Goal: Task Accomplishment & Management: Manage account settings

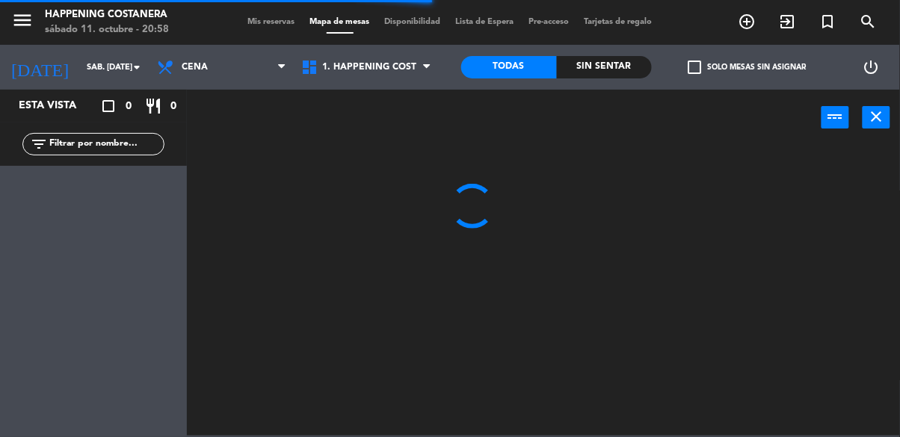
click at [80, 146] on input "text" at bounding box center [106, 144] width 116 height 16
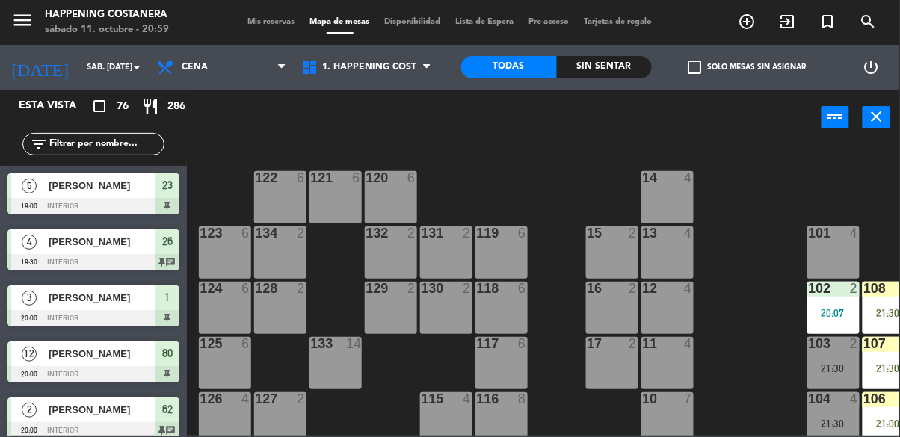
type input "M"
click at [701, 120] on div "power_input close" at bounding box center [504, 118] width 635 height 57
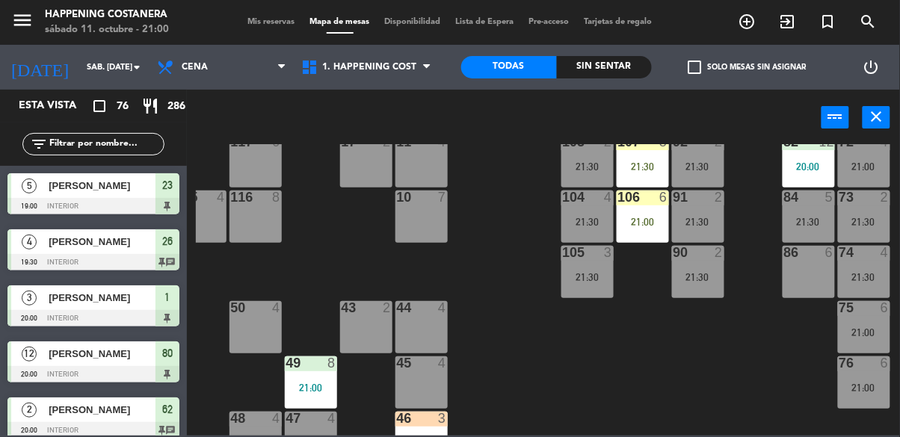
scroll to position [152, 246]
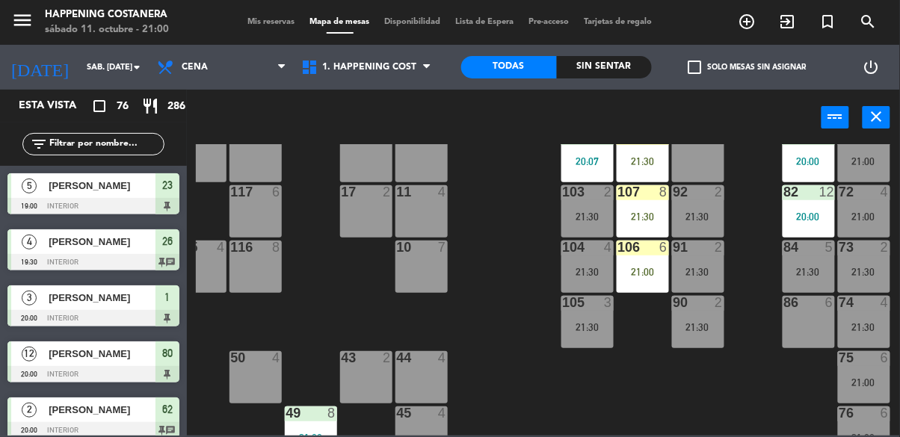
click at [838, 396] on div "75 6 21:00" at bounding box center [864, 377] width 52 height 52
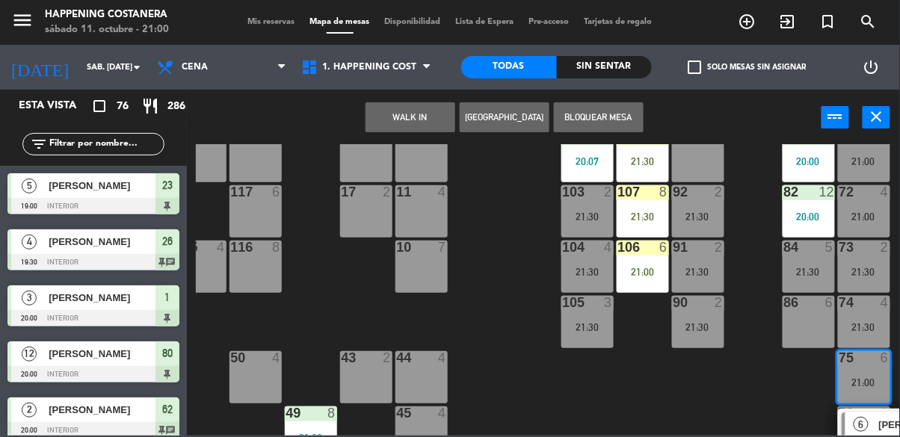
click at [793, 327] on div "86 6" at bounding box center [809, 322] width 52 height 52
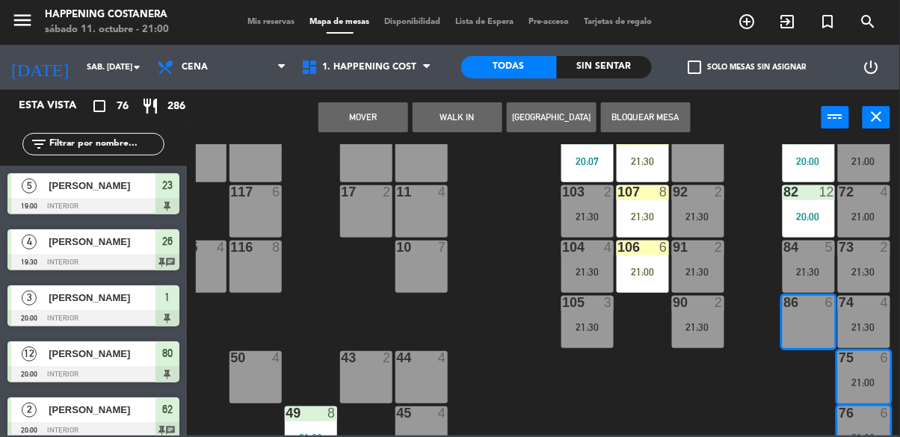
click at [369, 123] on button "Mover" at bounding box center [364, 117] width 90 height 30
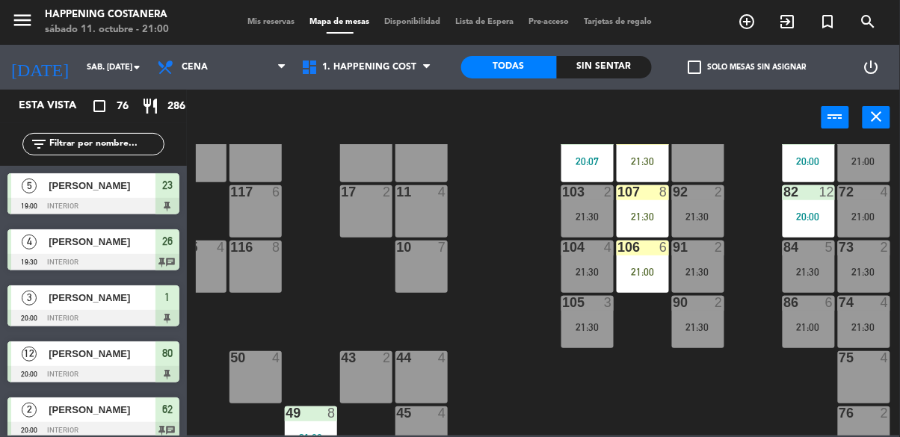
click at [810, 324] on div "21:00" at bounding box center [809, 327] width 52 height 10
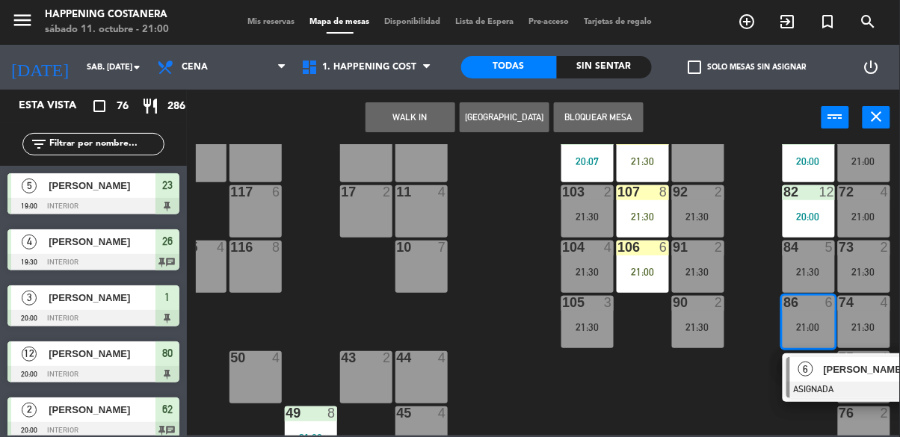
click at [823, 363] on div "[PERSON_NAME]" at bounding box center [871, 369] width 97 height 25
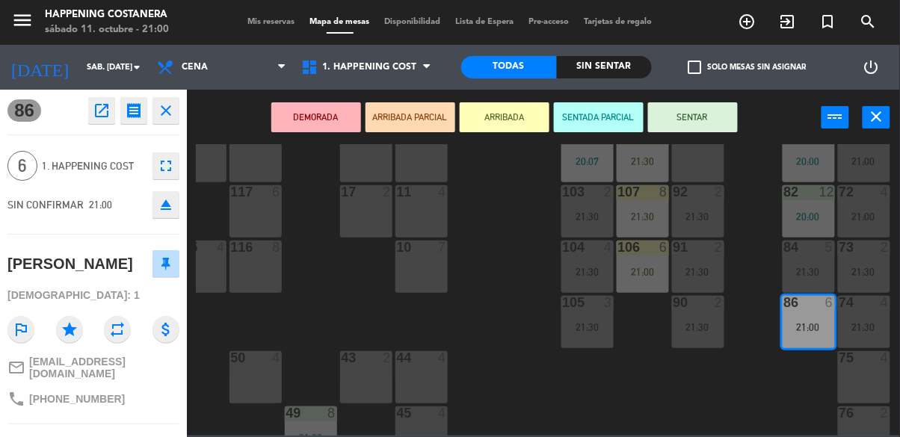
click at [703, 114] on button "SENTAR" at bounding box center [693, 117] width 90 height 30
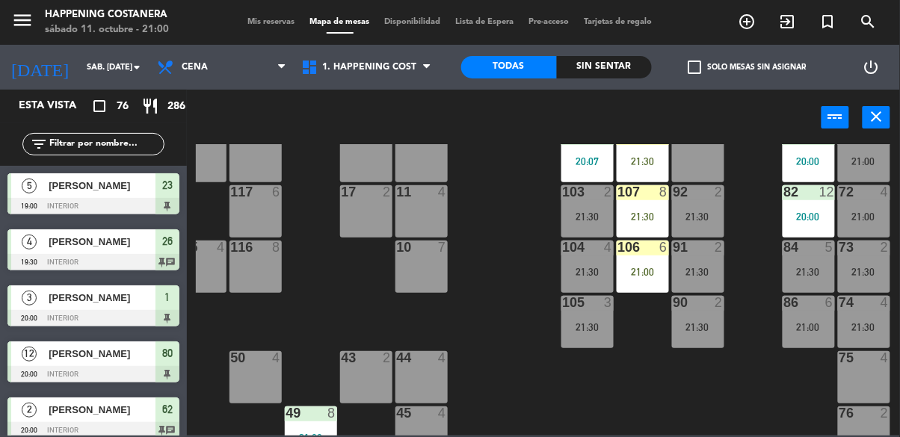
scroll to position [168, 246]
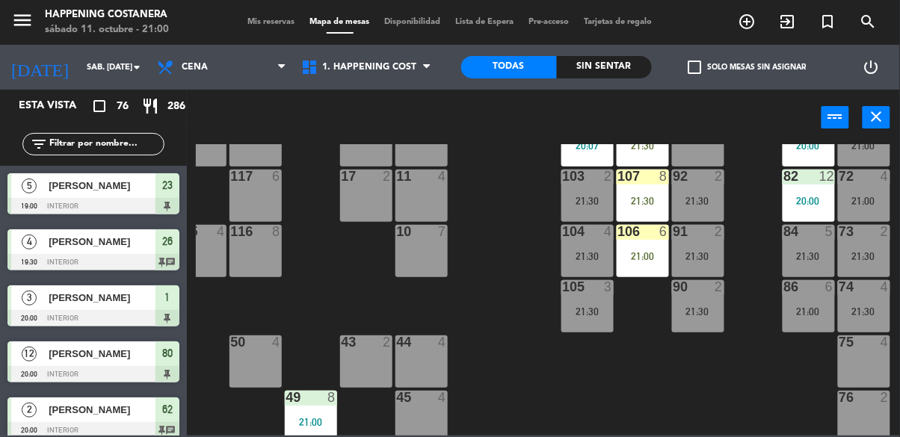
click at [784, 256] on div "21:30" at bounding box center [809, 256] width 52 height 10
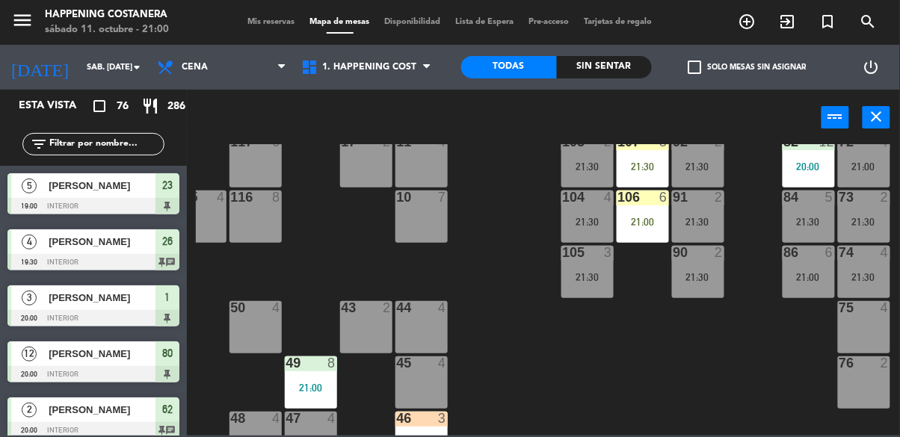
scroll to position [209, 246]
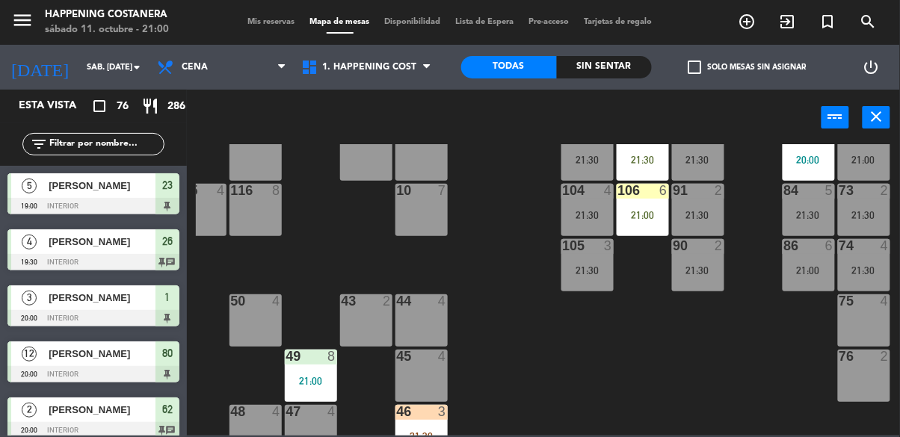
click at [811, 200] on div "84 5 21:30" at bounding box center [809, 210] width 52 height 52
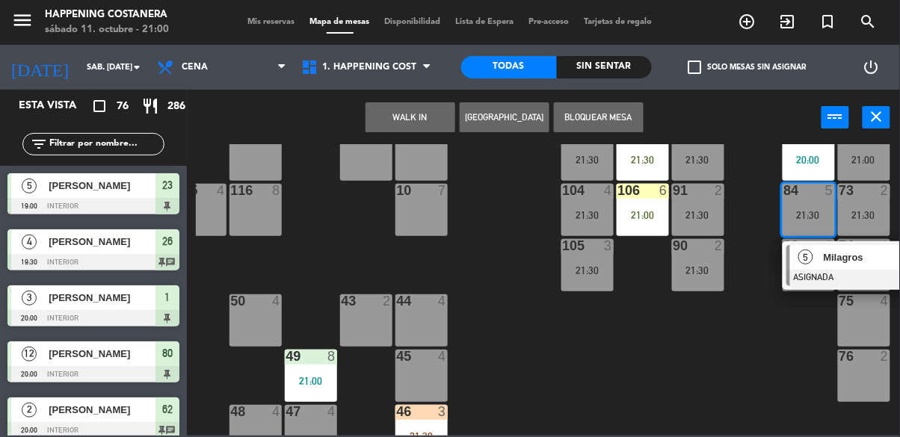
click at [862, 384] on div "76 2" at bounding box center [864, 376] width 52 height 52
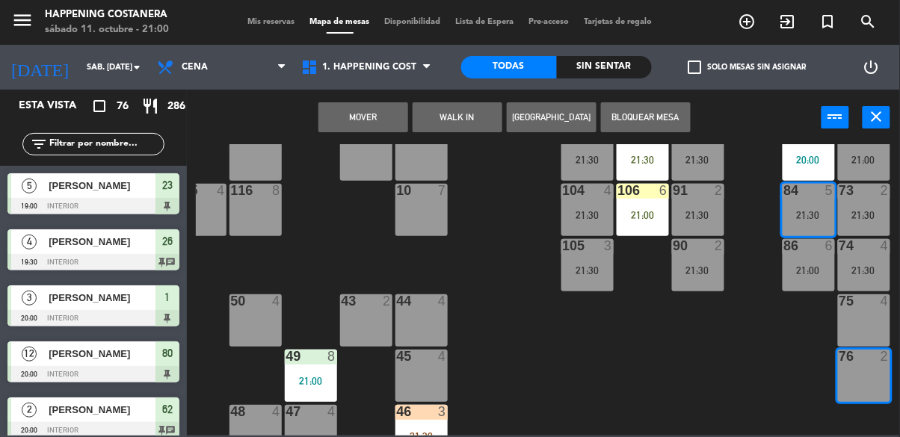
click at [854, 324] on div "75 4" at bounding box center [864, 321] width 52 height 52
click at [379, 117] on button "Mover y Unir" at bounding box center [364, 117] width 90 height 30
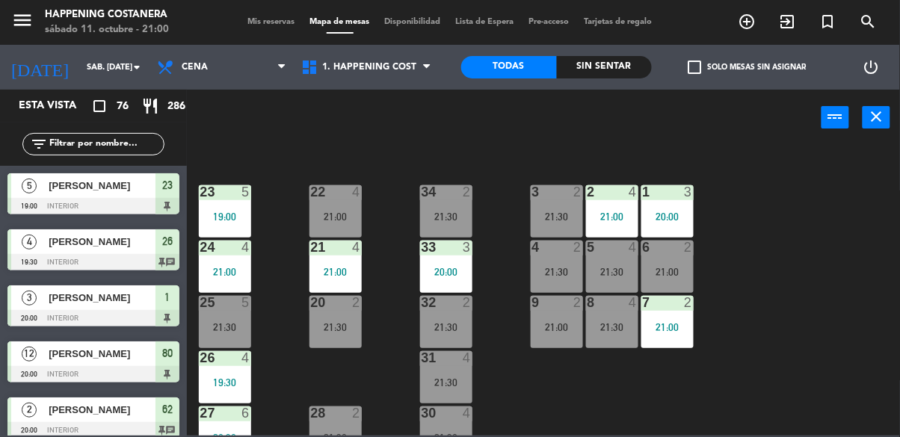
scroll to position [540, 0]
click at [214, 260] on div "24 4 21:00" at bounding box center [225, 266] width 52 height 52
click at [804, 263] on div "69 2 122 6 121 6 120 6 14 4 CAVA 22 101 4 94 2 70 2 21:30 123 6 131 2 134 2 132…" at bounding box center [548, 290] width 704 height 292
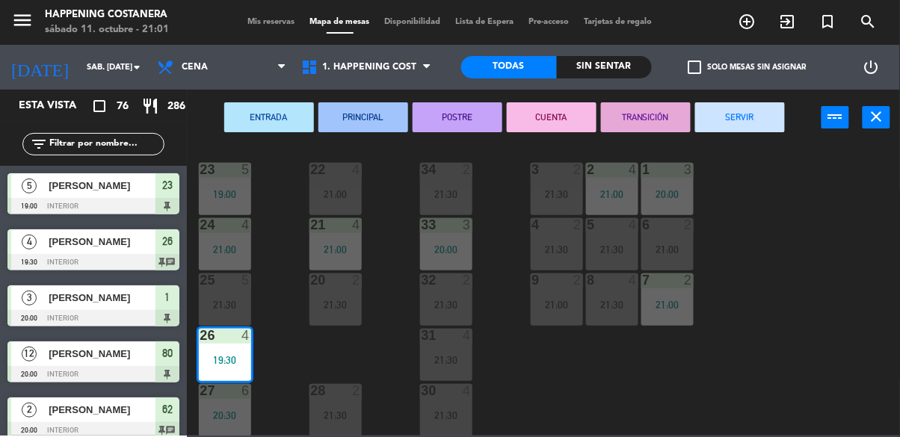
scroll to position [571, 0]
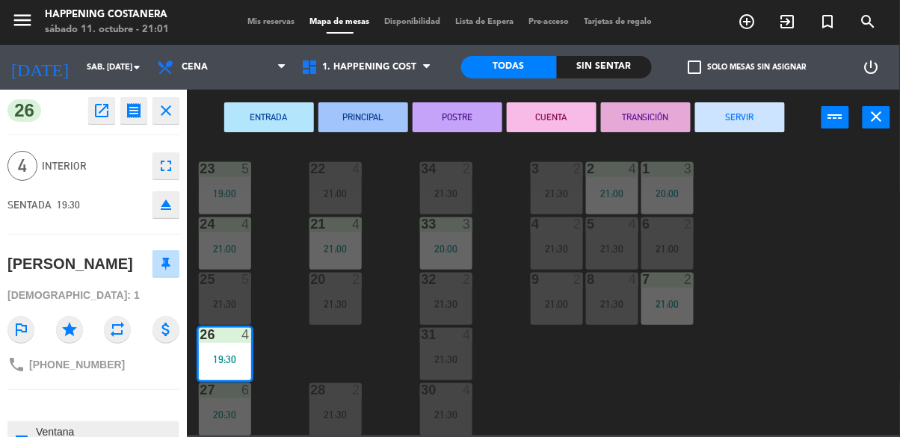
click at [753, 123] on button "SERVIR" at bounding box center [740, 117] width 90 height 30
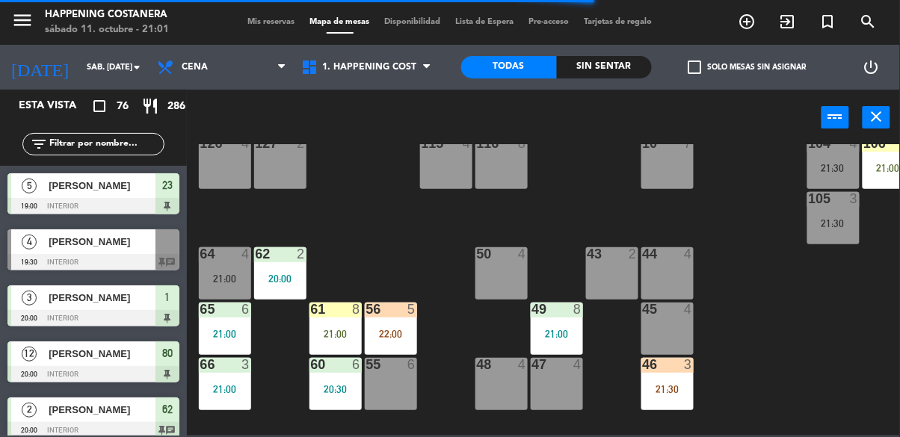
scroll to position [259, 0]
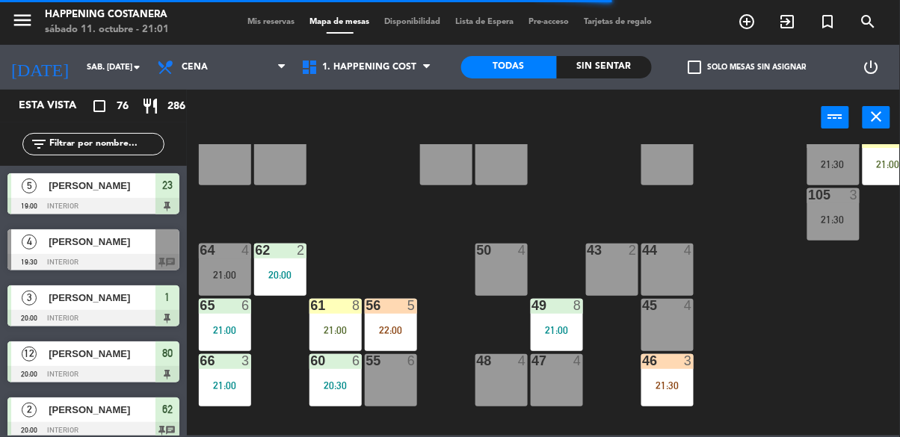
click at [360, 247] on div "69 2 122 6 121 6 120 6 14 4 CAVA 22 101 4 94 2 70 2 21:30 123 6 131 2 134 2 132…" at bounding box center [548, 290] width 704 height 292
click at [229, 253] on div at bounding box center [224, 250] width 25 height 13
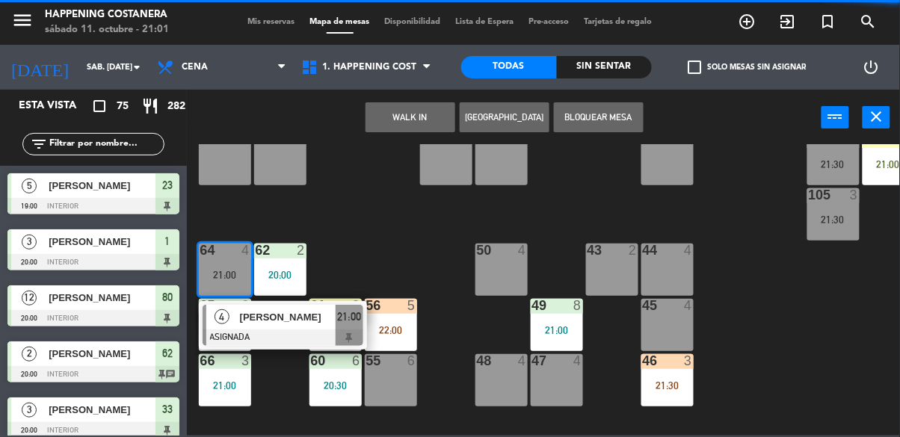
click at [376, 234] on div "69 2 122 6 121 6 120 6 14 4 CAVA 22 101 4 94 2 70 2 21:30 123 6 131 2 134 2 132…" at bounding box center [548, 290] width 704 height 292
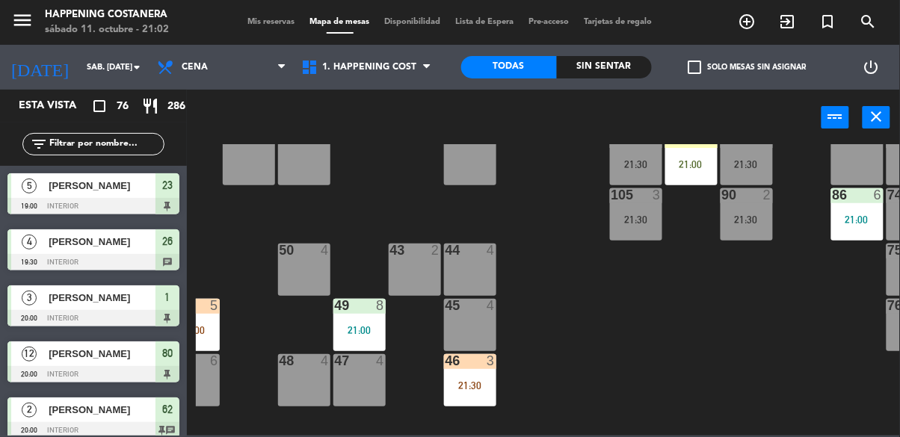
scroll to position [259, 198]
click at [357, 325] on div "21:00" at bounding box center [359, 330] width 52 height 10
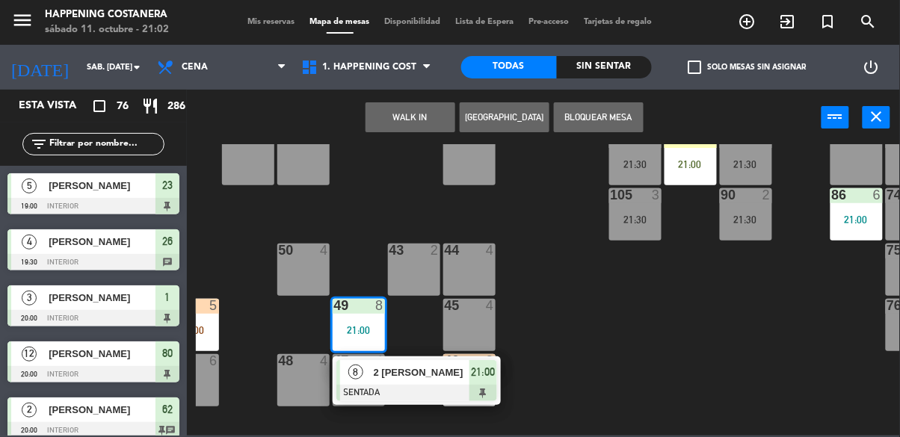
click at [698, 329] on div "69 2 122 6 121 6 120 6 14 4 CAVA 22 101 4 94 2 70 2 21:30 123 6 131 2 134 2 132…" at bounding box center [548, 290] width 704 height 292
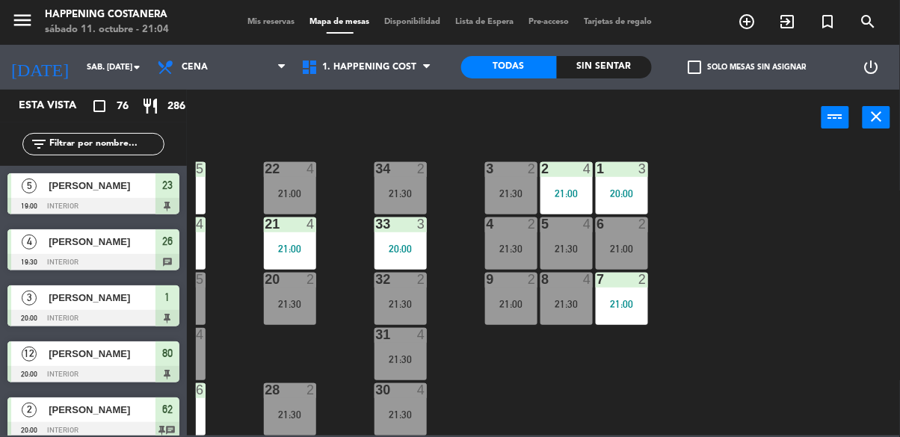
scroll to position [571, 26]
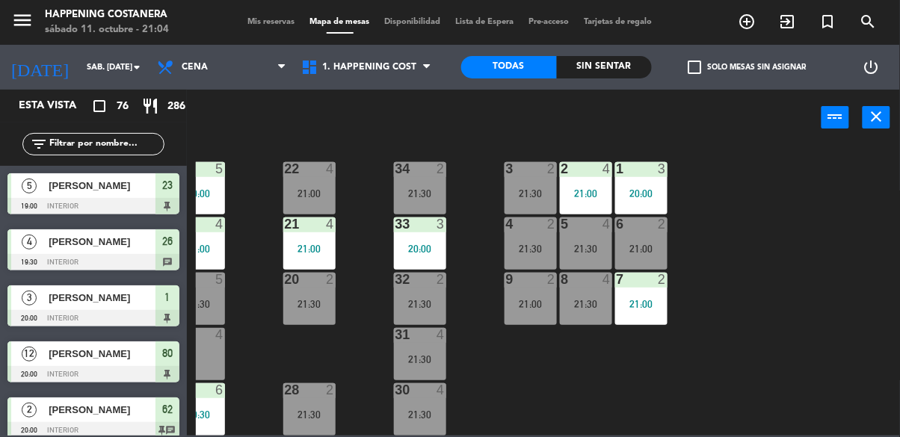
click at [79, 147] on input "text" at bounding box center [106, 144] width 116 height 16
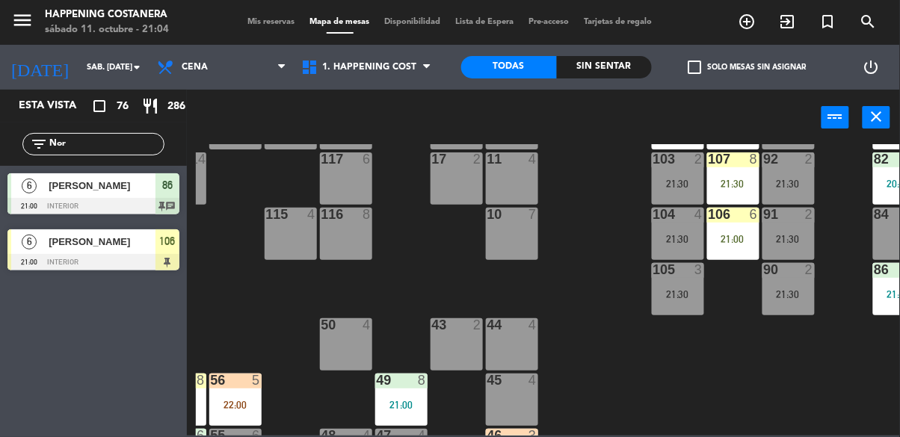
scroll to position [185, 156]
click at [728, 257] on div "106 6 21:00" at bounding box center [733, 234] width 52 height 52
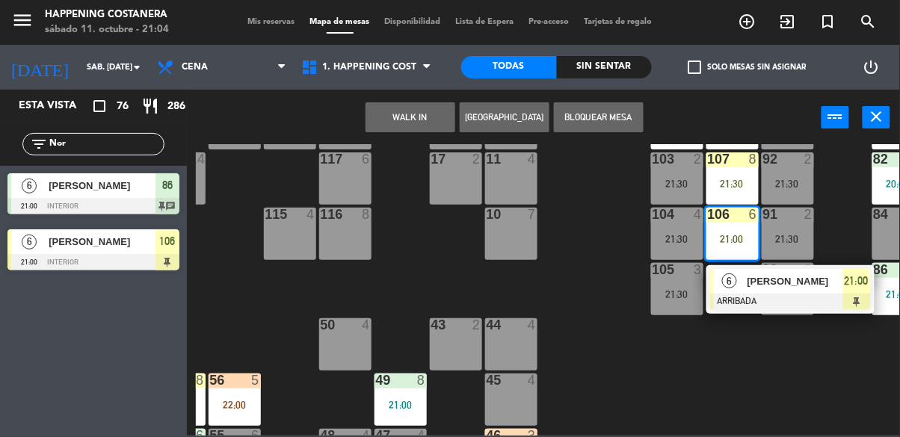
click at [612, 391] on div "69 2 122 6 121 6 120 6 14 4 CAVA 22 101 4 94 2 70 2 21:30 123 6 131 2 134 2 132…" at bounding box center [548, 290] width 704 height 292
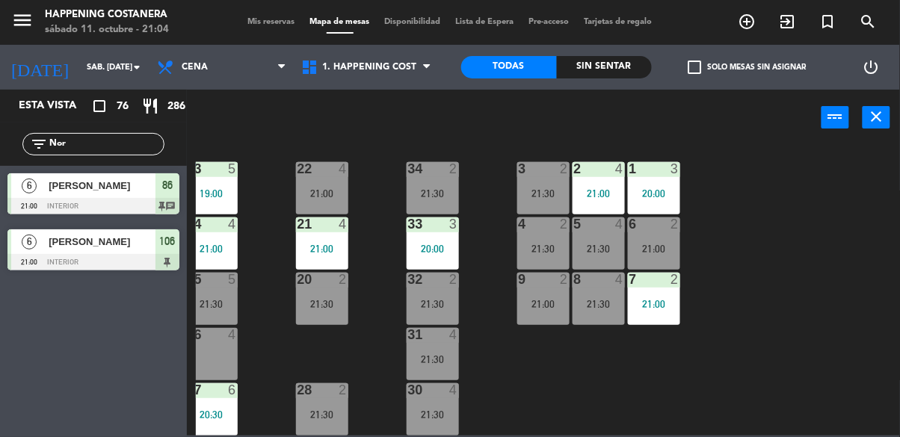
scroll to position [571, 0]
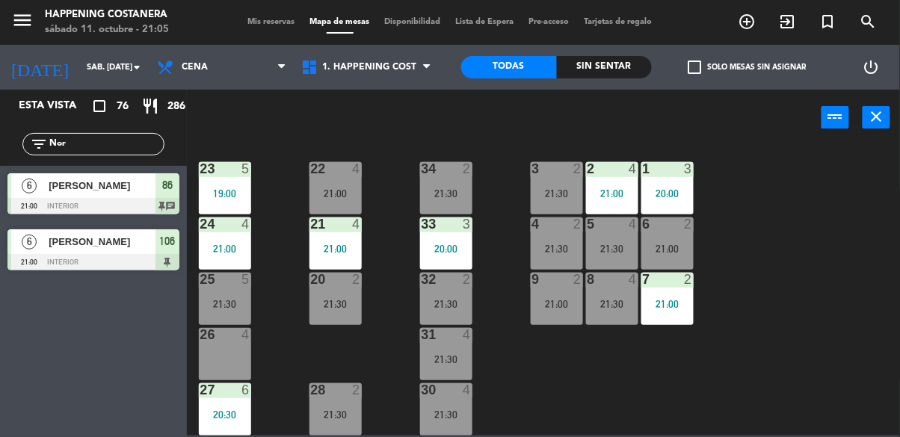
click at [454, 276] on div at bounding box center [446, 279] width 25 height 13
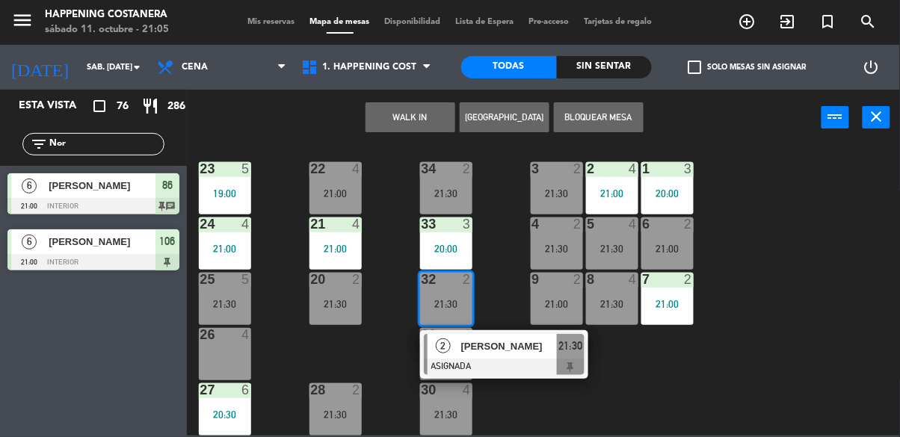
click at [804, 339] on div "69 2 122 6 121 6 120 6 14 4 CAVA 22 101 4 94 2 70 2 21:30 123 6 131 2 134 2 132…" at bounding box center [548, 290] width 704 height 292
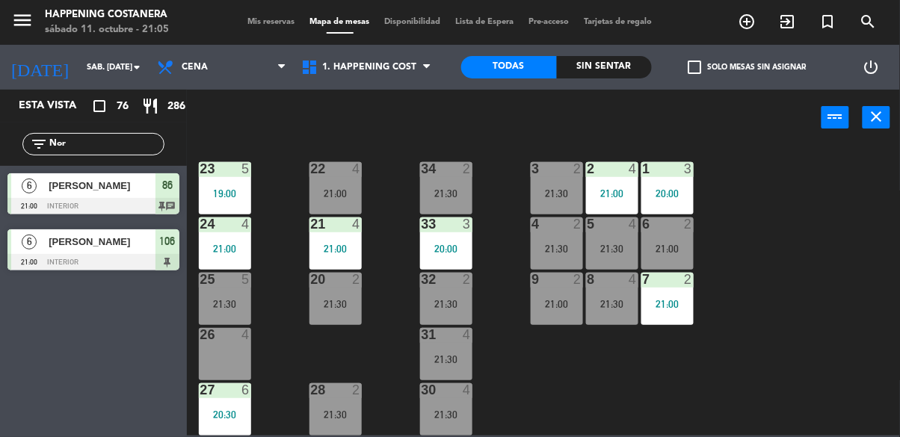
click at [461, 188] on div "21:30" at bounding box center [446, 193] width 52 height 10
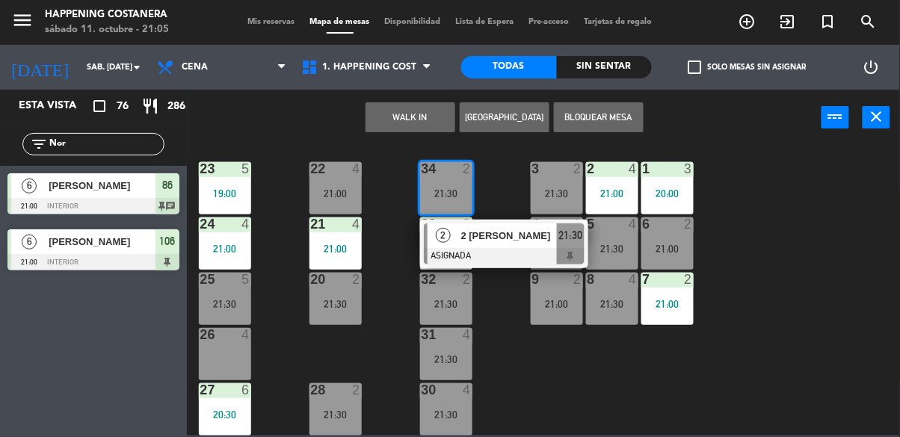
click at [767, 323] on div "69 2 122 6 121 6 120 6 14 4 CAVA 22 101 4 94 2 70 2 21:30 123 6 131 2 134 2 132…" at bounding box center [548, 290] width 704 height 292
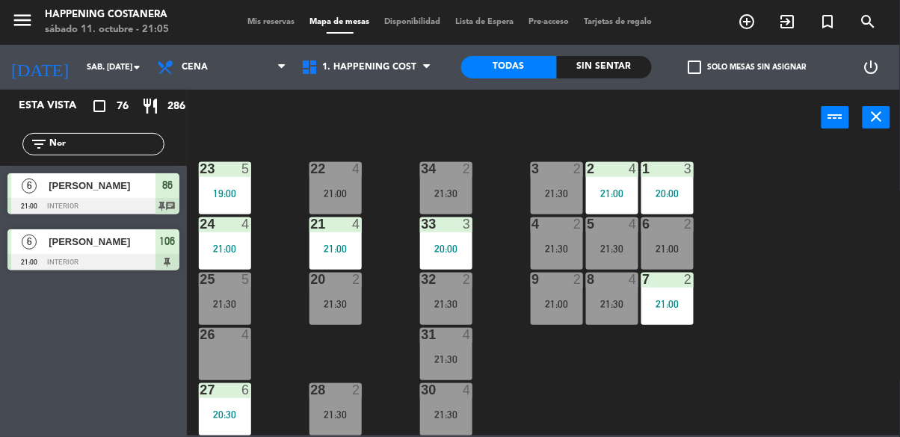
click at [112, 141] on input "Nor" at bounding box center [106, 144] width 116 height 16
type input "N"
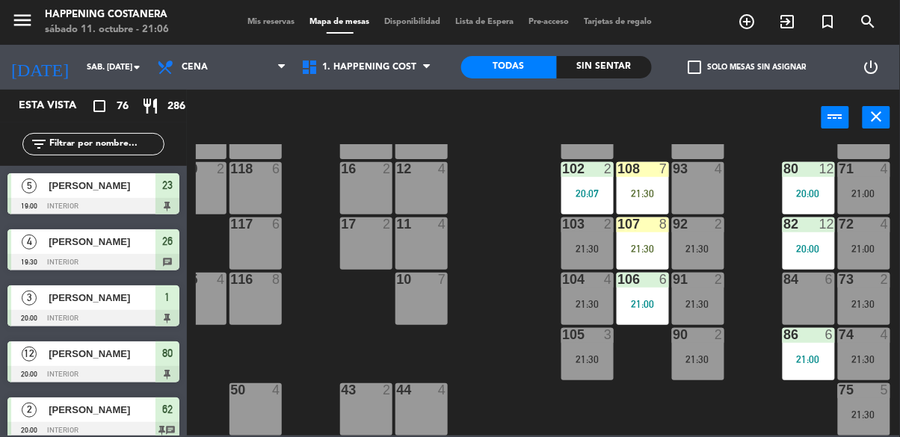
scroll to position [48, 246]
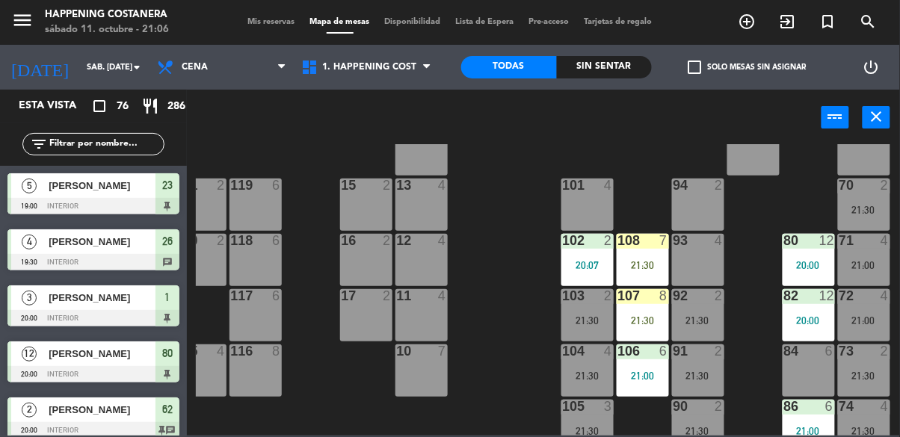
click at [517, 366] on div "69 2 122 6 121 6 120 6 14 4 CAVA 22 101 4 94 2 70 2 21:30 123 6 131 2 134 2 132…" at bounding box center [548, 290] width 704 height 292
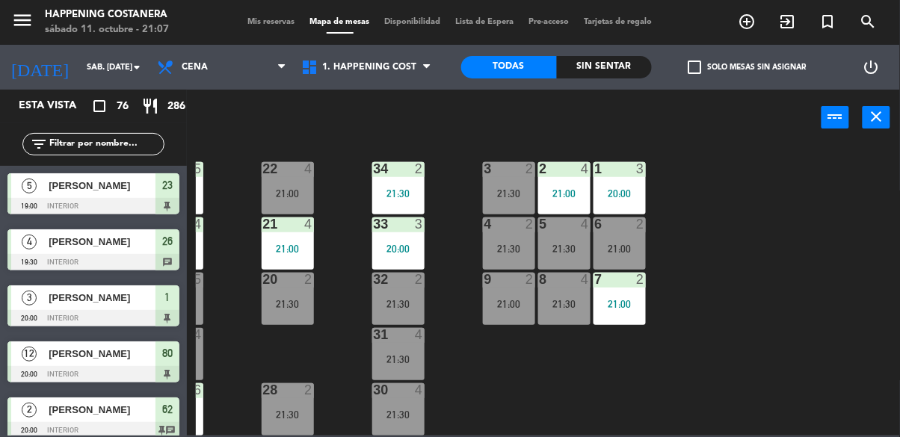
scroll to position [571, 0]
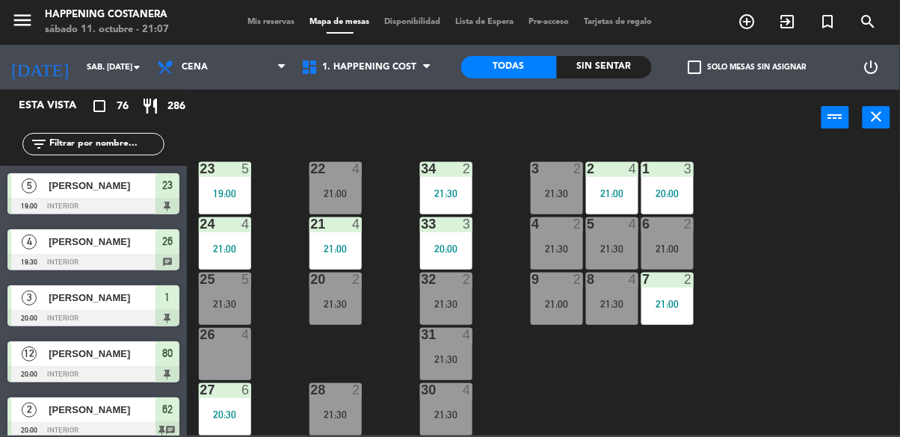
click at [455, 337] on div "31 4 21:30" at bounding box center [446, 354] width 52 height 52
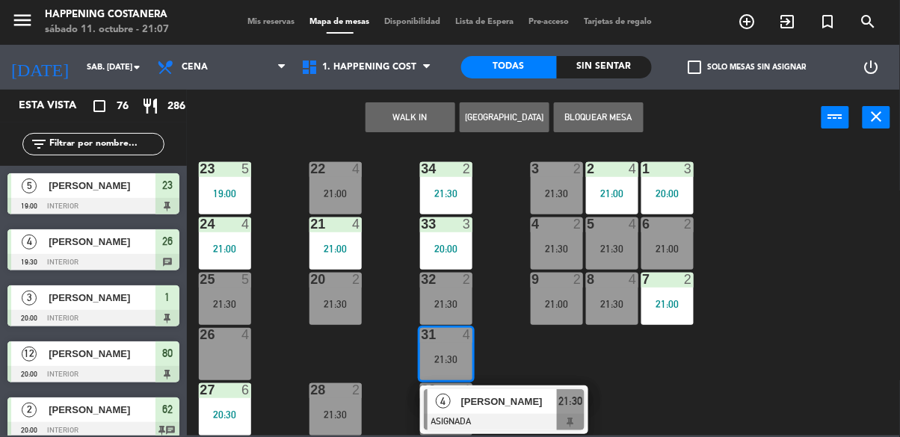
click at [216, 353] on div "26 4" at bounding box center [225, 354] width 52 height 52
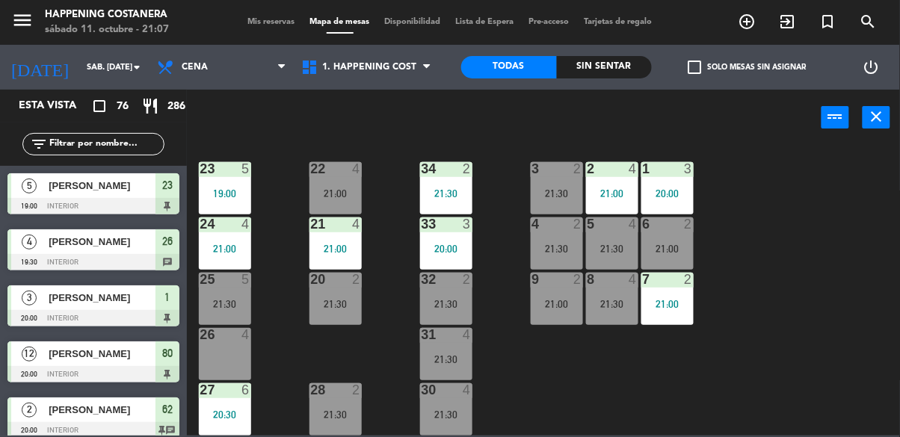
click at [762, 318] on div "69 2 122 6 121 6 120 6 14 4 CAVA 22 101 4 94 2 70 2 21:30 123 6 131 2 134 2 132…" at bounding box center [548, 290] width 704 height 292
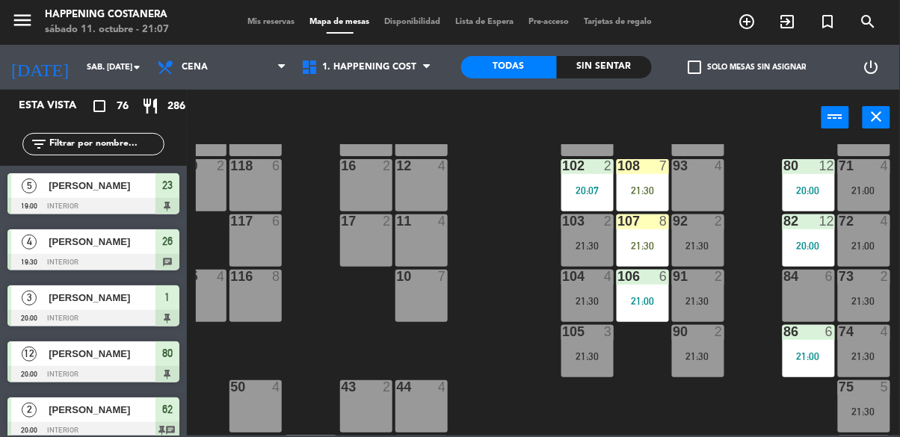
scroll to position [111, 246]
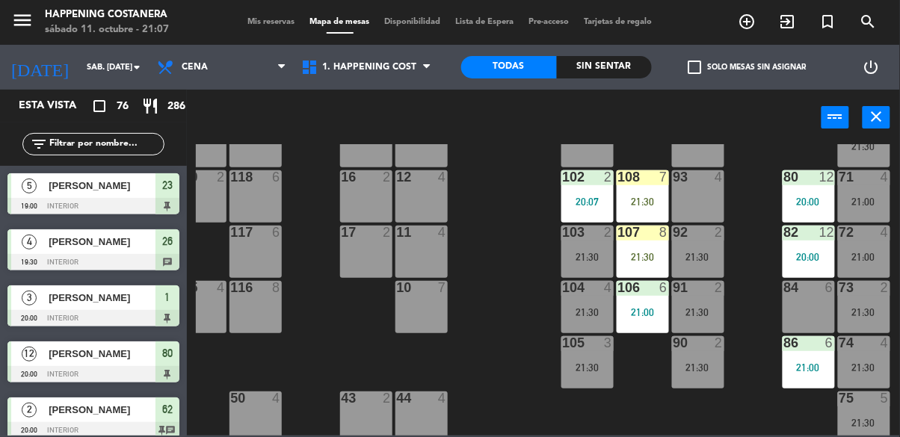
click at [687, 301] on div "91 2 21:30" at bounding box center [698, 307] width 52 height 52
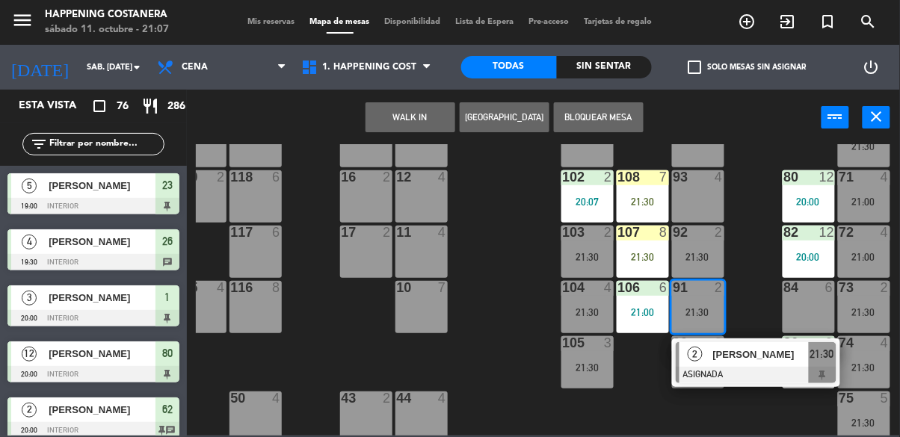
click at [688, 190] on div "93 4" at bounding box center [698, 196] width 52 height 52
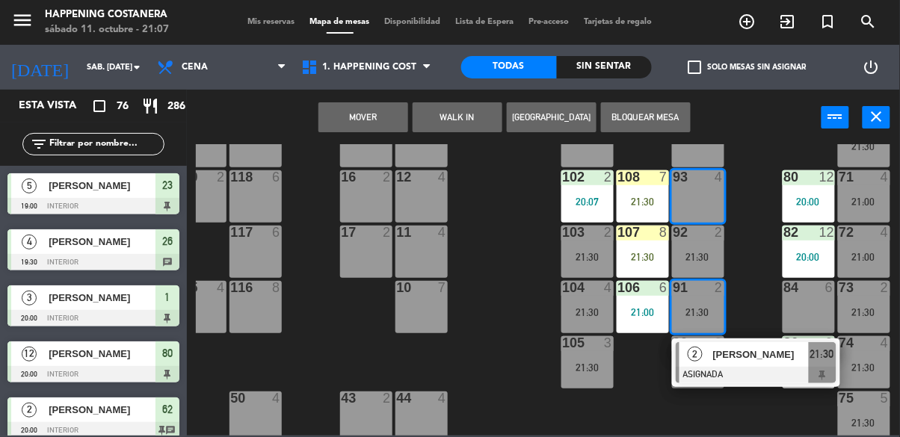
click at [392, 126] on button "Mover" at bounding box center [364, 117] width 90 height 30
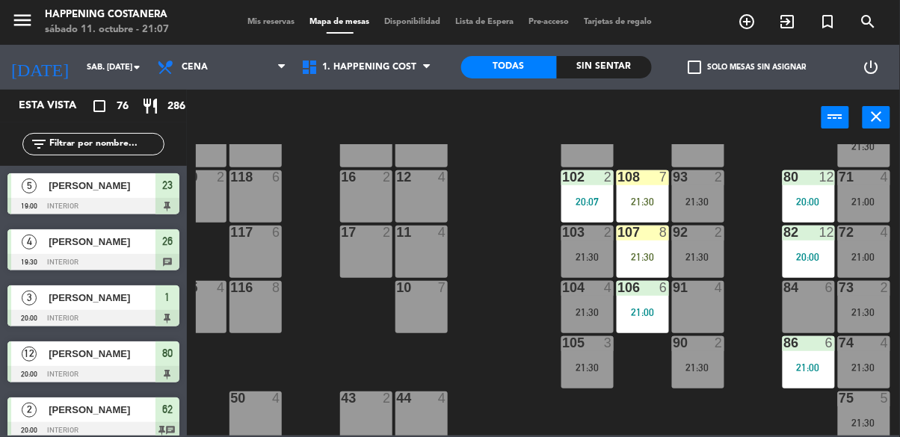
click at [707, 302] on div "91 4" at bounding box center [698, 307] width 52 height 52
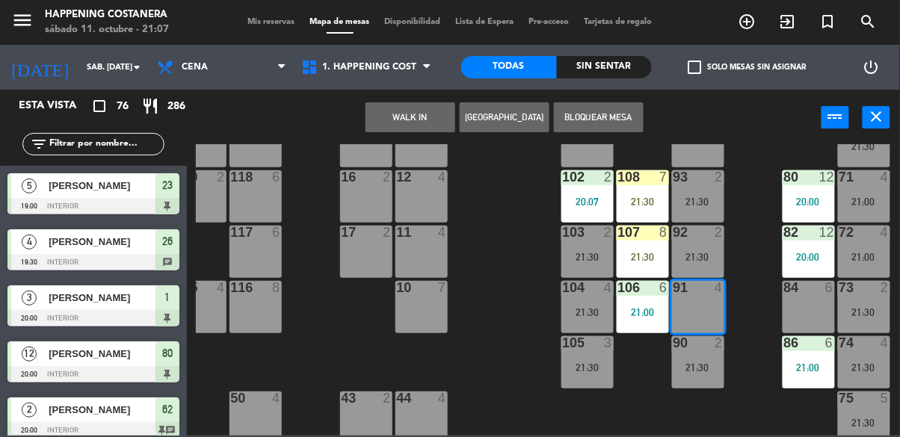
click at [398, 116] on button "WALK IN" at bounding box center [411, 117] width 90 height 30
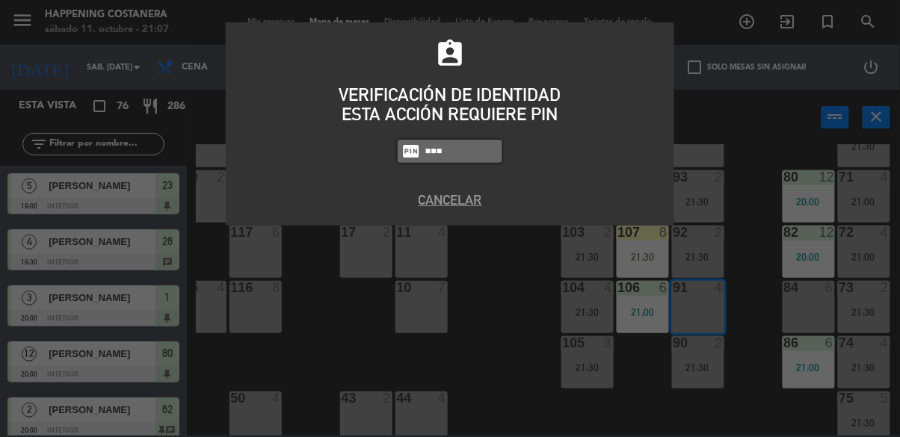
type input "5759"
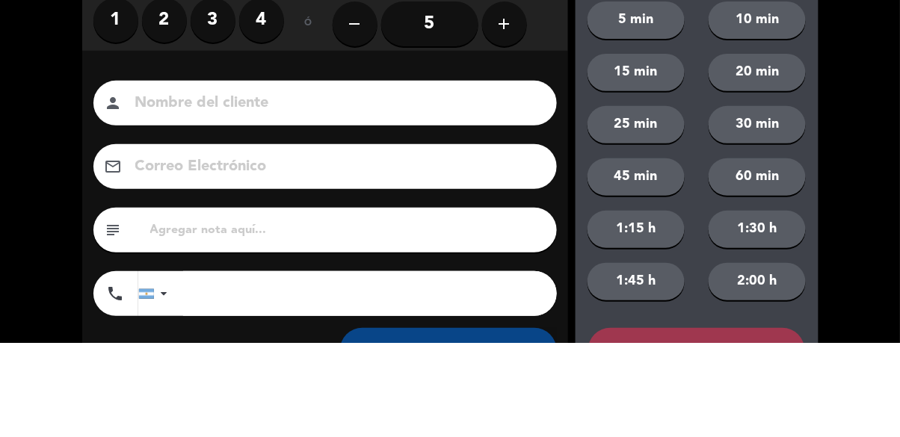
click at [166, 126] on label "2" at bounding box center [164, 115] width 45 height 45
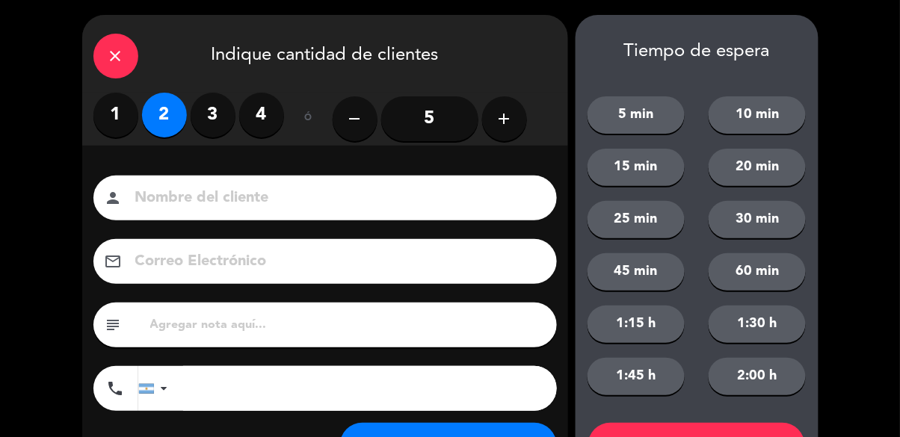
click at [212, 190] on input at bounding box center [336, 198] width 404 height 26
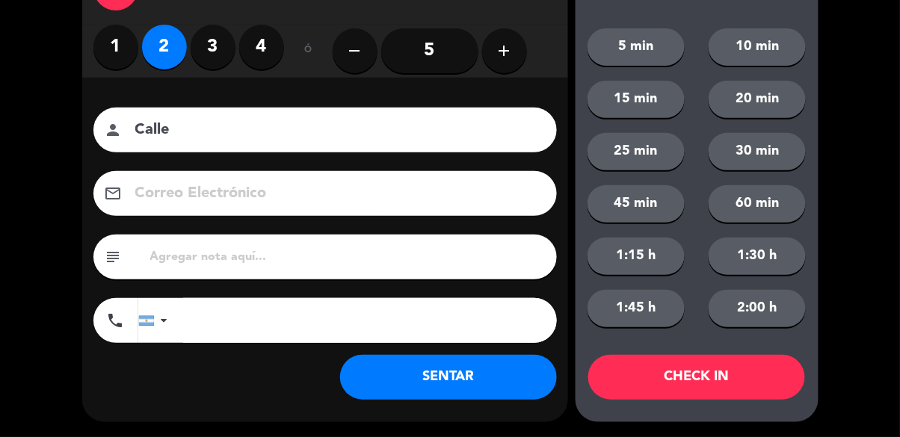
type input "Calle"
click at [476, 380] on button "SENTAR" at bounding box center [448, 377] width 217 height 45
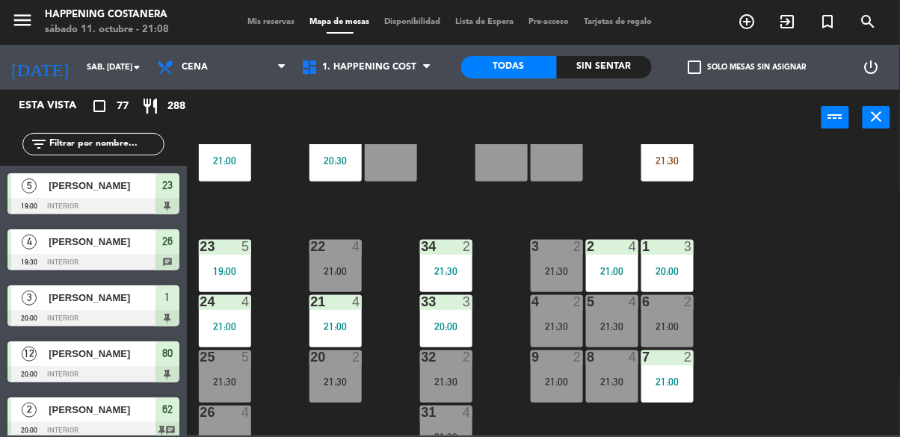
scroll to position [571, 0]
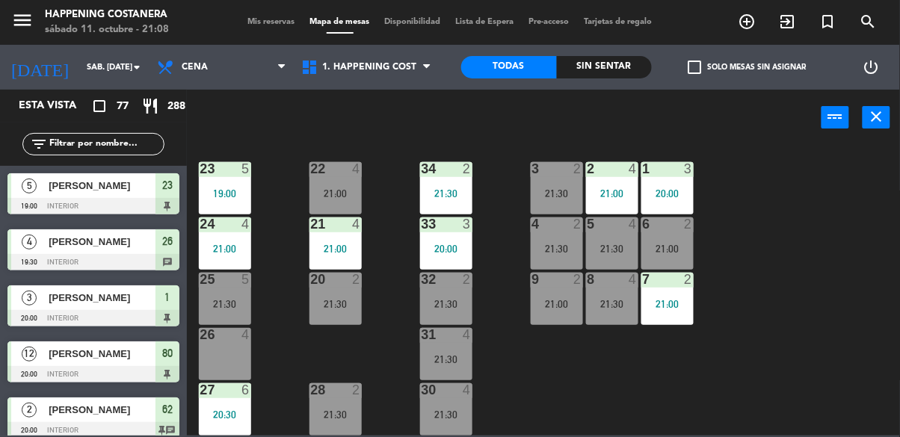
click at [455, 339] on div "31 4 21:30" at bounding box center [446, 354] width 52 height 52
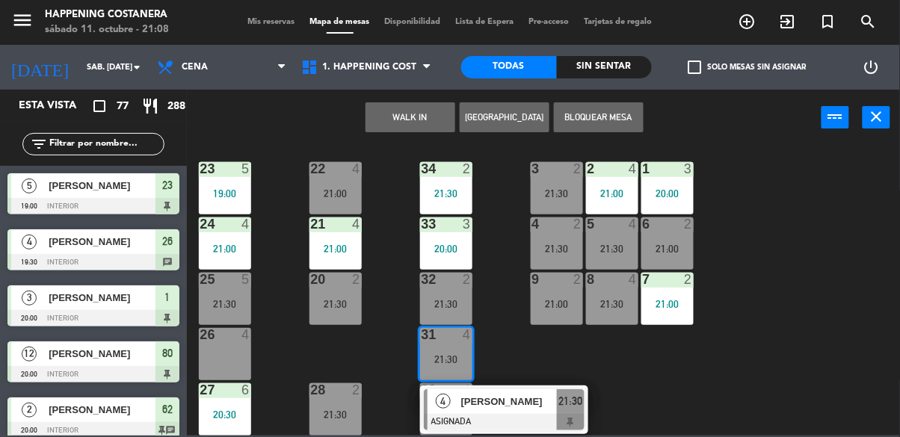
click at [455, 339] on div "31 4 21:30" at bounding box center [446, 354] width 52 height 52
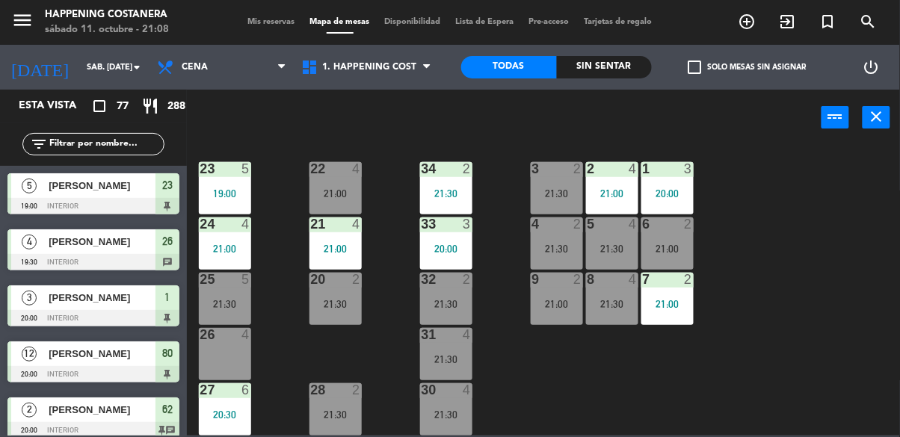
click at [472, 354] on div "21:30" at bounding box center [446, 359] width 52 height 10
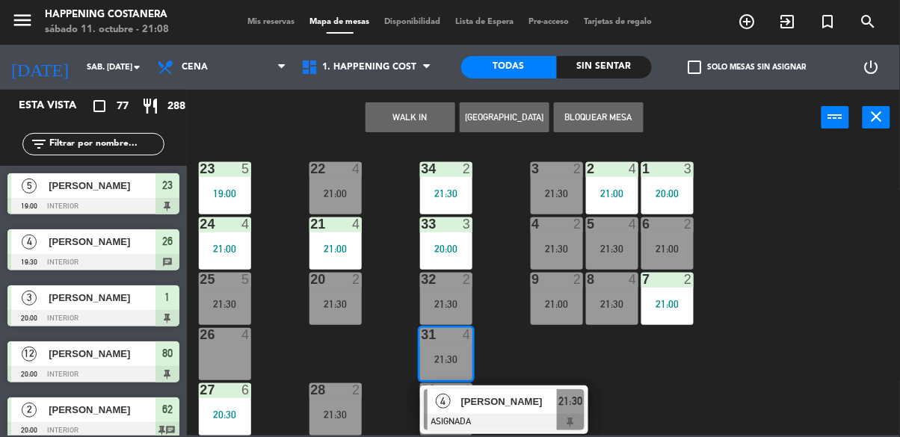
click at [220, 347] on div "26 4" at bounding box center [225, 354] width 52 height 52
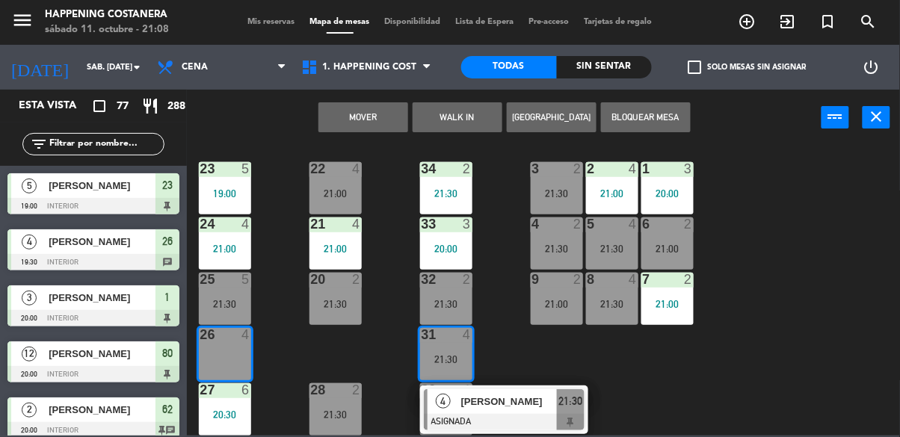
click at [379, 114] on button "Mover" at bounding box center [364, 117] width 90 height 30
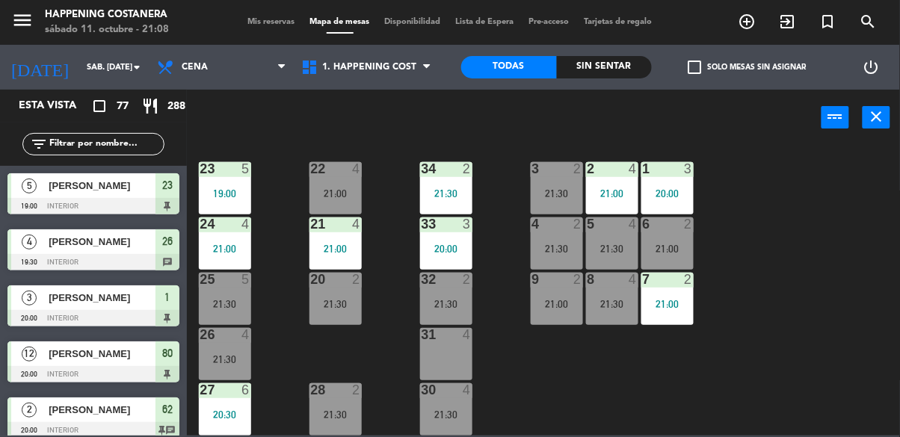
click at [104, 138] on input "text" at bounding box center [106, 144] width 116 height 16
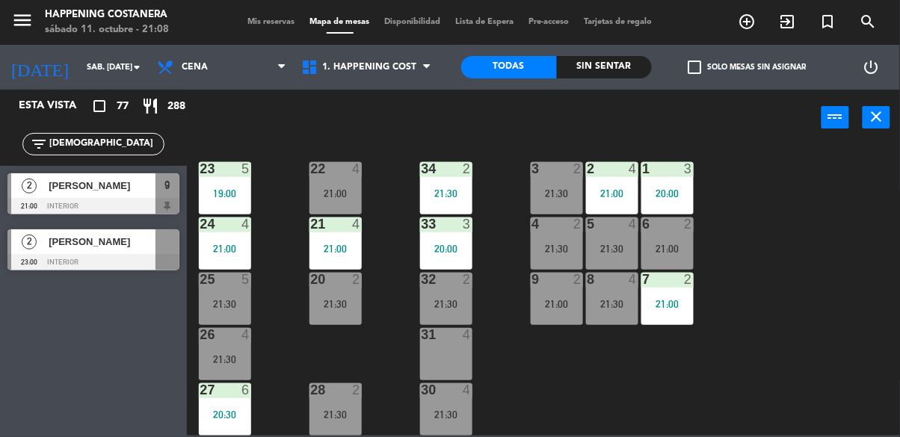
type input "[DEMOGRAPHIC_DATA]"
click at [52, 196] on div "[PERSON_NAME]" at bounding box center [101, 185] width 108 height 25
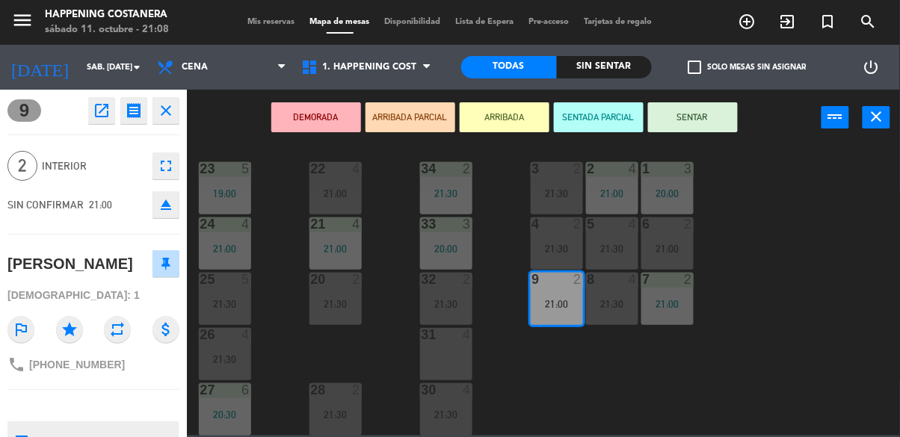
click at [446, 334] on div "31 4" at bounding box center [446, 335] width 52 height 15
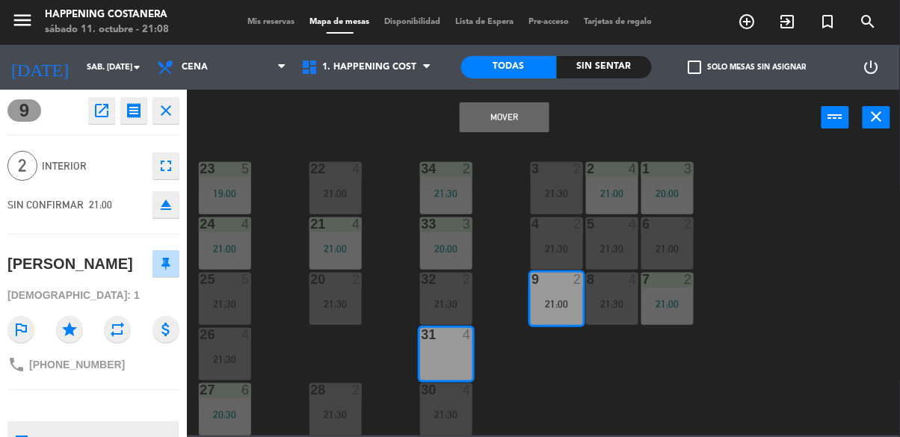
click at [487, 114] on button "Mover" at bounding box center [505, 117] width 90 height 30
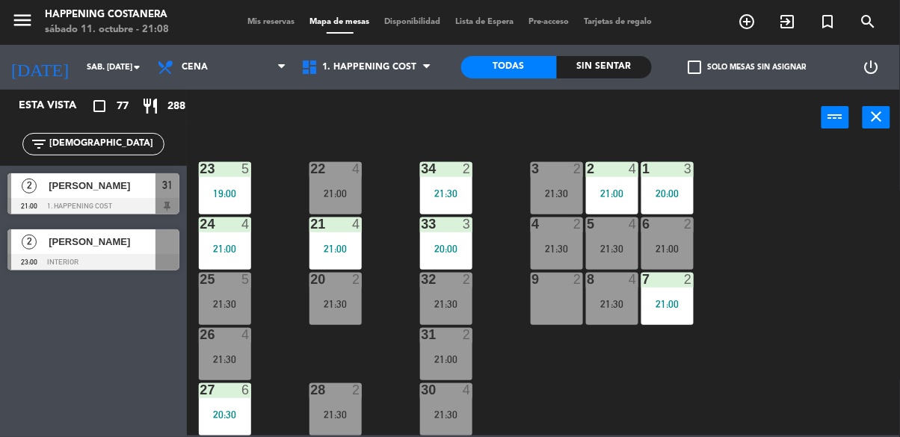
click at [437, 354] on div "21:00" at bounding box center [446, 359] width 52 height 10
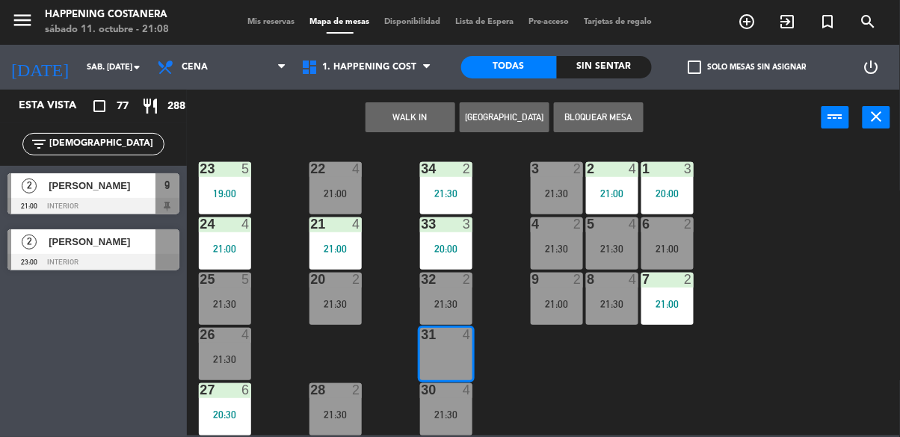
click at [529, 416] on div "69 2 122 6 121 6 120 6 14 4 CAVA 22 101 4 94 2 70 2 21:30 123 6 131 2 134 2 132…" at bounding box center [548, 290] width 704 height 292
click at [535, 415] on div "69 2 122 6 121 6 120 6 14 4 CAVA 22 101 4 94 2 70 2 21:30 123 6 131 2 134 2 132…" at bounding box center [548, 290] width 704 height 292
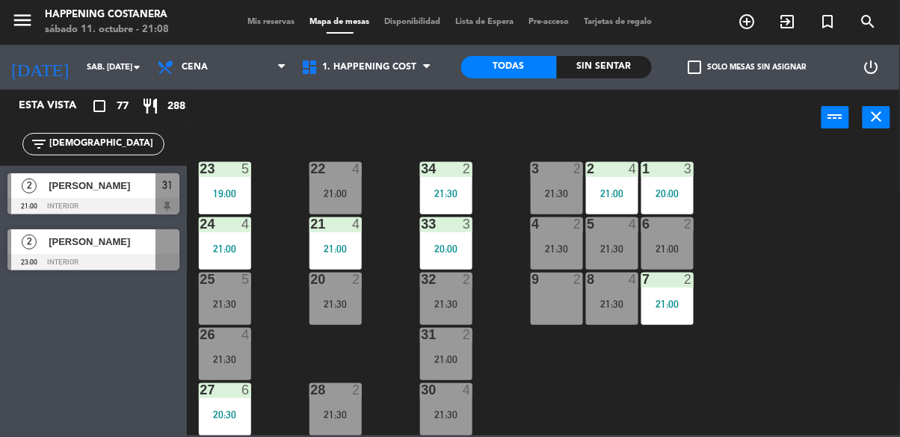
click at [458, 340] on div "31 2 21:00" at bounding box center [446, 354] width 52 height 52
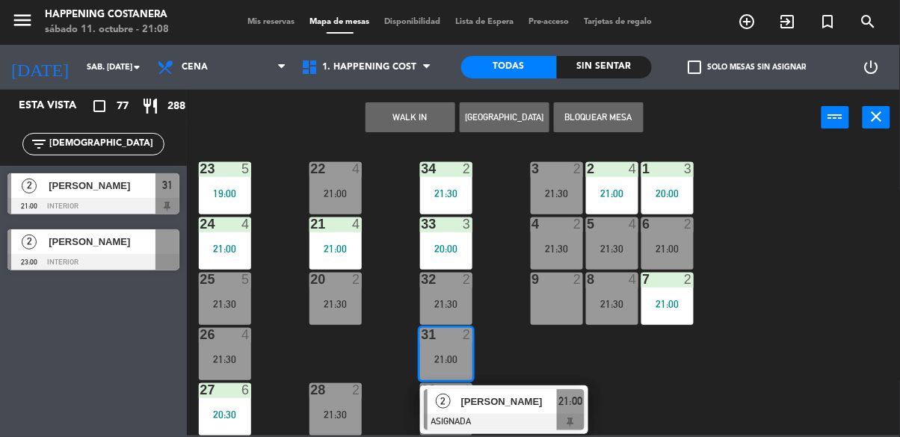
click at [527, 396] on span "[PERSON_NAME]" at bounding box center [509, 402] width 96 height 16
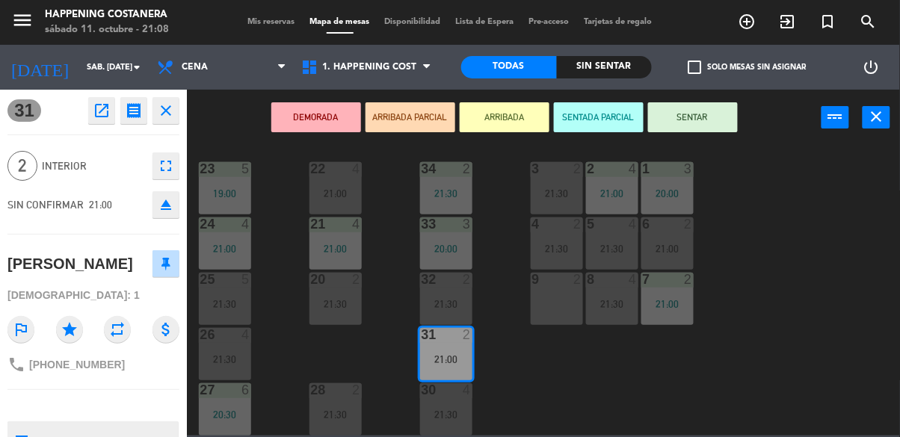
click at [686, 112] on button "SENTAR" at bounding box center [693, 117] width 90 height 30
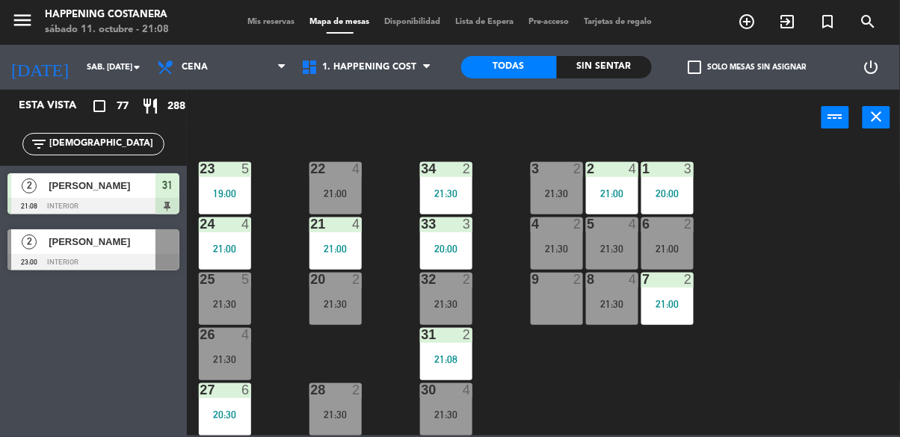
click at [125, 141] on input "[DEMOGRAPHIC_DATA]" at bounding box center [106, 144] width 116 height 16
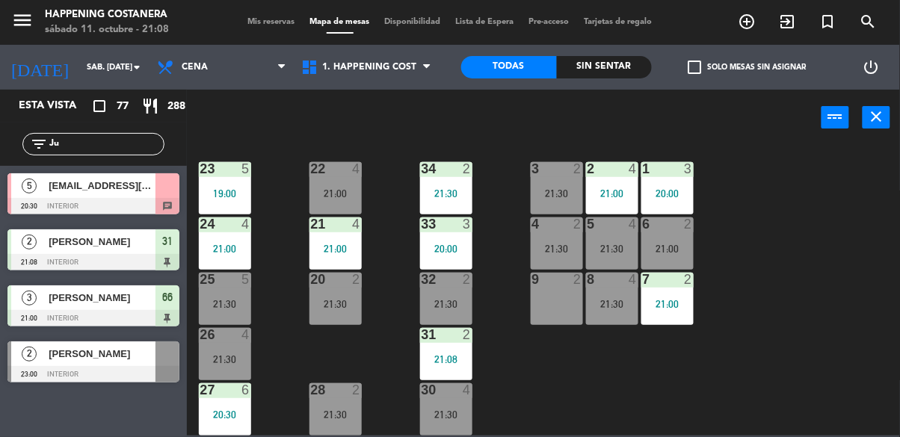
type input "J"
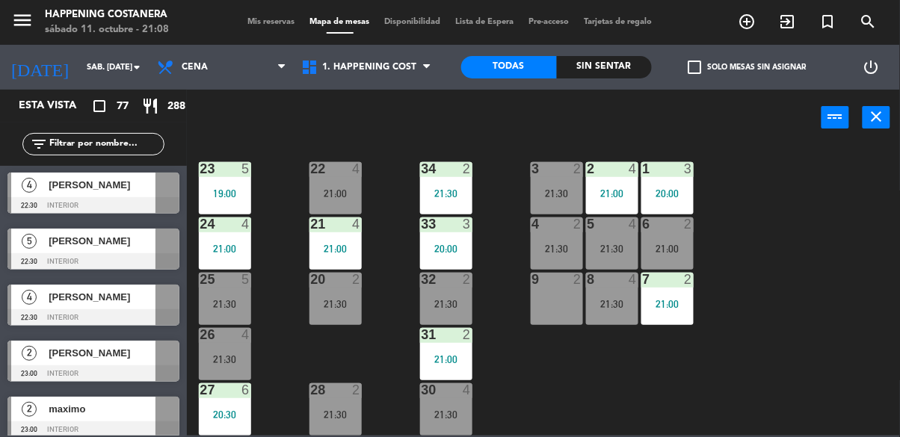
click at [689, 74] on span "check_box_outline_blank" at bounding box center [695, 67] width 13 height 13
click at [748, 67] on input "check_box_outline_blank Solo mesas sin asignar" at bounding box center [748, 67] width 0 height 0
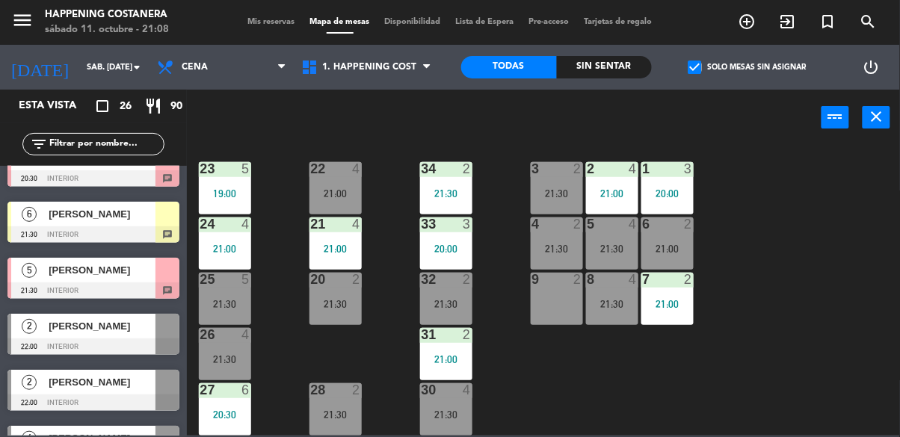
scroll to position [0, 0]
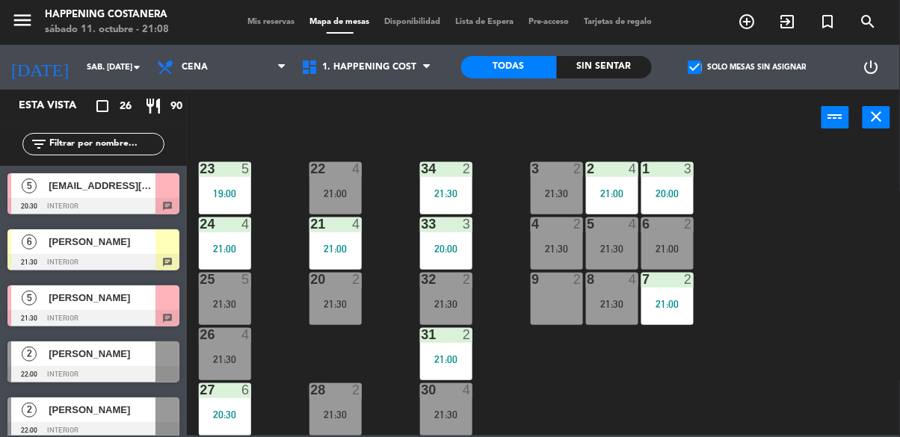
click at [696, 64] on span "check_box" at bounding box center [695, 67] width 13 height 13
click at [748, 67] on input "check_box Solo mesas sin asignar" at bounding box center [748, 67] width 0 height 0
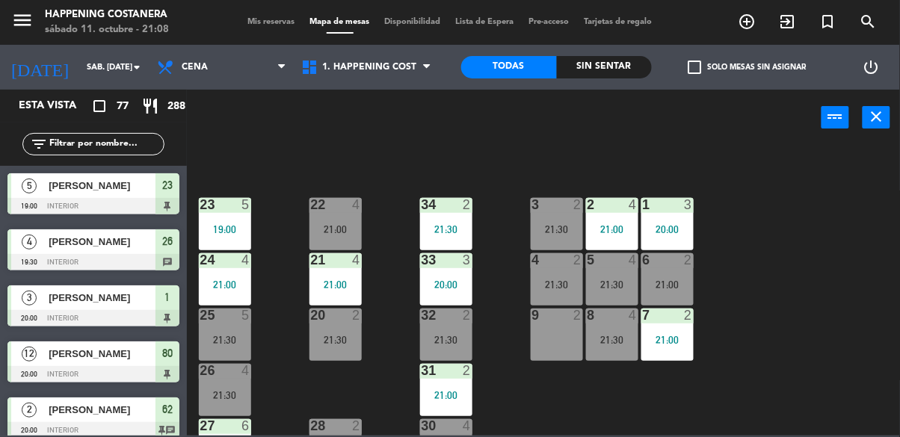
scroll to position [571, 0]
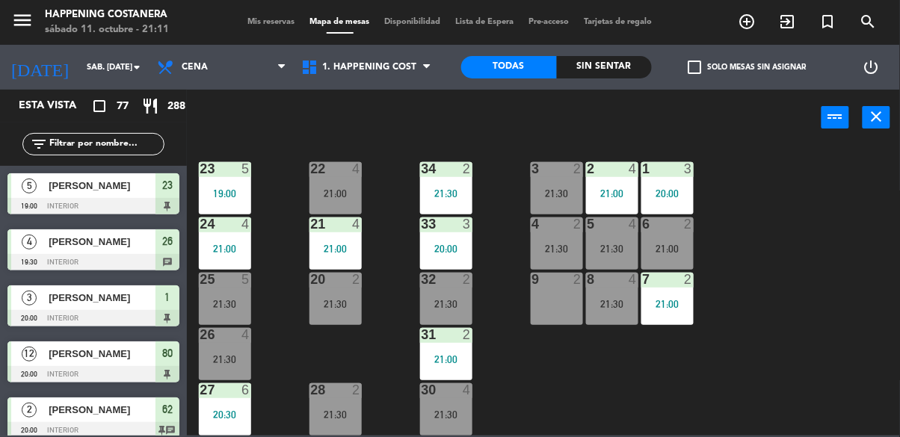
click at [71, 138] on input "text" at bounding box center [106, 144] width 116 height 16
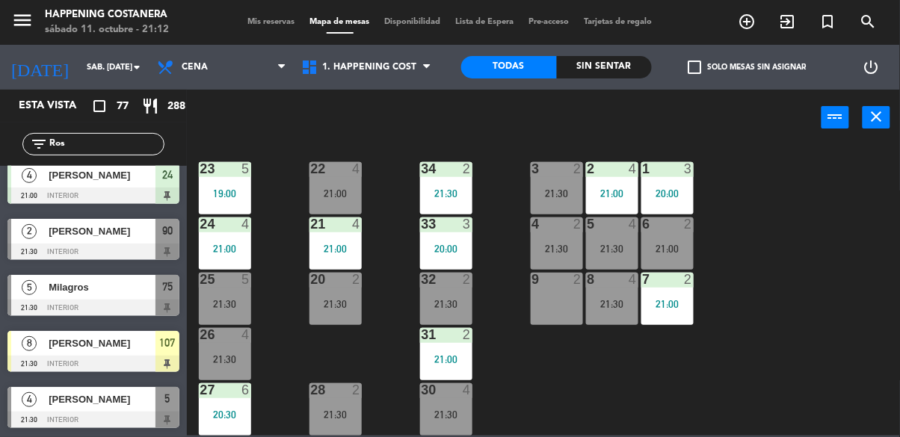
type input "Ros"
click at [71, 410] on div "[PERSON_NAME]" at bounding box center [101, 399] width 108 height 25
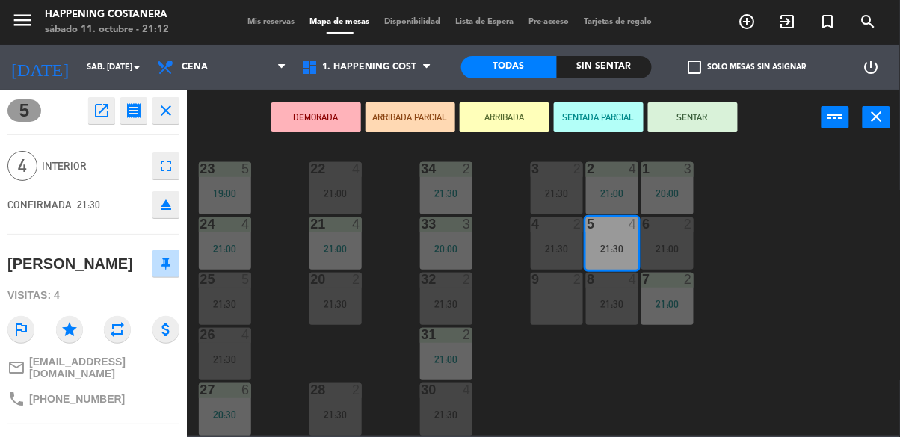
click at [437, 299] on div "21:30" at bounding box center [446, 304] width 52 height 10
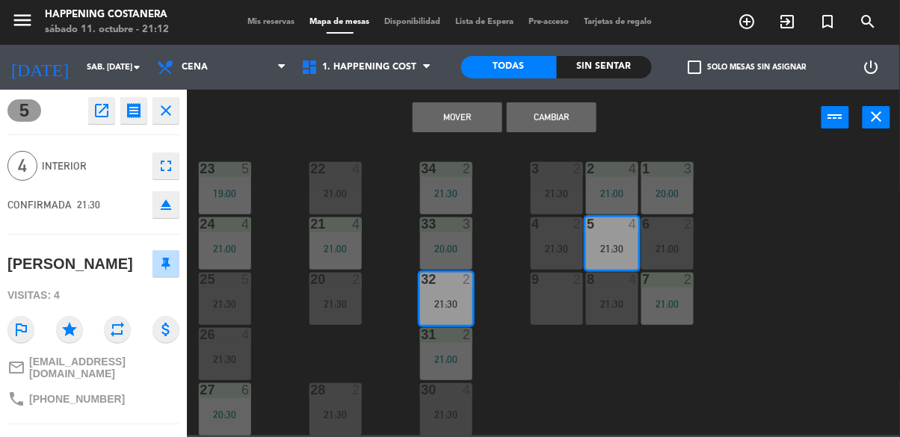
click at [562, 113] on button "Cambiar" at bounding box center [552, 117] width 90 height 30
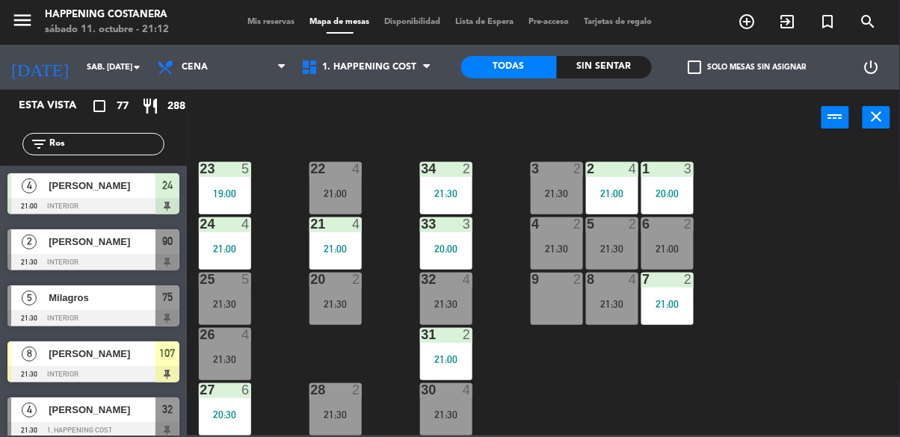
scroll to position [10, 0]
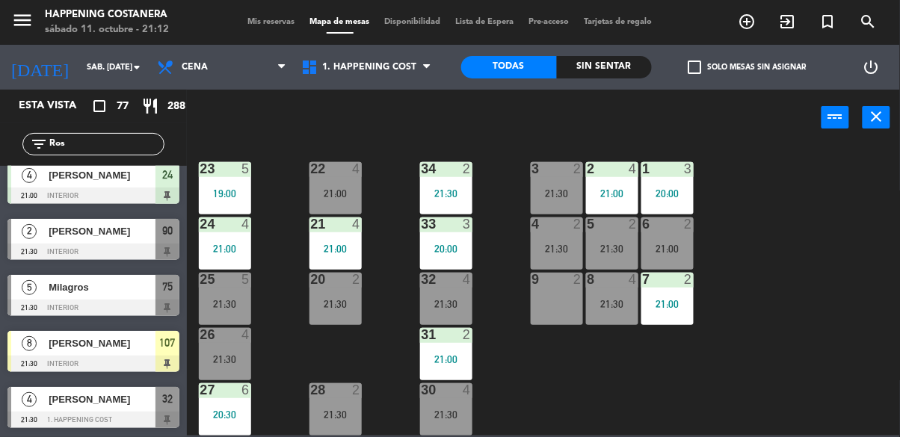
click at [462, 283] on div "32 4 21:30" at bounding box center [446, 299] width 52 height 52
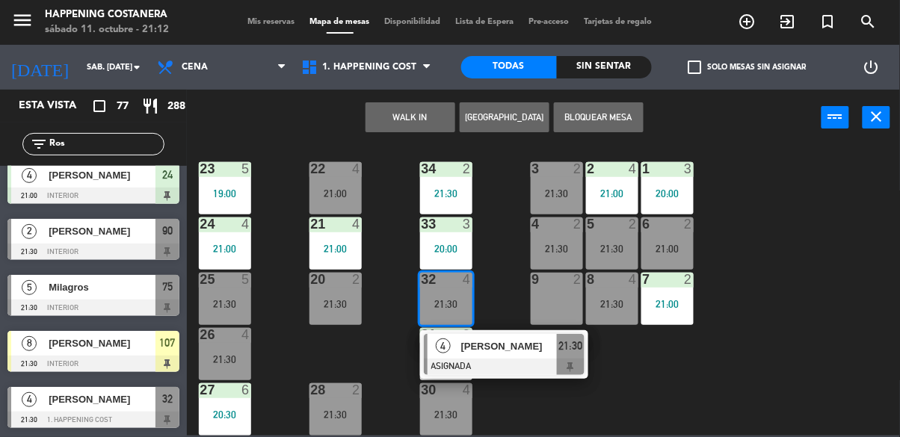
click at [511, 359] on div at bounding box center [504, 367] width 161 height 16
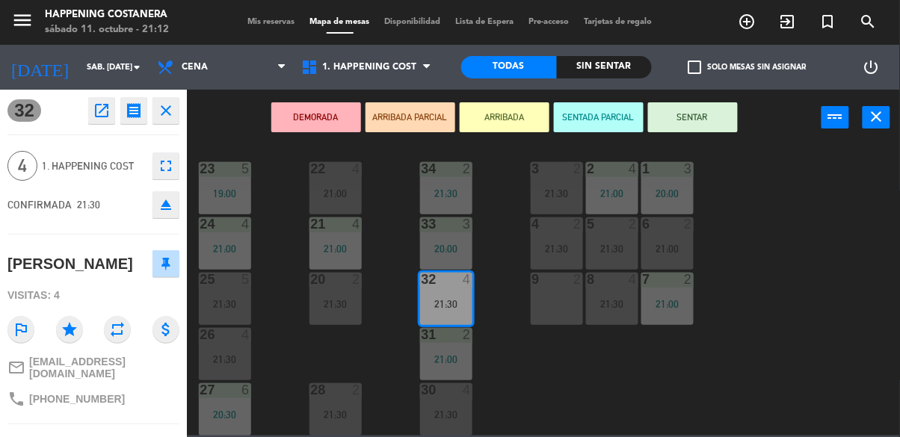
click at [696, 121] on button "SENTAR" at bounding box center [693, 117] width 90 height 30
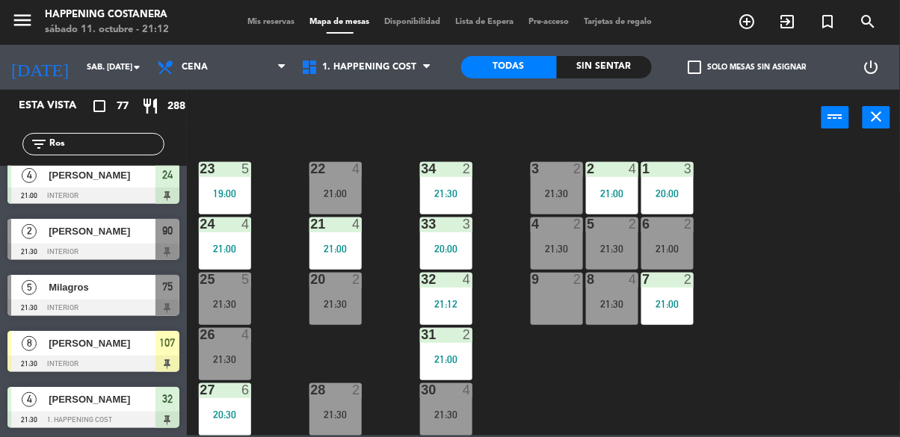
click at [120, 144] on input "Ros" at bounding box center [106, 144] width 116 height 16
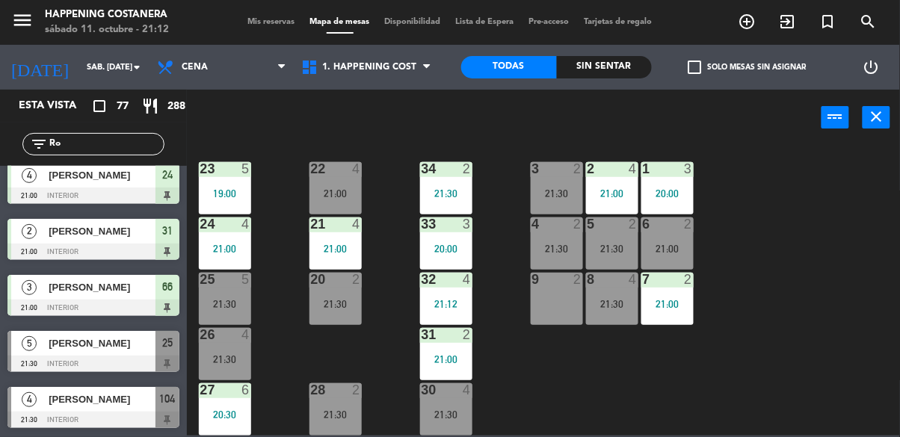
type input "R"
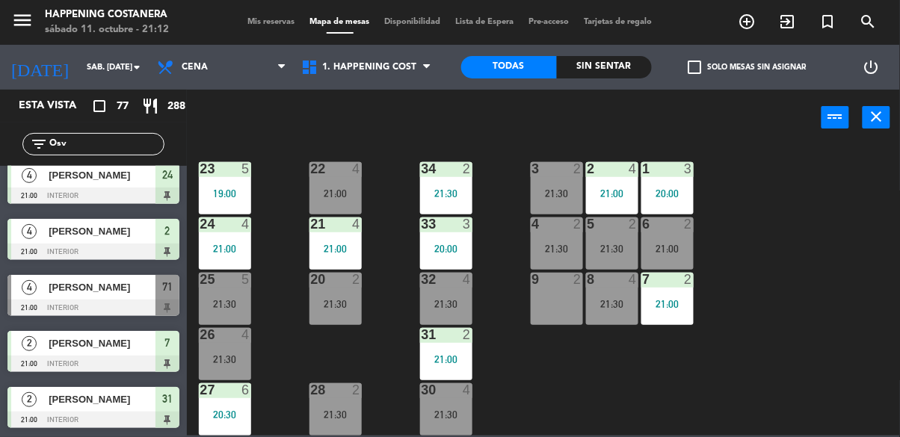
scroll to position [0, 0]
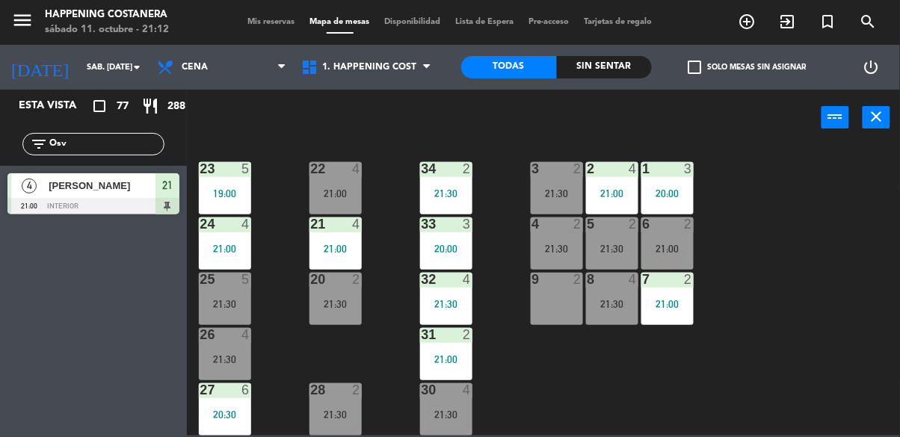
click at [345, 224] on div "21 4 21:00" at bounding box center [336, 244] width 52 height 52
click at [318, 346] on div "69 2 122 6 121 6 120 6 14 4 CAVA 22 101 4 94 2 70 2 21:30 123 6 131 2 134 2 132…" at bounding box center [548, 290] width 704 height 292
click at [334, 299] on div "21:30" at bounding box center [336, 304] width 52 height 10
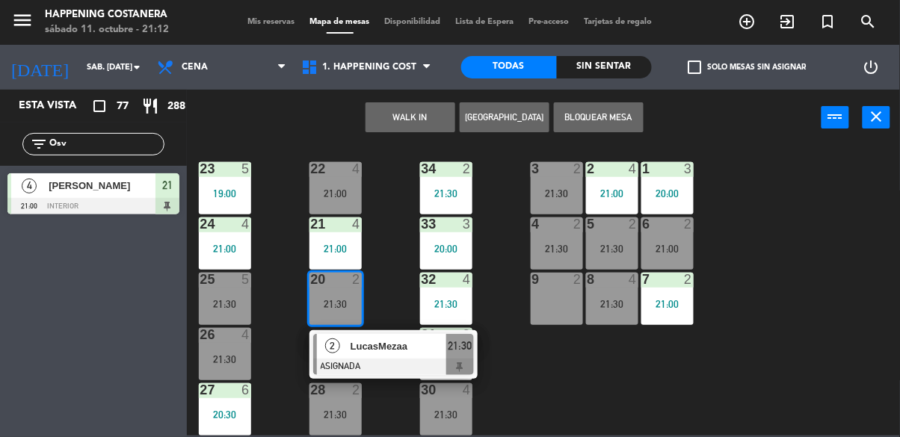
click at [333, 233] on div "21 4 21:00" at bounding box center [336, 244] width 52 height 52
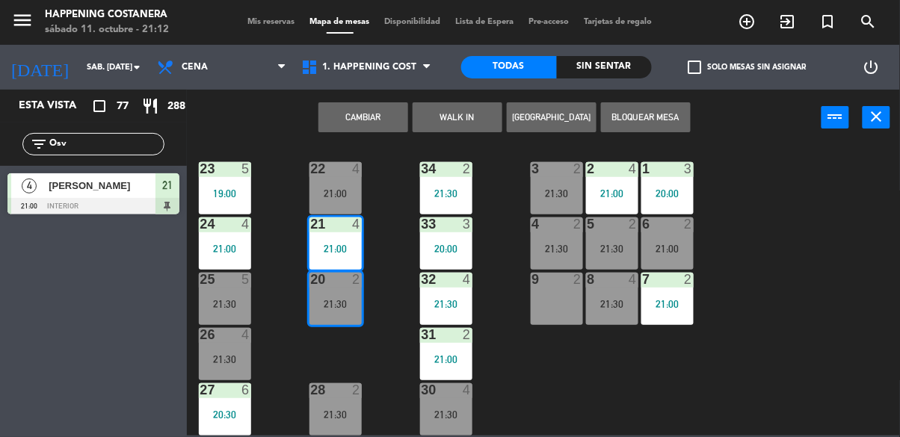
click at [355, 117] on button "Cambiar" at bounding box center [364, 117] width 90 height 30
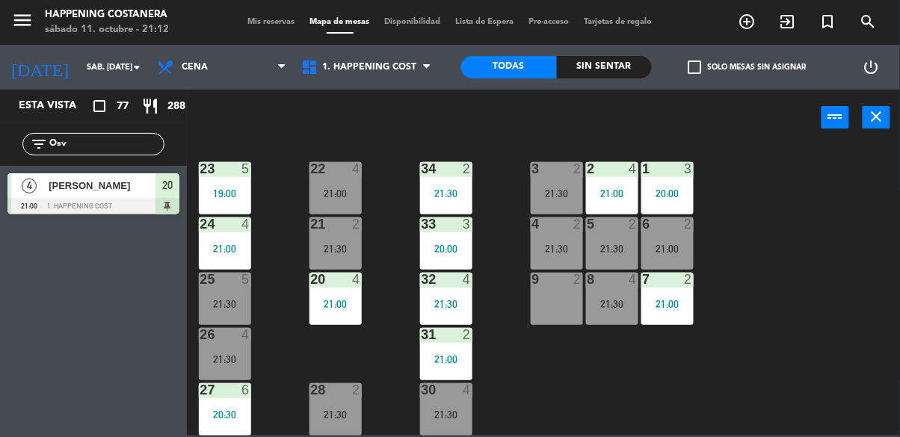
click at [121, 149] on input "Osv" at bounding box center [106, 144] width 116 height 16
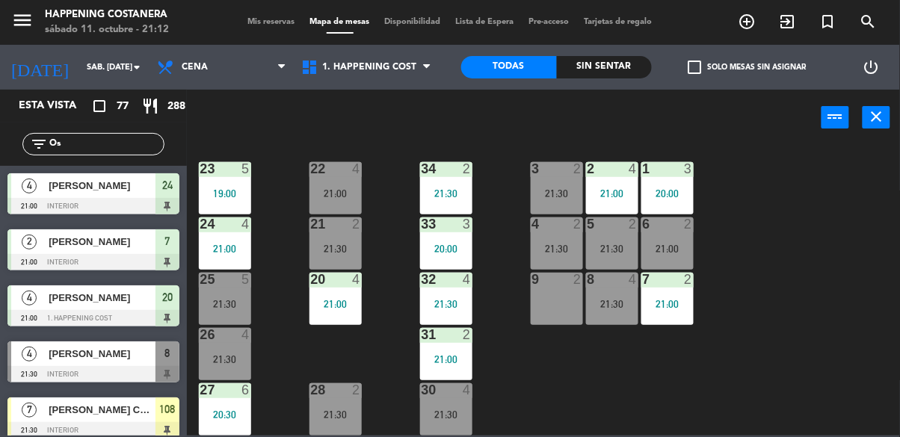
type input "O"
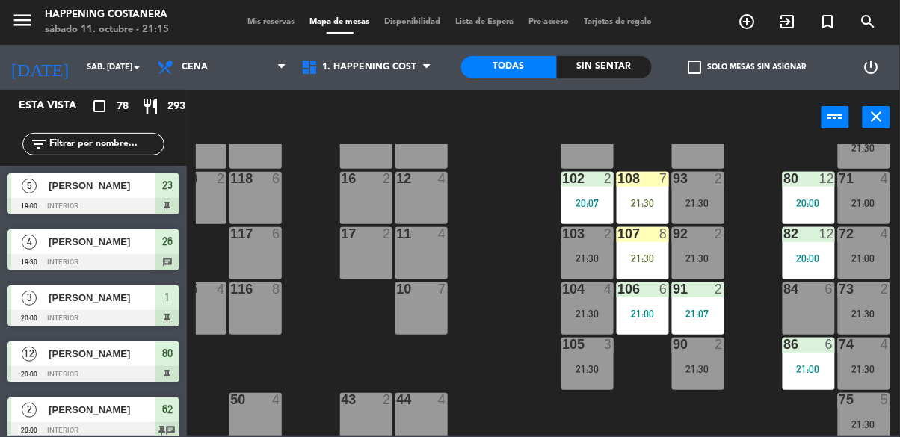
scroll to position [99, 246]
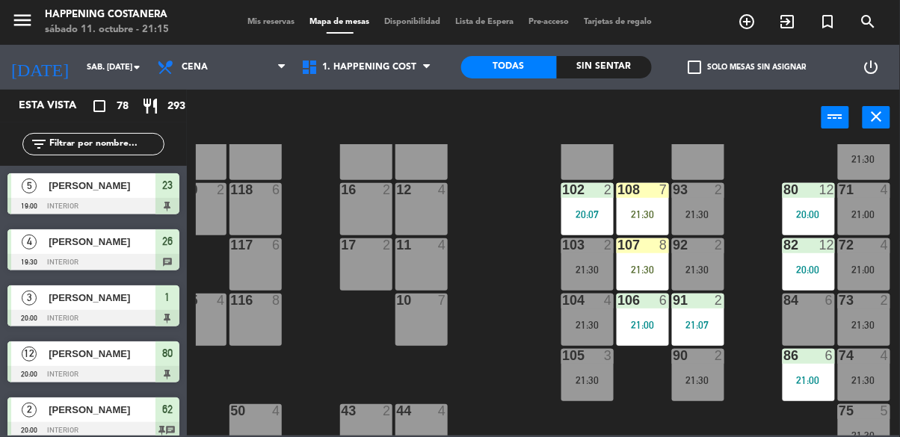
click at [700, 265] on div "21:30" at bounding box center [698, 270] width 52 height 10
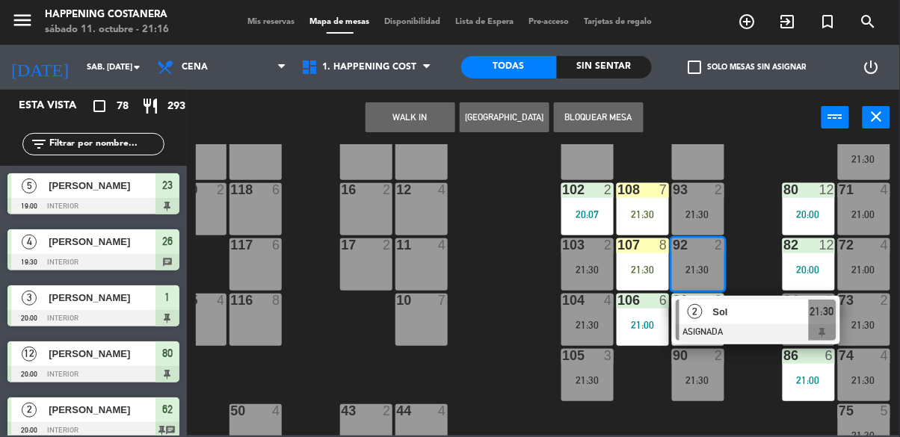
click at [574, 160] on div "101 4" at bounding box center [588, 154] width 52 height 52
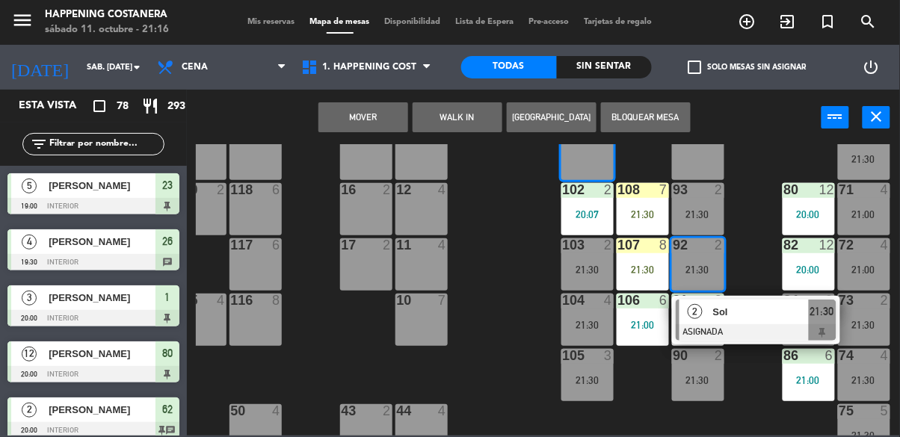
click at [364, 122] on button "Mover" at bounding box center [364, 117] width 90 height 30
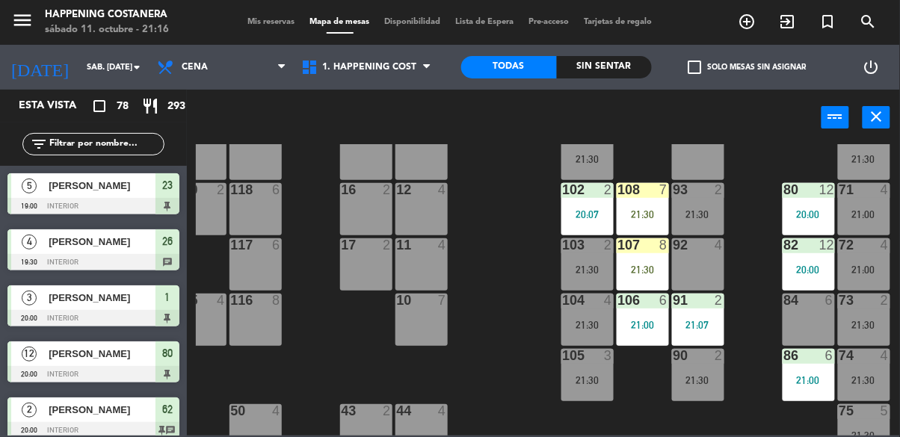
click at [675, 268] on div "92 4" at bounding box center [698, 265] width 52 height 52
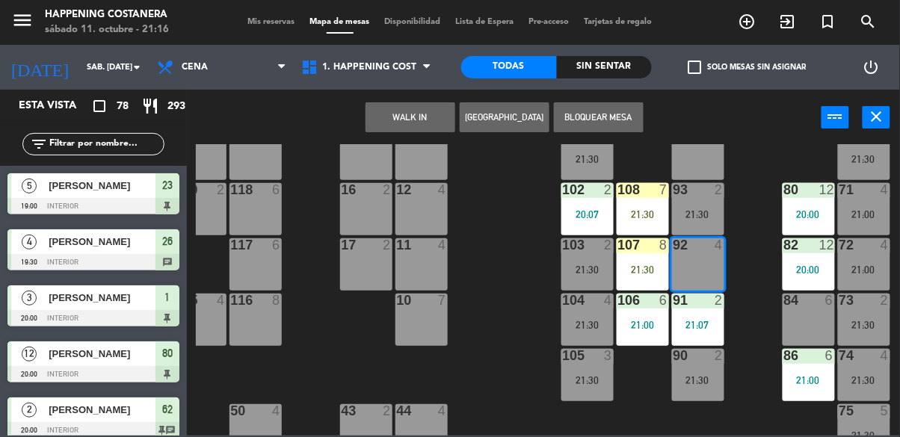
click at [405, 120] on button "WALK IN" at bounding box center [411, 117] width 90 height 30
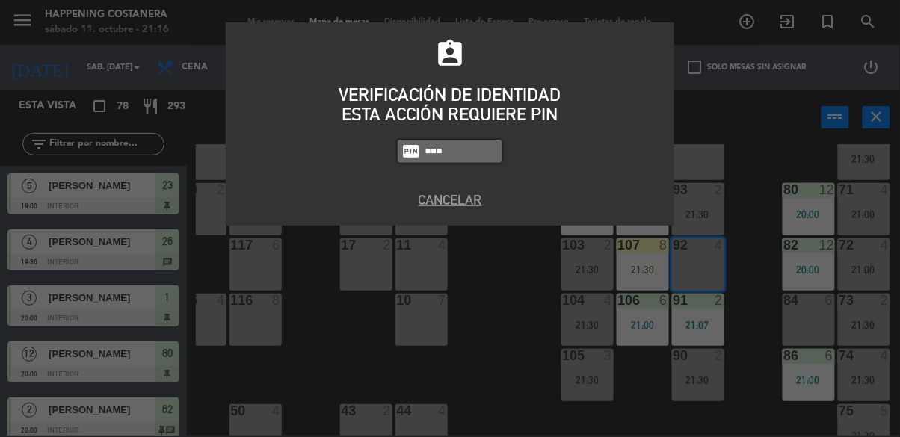
type input "5759"
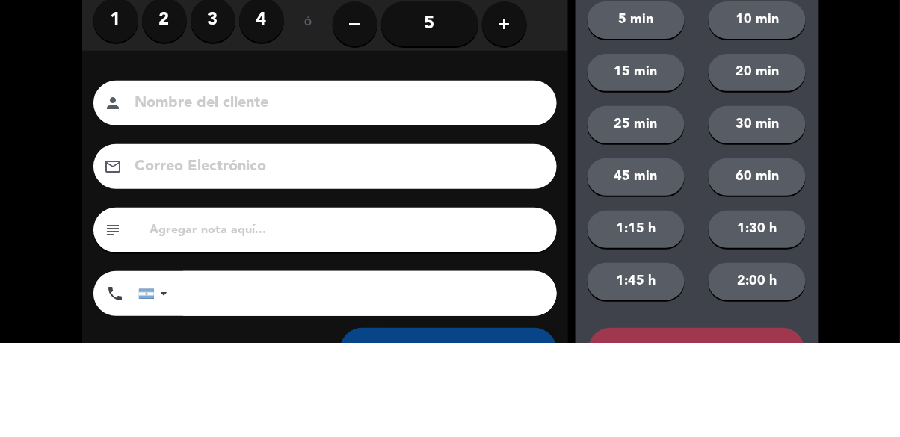
click at [221, 114] on label "3" at bounding box center [213, 115] width 45 height 45
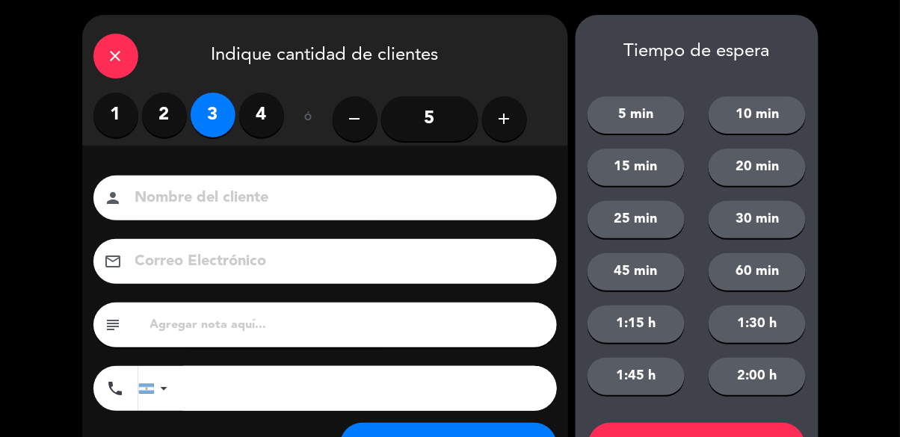
click at [222, 201] on input at bounding box center [336, 198] width 404 height 26
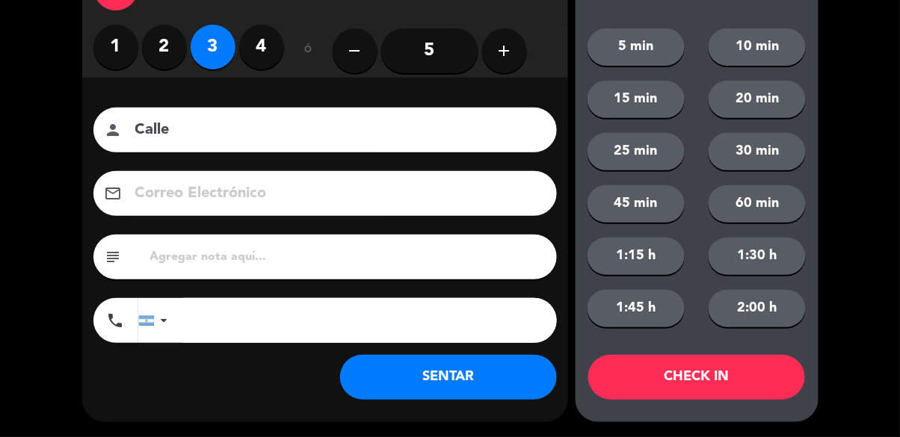
type input "Calle"
click at [458, 377] on button "SENTAR" at bounding box center [448, 377] width 217 height 45
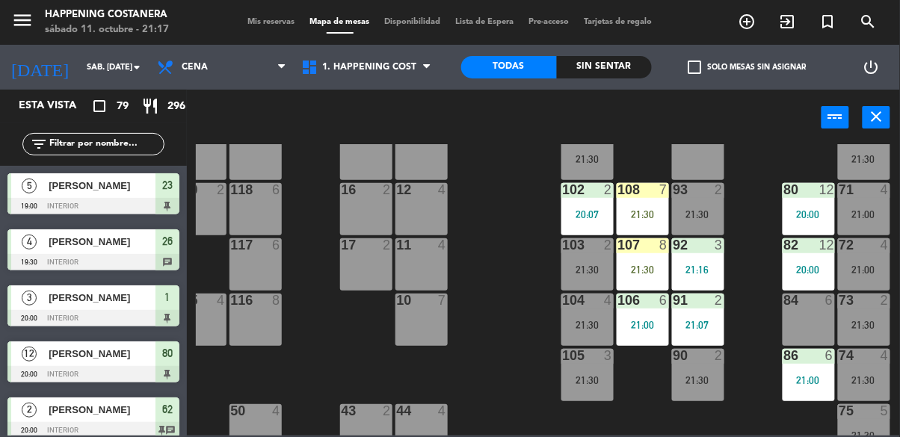
click at [73, 143] on input "text" at bounding box center [106, 144] width 116 height 16
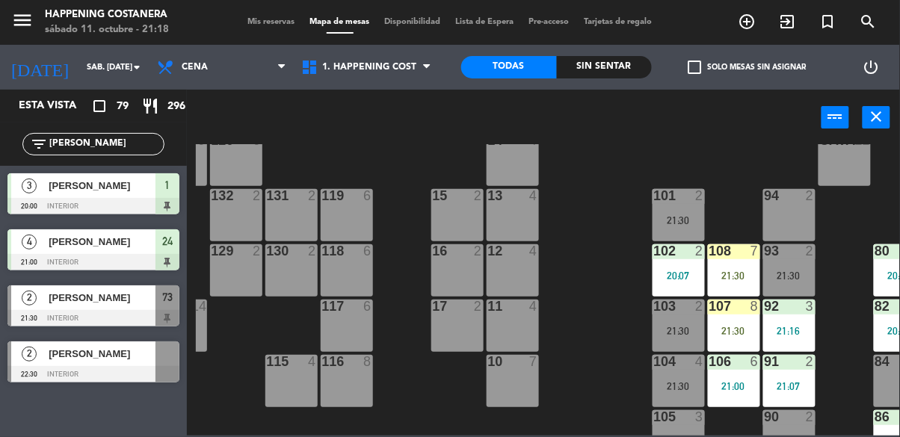
scroll to position [0, 173]
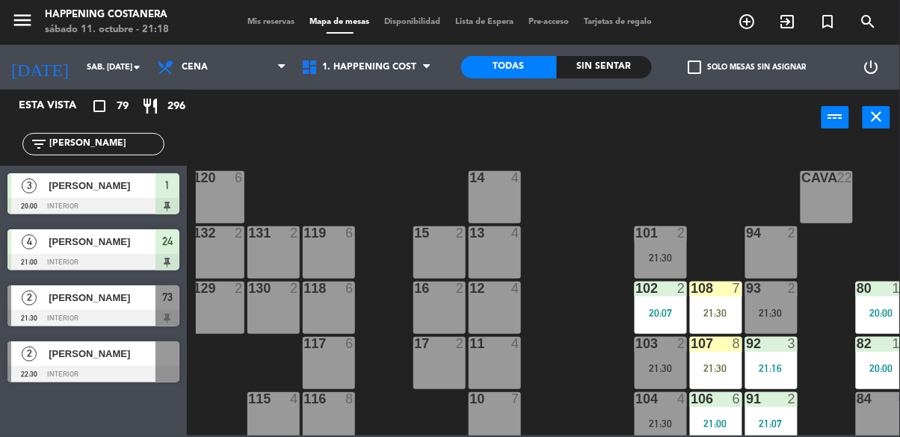
type input "[PERSON_NAME]"
click at [680, 374] on div "103 2 21:30" at bounding box center [661, 363] width 52 height 52
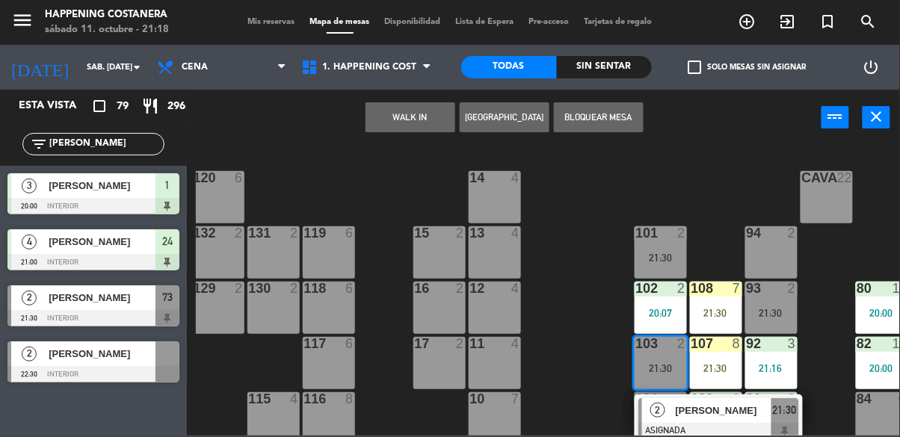
click at [565, 387] on div "69 2 122 6 121 6 120 6 14 4 CAVA 22 101 2 21:30 94 2 70 2 21:30 123 6 131 2 134…" at bounding box center [548, 290] width 704 height 292
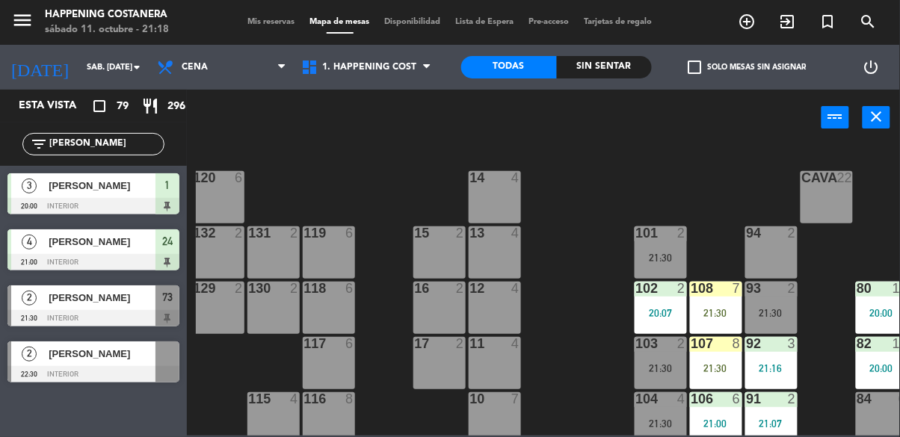
click at [64, 299] on span "[PERSON_NAME]" at bounding box center [102, 298] width 107 height 16
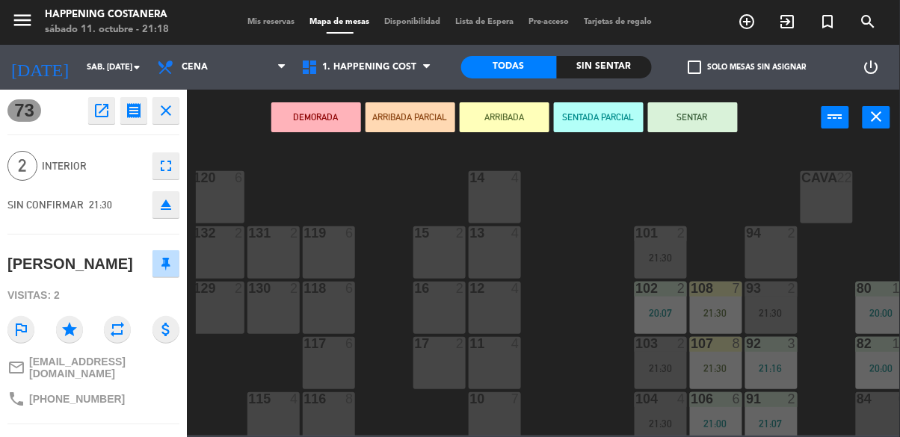
click at [663, 374] on div "21:30" at bounding box center [661, 368] width 52 height 10
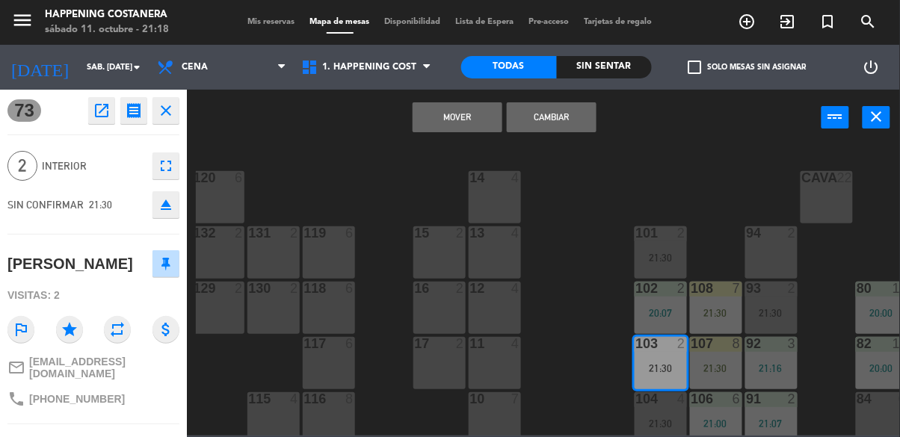
click at [562, 120] on button "Cambiar" at bounding box center [552, 117] width 90 height 30
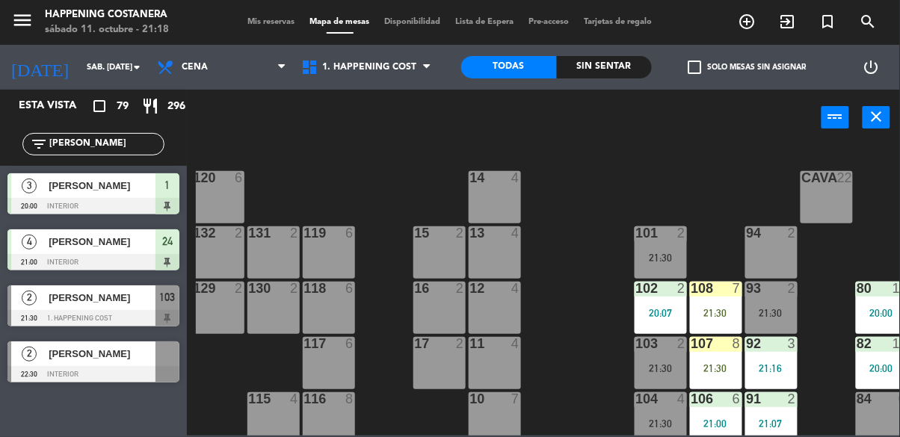
click at [663, 357] on div "103 2 21:30" at bounding box center [661, 363] width 52 height 52
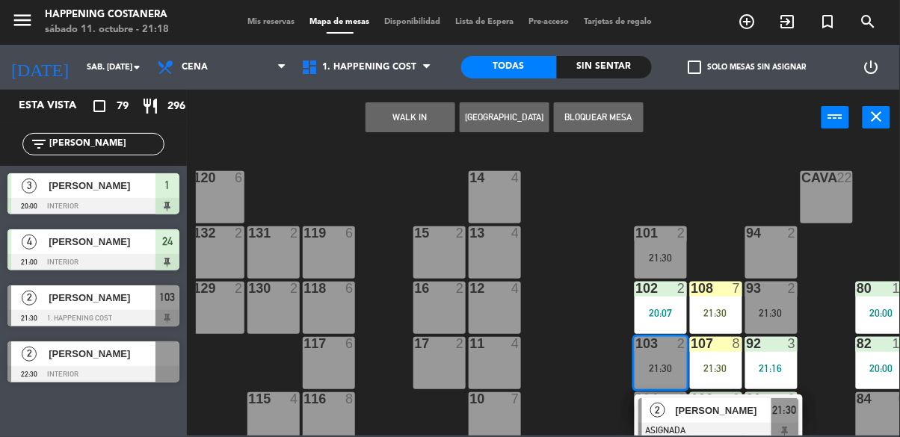
click at [705, 415] on span "[PERSON_NAME]" at bounding box center [724, 411] width 96 height 16
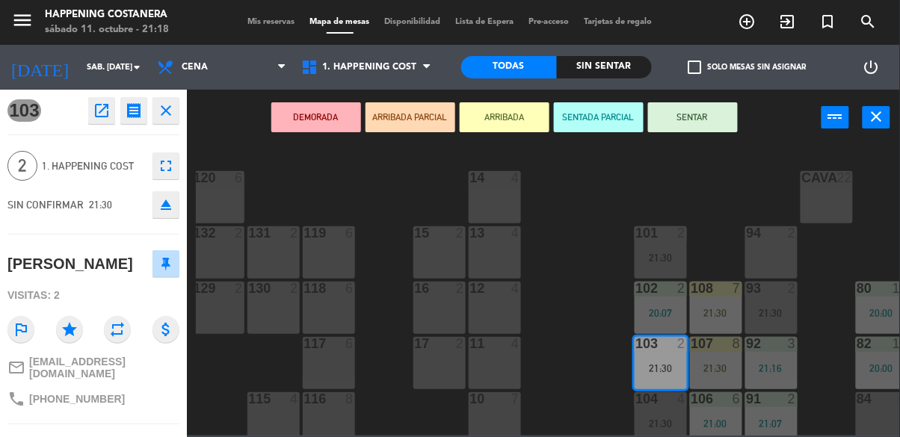
click at [708, 118] on button "SENTAR" at bounding box center [693, 117] width 90 height 30
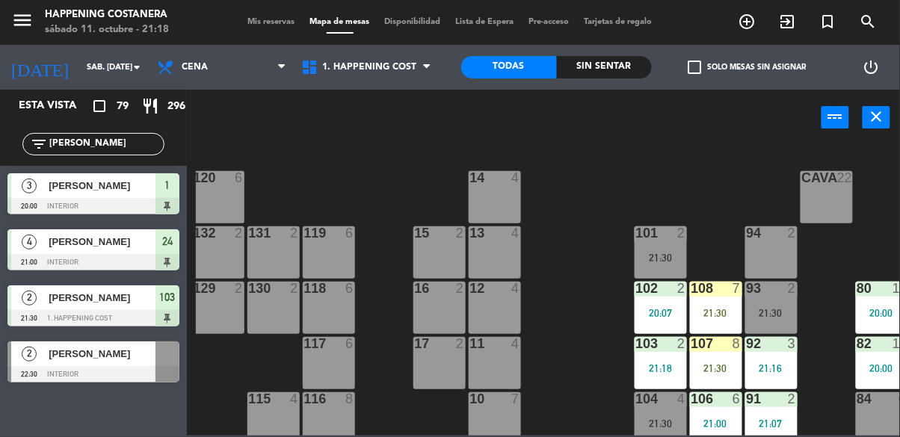
click at [78, 149] on input "[PERSON_NAME]" at bounding box center [106, 144] width 116 height 16
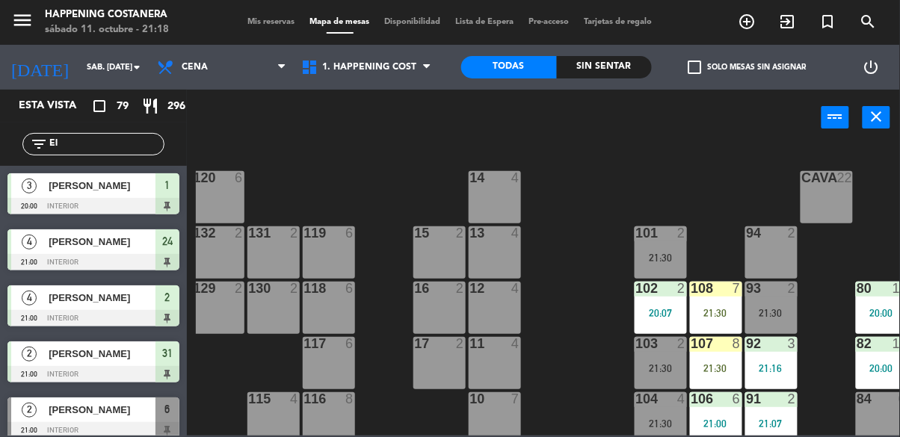
type input "E"
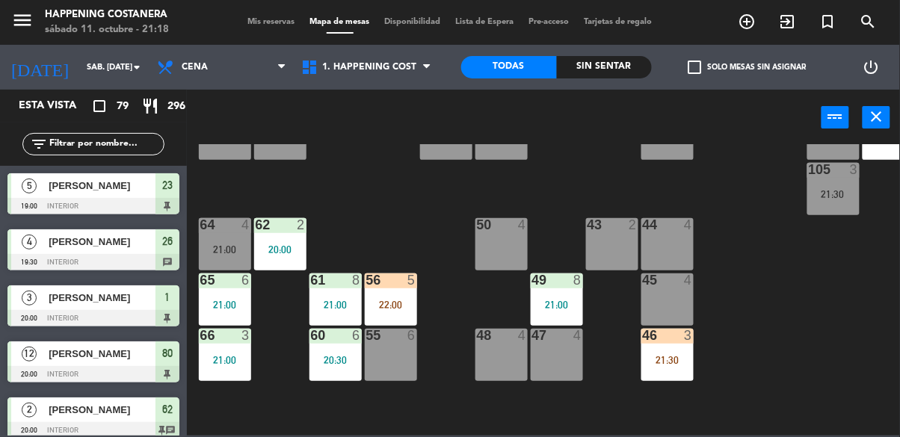
scroll to position [295, 0]
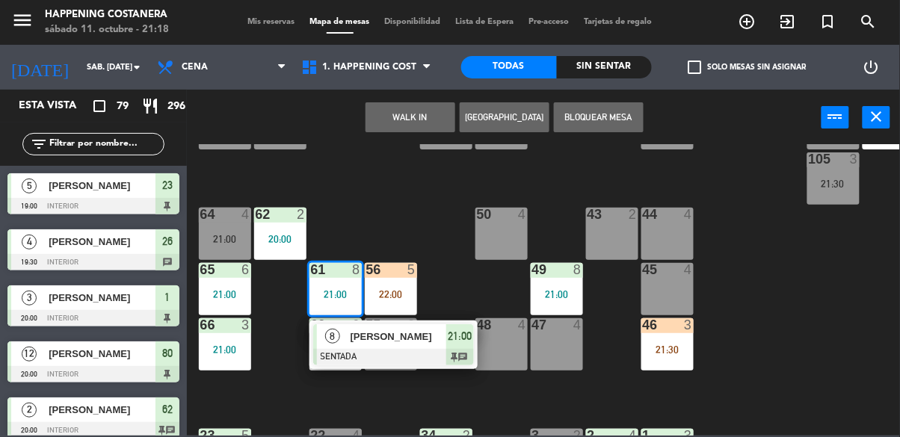
click at [336, 358] on div at bounding box center [393, 357] width 161 height 16
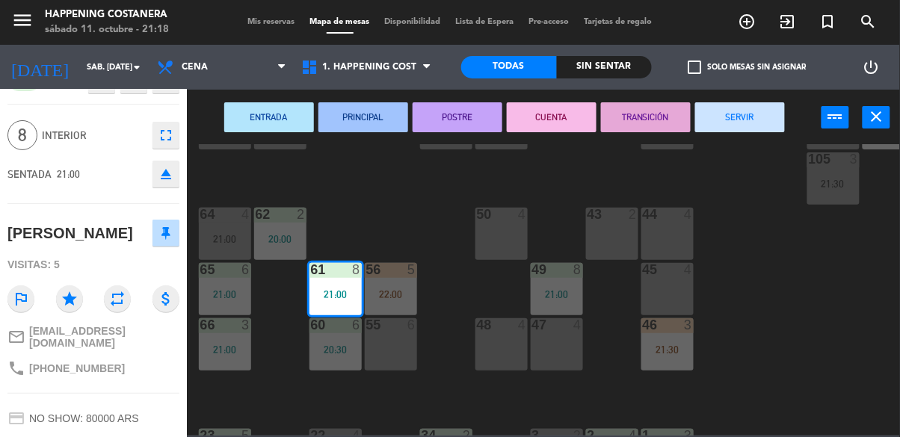
scroll to position [45, 0]
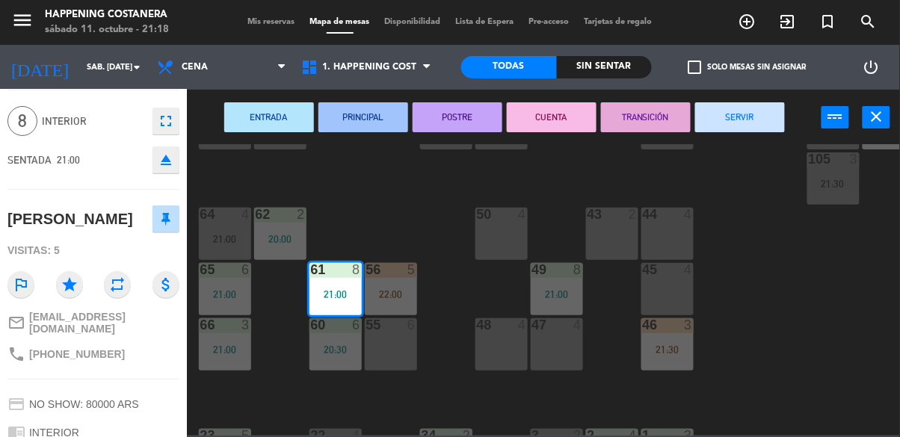
click at [819, 294] on div "69 2 122 6 121 6 120 6 14 4 CAVA 22 101 2 21:30 94 2 70 2 21:30 123 6 131 2 134…" at bounding box center [548, 290] width 704 height 292
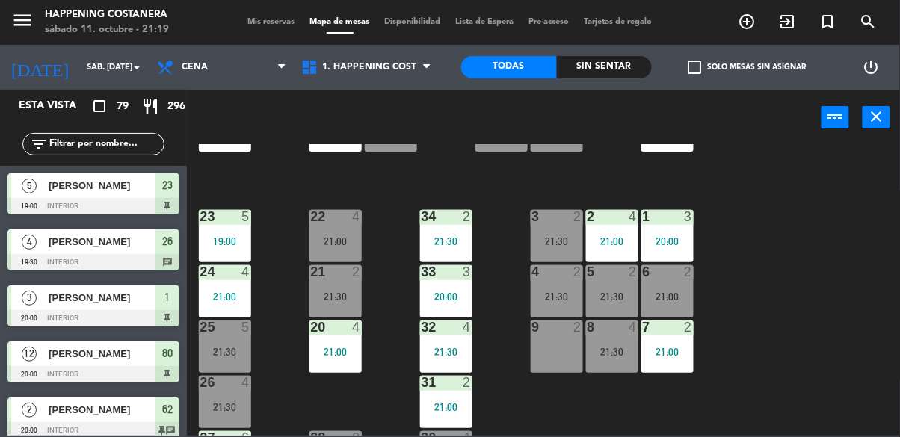
scroll to position [571, 0]
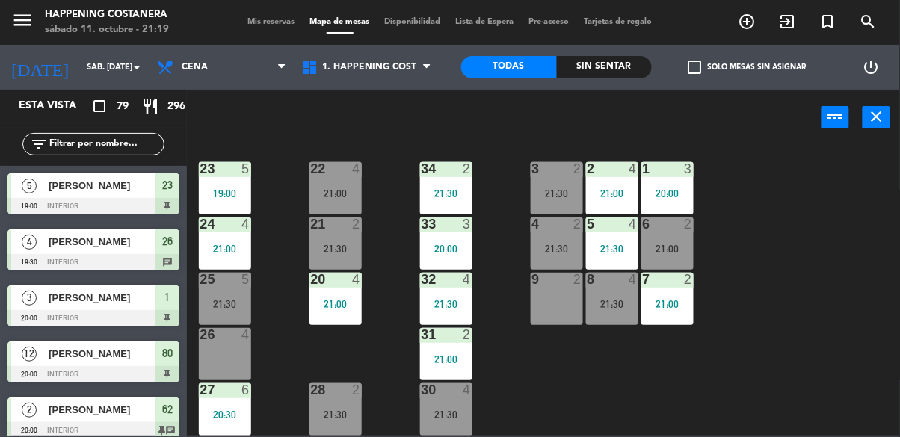
click at [689, 67] on span "check_box_outline_blank" at bounding box center [695, 67] width 13 height 13
click at [748, 67] on input "check_box_outline_blank Solo mesas sin asignar" at bounding box center [748, 67] width 0 height 0
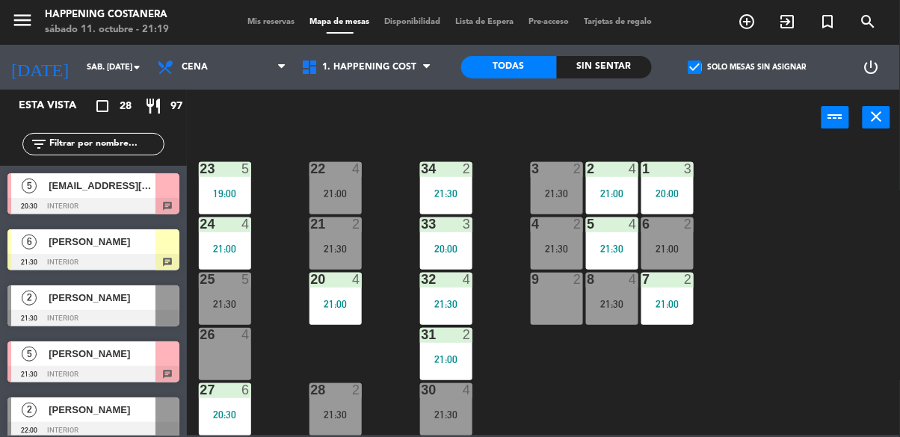
click at [692, 61] on span "check_box" at bounding box center [695, 67] width 13 height 13
click at [748, 67] on input "check_box Solo mesas sin asignar" at bounding box center [748, 67] width 0 height 0
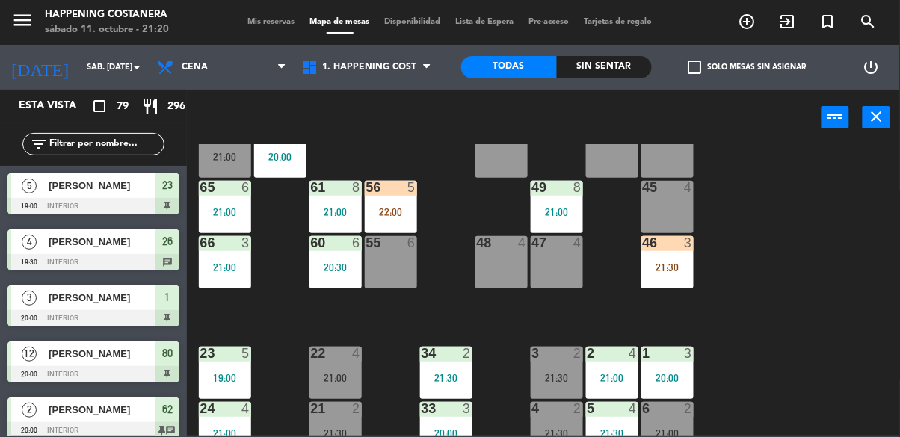
scroll to position [382, 0]
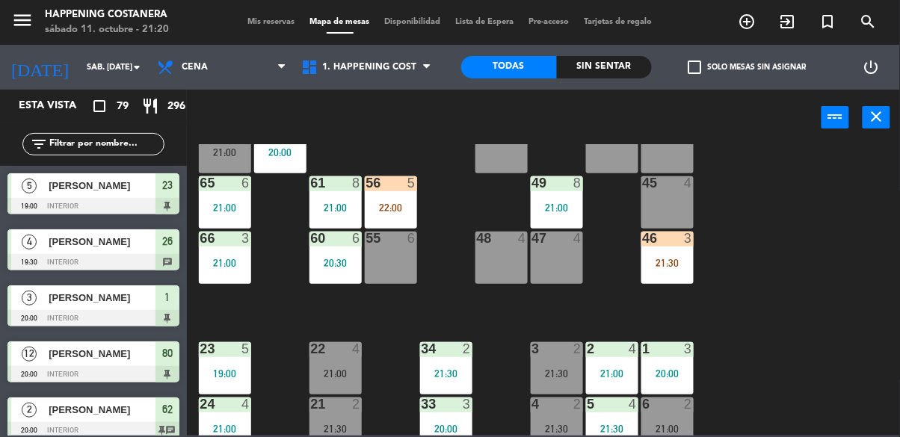
click at [71, 144] on input "text" at bounding box center [106, 144] width 116 height 16
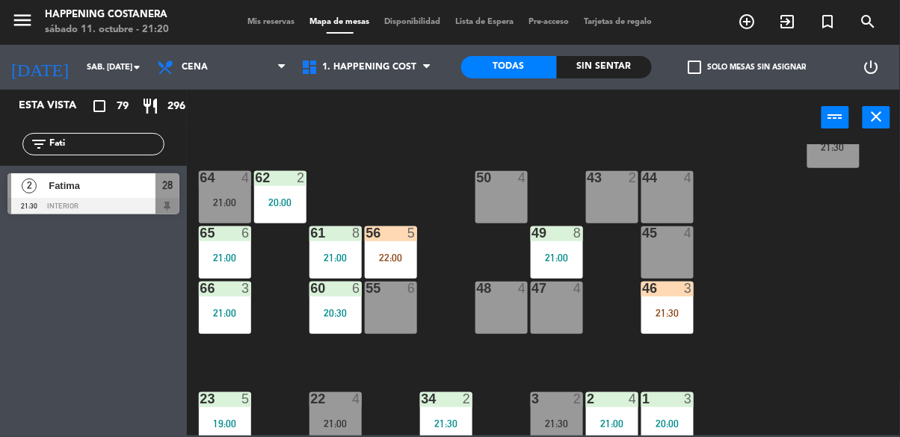
scroll to position [330, 0]
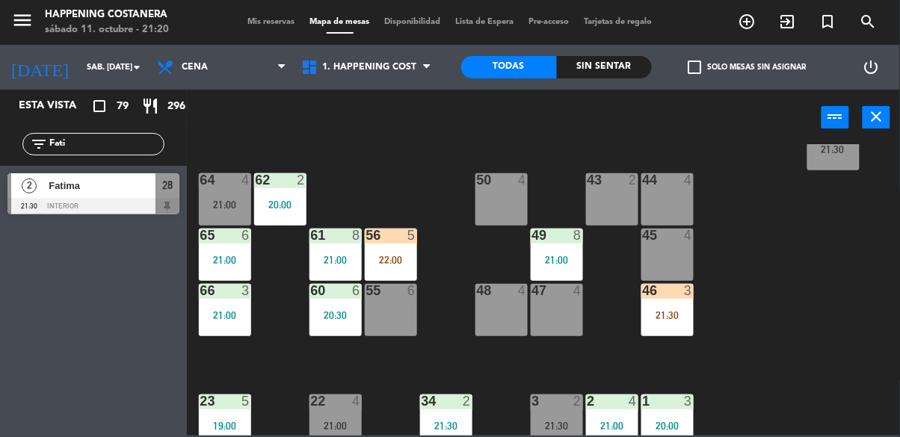
type input "Fati"
click at [664, 274] on div "45 4" at bounding box center [668, 255] width 52 height 52
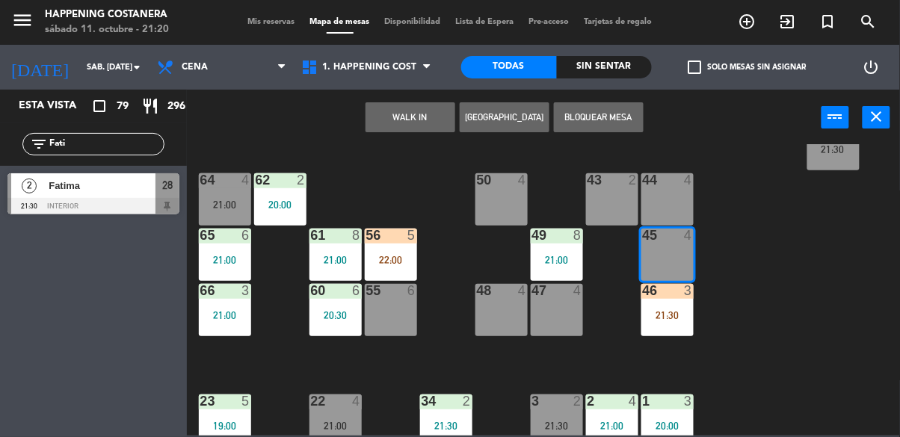
click at [817, 266] on div "69 2 122 6 121 6 120 6 14 4 CAVA 22 101 2 21:30 94 2 70 2 21:30 123 6 131 2 134…" at bounding box center [548, 290] width 704 height 292
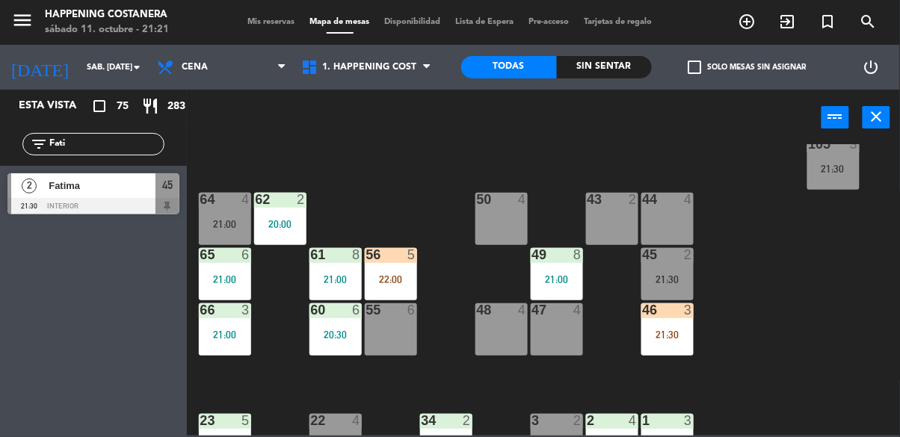
scroll to position [309, 0]
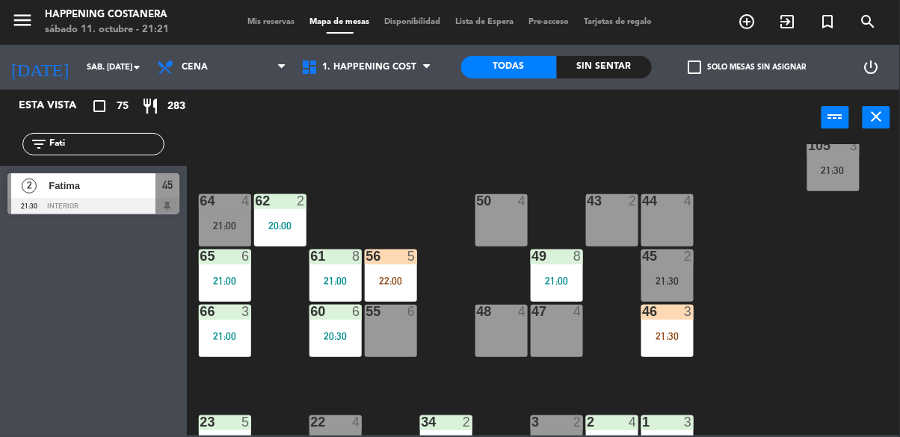
click at [55, 191] on span "Fatima" at bounding box center [102, 186] width 107 height 16
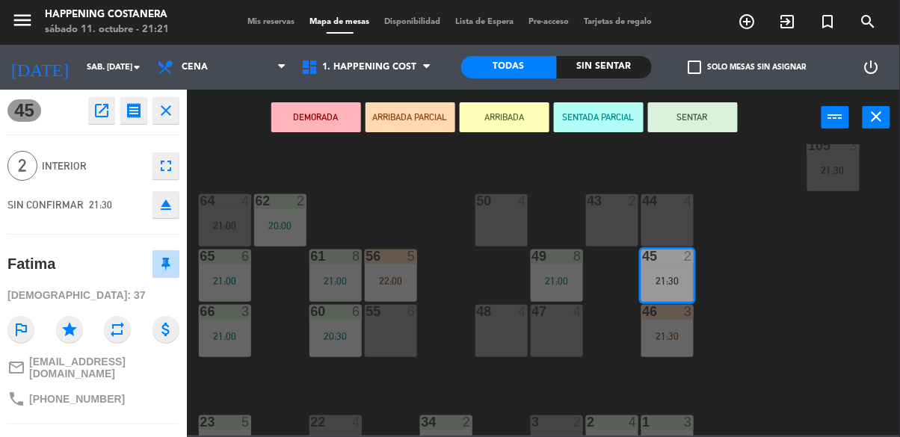
click at [615, 233] on div "43 2" at bounding box center [612, 220] width 52 height 52
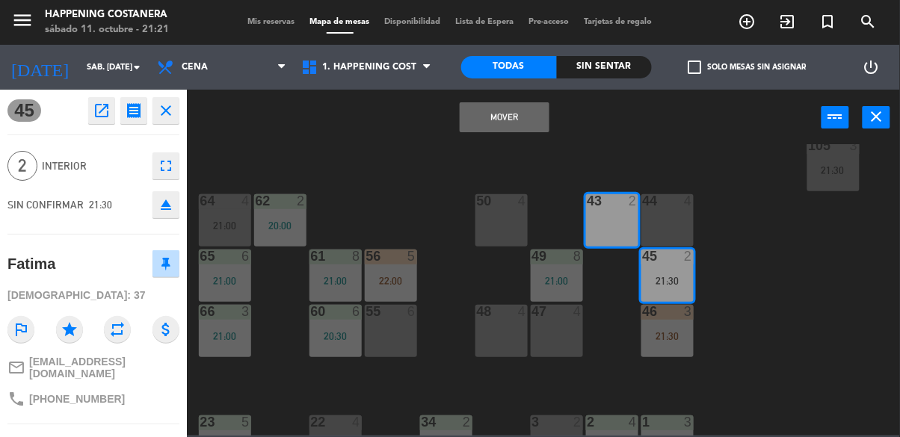
click at [526, 126] on button "Mover" at bounding box center [505, 117] width 90 height 30
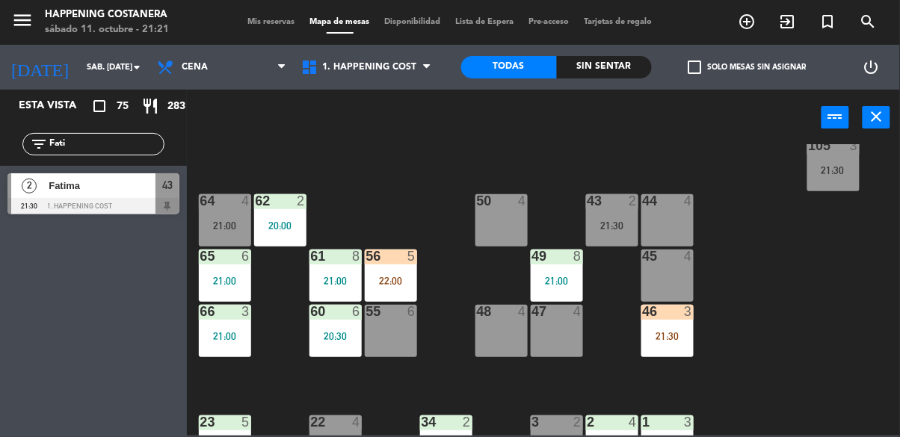
click at [624, 233] on div "43 2 21:30" at bounding box center [612, 220] width 52 height 52
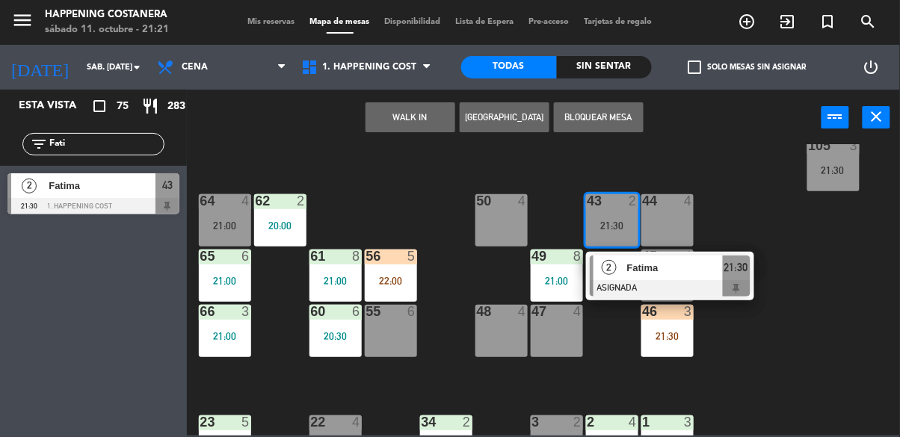
click at [643, 274] on span "Fatima" at bounding box center [675, 268] width 96 height 16
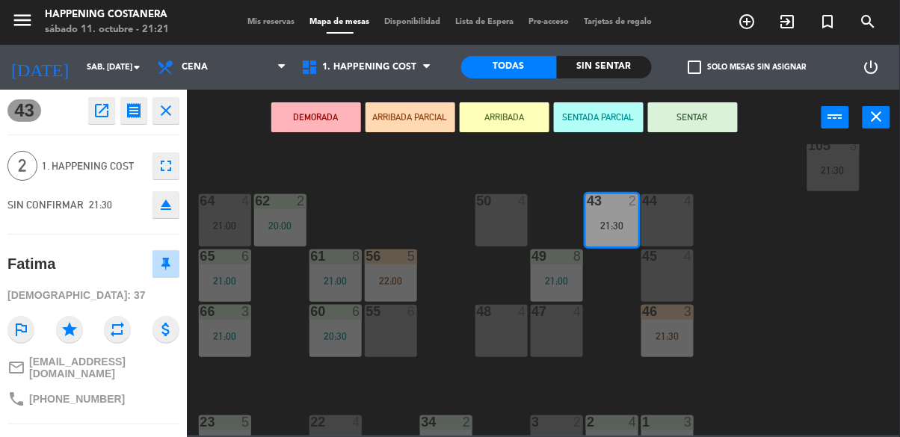
click at [712, 127] on button "SENTAR" at bounding box center [693, 117] width 90 height 30
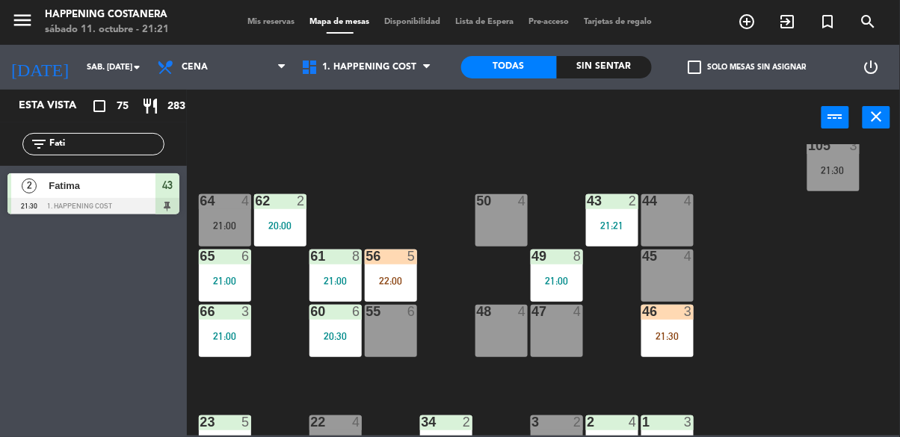
click at [137, 137] on input "Fati" at bounding box center [106, 144] width 116 height 16
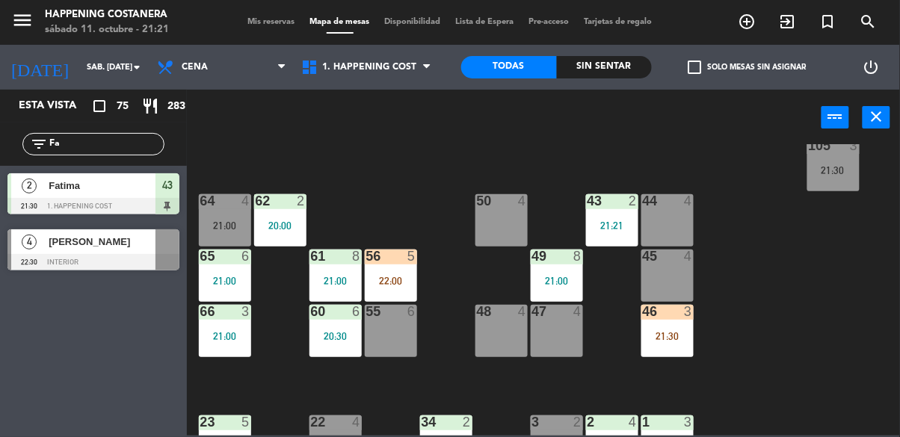
type input "F"
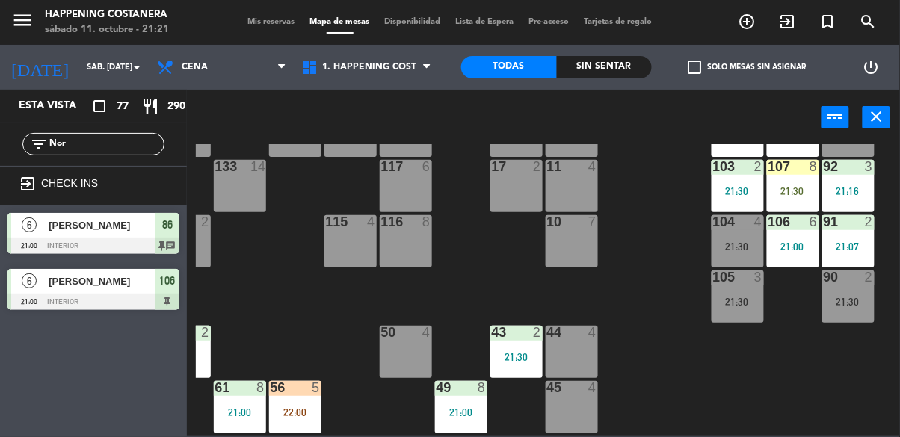
scroll to position [177, 104]
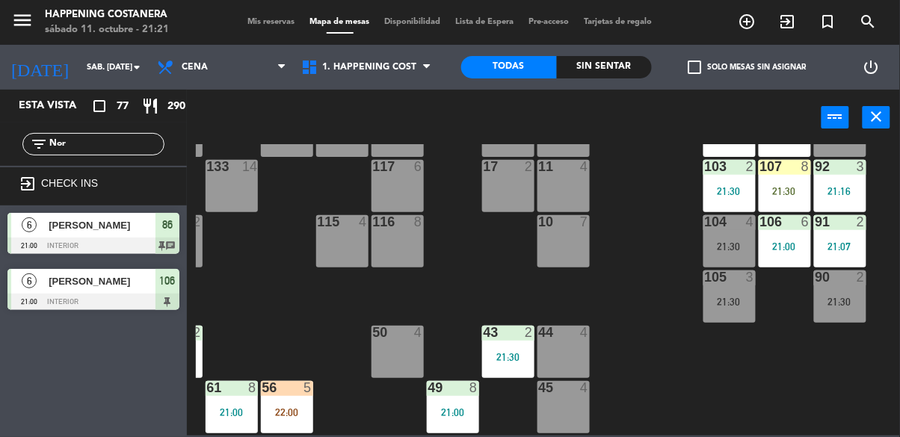
click at [790, 242] on div "21:00" at bounding box center [785, 247] width 52 height 10
click at [716, 363] on div "69 2 122 6 121 6 120 6 14 4 CAVA 22 101 2 21:30 94 2 70 2 21:30 123 6 131 2 134…" at bounding box center [548, 290] width 704 height 292
click at [773, 245] on div "21:00" at bounding box center [785, 247] width 52 height 10
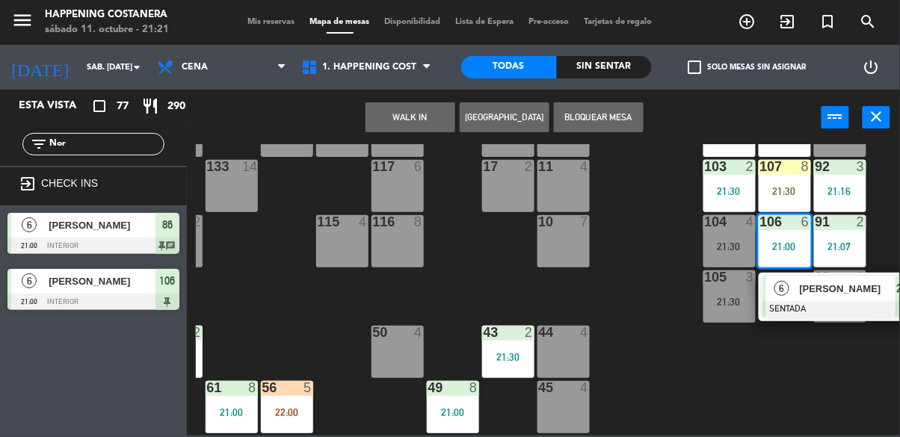
click at [651, 377] on div "69 2 122 6 121 6 120 6 14 4 CAVA 22 101 2 21:30 94 2 70 2 21:30 123 6 131 2 134…" at bounding box center [548, 290] width 704 height 292
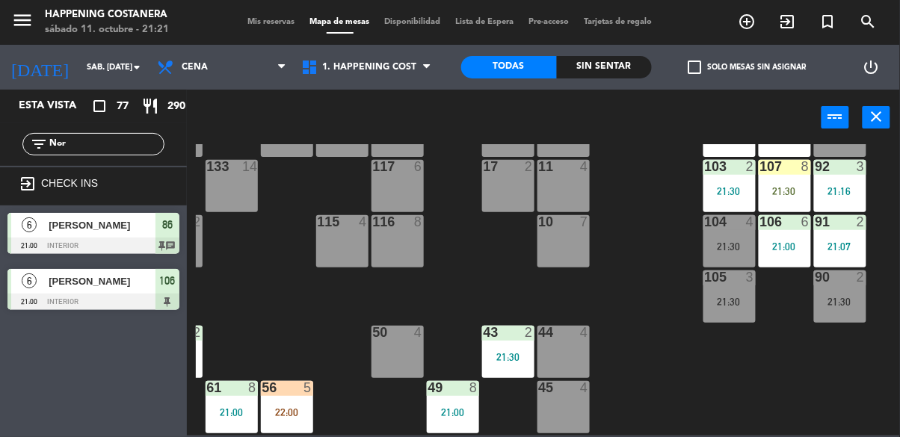
click at [87, 150] on input "Nor" at bounding box center [106, 144] width 116 height 16
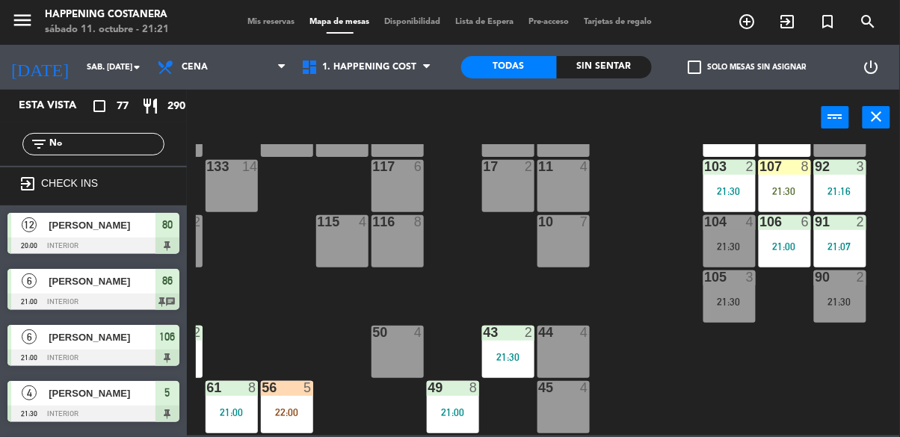
type input "N"
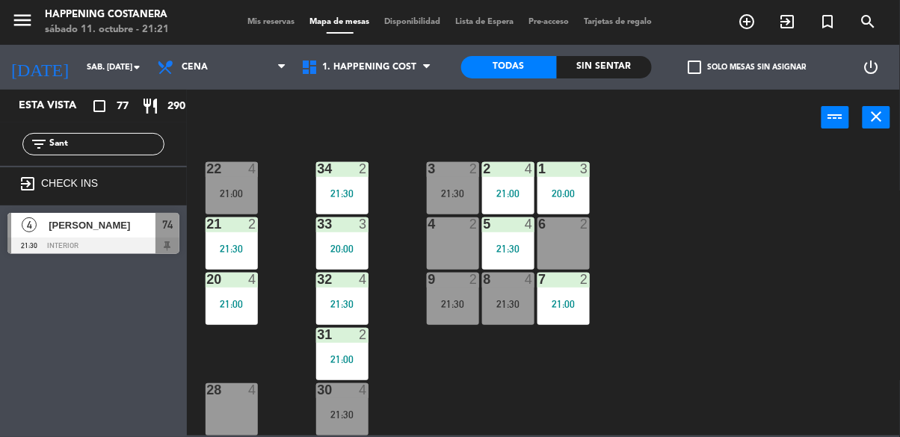
scroll to position [571, 0]
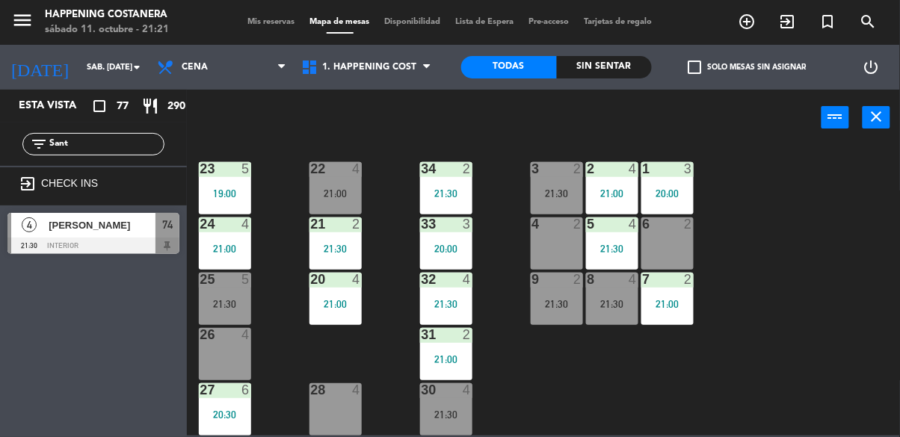
type input "Sant"
click at [107, 238] on div at bounding box center [93, 246] width 172 height 16
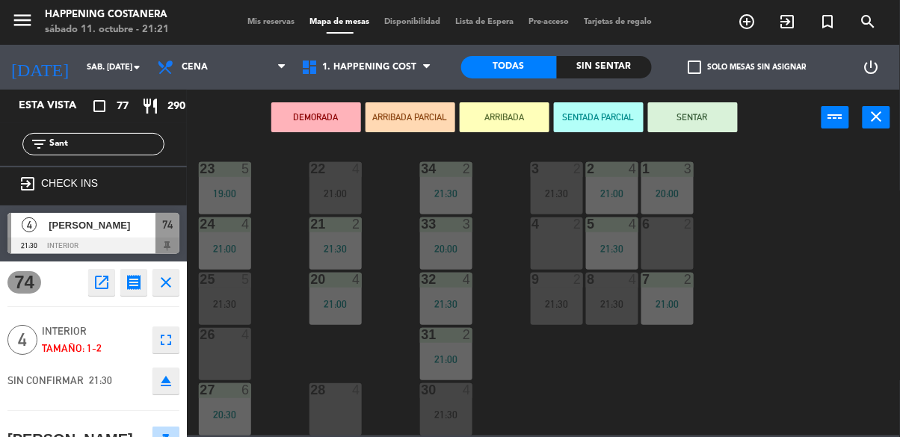
click at [212, 366] on div "26 4" at bounding box center [225, 354] width 52 height 52
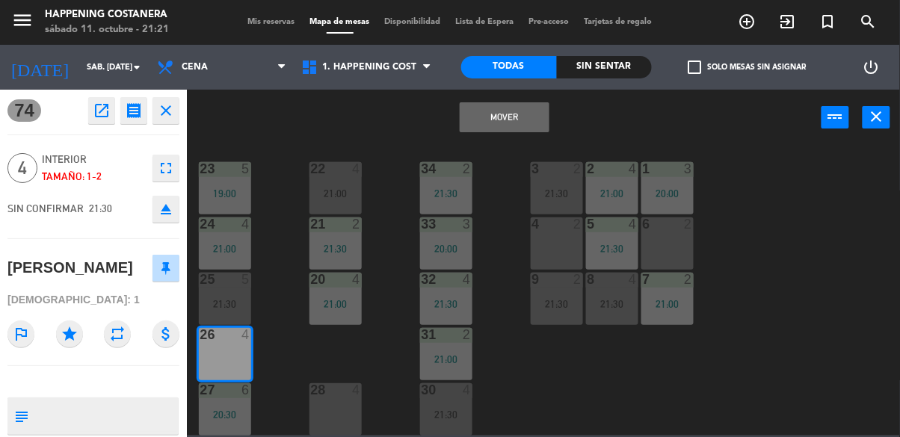
click at [495, 118] on button "Mover" at bounding box center [505, 117] width 90 height 30
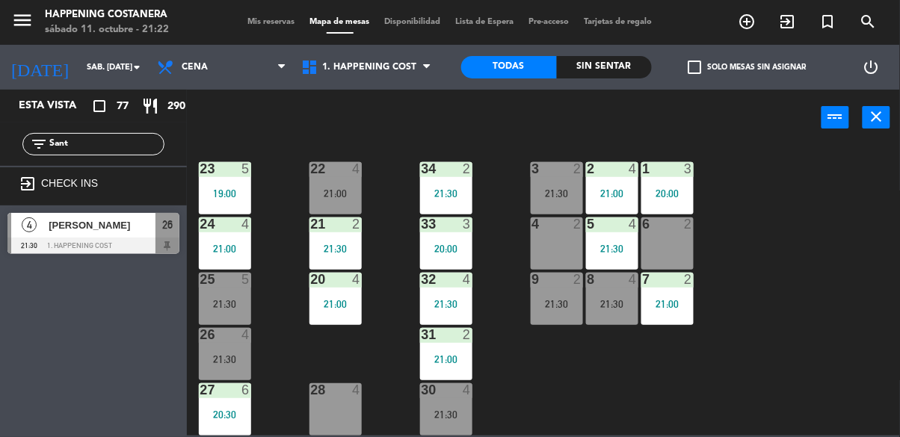
click at [815, 307] on div "69 2 122 6 121 6 120 6 14 4 CAVA 22 101 2 21:30 94 2 70 2 21:30 123 6 131 2 134…" at bounding box center [548, 290] width 704 height 292
click at [248, 331] on div "4" at bounding box center [246, 334] width 9 height 13
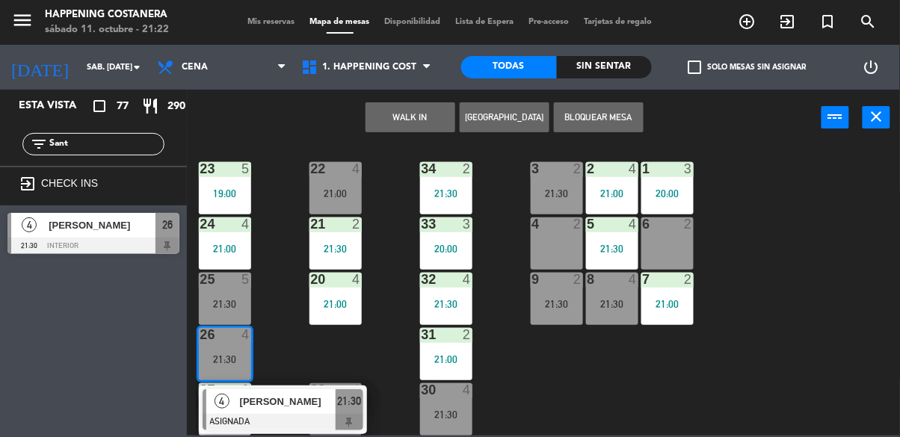
click at [314, 386] on div "4 [PERSON_NAME] ASIGNADA 21:30" at bounding box center [283, 410] width 168 height 49
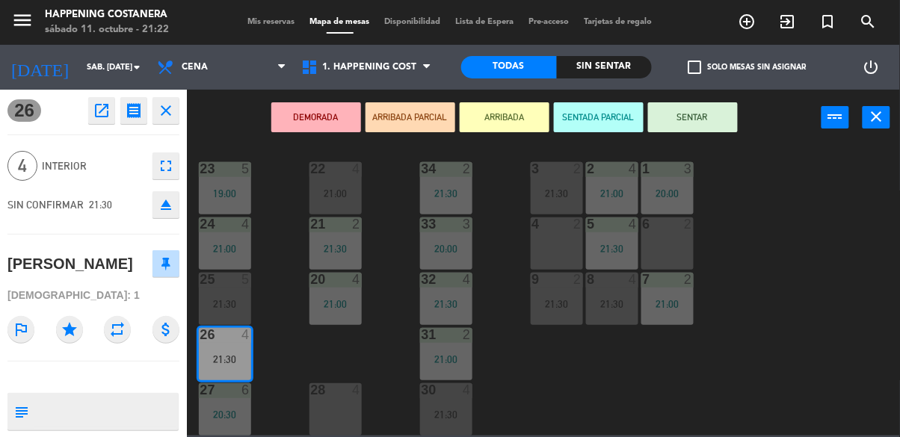
click at [707, 129] on button "SENTAR" at bounding box center [693, 117] width 90 height 30
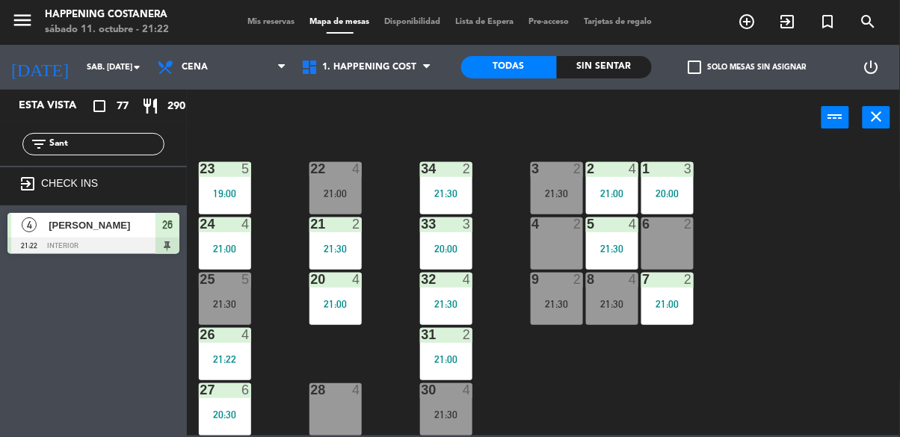
click at [108, 139] on input "Sant" at bounding box center [106, 144] width 116 height 16
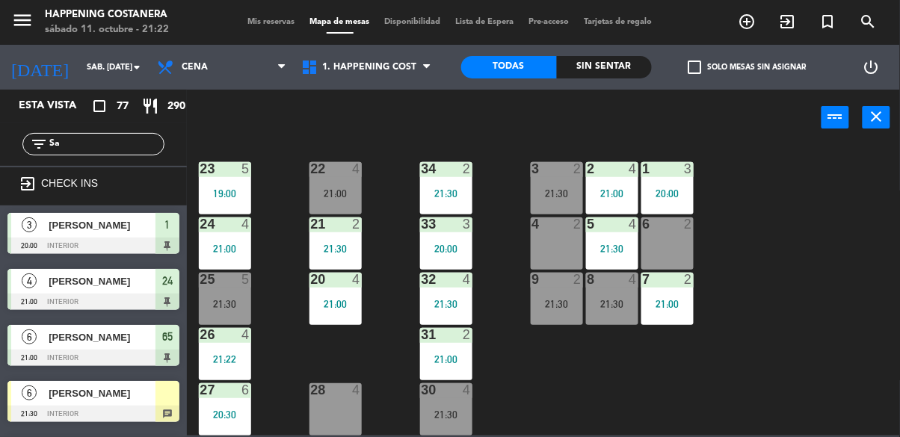
type input "S"
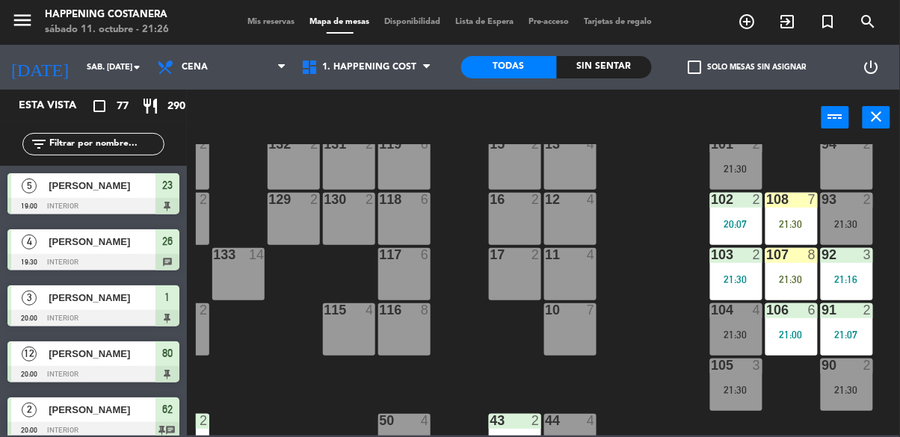
scroll to position [89, 99]
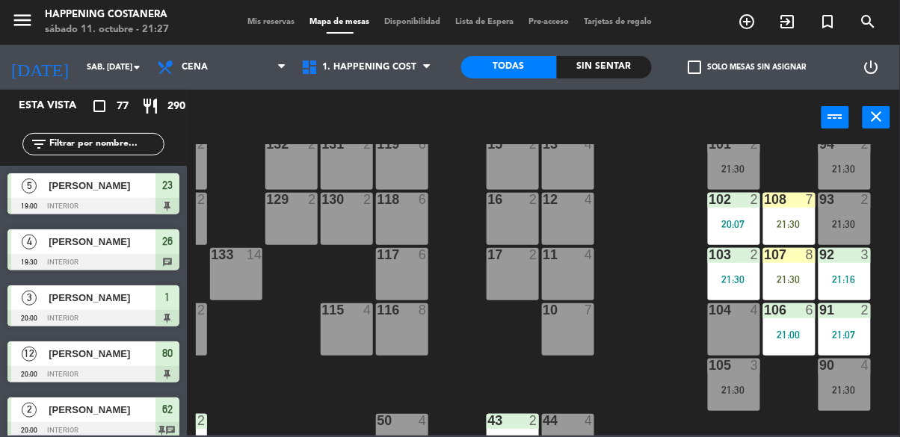
click at [75, 143] on input "text" at bounding box center [106, 144] width 116 height 16
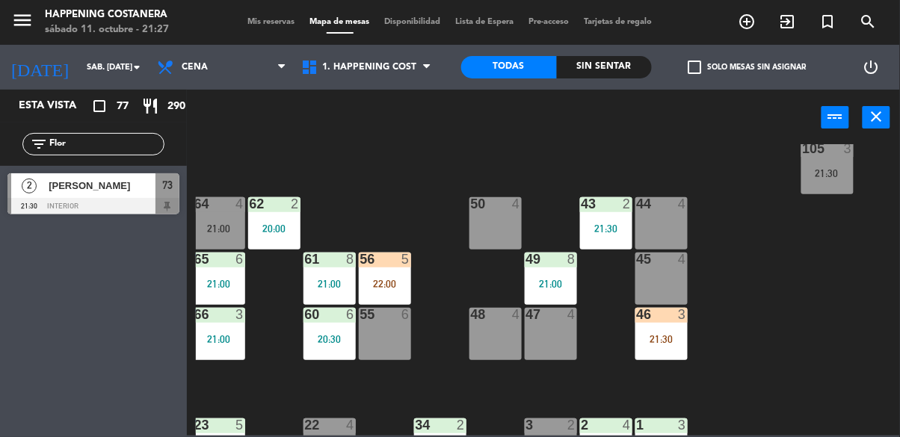
scroll to position [308, 6]
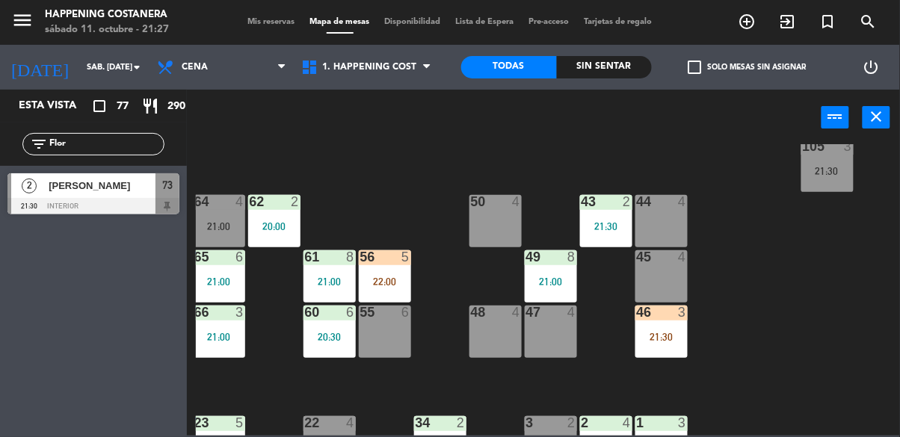
type input "Flor"
click at [665, 347] on div "46 3 21:30" at bounding box center [662, 332] width 52 height 52
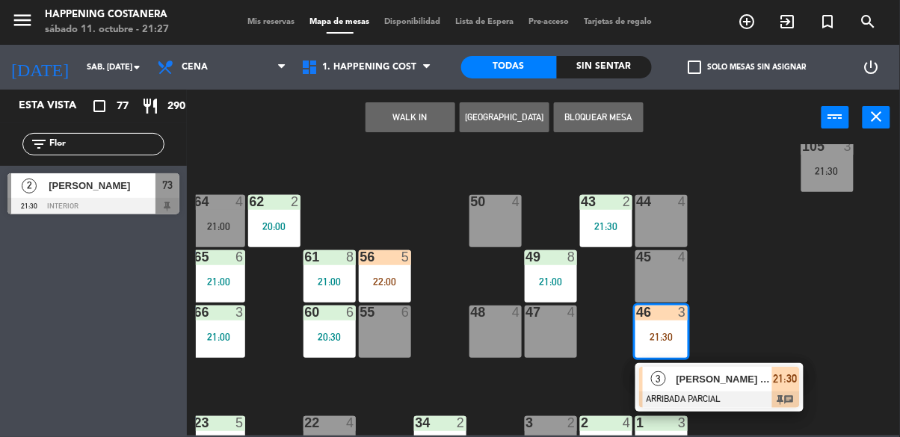
click at [669, 393] on div at bounding box center [719, 400] width 161 height 16
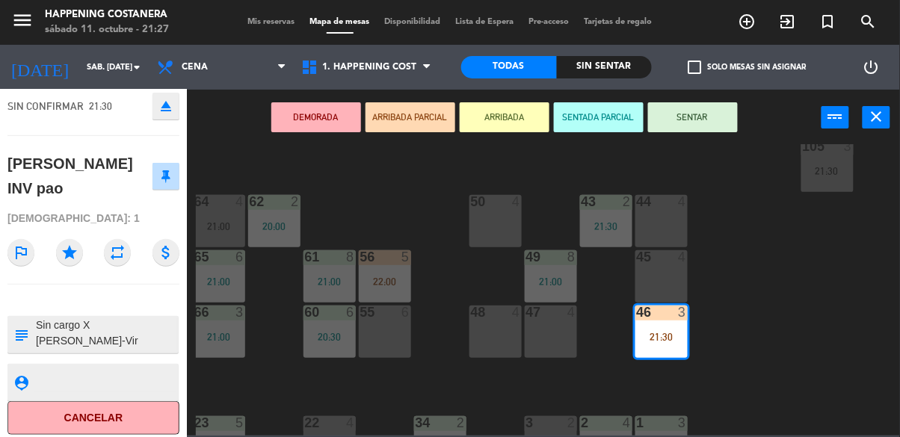
scroll to position [0, 0]
click at [766, 337] on div "69 2 122 6 121 6 120 6 14 4 CAVA 22 101 2 21:30 94 2 21:30 70 2 21:30 123 6 131…" at bounding box center [548, 290] width 704 height 292
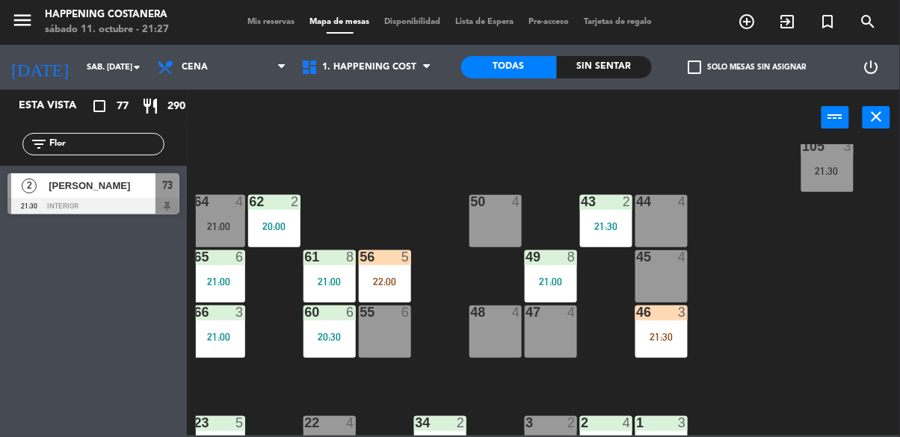
click at [672, 341] on div "21:30" at bounding box center [662, 337] width 52 height 10
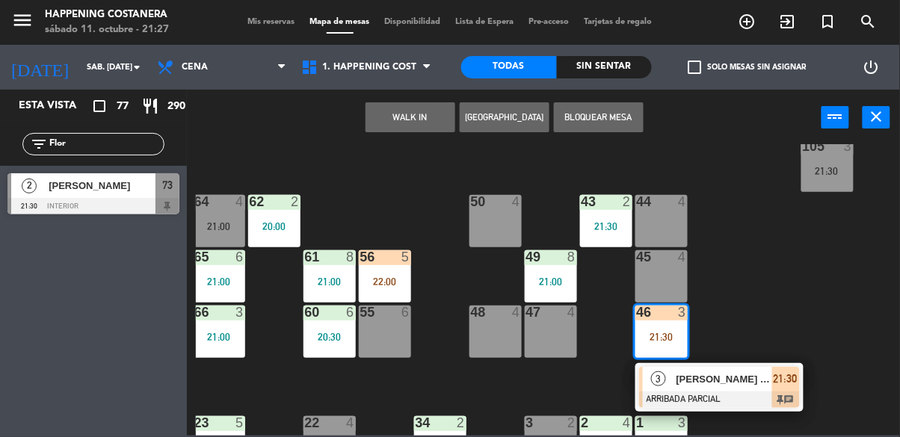
click at [698, 384] on span "[PERSON_NAME] INV pao" at bounding box center [725, 380] width 96 height 16
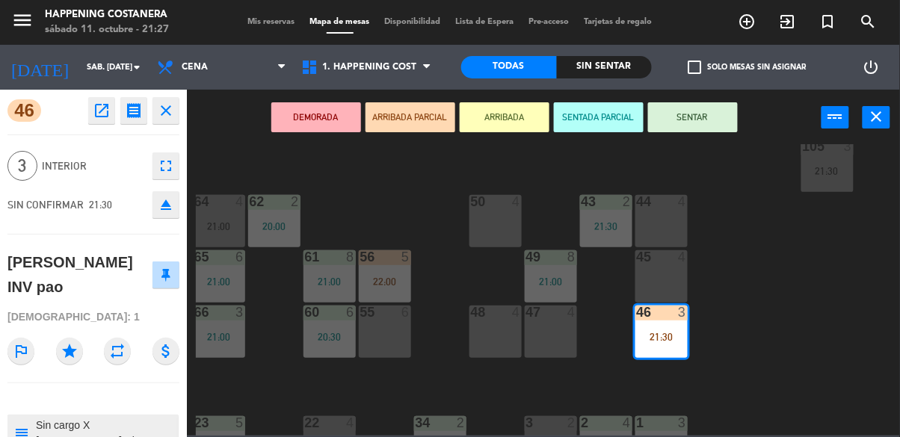
click at [691, 123] on button "SENTAR" at bounding box center [693, 117] width 90 height 30
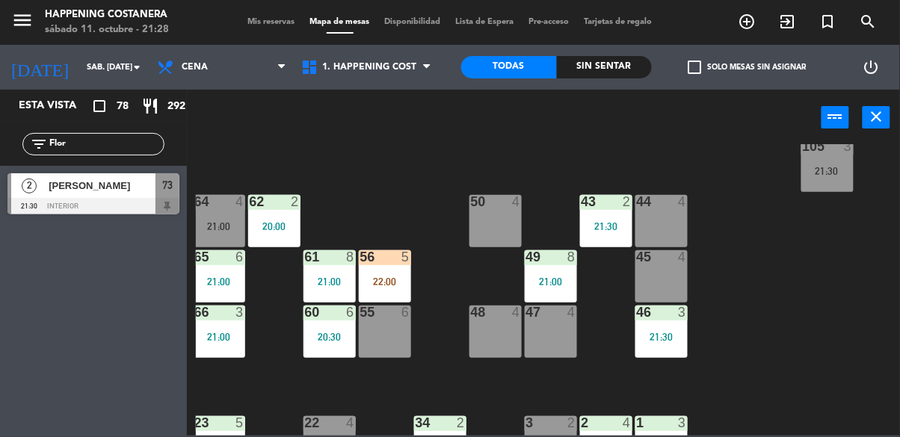
click at [670, 307] on div at bounding box center [661, 312] width 25 height 13
click at [750, 268] on div "69 2 122 6 121 6 120 6 14 4 CAVA 22 101 2 21:30 94 2 21:30 70 2 21:30 123 6 131…" at bounding box center [548, 290] width 704 height 292
click at [78, 137] on input "Flor" at bounding box center [106, 144] width 116 height 16
type input "F"
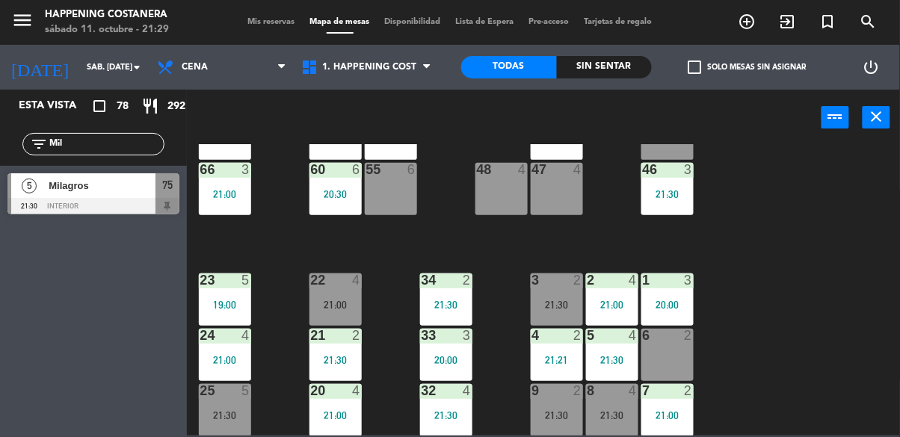
scroll to position [484, 0]
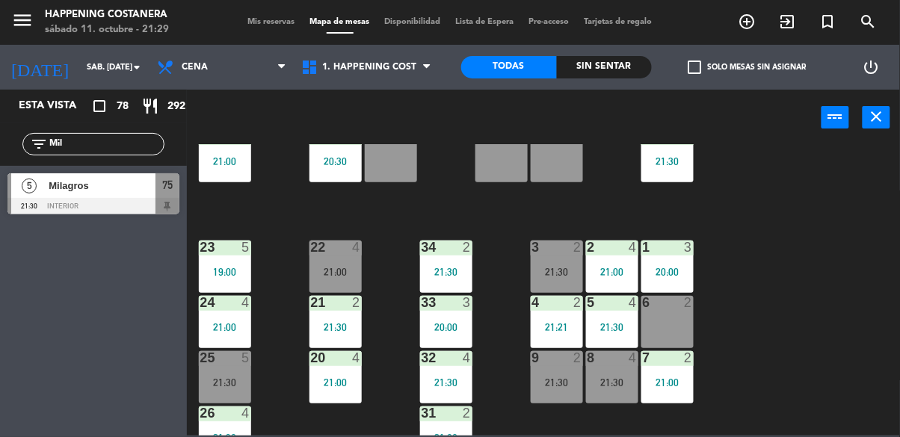
type input "Mil"
click at [37, 189] on div "5" at bounding box center [29, 185] width 36 height 25
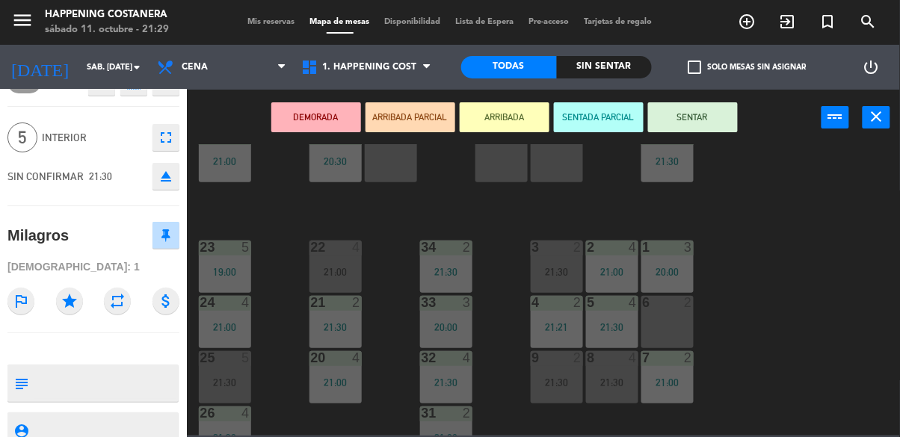
scroll to position [0, 0]
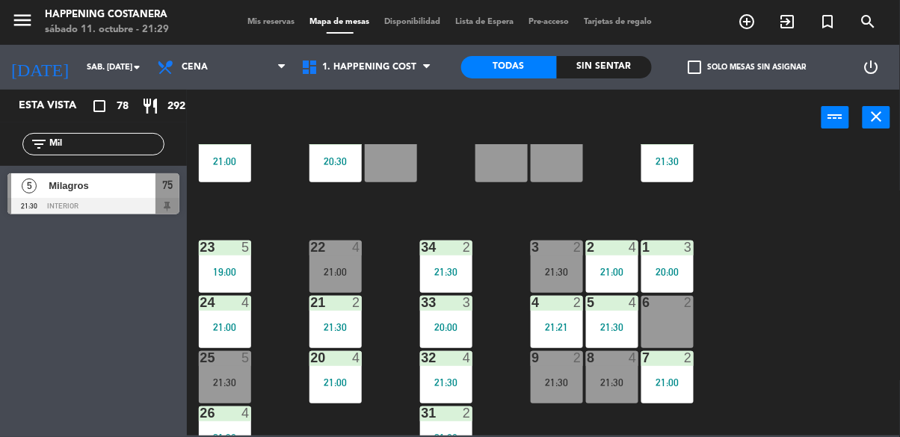
click at [800, 316] on div "69 2 122 6 121 6 120 6 14 4 CAVA 22 101 2 21:30 94 2 21:30 70 2 21:30 123 6 131…" at bounding box center [548, 290] width 704 height 292
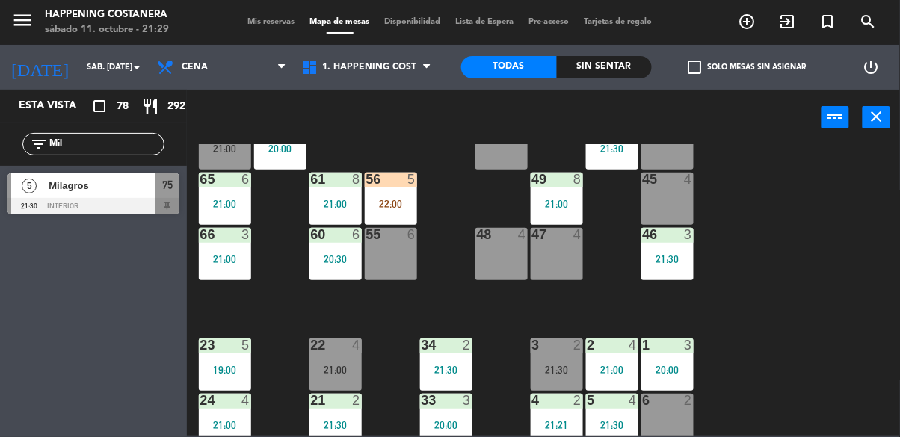
scroll to position [381, 0]
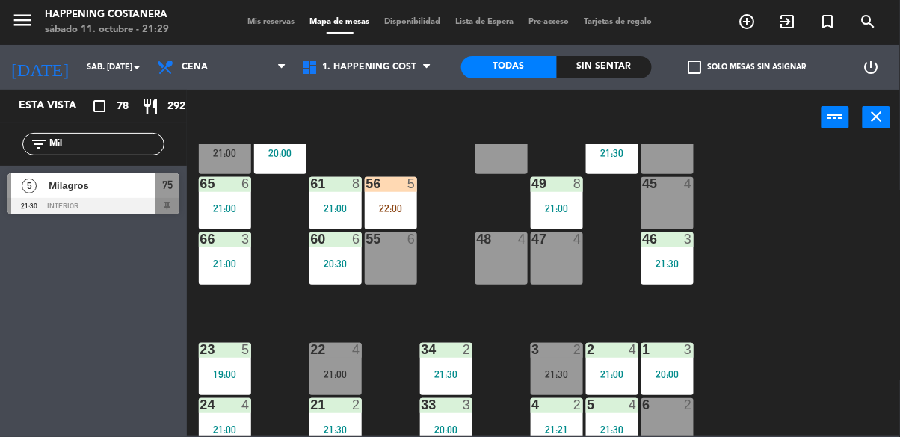
click at [386, 203] on div "22:00" at bounding box center [391, 208] width 52 height 10
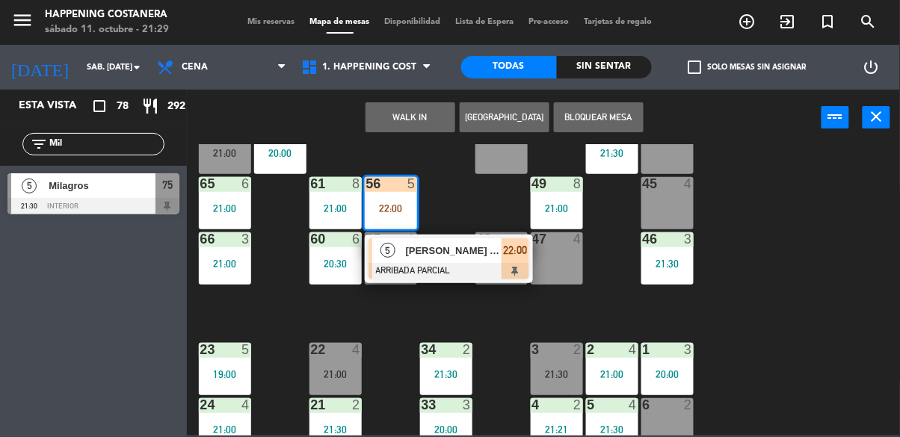
click at [567, 269] on div "47 4" at bounding box center [557, 259] width 52 height 52
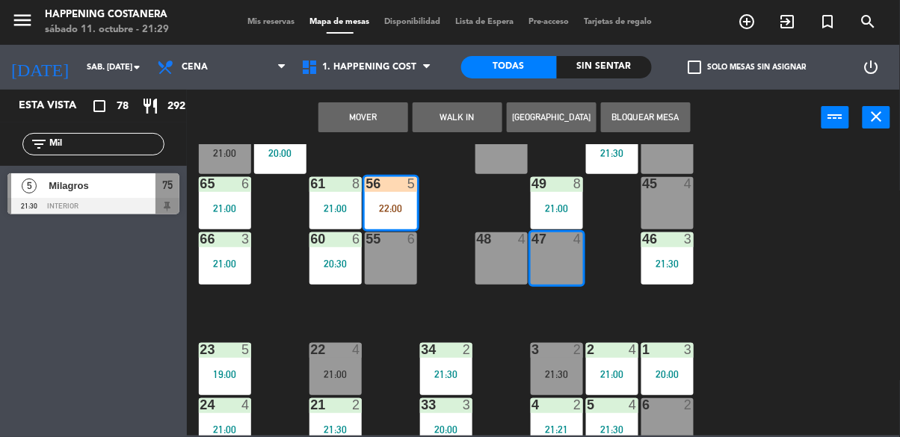
click at [365, 129] on button "Mover" at bounding box center [364, 117] width 90 height 30
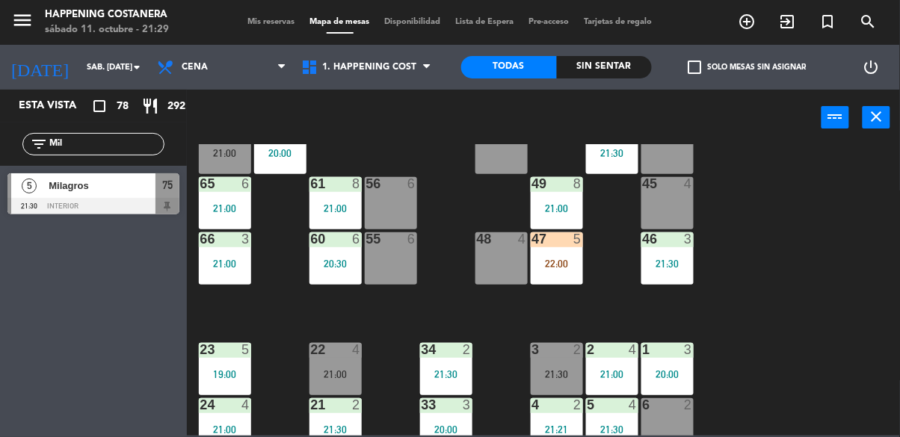
click at [46, 205] on div at bounding box center [93, 206] width 172 height 16
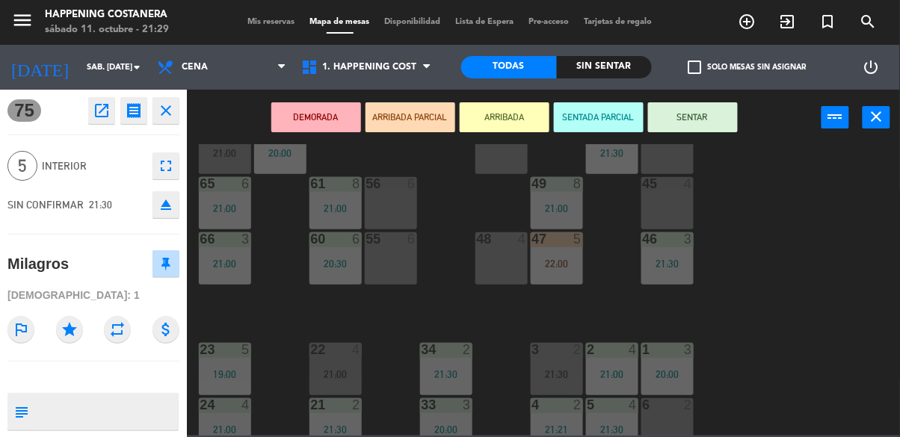
click at [383, 268] on div "55 6" at bounding box center [391, 259] width 52 height 52
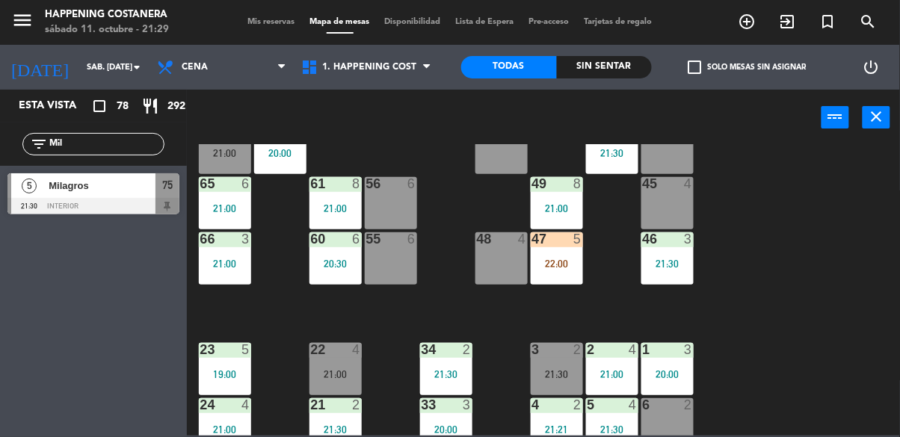
click at [844, 255] on div "69 2 122 6 121 6 120 6 14 4 CAVA 22 101 2 21:30 94 2 21:30 70 2 21:30 123 6 131…" at bounding box center [548, 290] width 704 height 292
click at [863, 311] on div "69 2 122 6 121 6 120 6 14 4 CAVA 22 101 2 21:30 94 2 21:30 70 2 21:30 123 6 131…" at bounding box center [548, 290] width 704 height 292
click at [144, 202] on div at bounding box center [93, 206] width 172 height 16
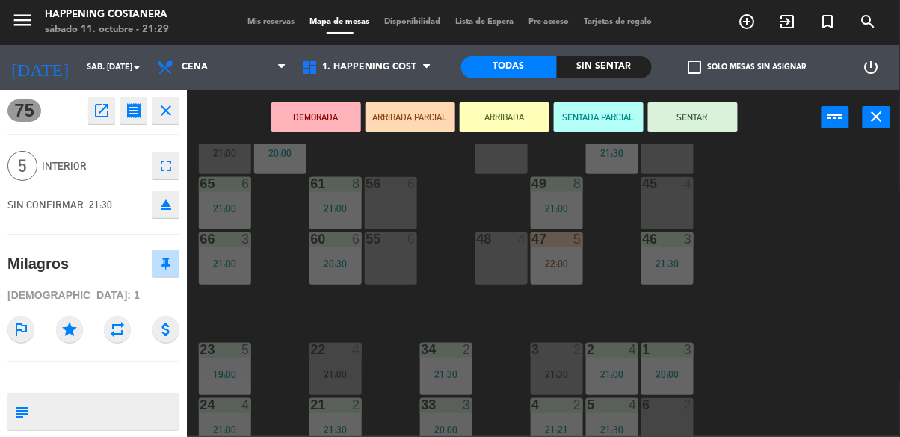
click at [392, 255] on div "55 6" at bounding box center [391, 259] width 52 height 52
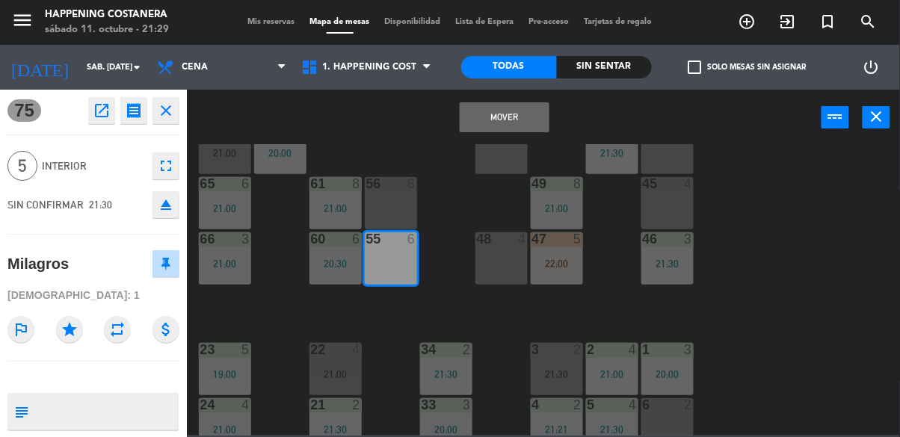
click at [501, 124] on button "Mover" at bounding box center [505, 117] width 90 height 30
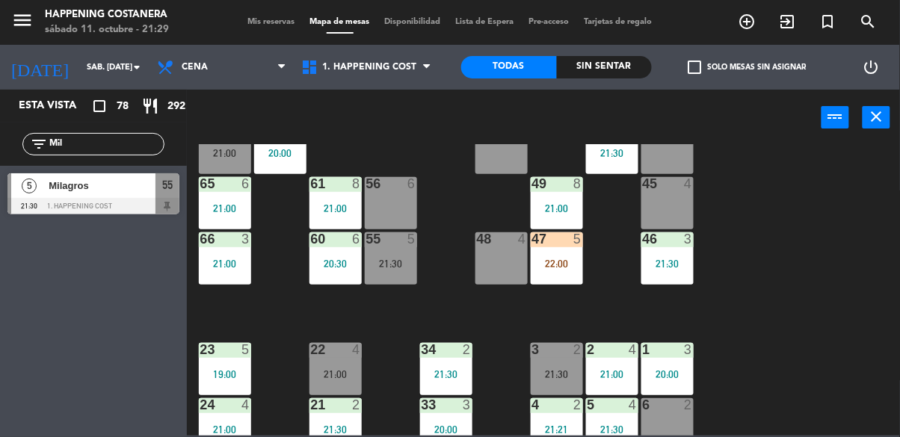
click at [433, 316] on div "69 2 122 6 121 6 120 6 14 4 CAVA 22 101 2 21:30 94 2 21:30 70 2 21:30 123 6 131…" at bounding box center [548, 290] width 704 height 292
click at [387, 259] on div "21:30" at bounding box center [391, 264] width 52 height 10
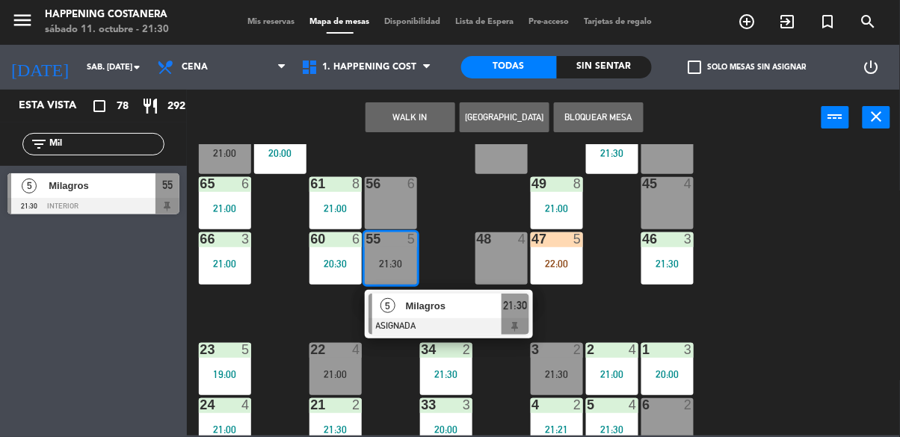
click at [449, 309] on span "Milagros" at bounding box center [454, 306] width 96 height 16
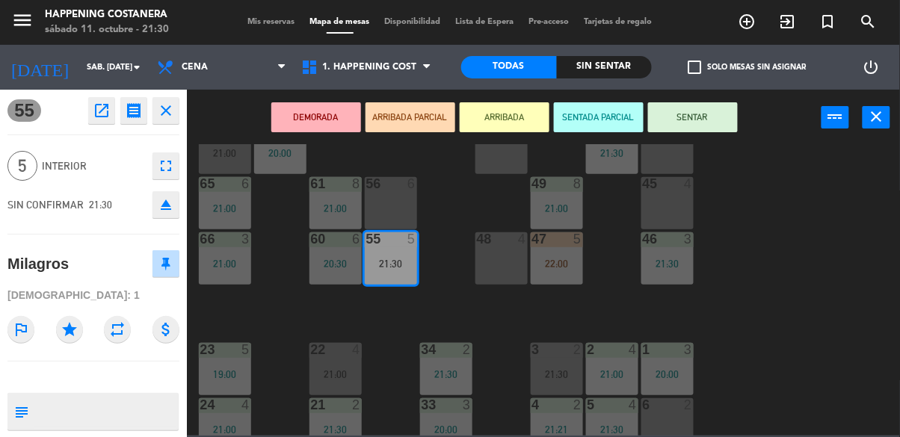
click at [707, 119] on button "SENTAR" at bounding box center [693, 117] width 90 height 30
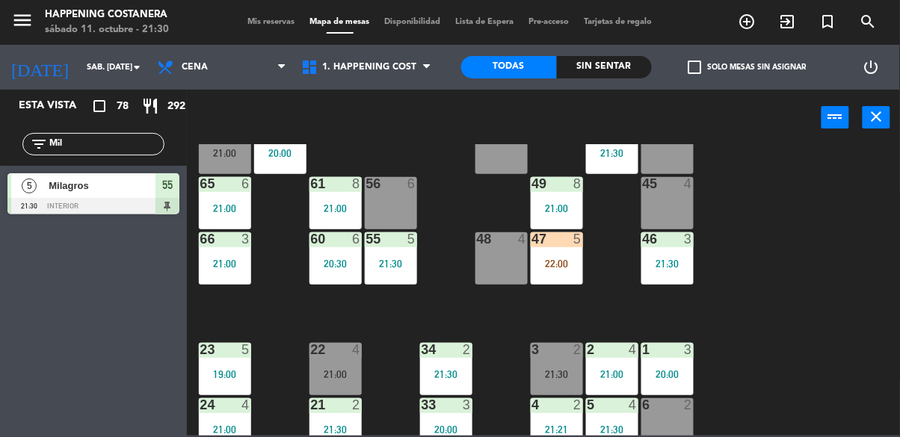
click at [395, 252] on div "55 5 21:30" at bounding box center [391, 259] width 52 height 52
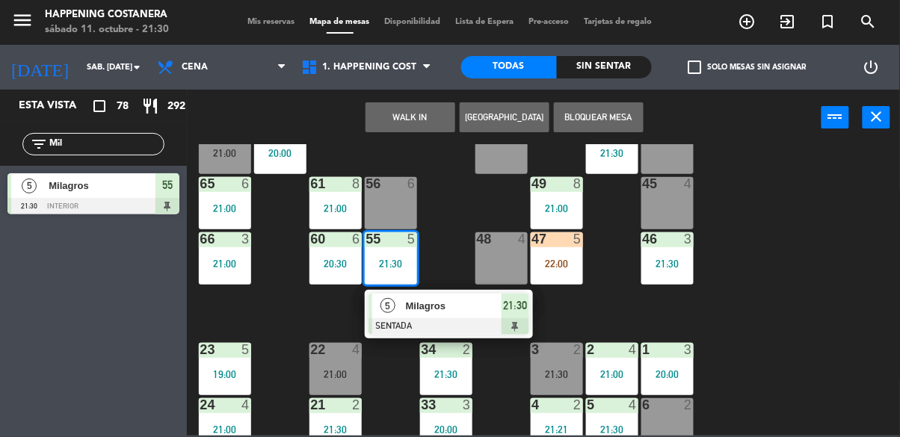
click at [380, 209] on div "56 6" at bounding box center [391, 203] width 52 height 52
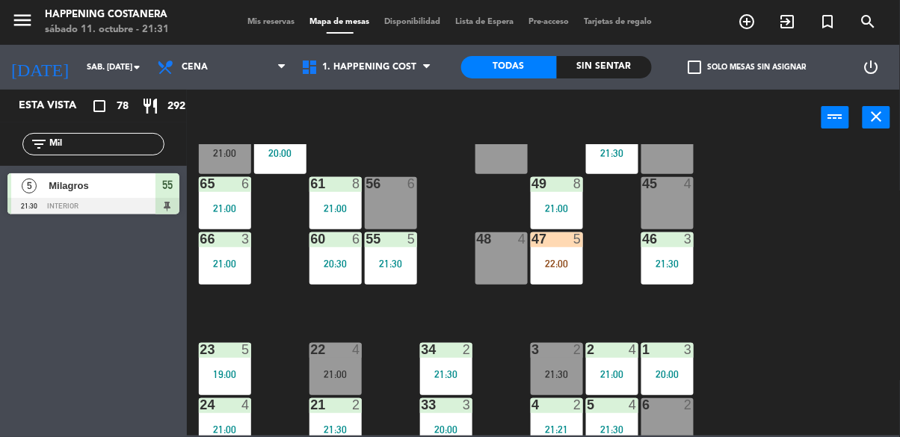
click at [766, 318] on div "69 2 122 6 121 6 120 6 14 4 CAVA 22 101 2 21:30 94 2 21:30 70 2 21:30 123 6 131…" at bounding box center [548, 290] width 704 height 292
click at [369, 275] on div "55 5 21:30" at bounding box center [391, 259] width 52 height 52
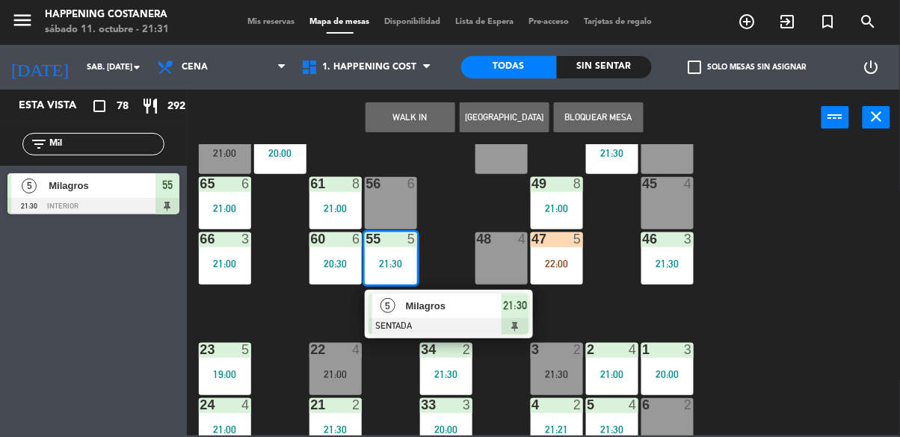
click at [836, 257] on div "69 2 122 6 121 6 120 6 14 4 CAVA 22 101 2 21:30 94 2 21:30 70 2 21:30 123 6 131…" at bounding box center [548, 290] width 704 height 292
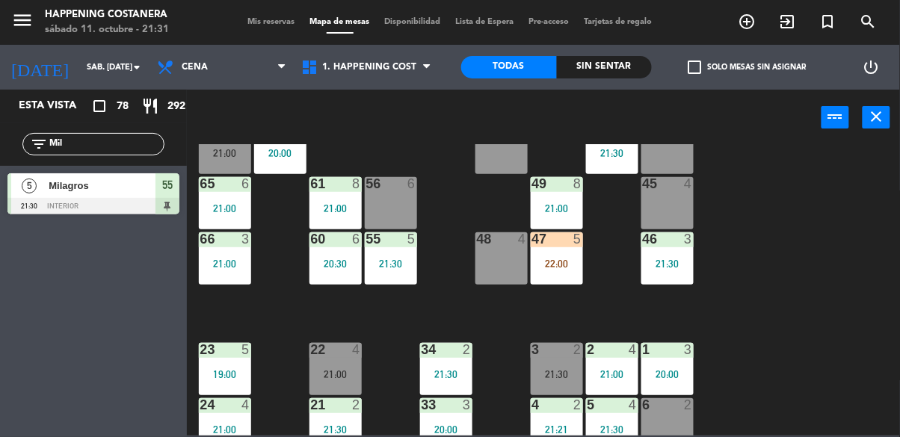
click at [393, 273] on div "55 5 21:30" at bounding box center [391, 259] width 52 height 52
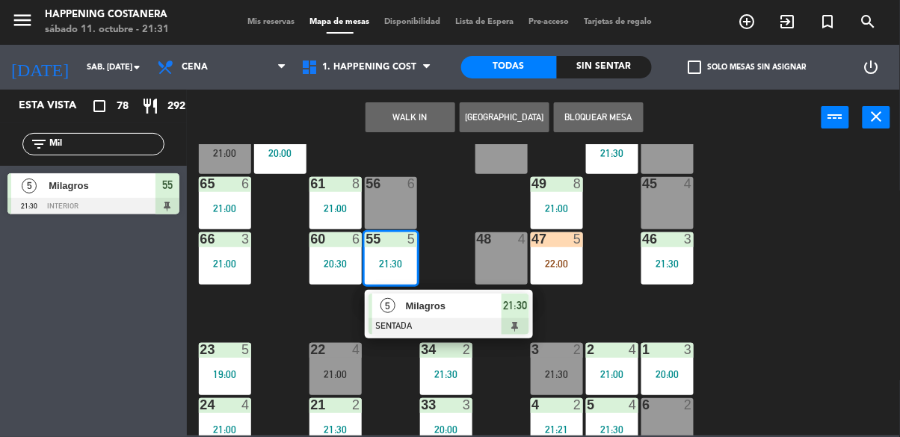
click at [378, 201] on div "56 6" at bounding box center [391, 203] width 52 height 52
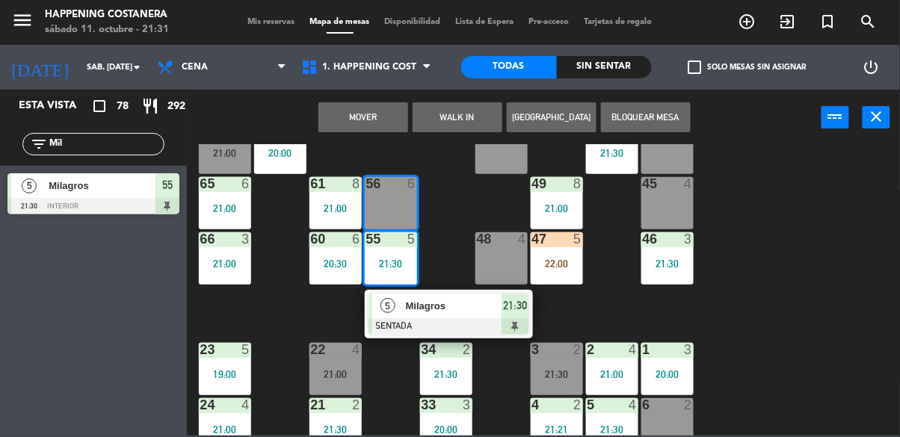
click at [366, 108] on button "Mover" at bounding box center [364, 117] width 90 height 30
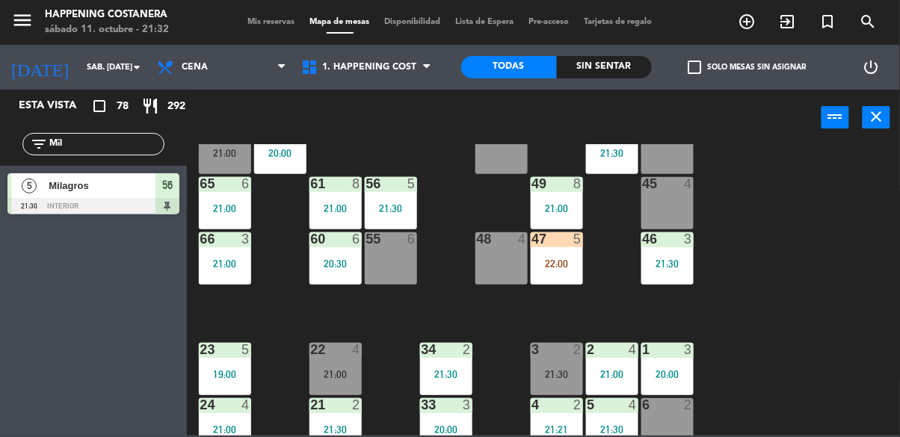
click at [84, 148] on input "Mil" at bounding box center [106, 144] width 116 height 16
type input "M"
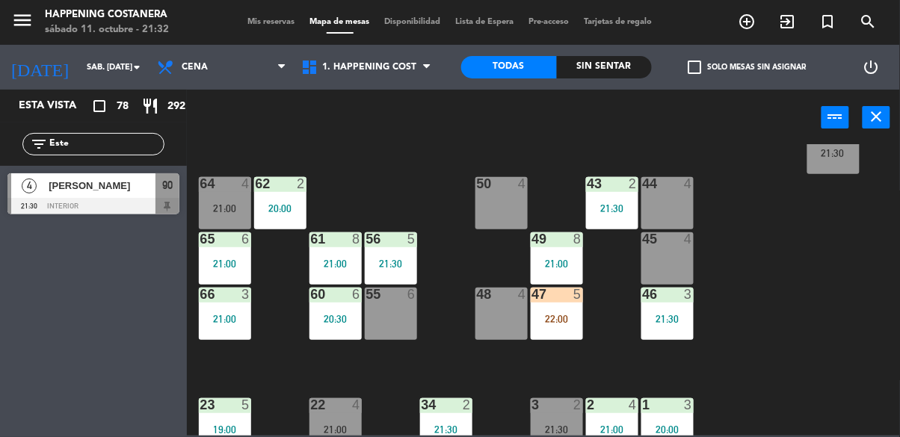
scroll to position [308, 0]
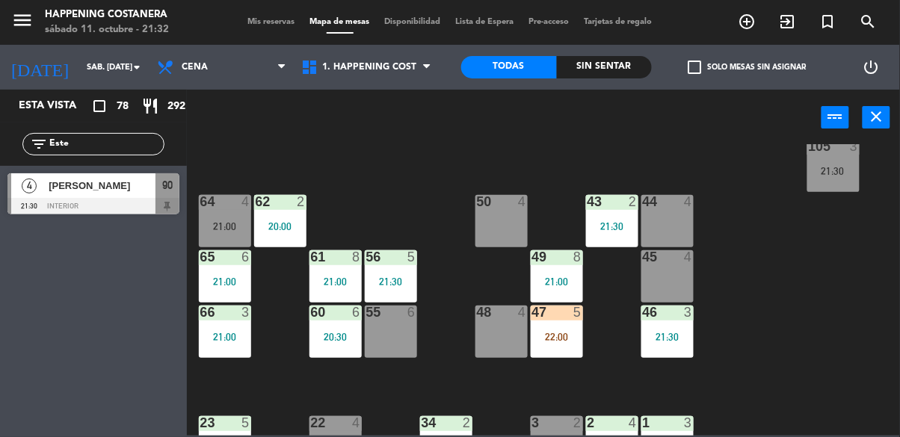
type input "Este"
click at [48, 208] on div at bounding box center [93, 206] width 172 height 16
click at [803, 315] on div "69 2 122 6 121 6 120 6 14 4 CAVA 22 101 2 21:30 94 2 21:30 70 2 21:30 123 6 131…" at bounding box center [548, 290] width 704 height 292
click at [108, 201] on div at bounding box center [93, 206] width 172 height 16
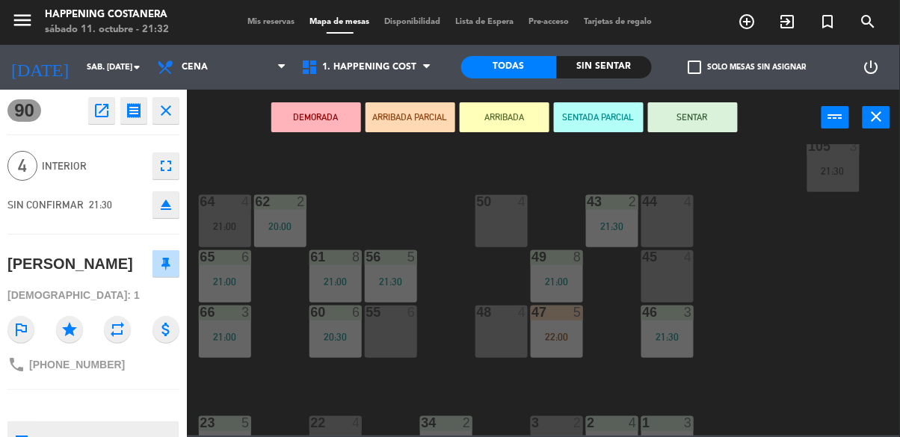
click at [231, 223] on div "21:00" at bounding box center [225, 226] width 52 height 10
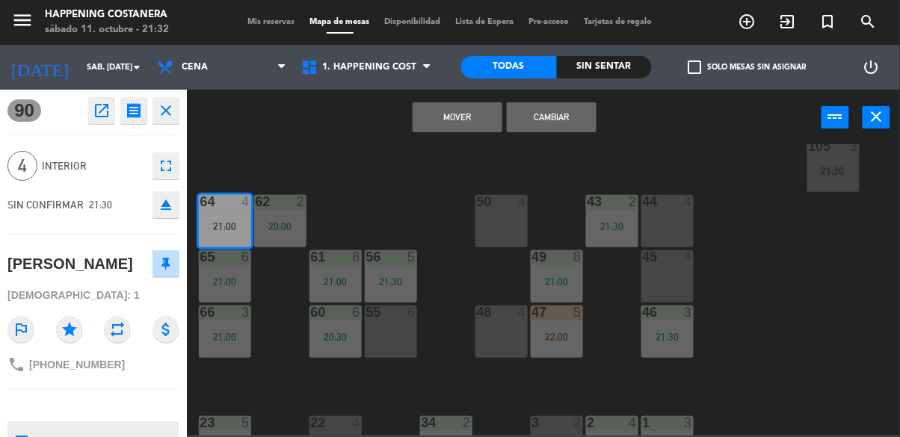
click at [580, 120] on button "Cambiar" at bounding box center [552, 117] width 90 height 30
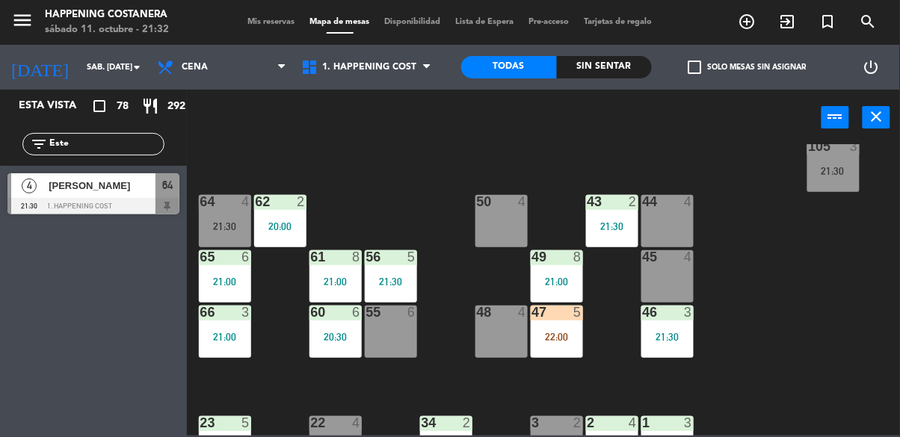
click at [203, 227] on div "21:30" at bounding box center [225, 226] width 52 height 10
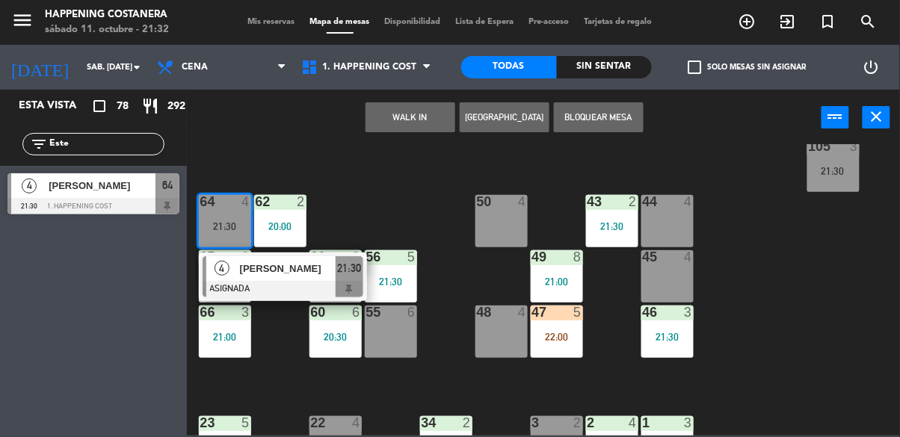
click at [858, 311] on div "69 2 122 6 121 6 120 6 14 4 CAVA 22 101 2 21:30 94 2 21:30 70 2 21:30 123 6 131…" at bounding box center [548, 290] width 704 height 292
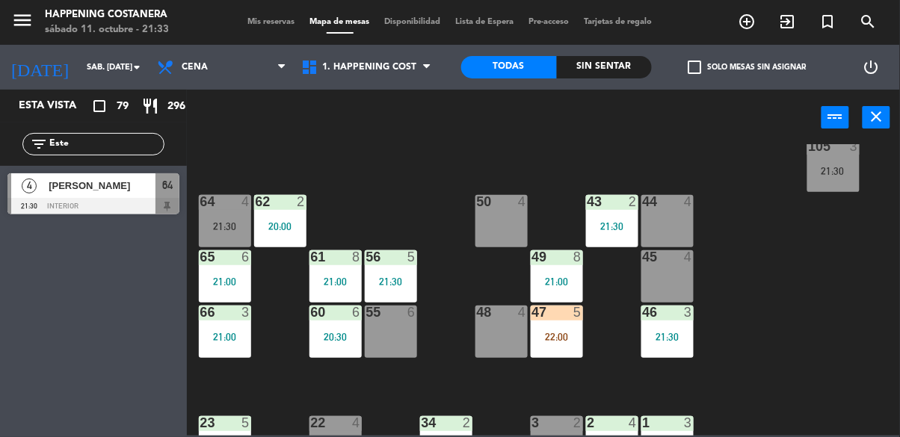
click at [70, 212] on div at bounding box center [93, 206] width 172 height 16
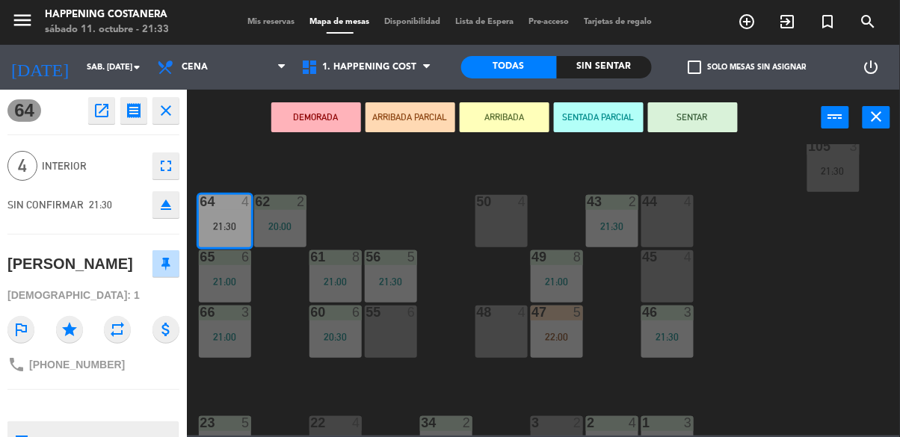
click at [701, 115] on button "SENTAR" at bounding box center [693, 117] width 90 height 30
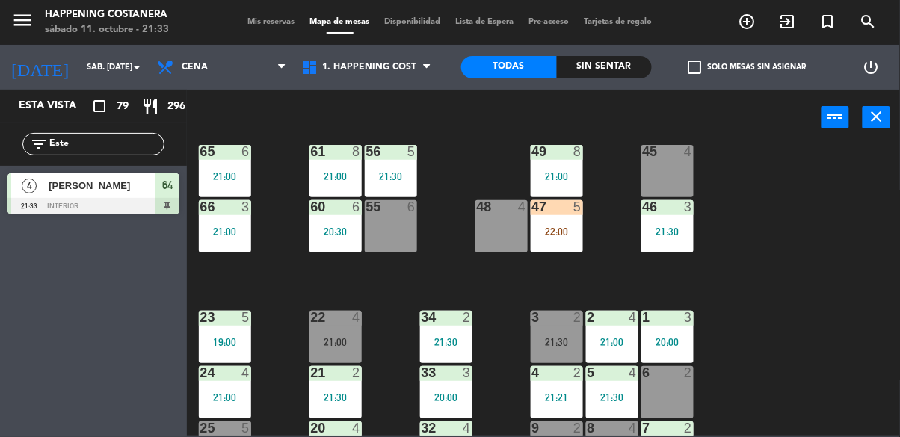
scroll to position [571, 0]
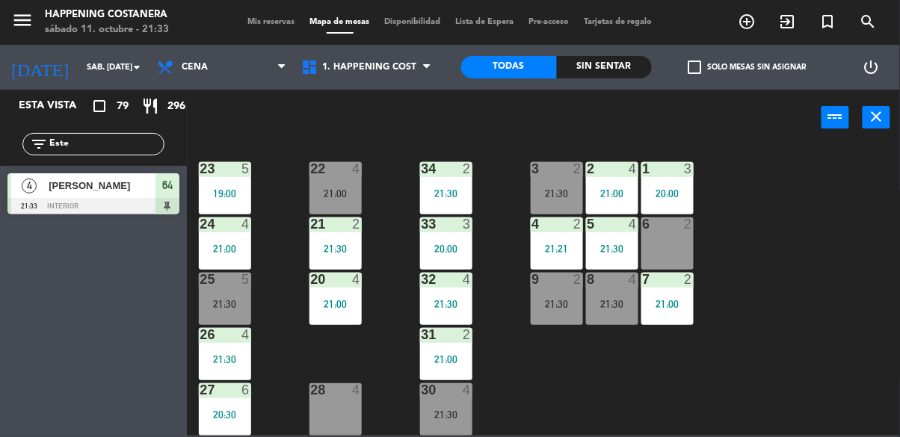
click at [340, 219] on div at bounding box center [335, 224] width 25 height 13
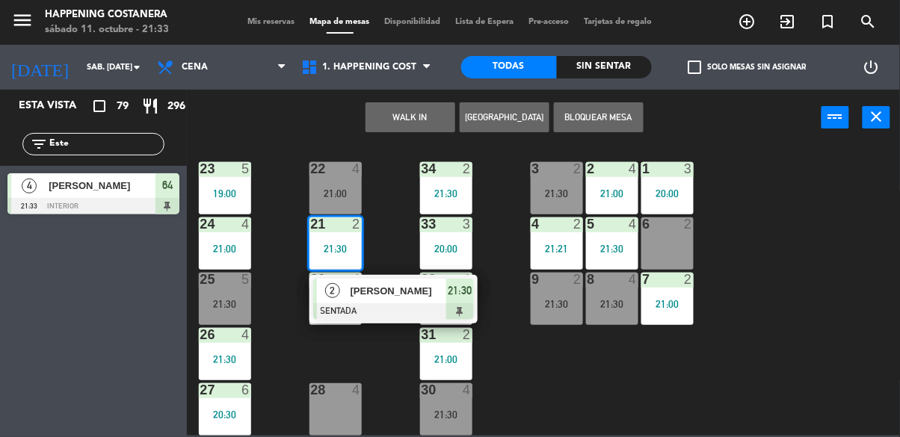
click at [345, 188] on div "21:00" at bounding box center [336, 193] width 52 height 10
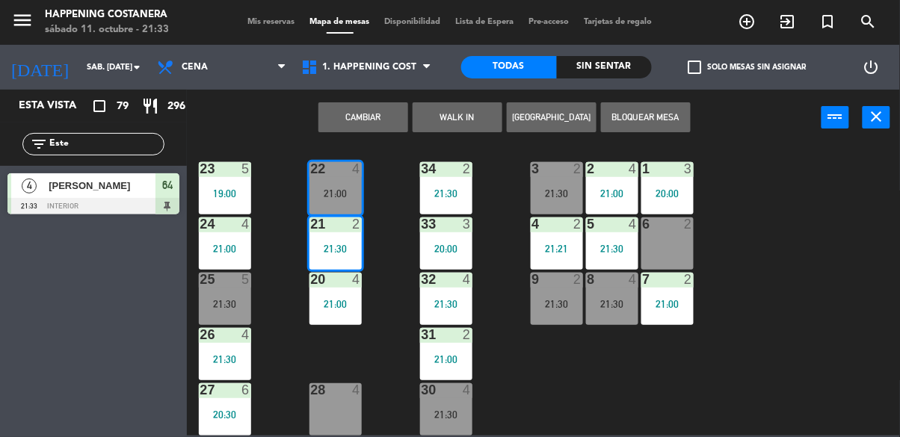
click at [360, 109] on button "Cambiar" at bounding box center [364, 117] width 90 height 30
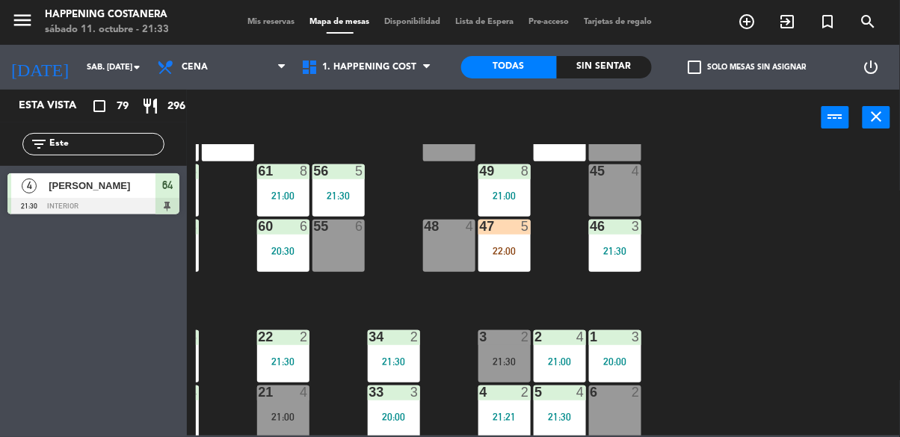
scroll to position [393, 52]
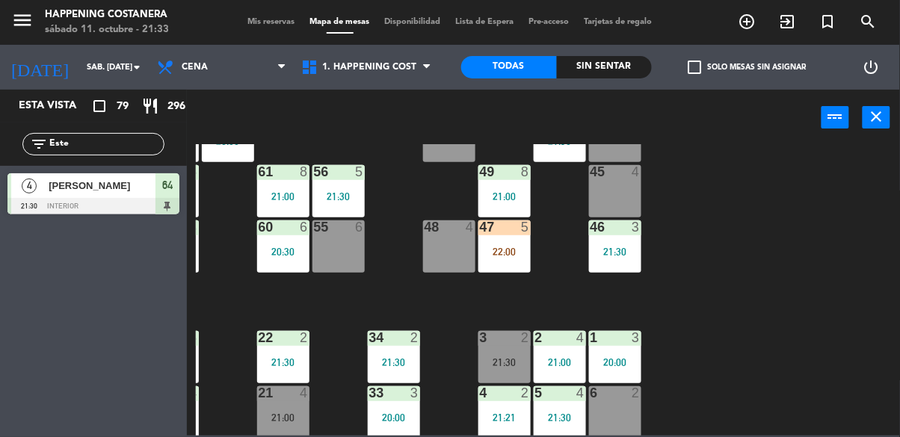
click at [141, 138] on input "Este" at bounding box center [106, 144] width 116 height 16
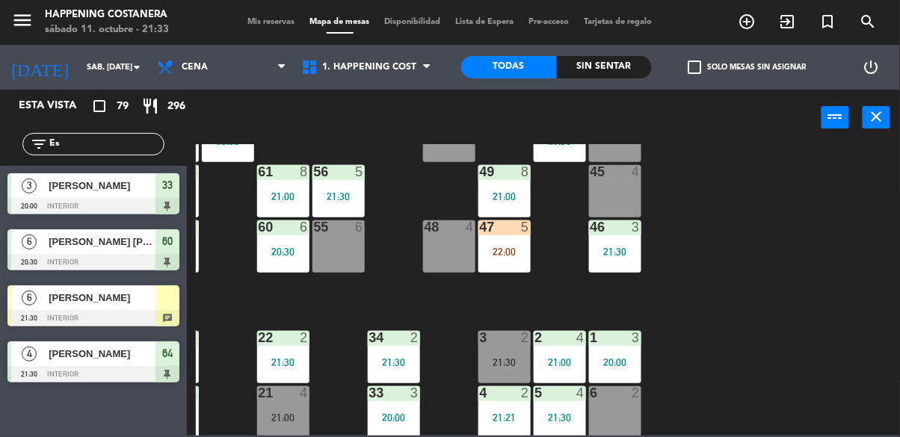
type input "E"
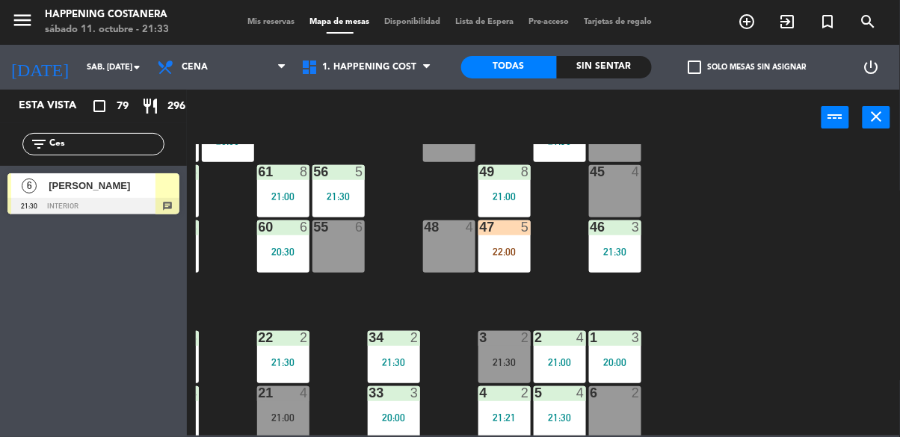
type input "Ces"
click at [68, 191] on span "[PERSON_NAME]" at bounding box center [102, 186] width 107 height 16
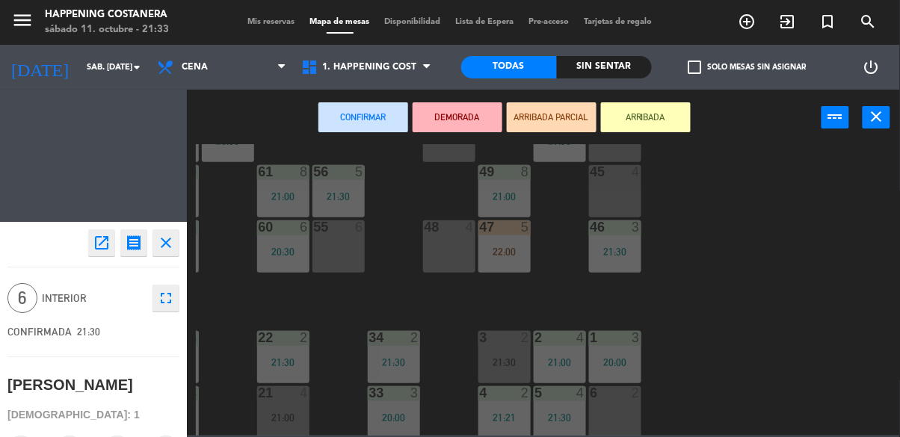
click at [347, 243] on div "55 6" at bounding box center [339, 247] width 52 height 52
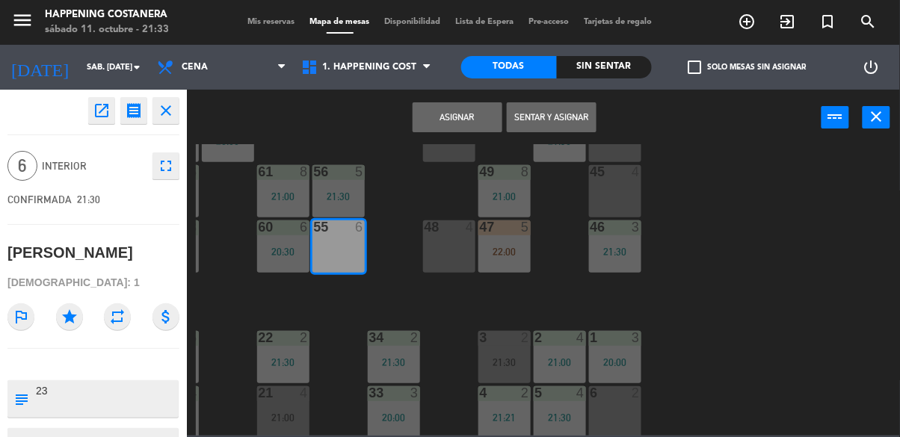
click at [446, 120] on button "Asignar" at bounding box center [458, 117] width 90 height 30
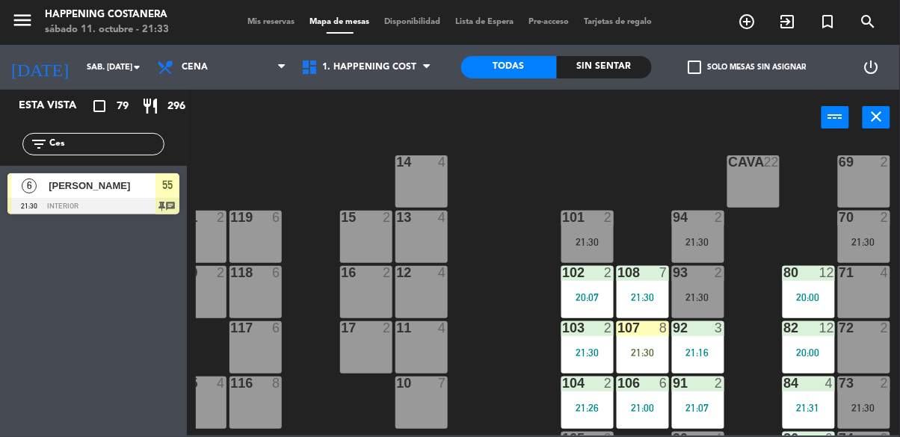
scroll to position [0, 246]
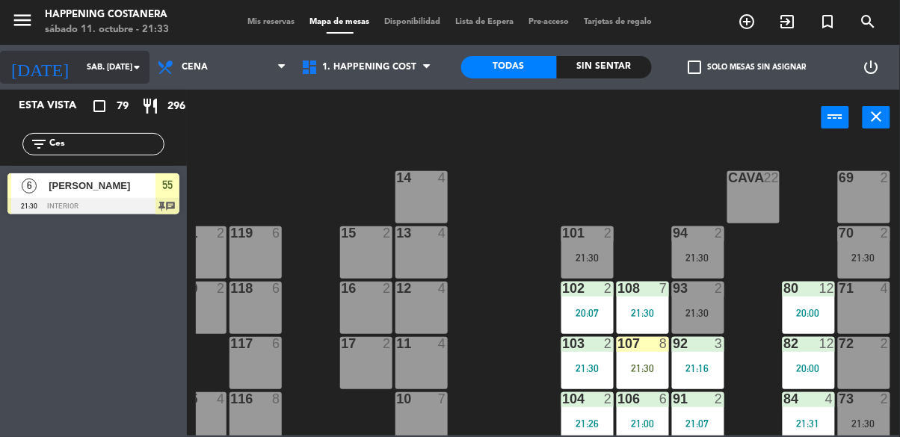
click at [103, 71] on input "sáb. [DATE]" at bounding box center [135, 67] width 112 height 25
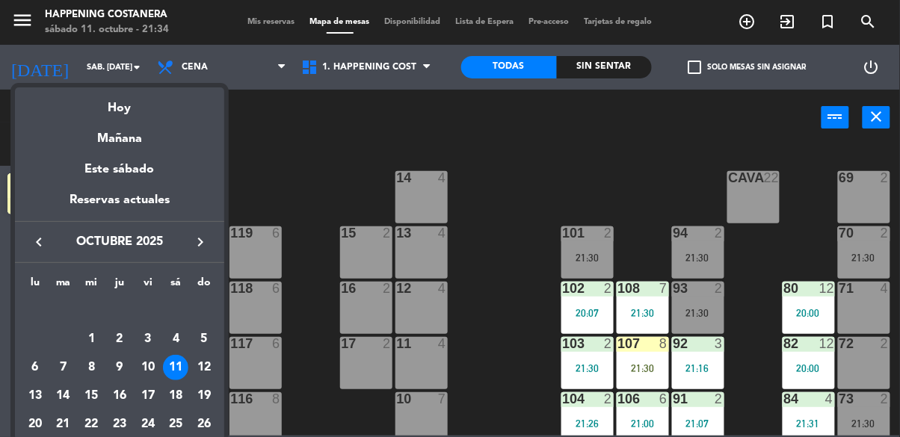
click at [280, 121] on div at bounding box center [450, 218] width 900 height 437
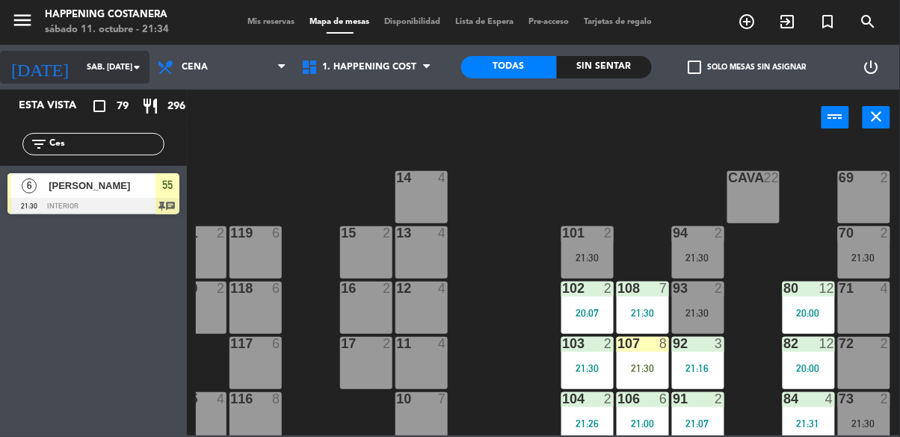
click at [95, 58] on input "sáb. [DATE]" at bounding box center [135, 67] width 112 height 25
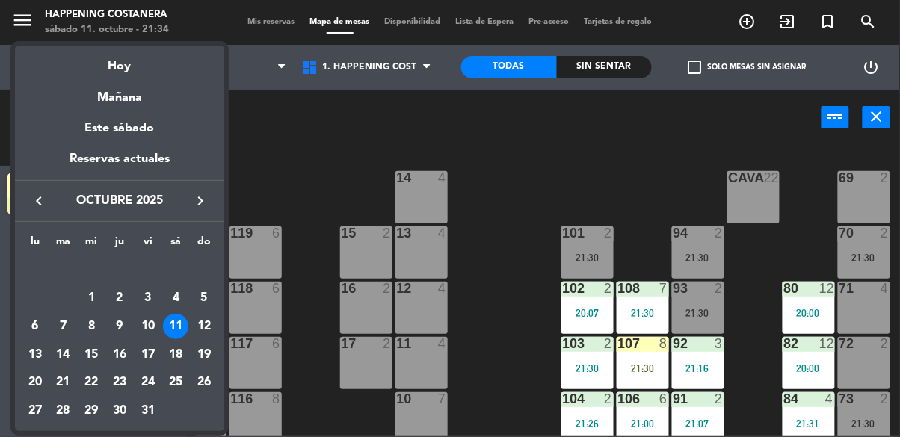
click at [205, 197] on icon "keyboard_arrow_right" at bounding box center [200, 201] width 18 height 18
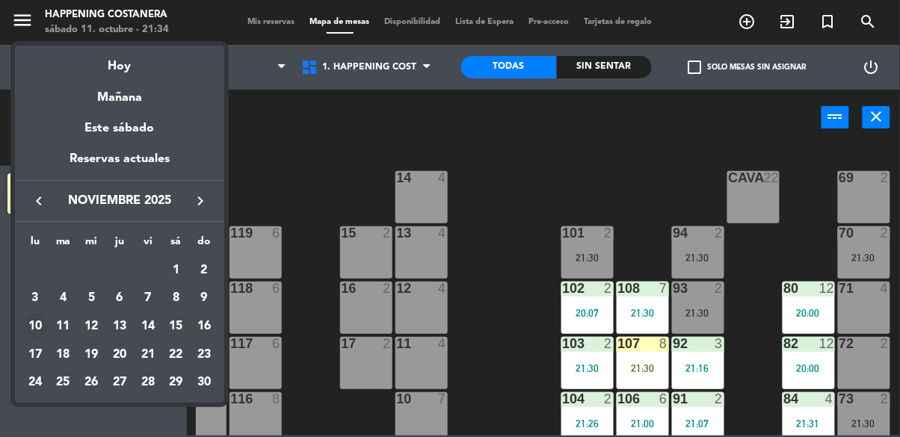
click at [33, 331] on div "10" at bounding box center [34, 326] width 25 height 25
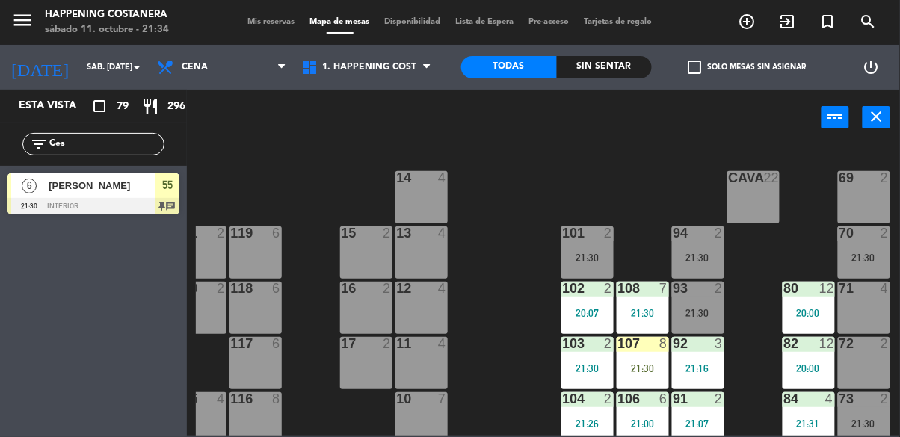
type input "lun. [DATE]"
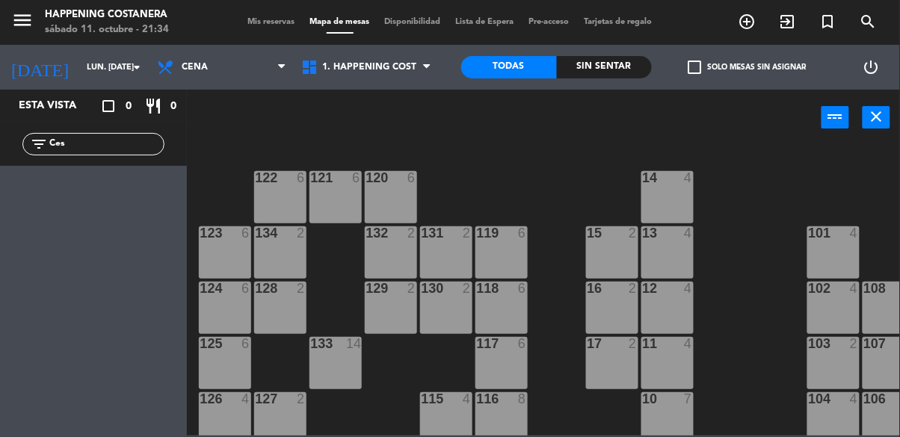
click at [131, 139] on input "Ces" at bounding box center [106, 144] width 116 height 16
type input "C"
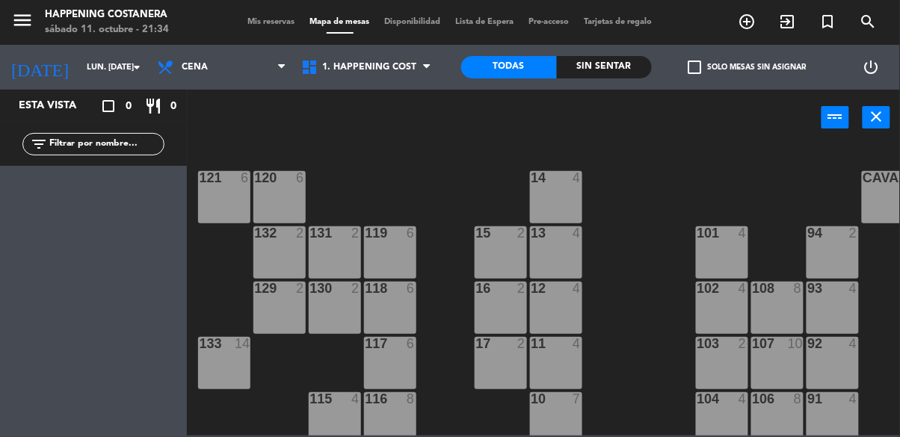
scroll to position [0, 246]
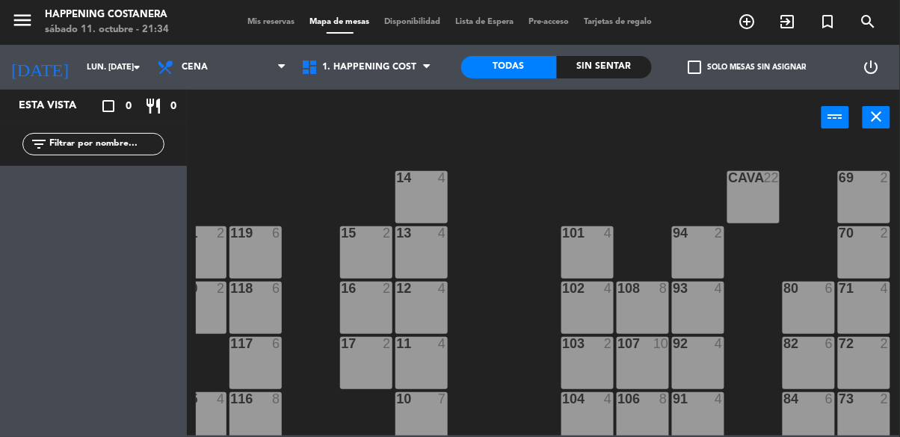
click at [775, 191] on div "CAVA 22" at bounding box center [754, 197] width 52 height 52
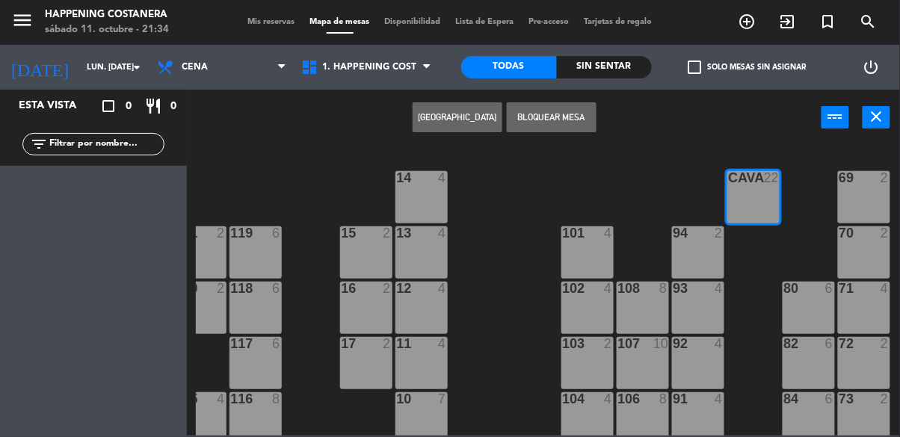
click at [546, 185] on div "69 2 122 6 121 6 120 6 14 4 CAVA 22 101 4 94 2 70 2 123 6 131 2 134 2 132 2 13 …" at bounding box center [548, 290] width 704 height 292
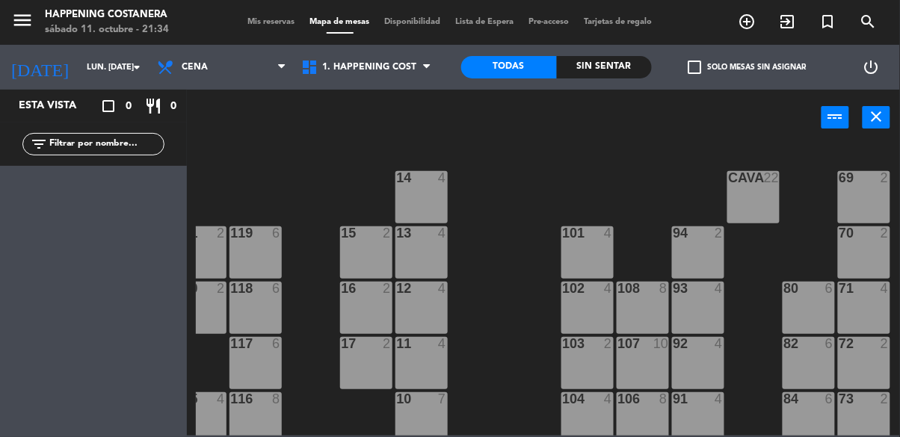
click at [605, 195] on div "69 2 122 6 121 6 120 6 14 4 CAVA 22 101 4 94 2 70 2 123 6 131 2 134 2 132 2 13 …" at bounding box center [548, 290] width 704 height 292
click at [758, 197] on div "CAVA 22" at bounding box center [754, 197] width 52 height 52
click at [607, 177] on div "69 2 122 6 121 6 120 6 14 4 CAVA 22 101 4 94 2 70 2 123 6 131 2 134 2 132 2 13 …" at bounding box center [548, 290] width 704 height 292
click at [747, 24] on icon "add_circle_outline" at bounding box center [748, 22] width 18 height 18
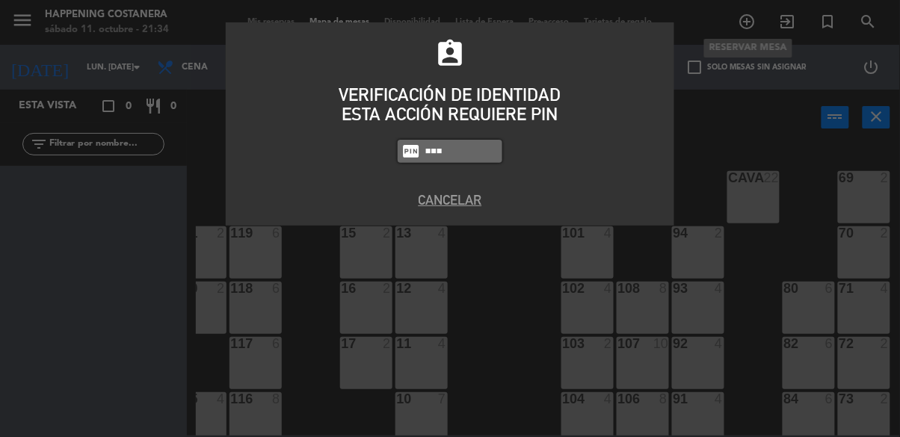
type input "5759"
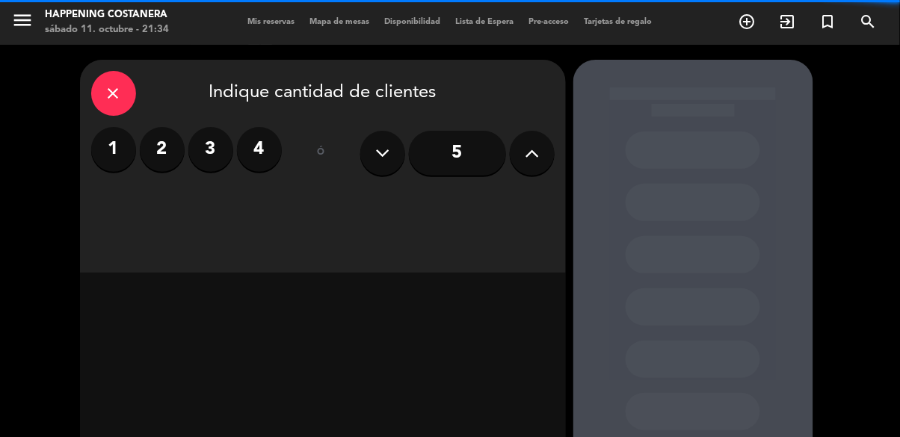
click at [526, 154] on icon at bounding box center [532, 153] width 14 height 22
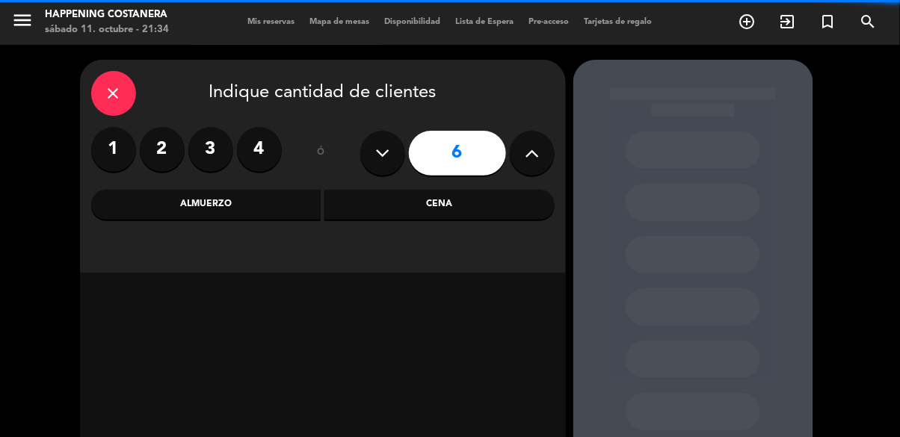
click at [530, 164] on icon at bounding box center [532, 153] width 14 height 22
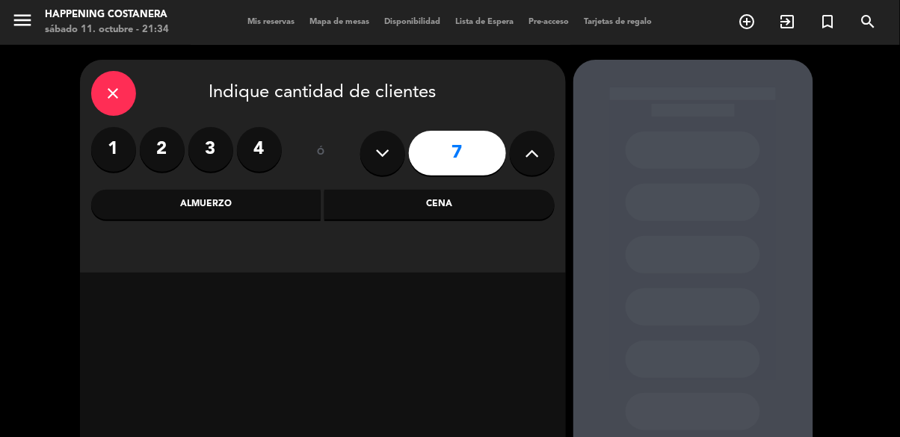
click at [535, 153] on icon at bounding box center [532, 153] width 14 height 22
click at [535, 162] on icon at bounding box center [532, 153] width 14 height 22
click at [527, 156] on icon at bounding box center [532, 153] width 14 height 22
click at [538, 163] on icon at bounding box center [532, 153] width 14 height 22
click at [534, 159] on icon at bounding box center [532, 153] width 14 height 22
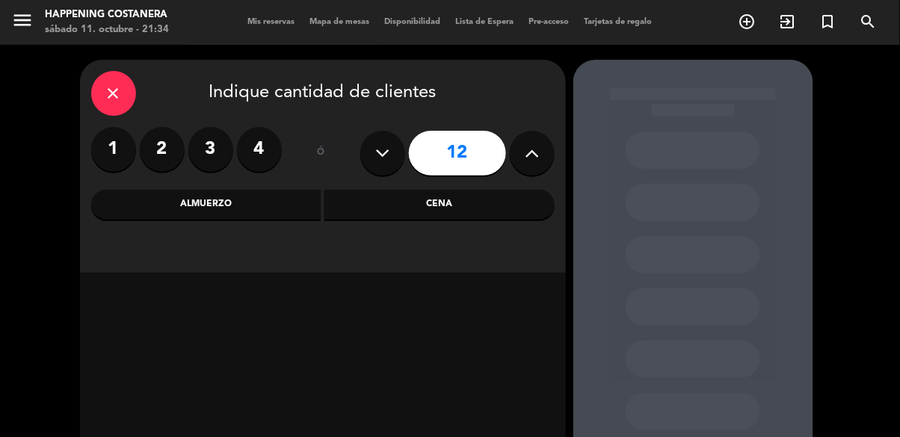
click at [534, 159] on icon at bounding box center [532, 153] width 14 height 22
click at [530, 152] on icon at bounding box center [532, 153] width 14 height 22
click at [545, 149] on button at bounding box center [532, 153] width 45 height 45
type input "15"
click at [389, 216] on div "Cena" at bounding box center [440, 205] width 230 height 30
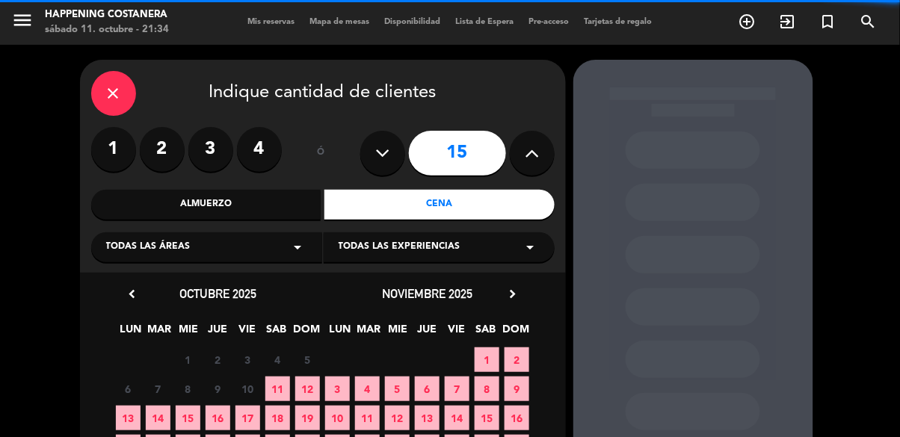
scroll to position [73, 0]
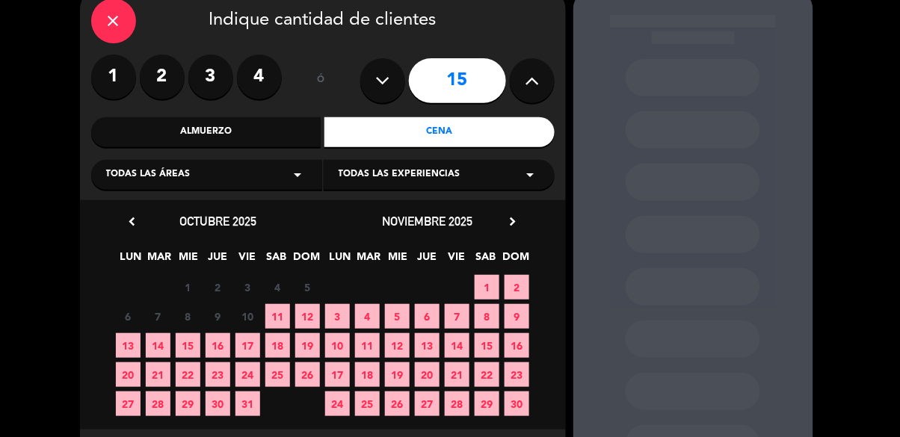
click at [248, 174] on div "Todas las áreas arrow_drop_down" at bounding box center [206, 175] width 231 height 30
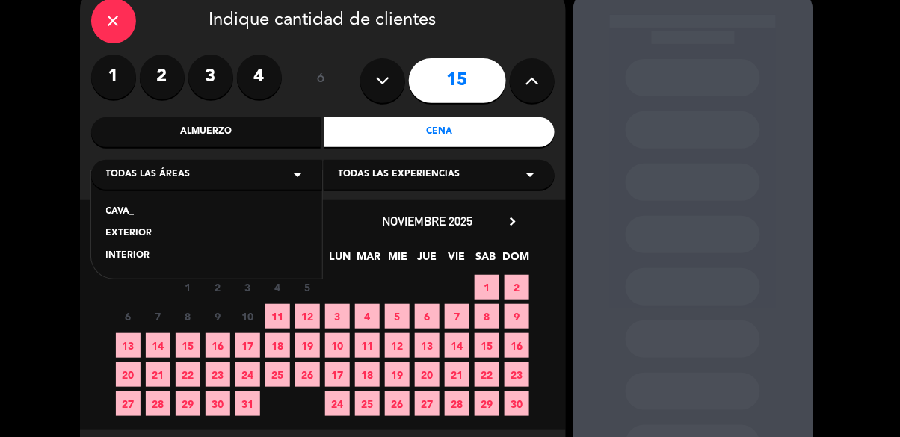
click at [206, 211] on div "CAVA_" at bounding box center [206, 212] width 201 height 15
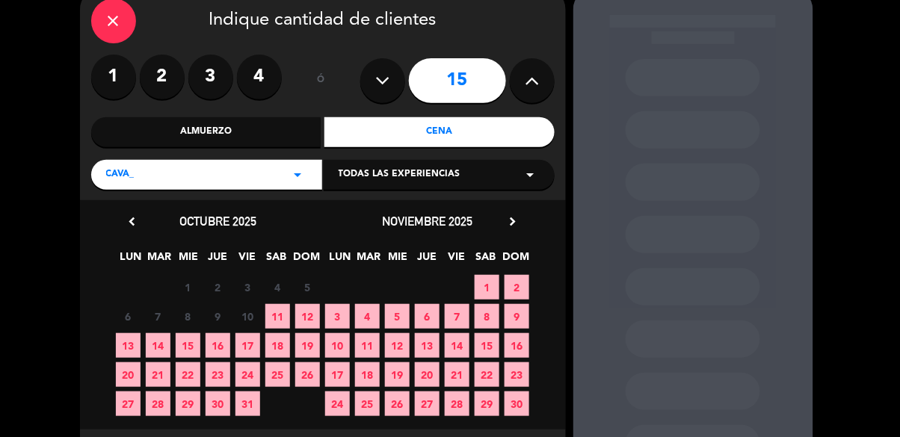
click at [334, 351] on span "10" at bounding box center [337, 346] width 25 height 25
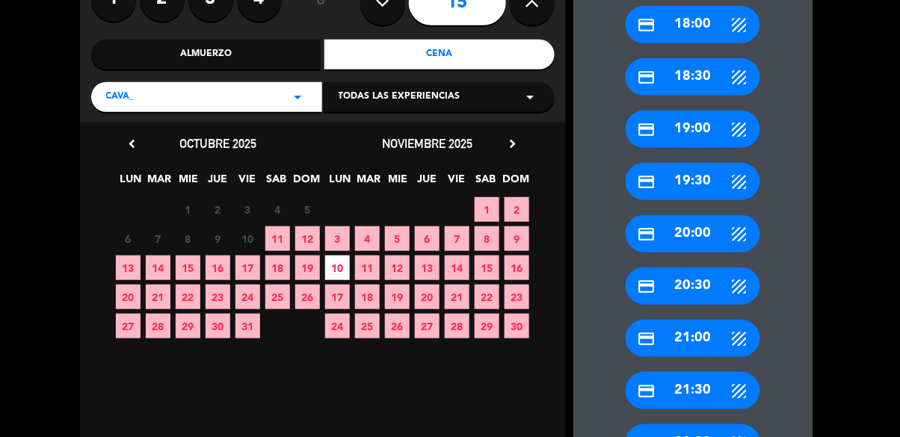
scroll to position [151, 0]
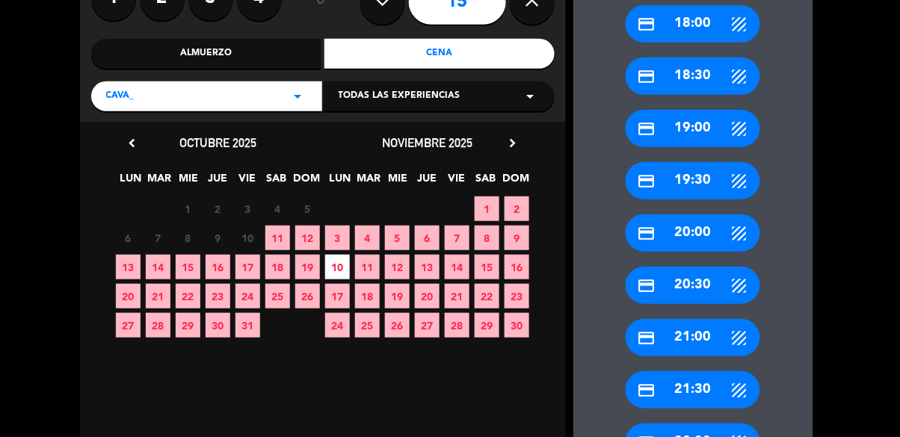
click at [687, 339] on div "credit_card 21:00" at bounding box center [693, 337] width 135 height 37
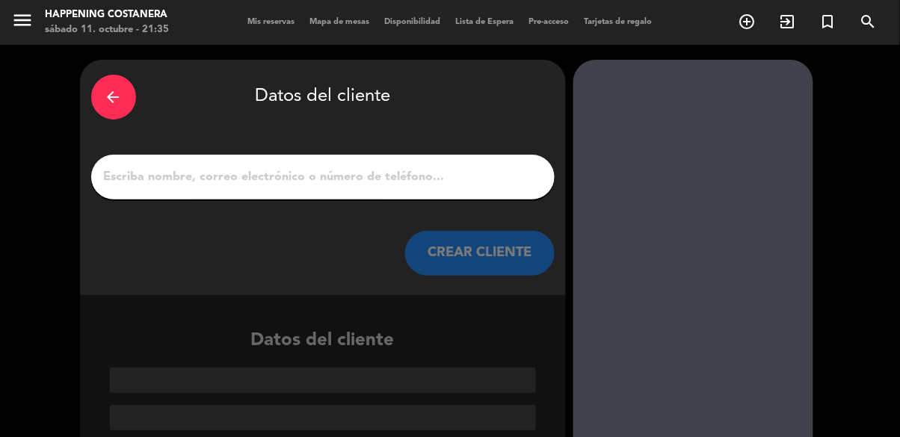
click at [276, 176] on input "1" at bounding box center [322, 177] width 441 height 21
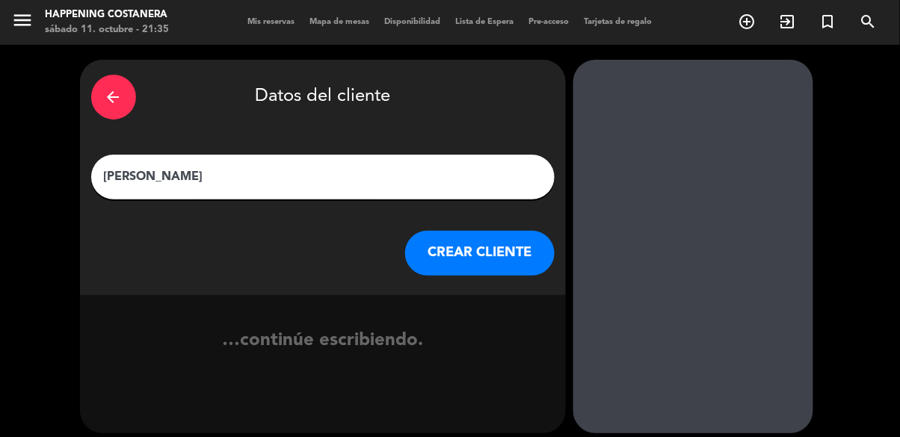
click at [212, 186] on input "[PERSON_NAME]" at bounding box center [322, 177] width 441 height 21
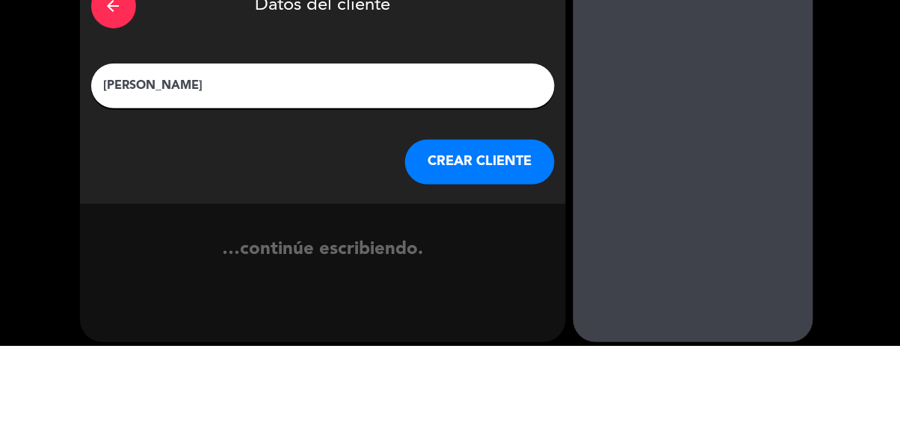
type input "[PERSON_NAME]"
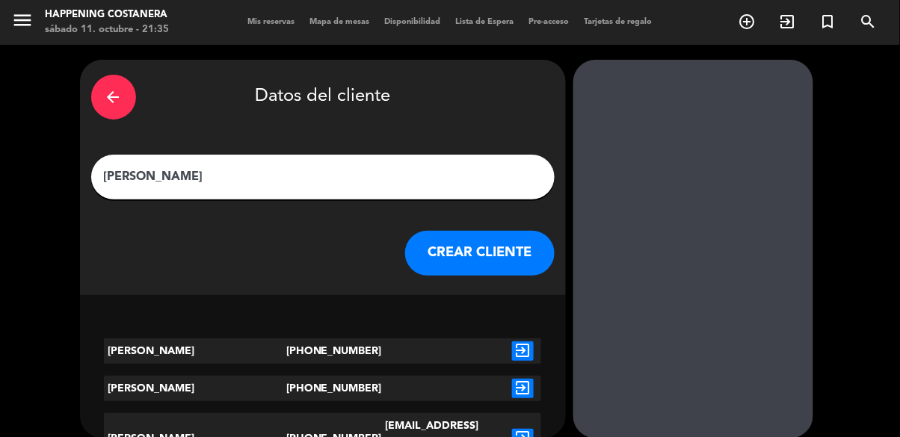
scroll to position [72, 0]
click at [528, 429] on icon "exit_to_app" at bounding box center [523, 438] width 22 height 19
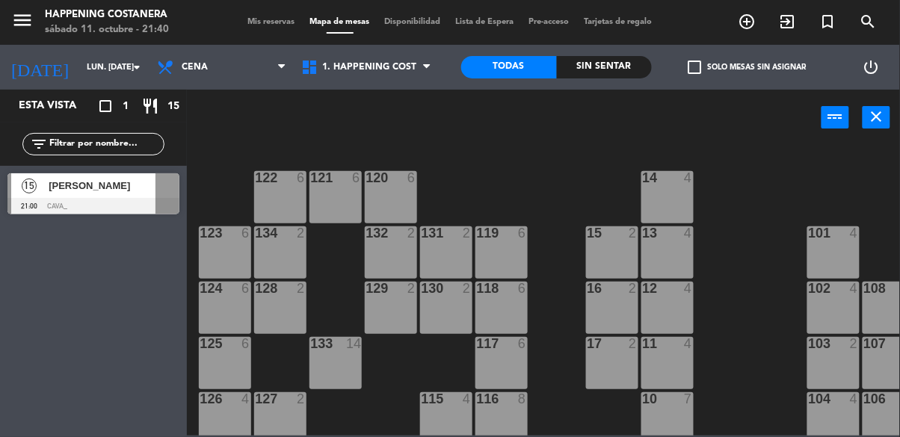
click at [82, 212] on div at bounding box center [93, 206] width 172 height 16
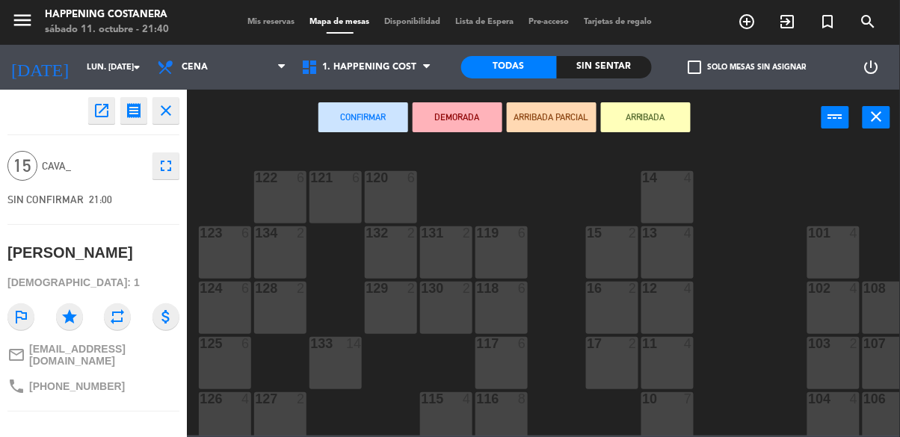
click at [105, 121] on button "open_in_new" at bounding box center [101, 110] width 27 height 27
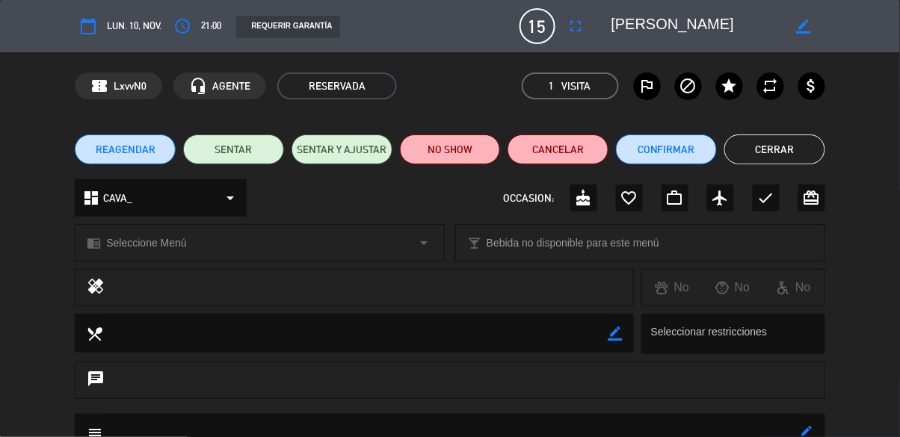
click at [304, 26] on div "REQUERIR GARANTÍA" at bounding box center [287, 27] width 103 height 22
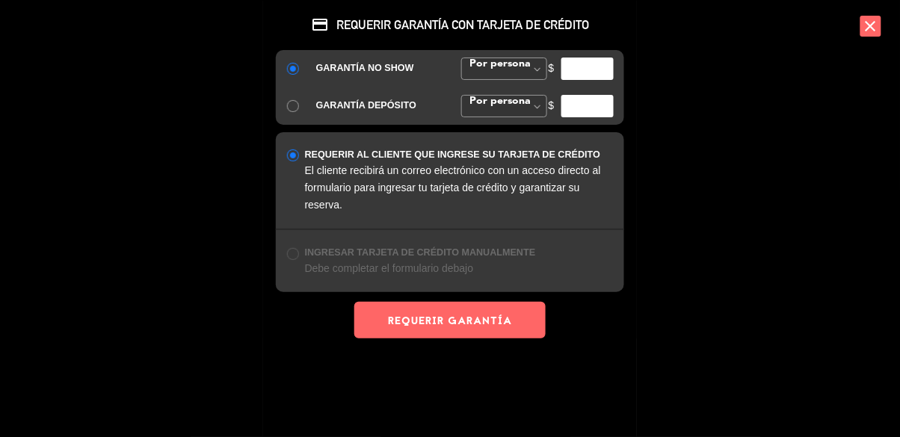
click at [866, 35] on icon "close" at bounding box center [871, 26] width 21 height 21
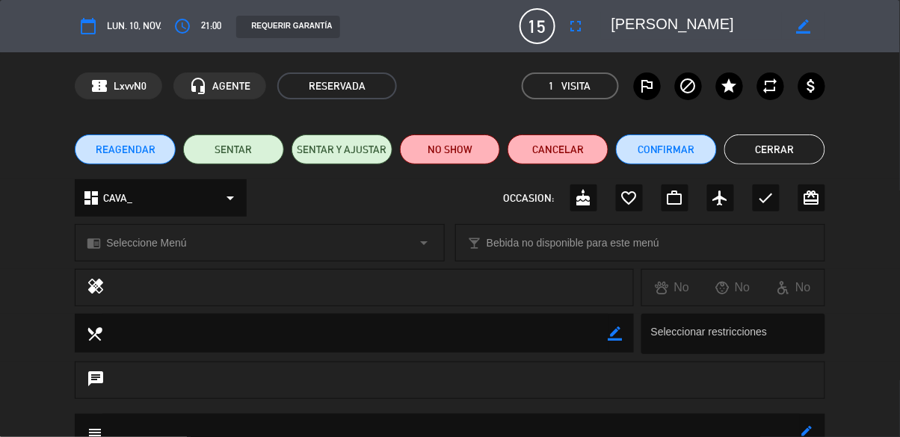
click at [281, 25] on div "REQUERIR GARANTÍA" at bounding box center [287, 27] width 103 height 22
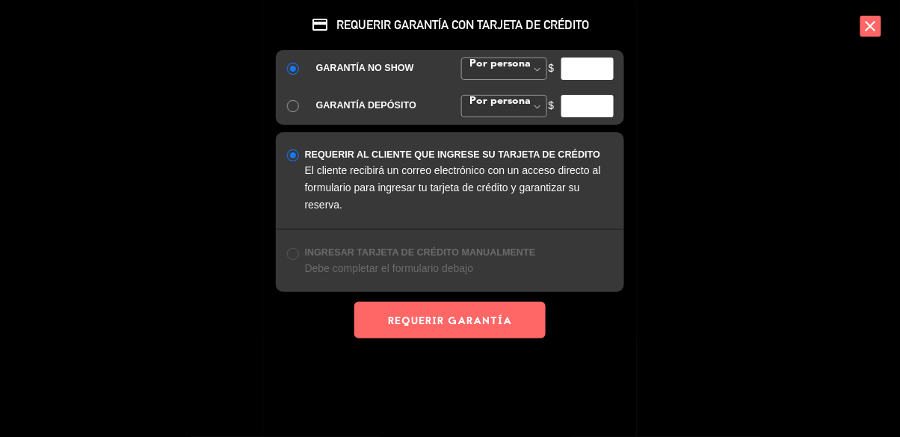
click at [297, 110] on input "radio" at bounding box center [292, 105] width 10 height 10
click at [530, 96] on span at bounding box center [537, 107] width 19 height 22
click at [523, 132] on div "credit_card REQUERIR GARANTÍA CON TARJETA DE CRÉDITO GARANTÍA NO SHOW Por perso…" at bounding box center [450, 169] width 374 height 339
click at [594, 109] on input "number" at bounding box center [588, 106] width 52 height 22
type input "300000"
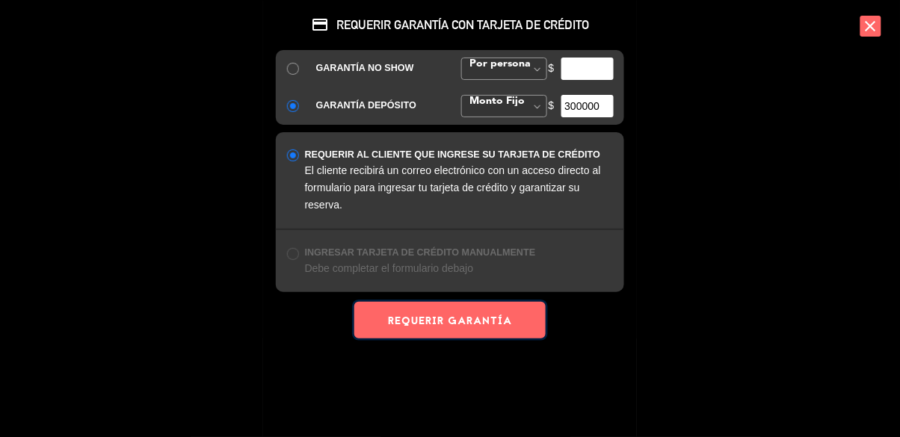
click at [479, 320] on button "REQUERIR GARANTÍA" at bounding box center [449, 320] width 191 height 37
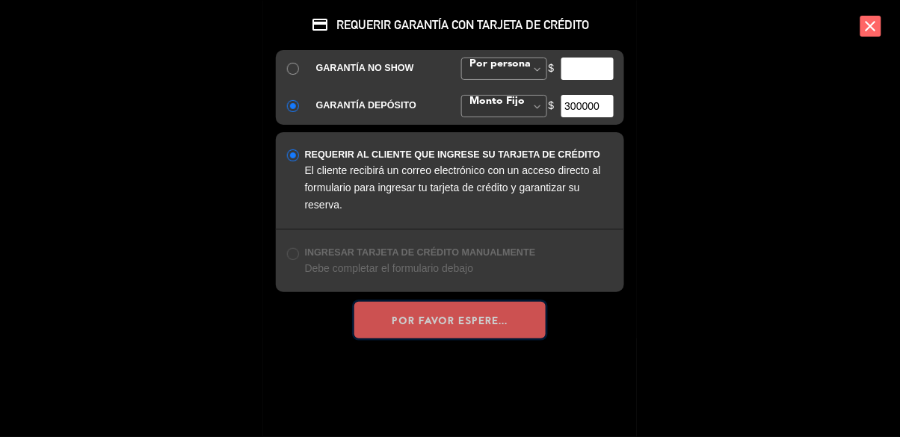
click at [479, 320] on button "POR FAVOR ESPERE..." at bounding box center [449, 320] width 191 height 37
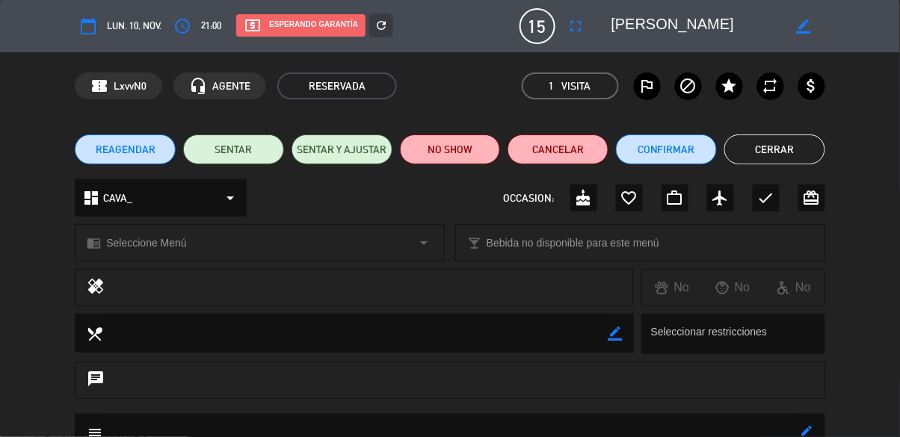
click at [768, 144] on button "Cerrar" at bounding box center [775, 150] width 101 height 30
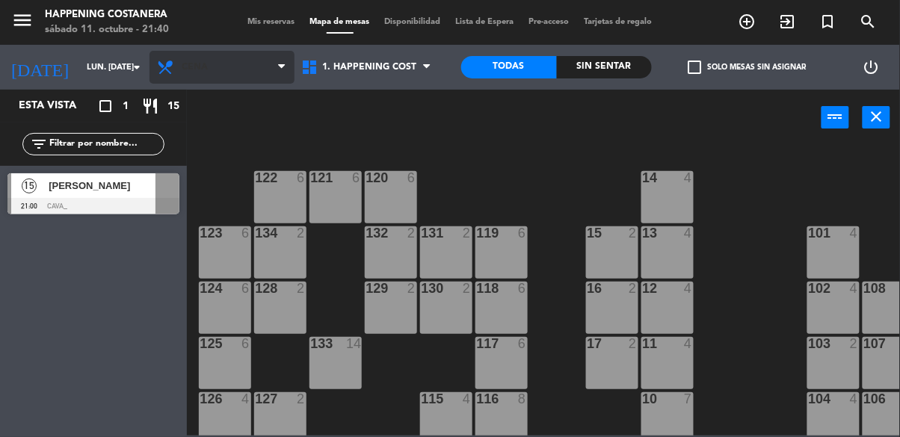
click at [218, 66] on span "Cena" at bounding box center [222, 67] width 145 height 33
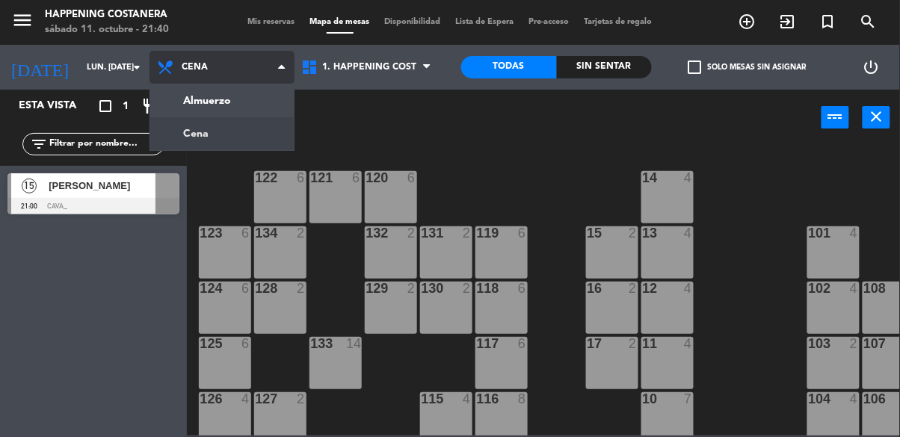
click at [266, 96] on ng-component "menu Happening Costanera sábado 11. octubre - 21:40 Mis reservas Mapa de mesas …" at bounding box center [450, 218] width 900 height 436
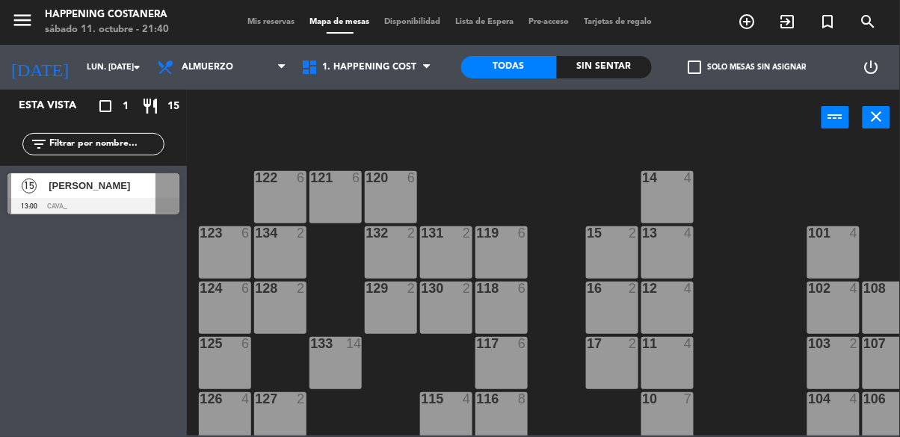
click at [121, 179] on span "[PERSON_NAME]" at bounding box center [102, 186] width 107 height 16
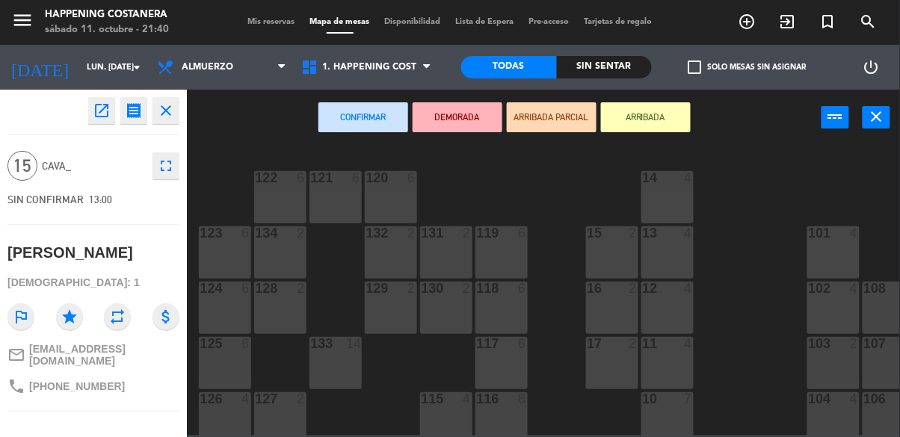
click at [107, 111] on icon "open_in_new" at bounding box center [102, 111] width 18 height 18
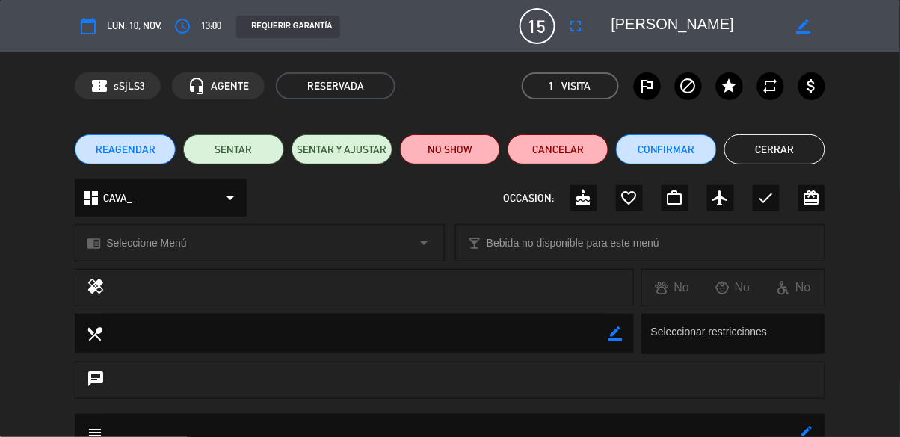
click at [285, 28] on div "REQUERIR GARANTÍA" at bounding box center [287, 27] width 103 height 22
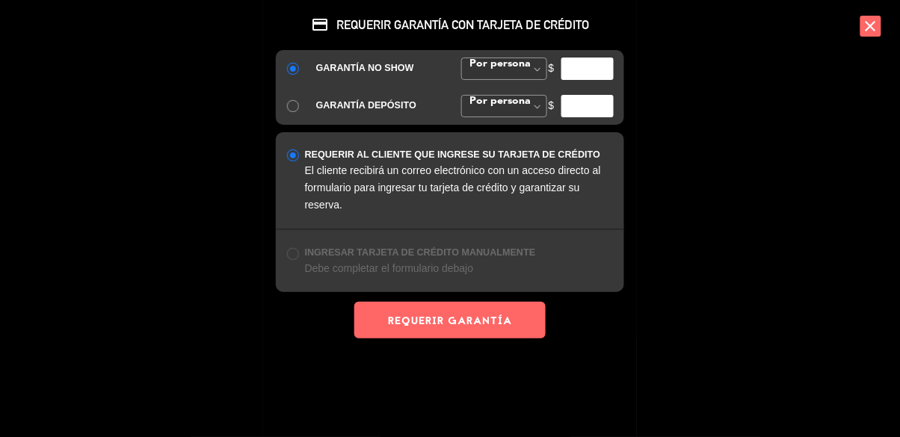
click at [292, 102] on input "radio" at bounding box center [292, 105] width 10 height 10
click at [512, 114] on span "Por persona" at bounding box center [504, 106] width 86 height 22
click at [511, 138] on div "REQUERIR AL CLIENTE QUE INGRESE SU TARJETA DE CRÉDITO El cliente recibirá un co…" at bounding box center [450, 180] width 348 height 96
click at [583, 111] on input "number" at bounding box center [588, 106] width 52 height 22
type input "150000"
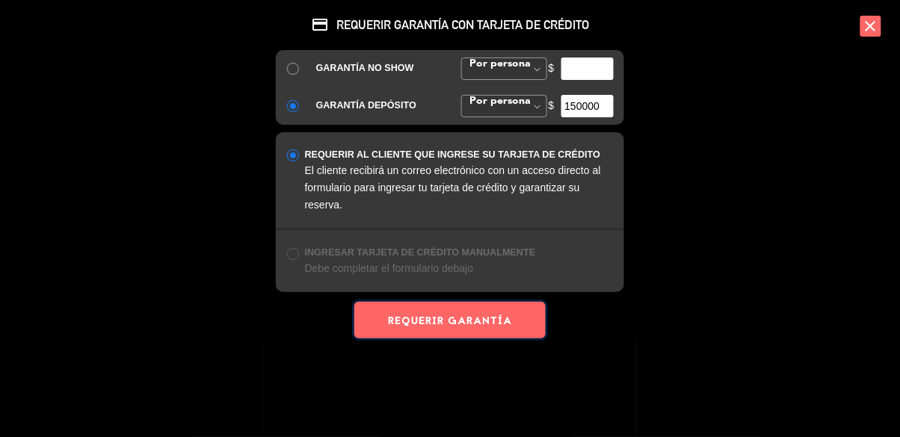
click at [472, 325] on button "REQUERIR GARANTÍA" at bounding box center [449, 320] width 191 height 37
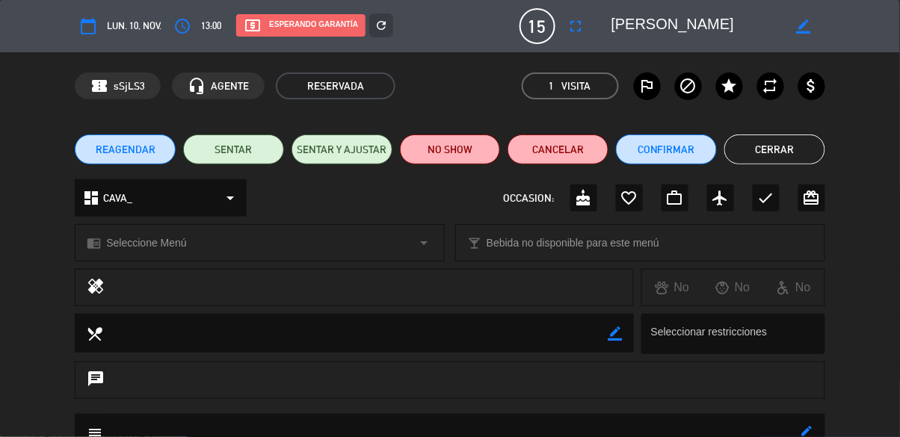
click at [772, 144] on button "Cerrar" at bounding box center [775, 150] width 101 height 30
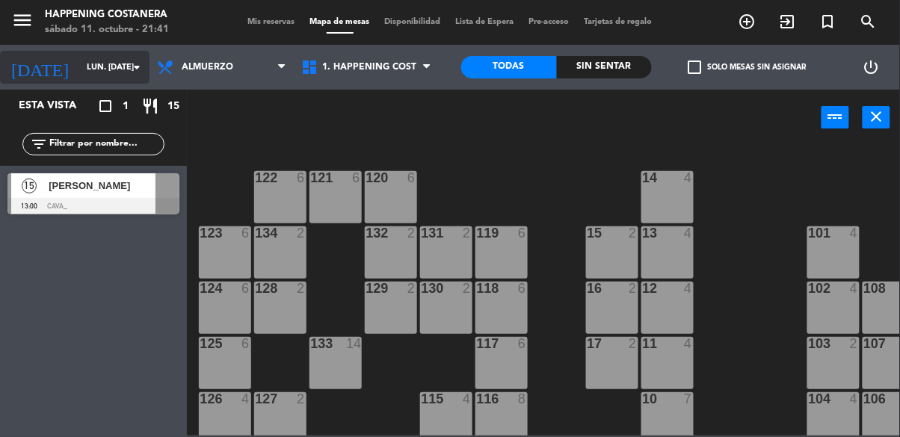
click at [110, 75] on input "lun. [DATE]" at bounding box center [135, 67] width 112 height 25
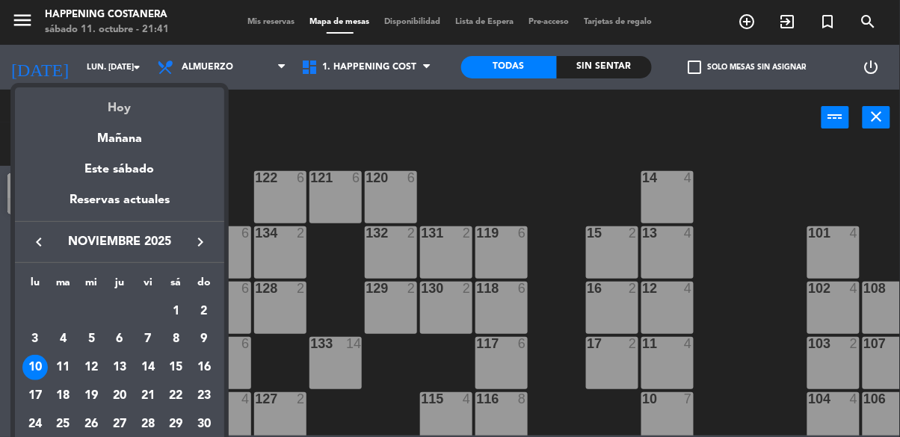
click at [150, 103] on div "Hoy" at bounding box center [119, 102] width 209 height 31
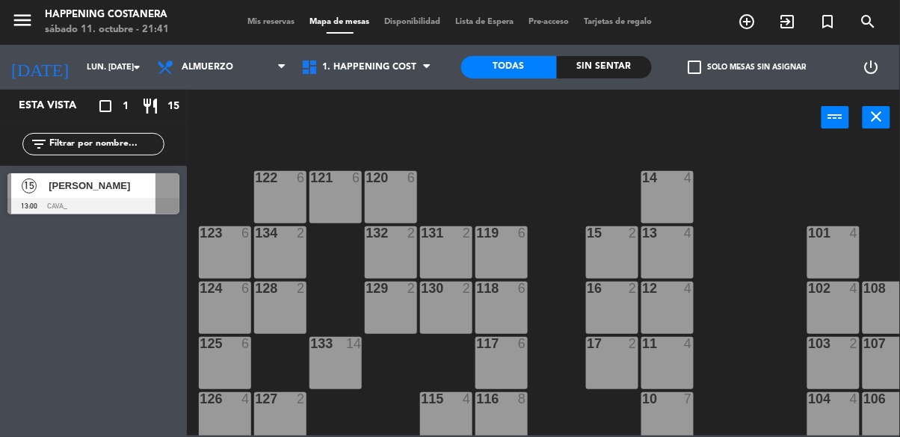
type input "sáb. [DATE]"
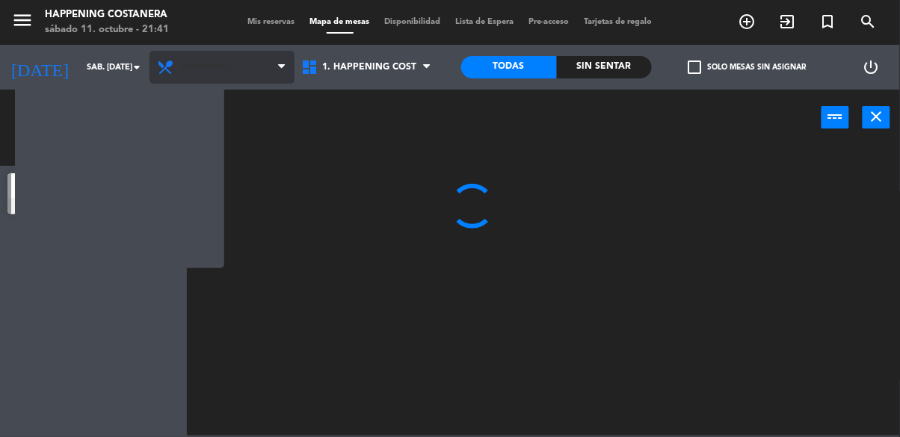
click at [242, 72] on span "Almuerzo" at bounding box center [222, 67] width 145 height 33
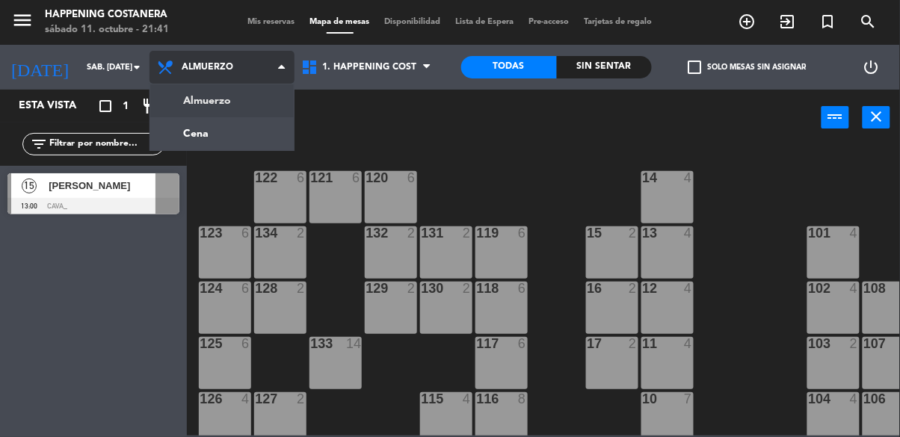
click at [254, 134] on ng-component "menu Happening Costanera sábado 11. octubre - 21:41 Mis reservas Mapa de mesas …" at bounding box center [450, 218] width 900 height 436
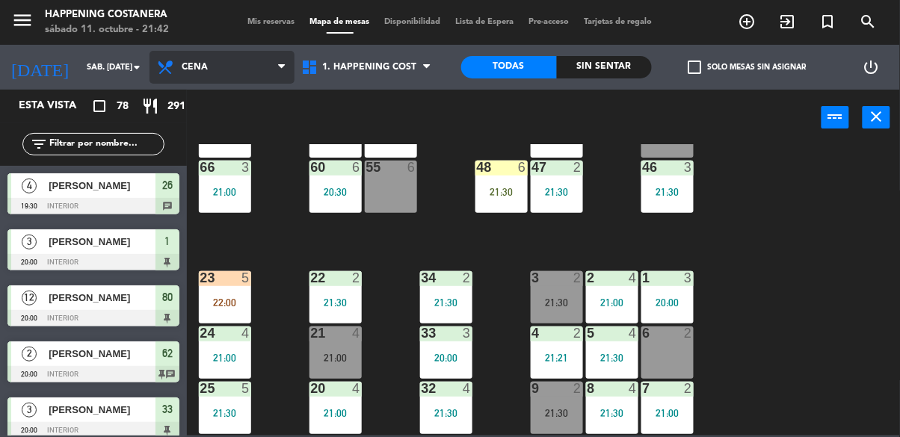
scroll to position [443, 0]
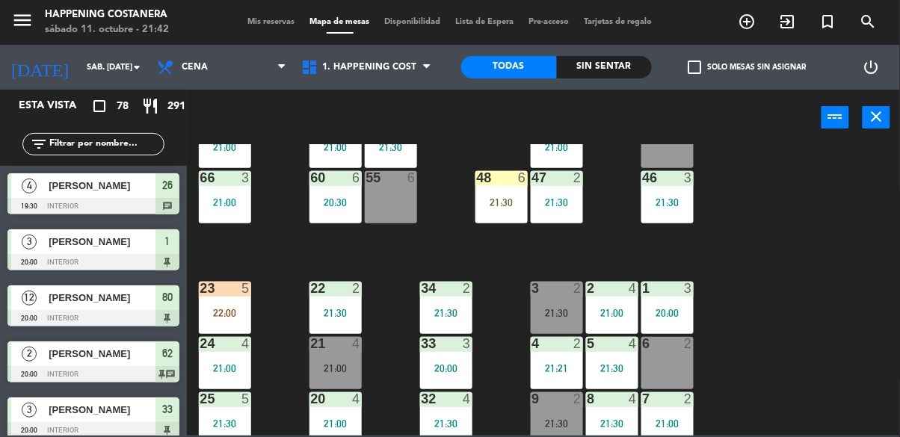
click at [142, 138] on input "text" at bounding box center [106, 144] width 116 height 16
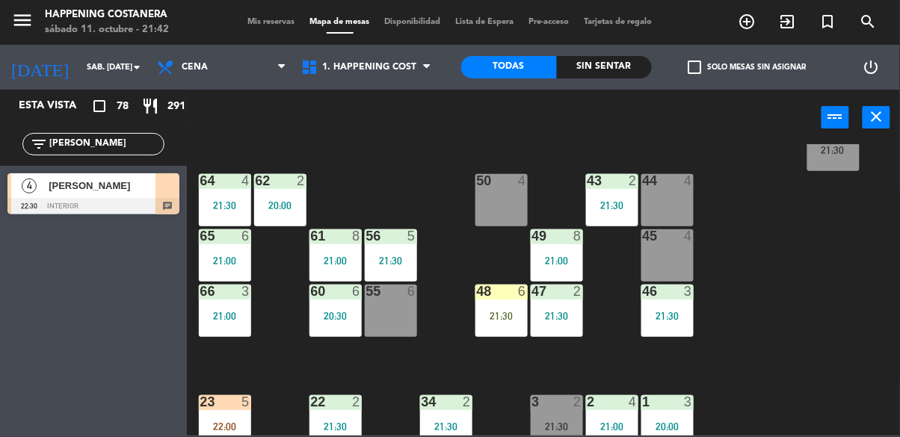
scroll to position [331, 0]
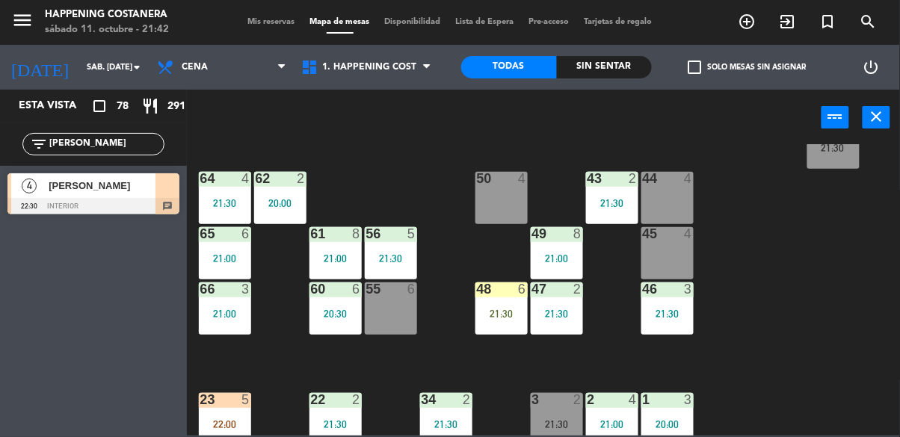
type input "[PERSON_NAME]"
click at [74, 203] on div at bounding box center [93, 206] width 172 height 16
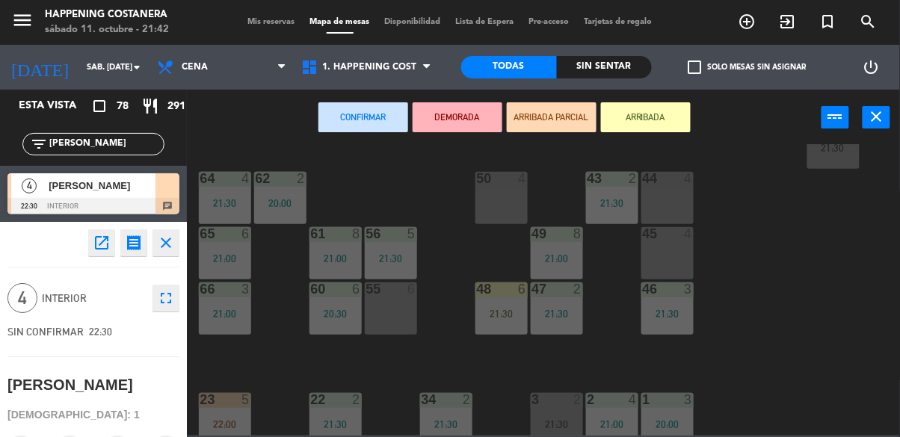
click at [667, 197] on div "44 4" at bounding box center [668, 198] width 52 height 52
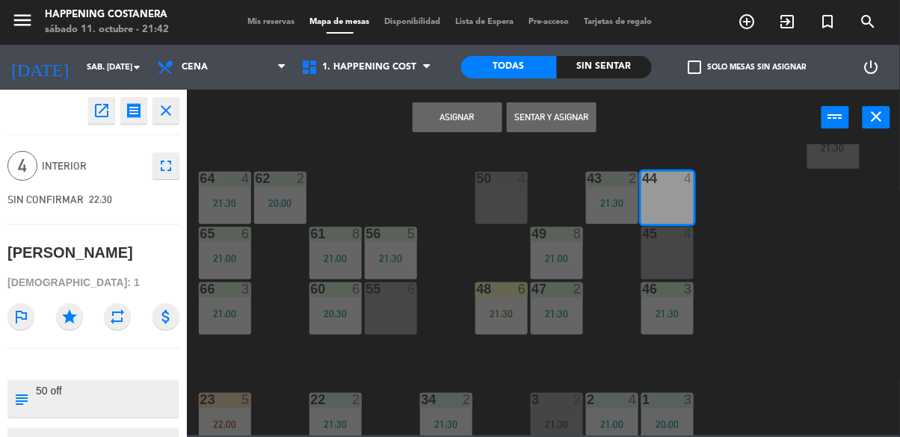
click at [458, 126] on button "Asignar" at bounding box center [458, 117] width 90 height 30
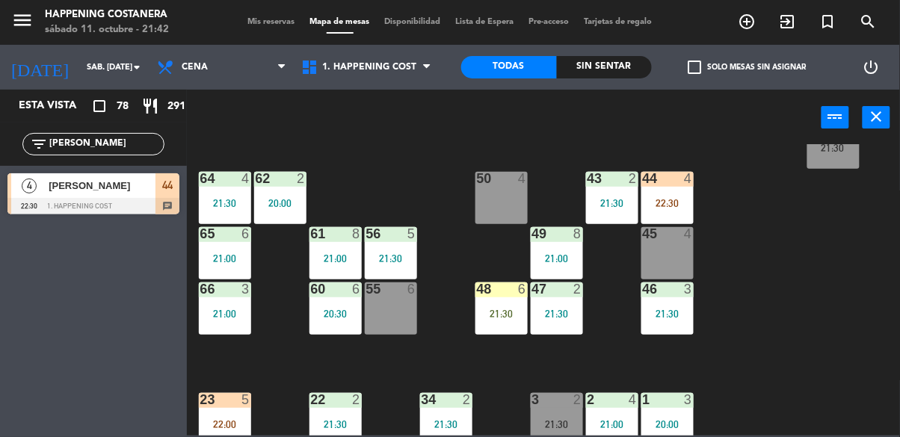
click at [502, 316] on div "21:30" at bounding box center [502, 314] width 52 height 10
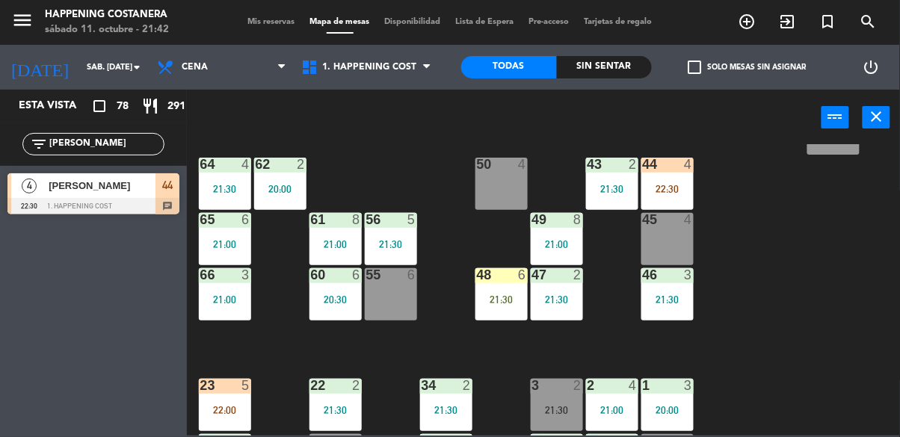
scroll to position [350, 0]
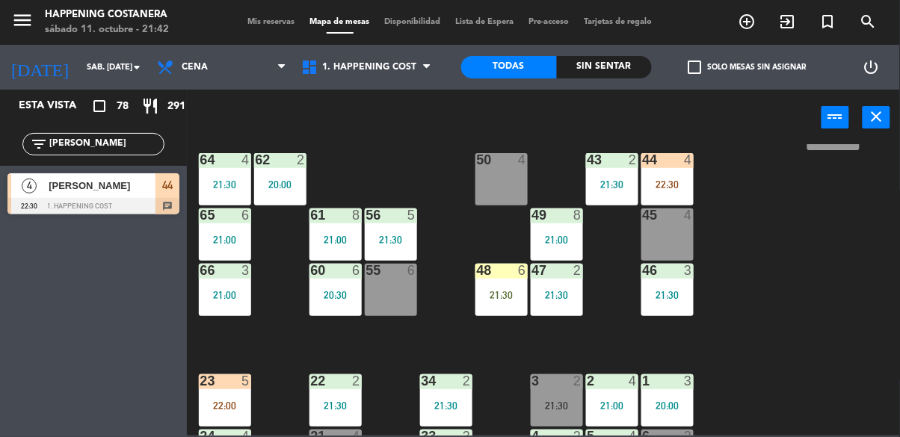
click at [387, 290] on div "55 6" at bounding box center [391, 290] width 52 height 52
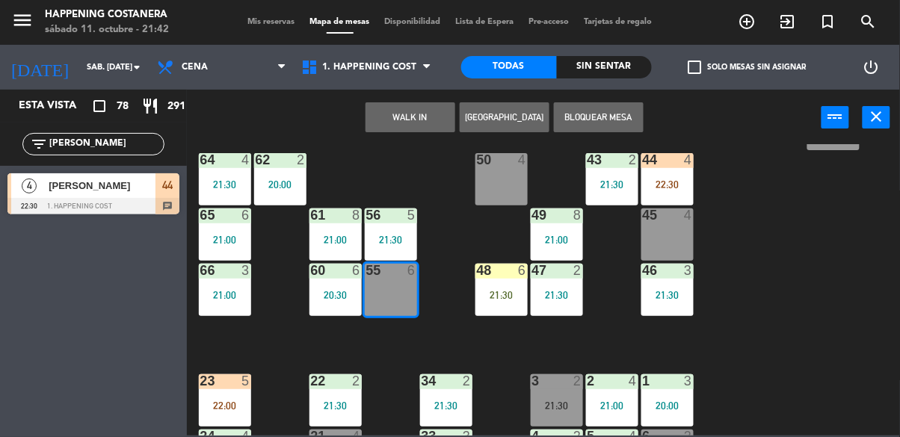
click at [224, 395] on div "23 5 22:00" at bounding box center [225, 401] width 52 height 52
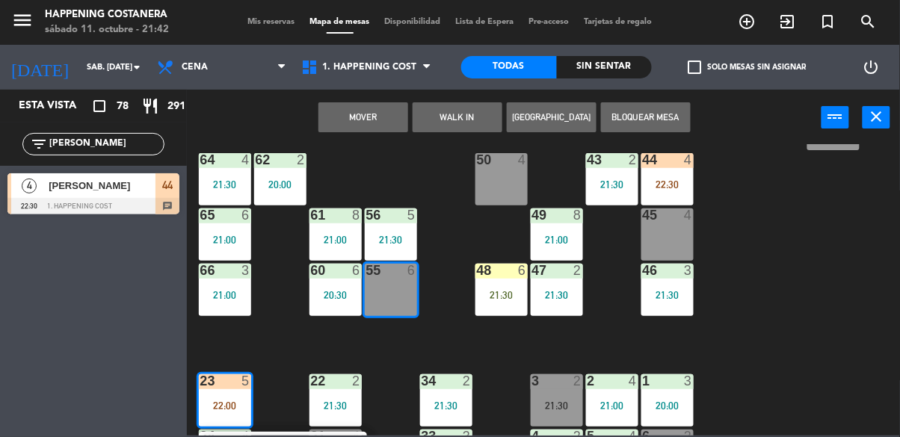
click at [359, 119] on button "Mover" at bounding box center [364, 117] width 90 height 30
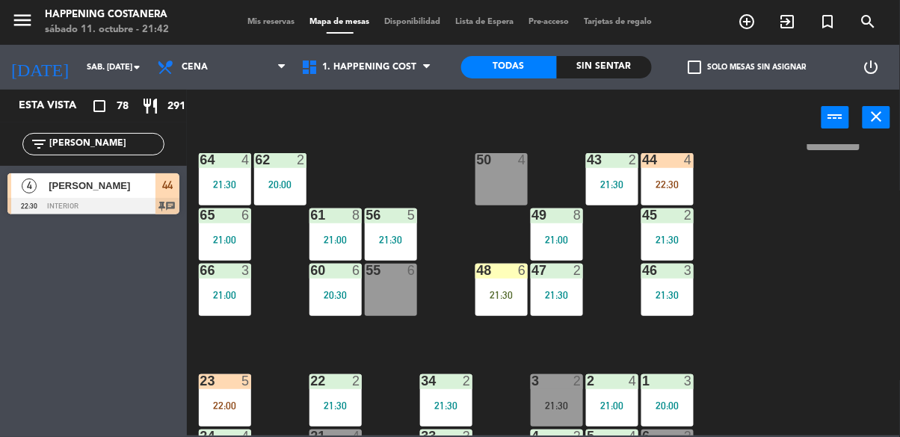
click at [488, 294] on div "21:30" at bounding box center [502, 295] width 52 height 10
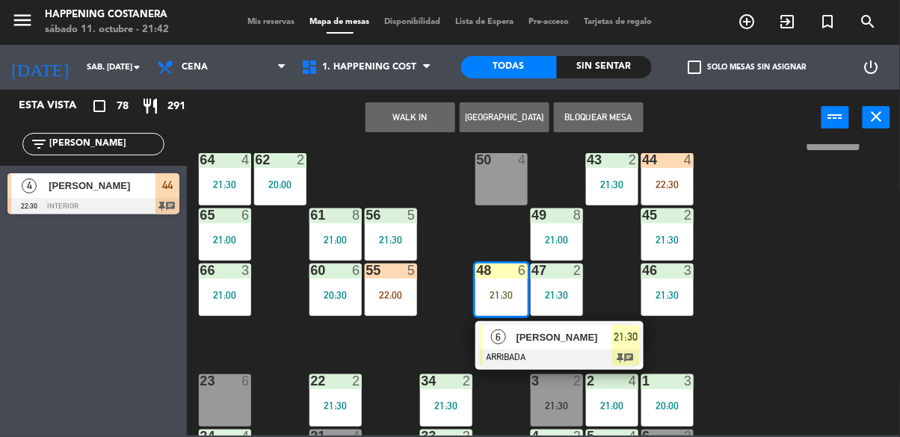
click at [227, 402] on div "23 6" at bounding box center [225, 401] width 52 height 52
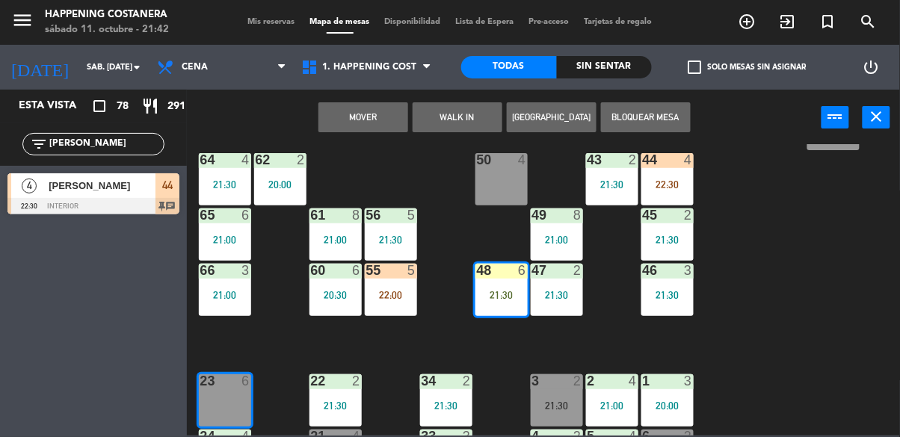
click at [372, 112] on button "Mover" at bounding box center [364, 117] width 90 height 30
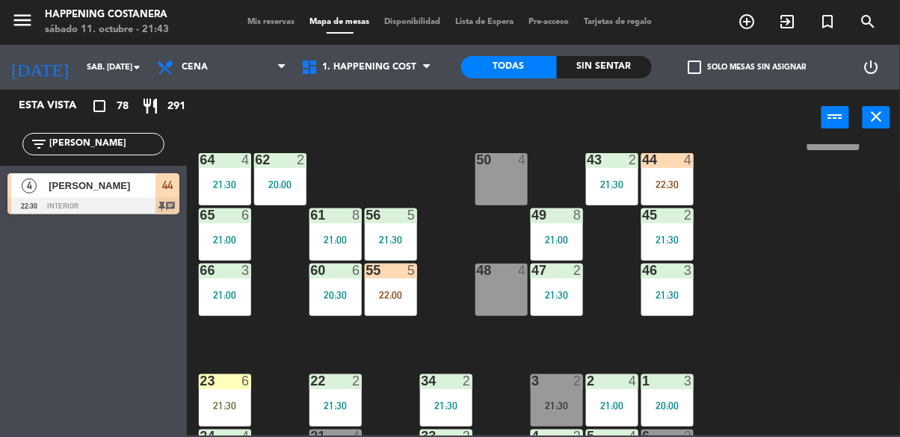
click at [116, 146] on input "[PERSON_NAME]" at bounding box center [106, 144] width 116 height 16
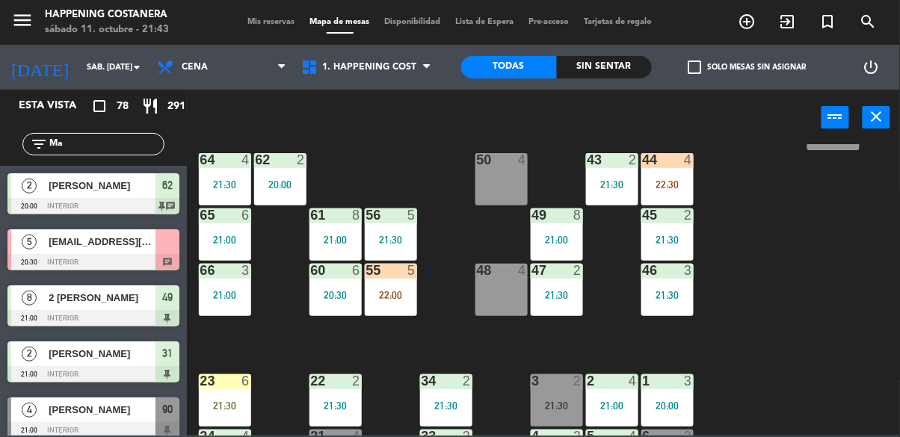
type input "M"
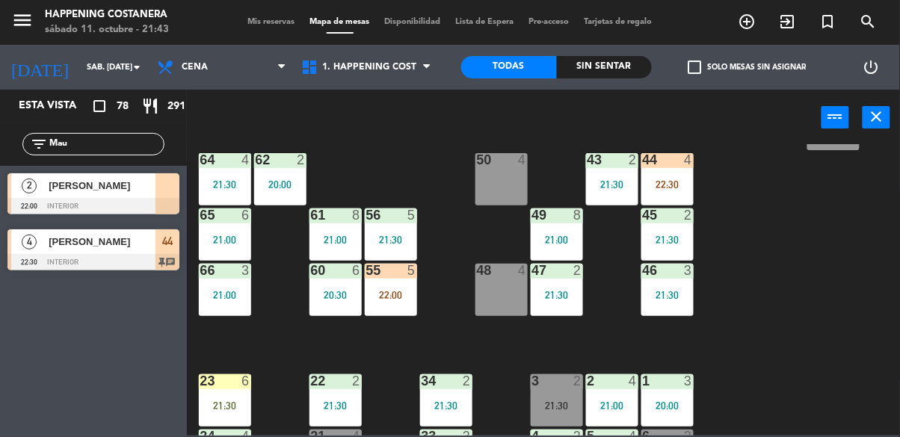
type input "Mau"
click at [41, 190] on div "2" at bounding box center [29, 185] width 36 height 25
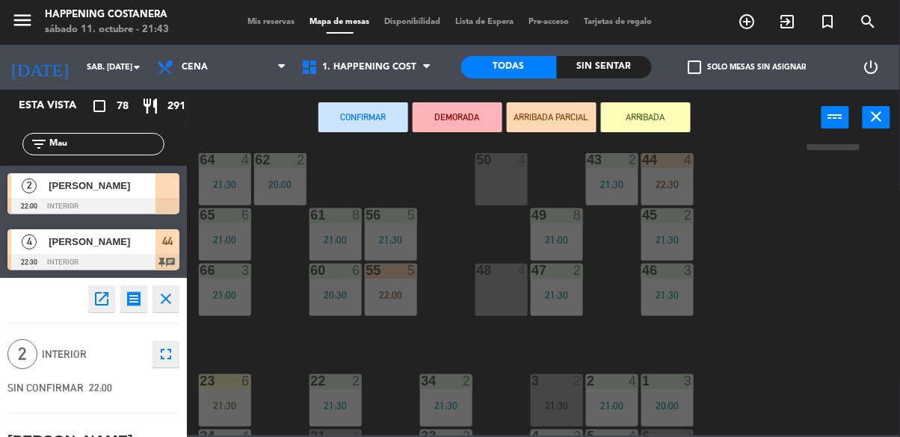
click at [493, 305] on div "48 4" at bounding box center [502, 290] width 52 height 52
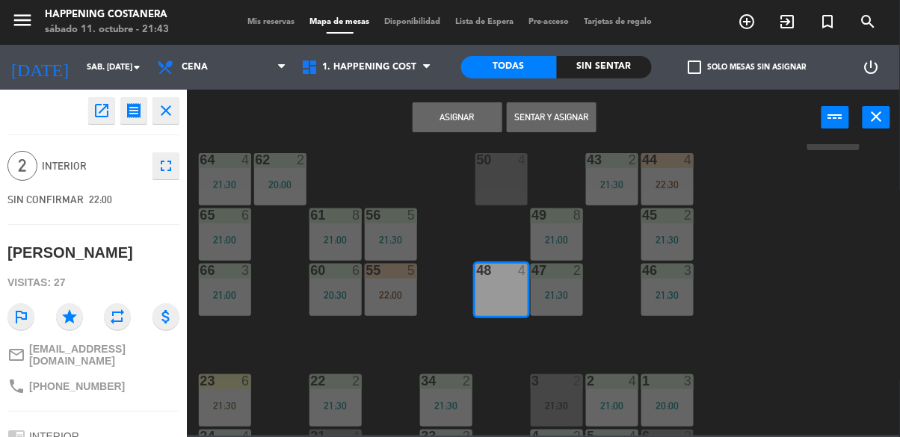
click at [547, 124] on button "Sentar y Asignar" at bounding box center [552, 117] width 90 height 30
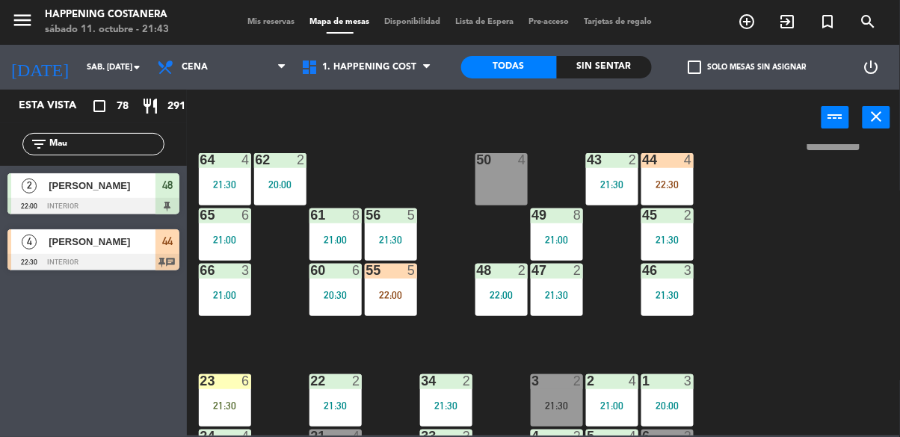
click at [85, 138] on input "Mau" at bounding box center [106, 144] width 116 height 16
type input "M"
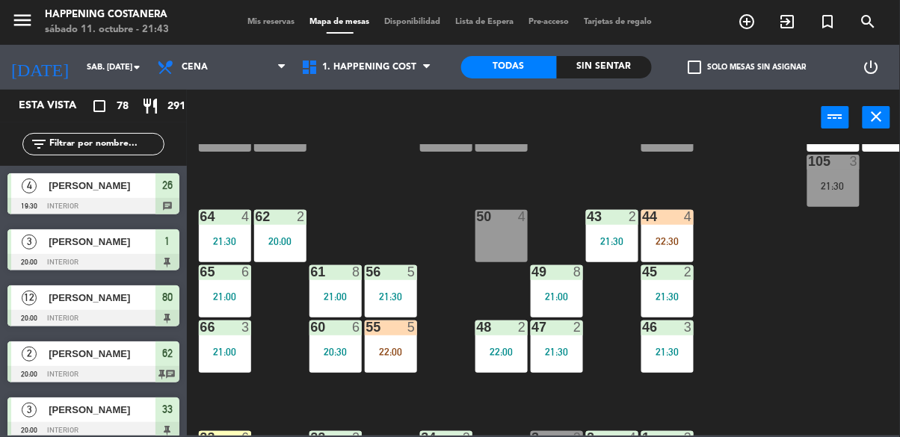
scroll to position [294, 0]
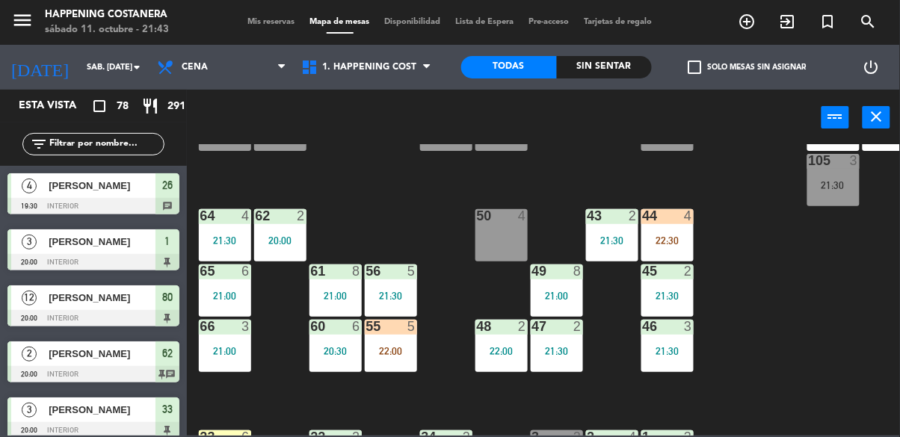
click at [678, 242] on div "22:30" at bounding box center [668, 241] width 52 height 10
click at [746, 380] on div "69 2 122 6 121 6 120 6 14 4 CAVA 22 101 4 94 2 21:30 70 2 21:30 123 6 131 2 134…" at bounding box center [548, 290] width 704 height 292
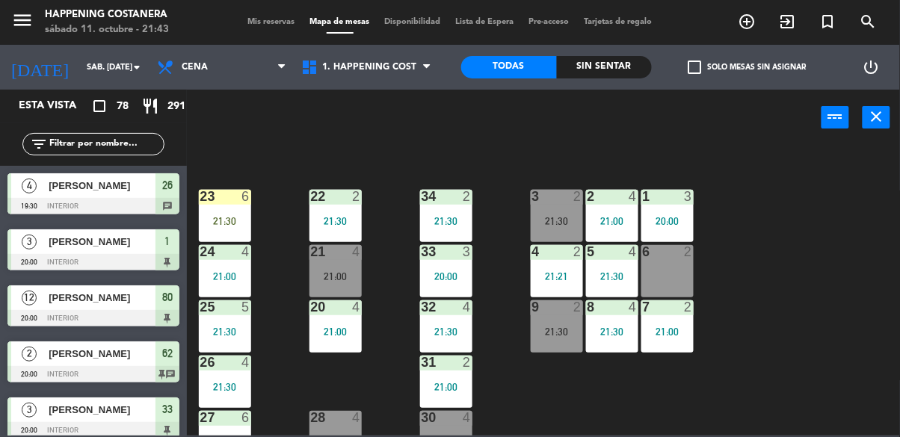
scroll to position [571, 0]
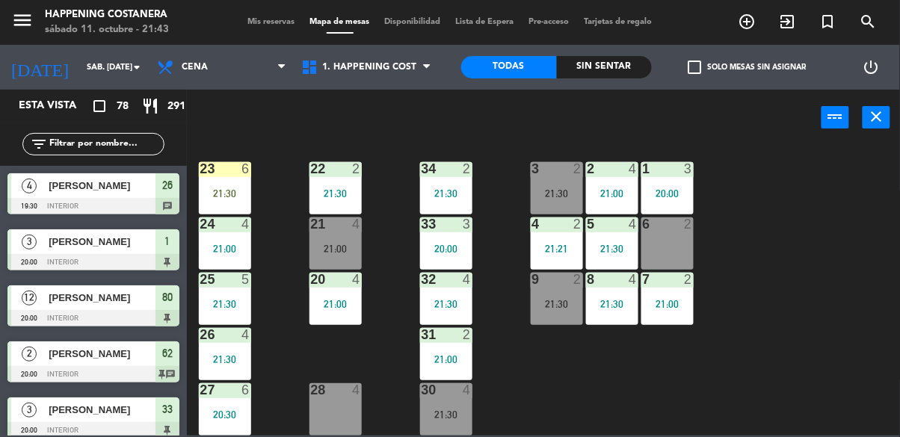
click at [345, 233] on div "21 4 21:00" at bounding box center [336, 244] width 52 height 52
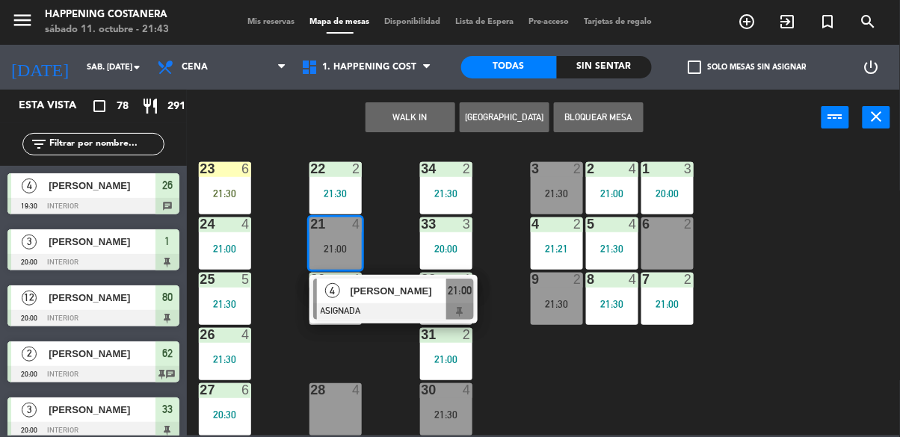
click at [419, 328] on div "31" at bounding box center [421, 334] width 25 height 13
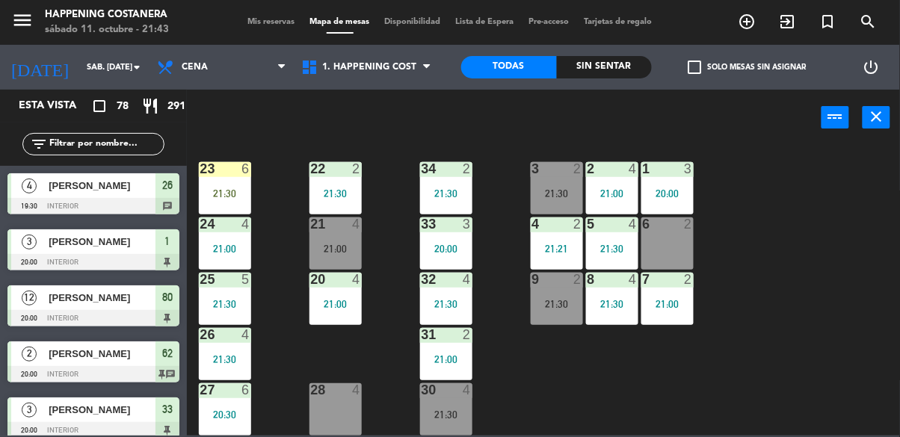
click at [694, 341] on div "69 2 122 6 121 6 120 6 14 4 CAVA 22 101 4 94 2 21:30 70 2 21:30 123 6 131 2 134…" at bounding box center [548, 290] width 704 height 292
click at [347, 245] on div "21:00" at bounding box center [336, 249] width 52 height 10
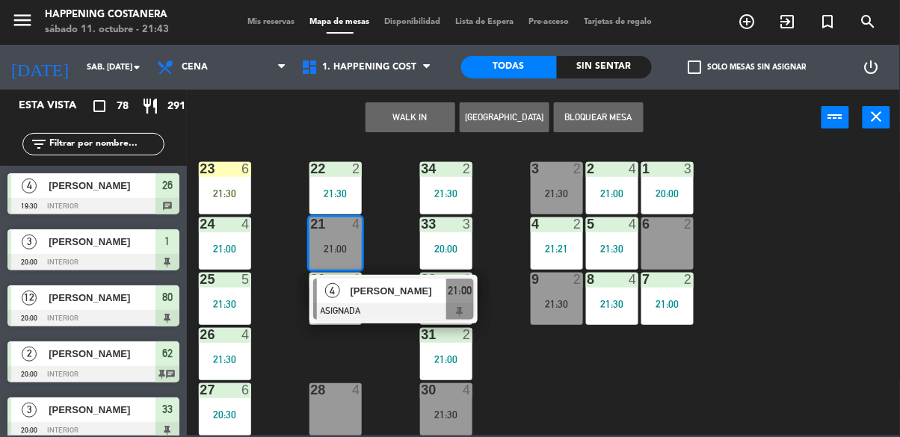
click at [414, 304] on div at bounding box center [393, 312] width 161 height 16
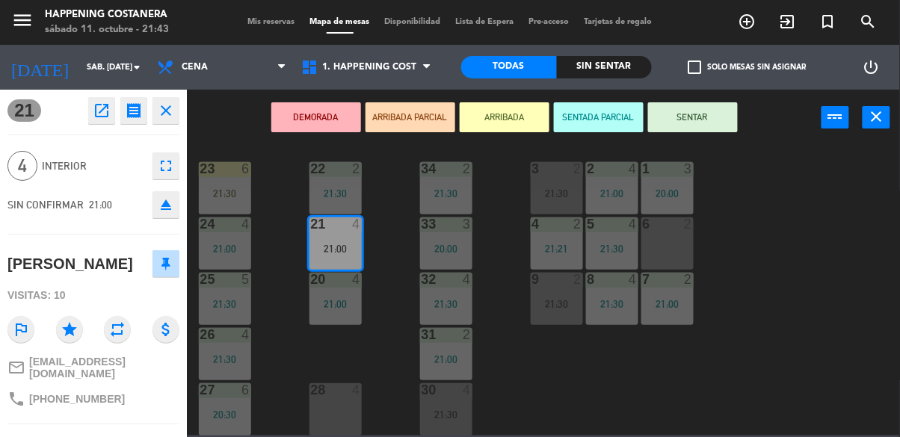
click at [173, 212] on icon "eject" at bounding box center [166, 205] width 18 height 18
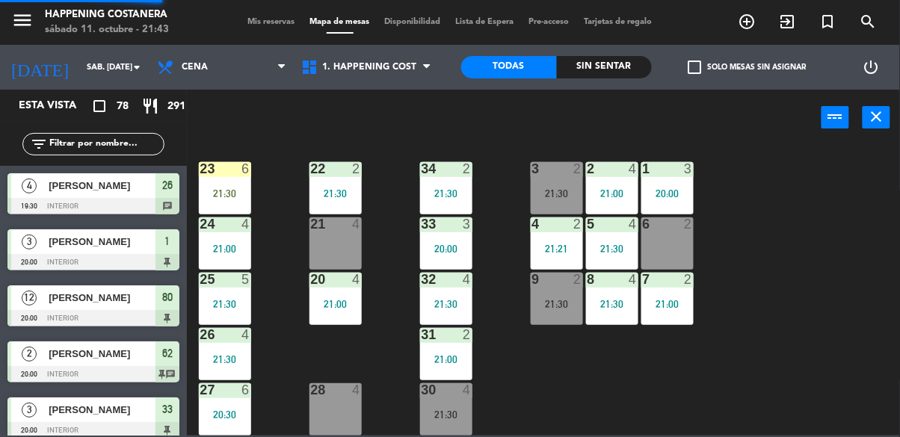
scroll to position [0, 0]
click at [330, 245] on div "21 4" at bounding box center [336, 244] width 52 height 52
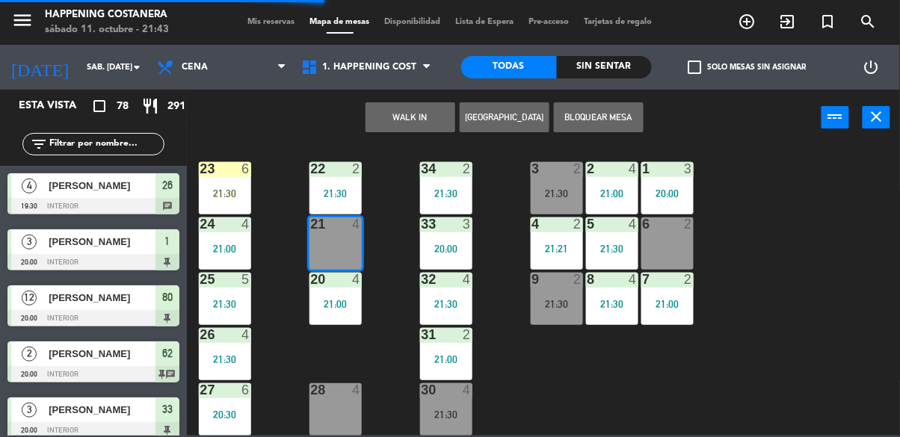
click at [417, 123] on button "WALK IN" at bounding box center [411, 117] width 90 height 30
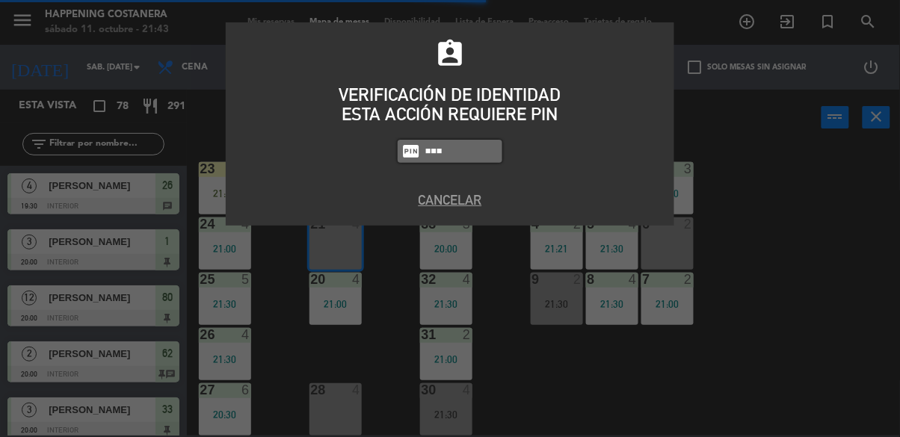
type input "5759"
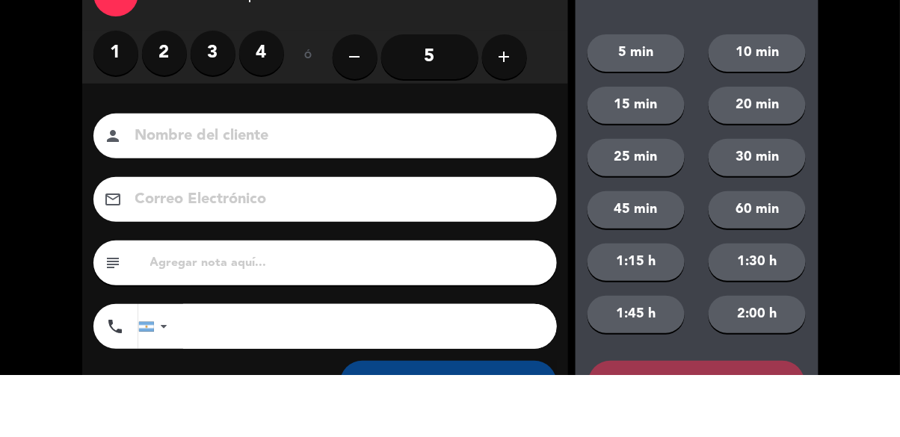
click at [268, 128] on label "4" at bounding box center [261, 115] width 45 height 45
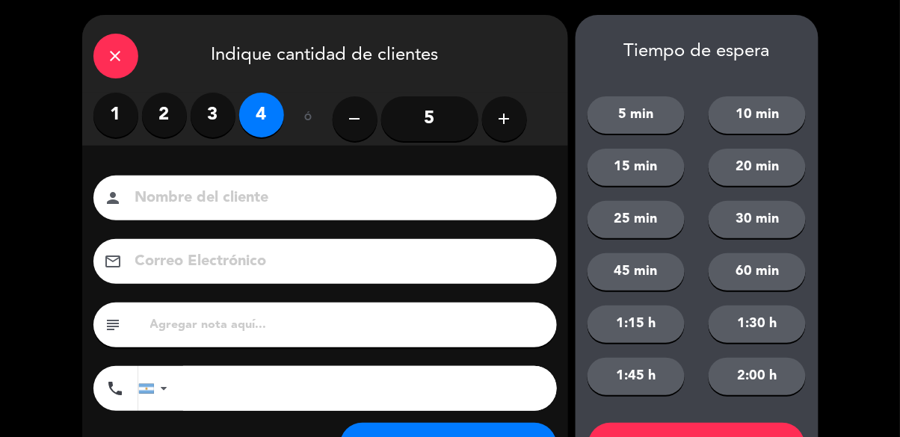
click at [256, 208] on input at bounding box center [336, 198] width 404 height 26
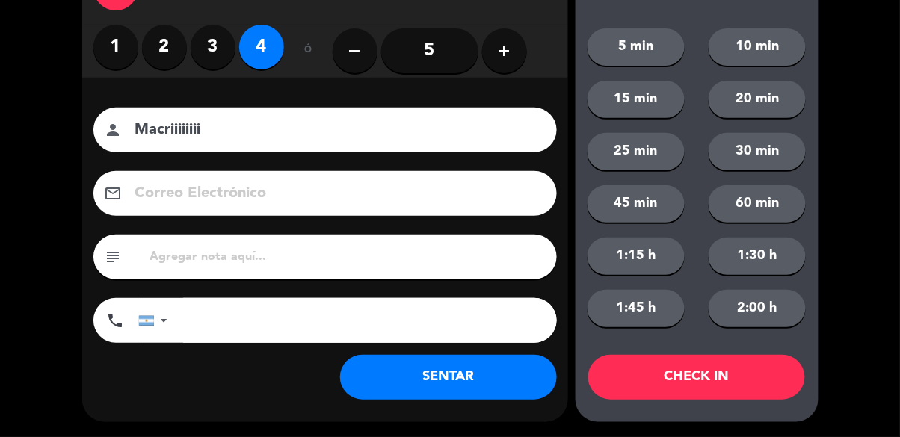
type input "Macriiiiiiii"
click at [462, 383] on button "SENTAR" at bounding box center [448, 377] width 217 height 45
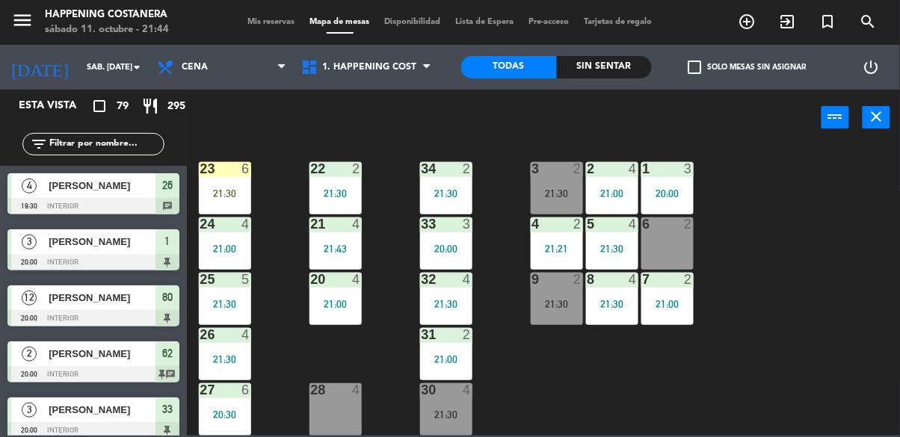
click at [328, 244] on div "21:43" at bounding box center [336, 249] width 52 height 10
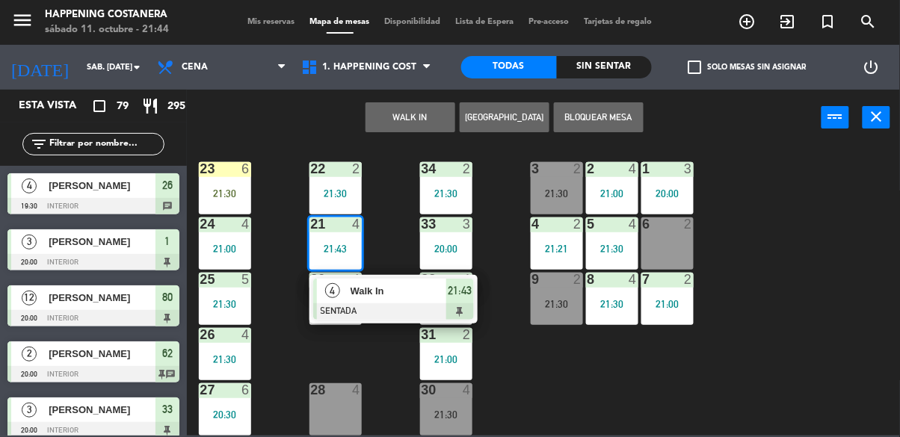
click at [777, 303] on div "69 2 122 6 121 6 120 6 14 4 CAVA 22 101 4 94 2 21:30 70 2 21:30 123 6 131 2 134…" at bounding box center [548, 290] width 704 height 292
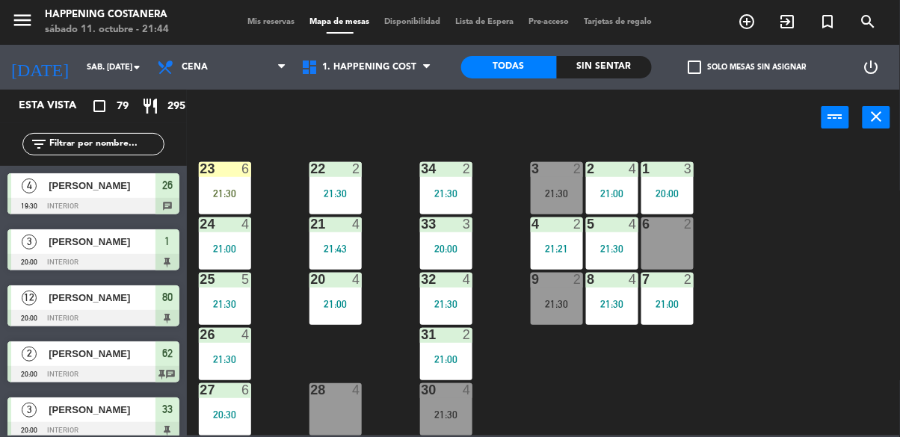
click at [317, 244] on div "21:43" at bounding box center [336, 249] width 52 height 10
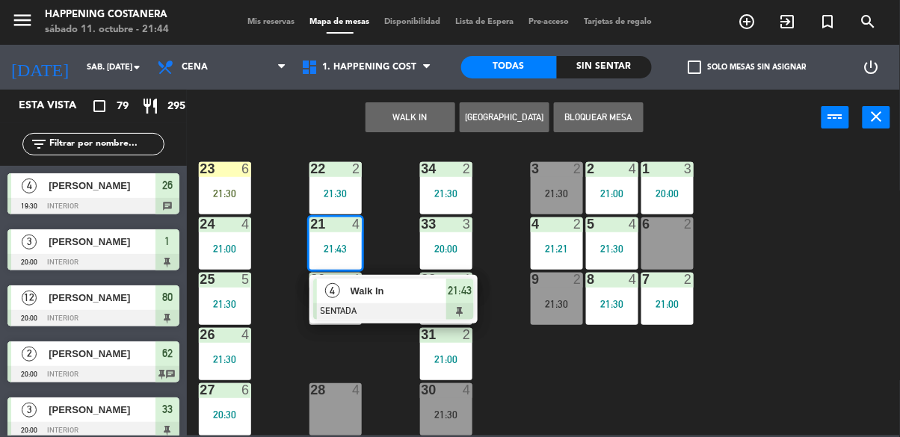
click at [781, 293] on div "69 2 122 6 121 6 120 6 14 4 CAVA 22 101 4 94 2 21:30 70 2 21:30 123 6 131 2 134…" at bounding box center [548, 290] width 704 height 292
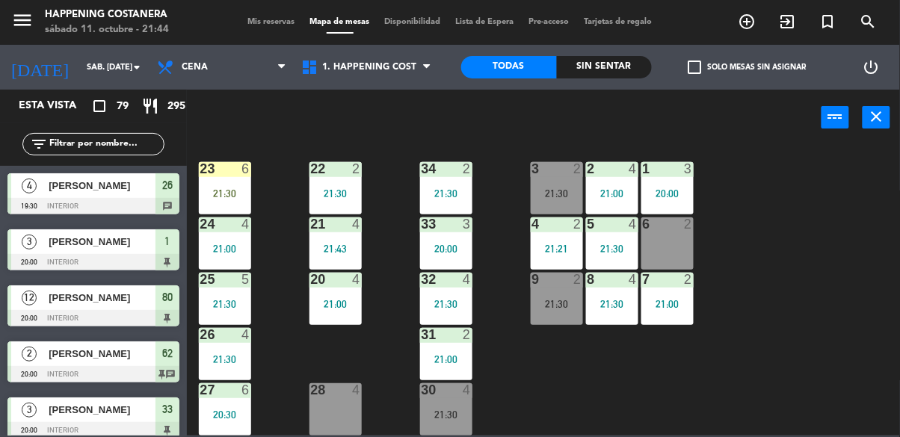
click at [328, 233] on div "21 4 21:43" at bounding box center [336, 244] width 52 height 52
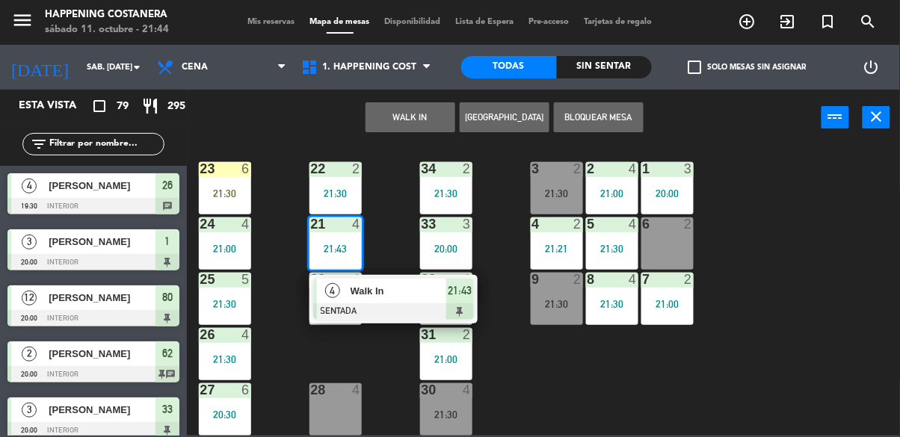
click at [375, 283] on span "Walk In" at bounding box center [399, 291] width 96 height 16
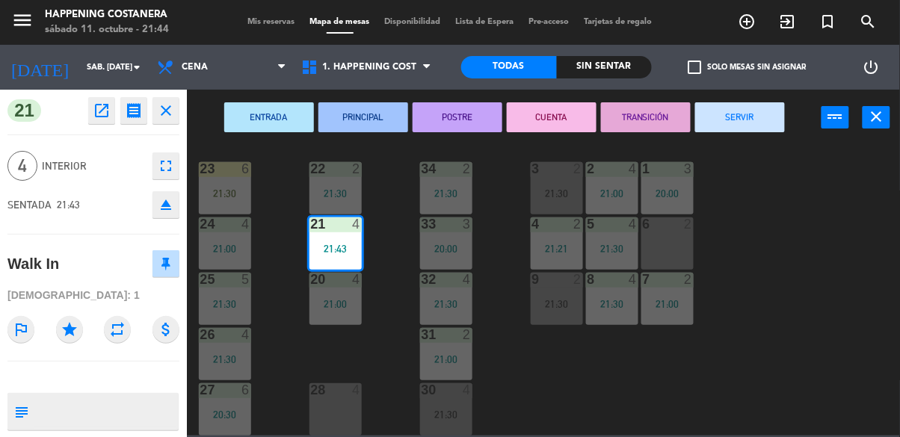
click at [796, 322] on div "69 2 122 6 121 6 120 6 14 4 CAVA 22 101 4 94 2 21:30 70 2 21:30 123 6 131 2 134…" at bounding box center [548, 290] width 704 height 292
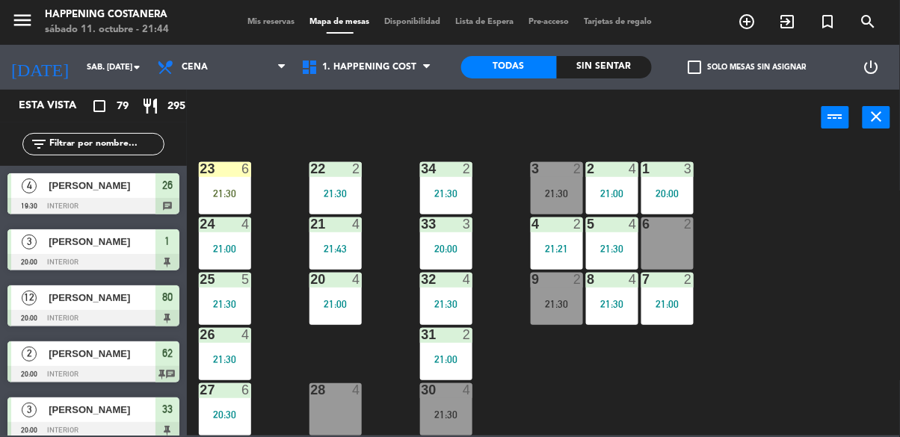
scroll to position [99, 0]
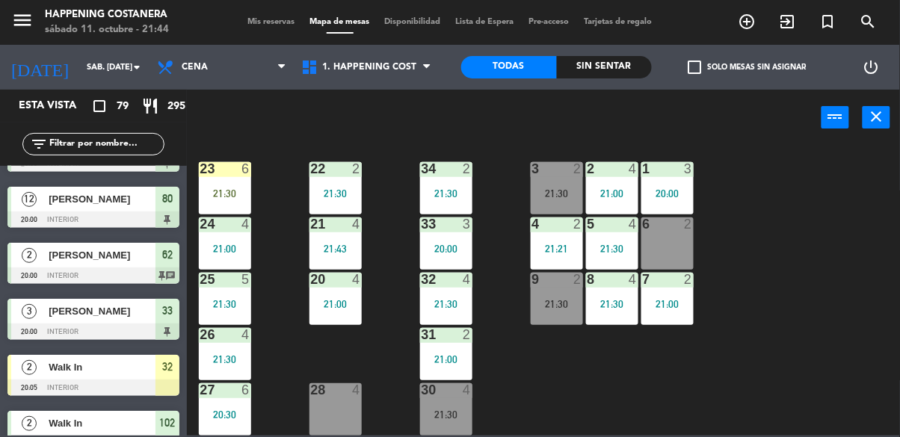
click at [96, 148] on input "text" at bounding box center [106, 144] width 116 height 16
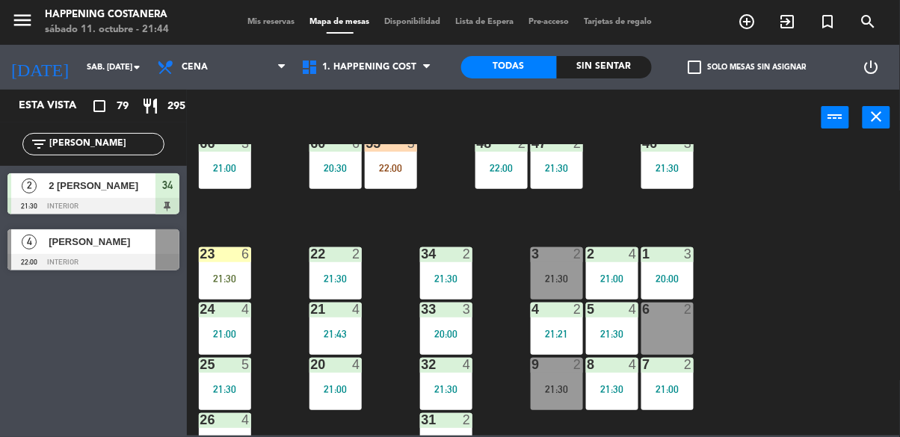
scroll to position [571, 0]
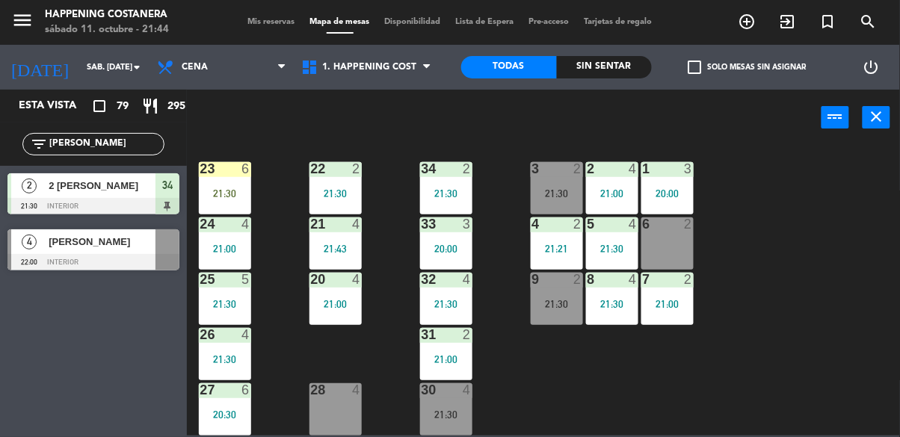
type input "[PERSON_NAME]"
click at [88, 256] on div at bounding box center [93, 262] width 172 height 16
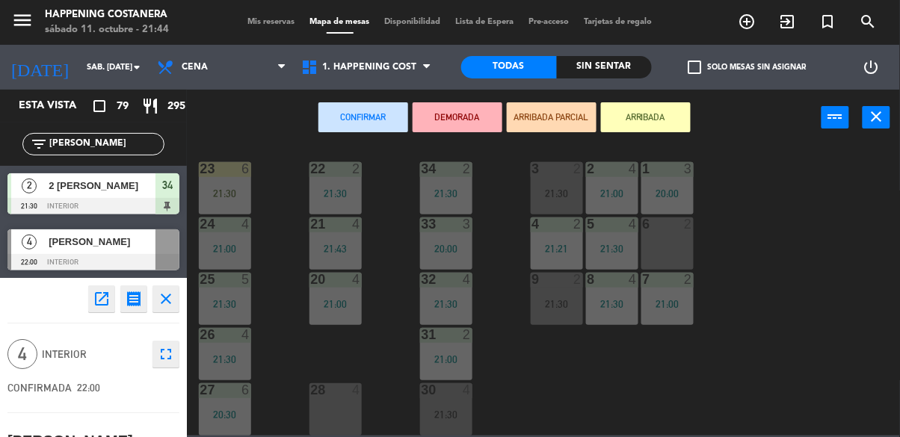
click at [457, 413] on div "30 4 21:30" at bounding box center [446, 410] width 52 height 52
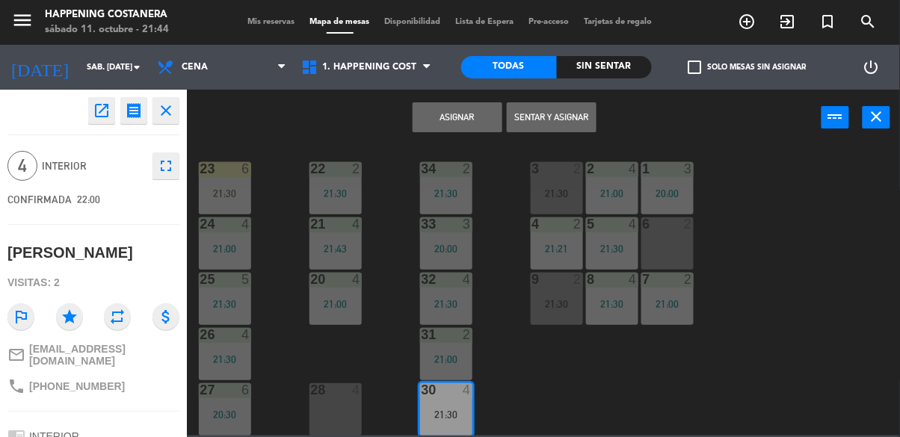
click at [799, 334] on div "69 2 122 6 121 6 120 6 14 4 CAVA 22 101 4 94 2 21:30 70 2 21:30 123 6 131 2 134…" at bounding box center [548, 290] width 704 height 292
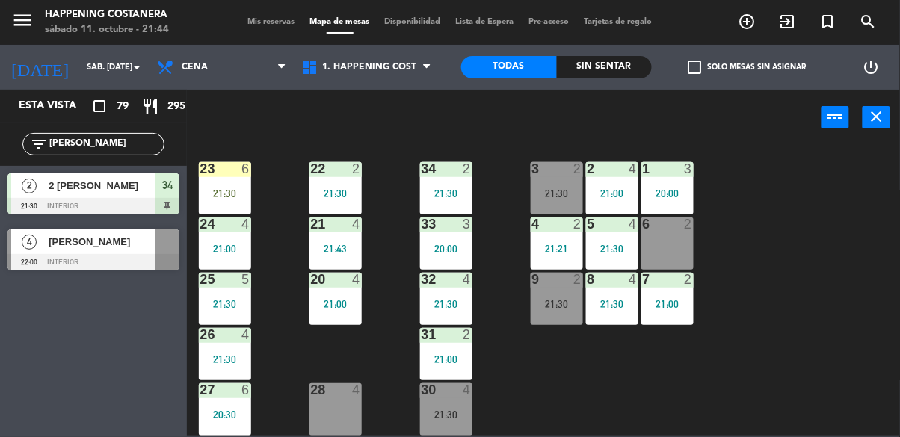
click at [448, 410] on div "21:30" at bounding box center [446, 415] width 52 height 10
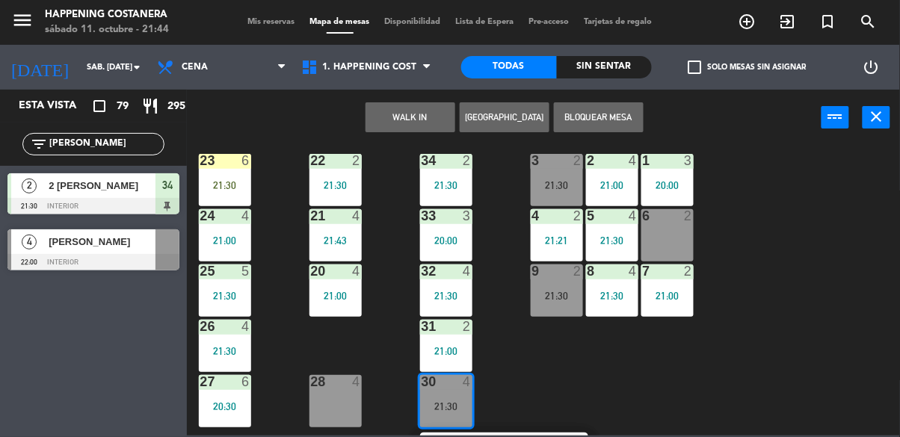
click at [324, 407] on div "28 4" at bounding box center [336, 401] width 52 height 52
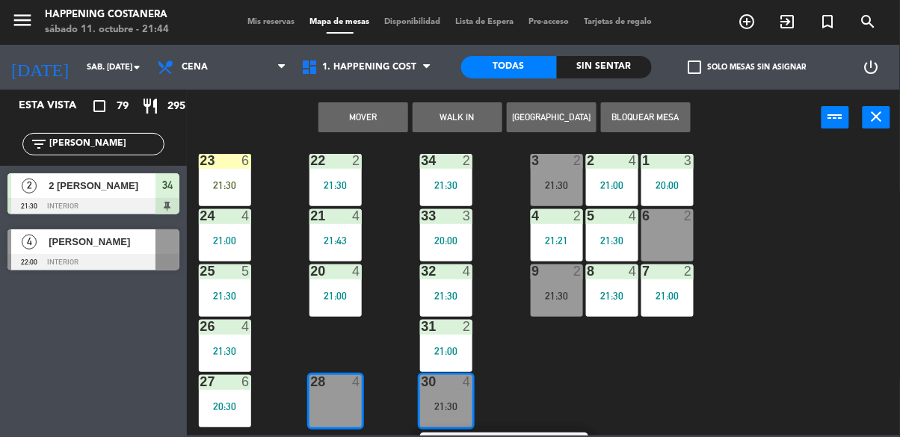
click at [350, 120] on button "Mover" at bounding box center [364, 117] width 90 height 30
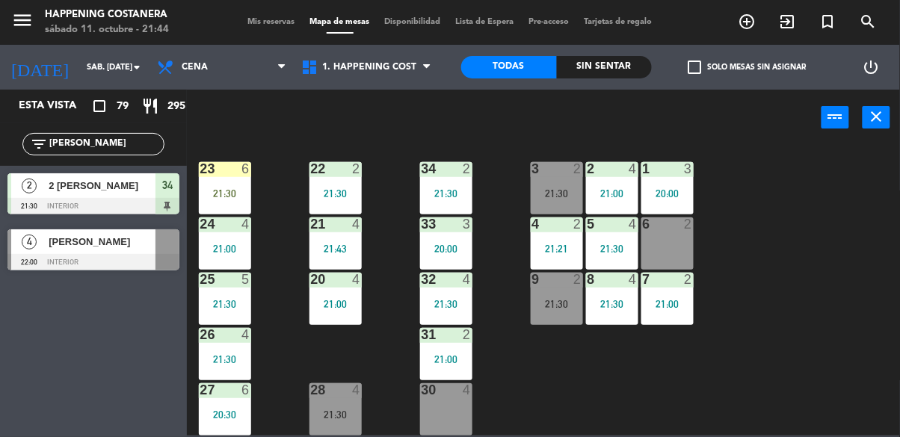
click at [44, 251] on div "4" at bounding box center [29, 242] width 36 height 25
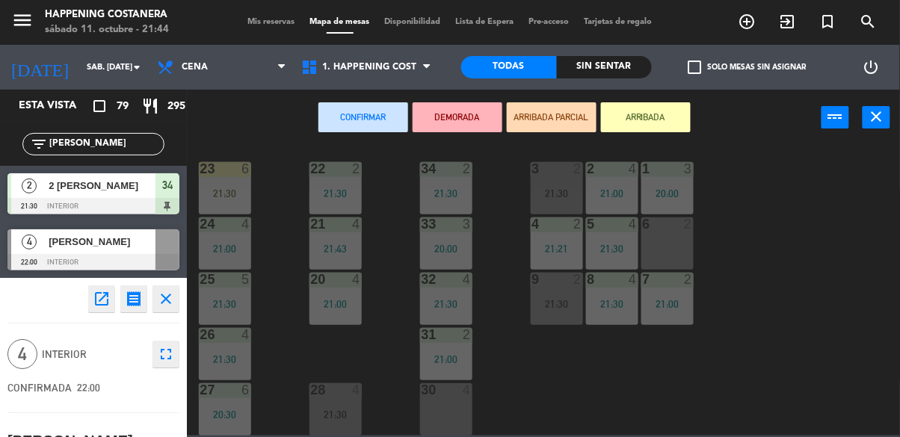
click at [452, 413] on div "30 4" at bounding box center [446, 410] width 52 height 52
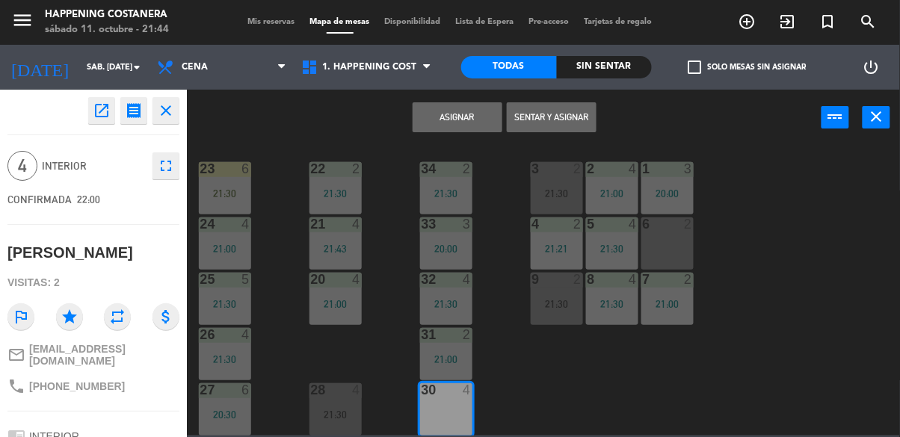
click at [556, 126] on button "Sentar y Asignar" at bounding box center [552, 117] width 90 height 30
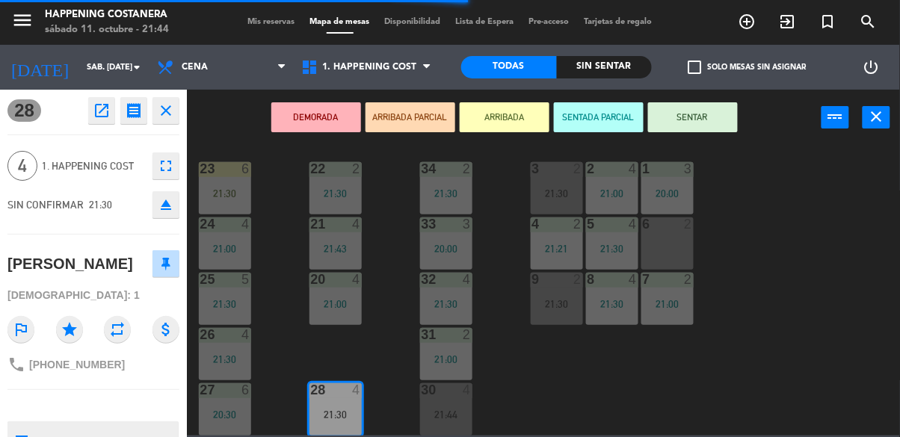
click at [165, 215] on button "eject" at bounding box center [166, 204] width 27 height 27
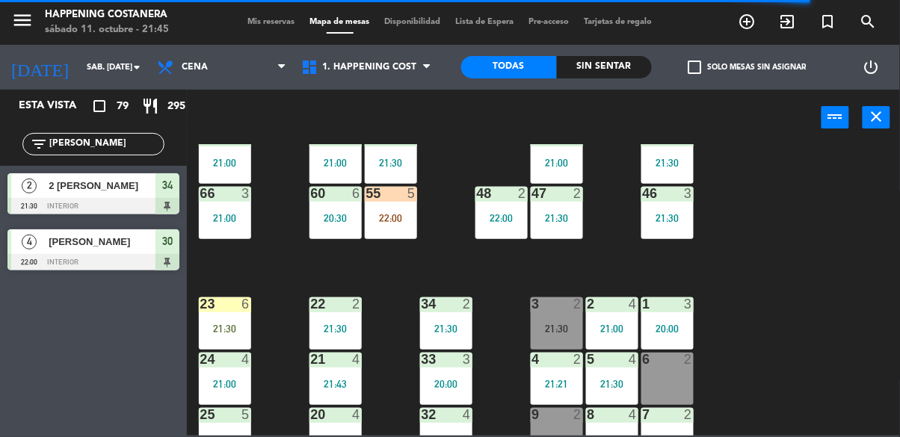
click at [800, 332] on div "69 2 122 6 121 6 120 6 14 4 CAVA 22 101 4 94 2 21:30 70 2 21:30 123 6 131 2 134…" at bounding box center [548, 290] width 704 height 292
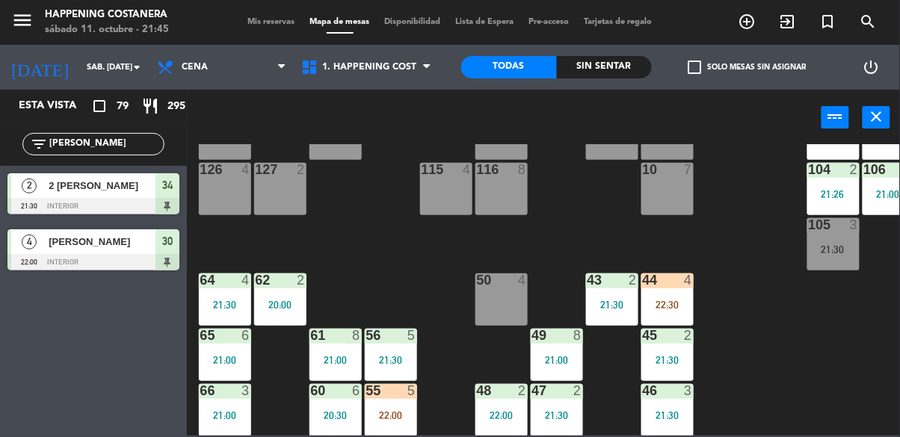
scroll to position [209, 0]
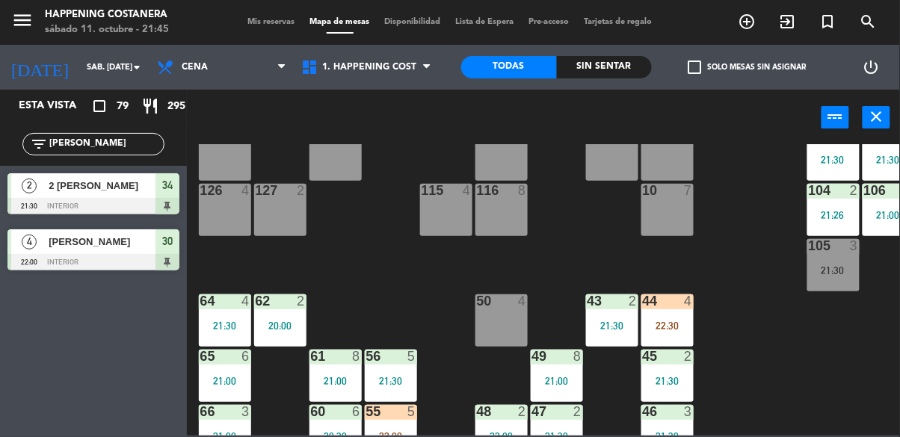
click at [691, 314] on div "44 4 22:30" at bounding box center [668, 321] width 52 height 52
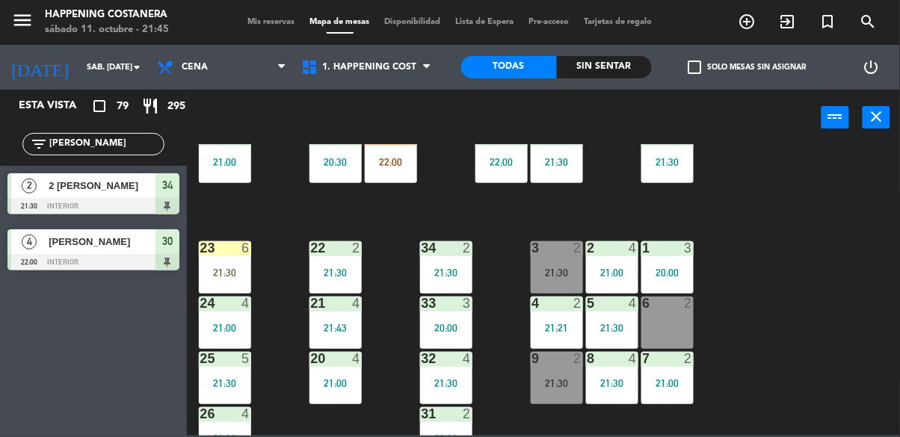
click at [792, 302] on div "69 2 122 6 121 6 120 6 14 4 CAVA 22 101 4 94 2 21:30 70 2 21:30 123 6 131 2 134…" at bounding box center [548, 290] width 704 height 292
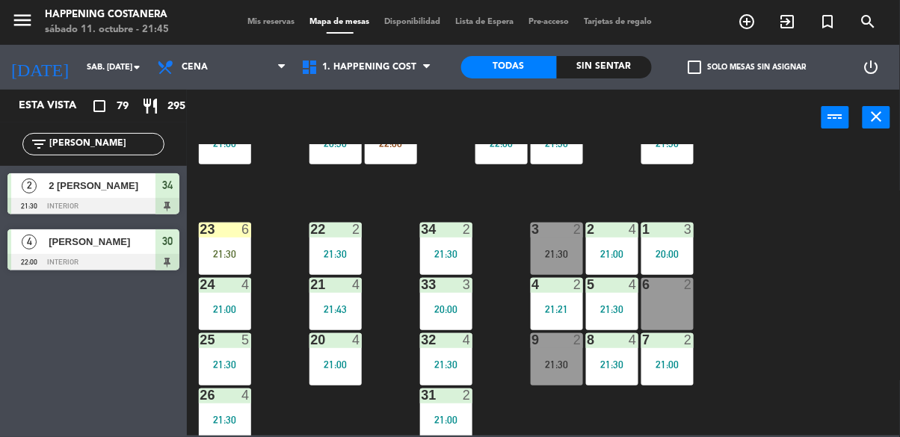
click at [333, 325] on div "21 4 21:43" at bounding box center [336, 304] width 52 height 52
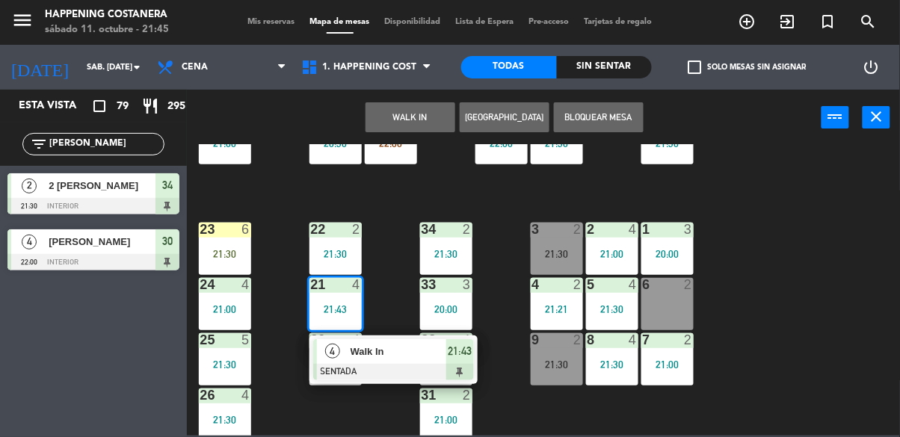
click at [419, 355] on span "Walk In" at bounding box center [399, 352] width 96 height 16
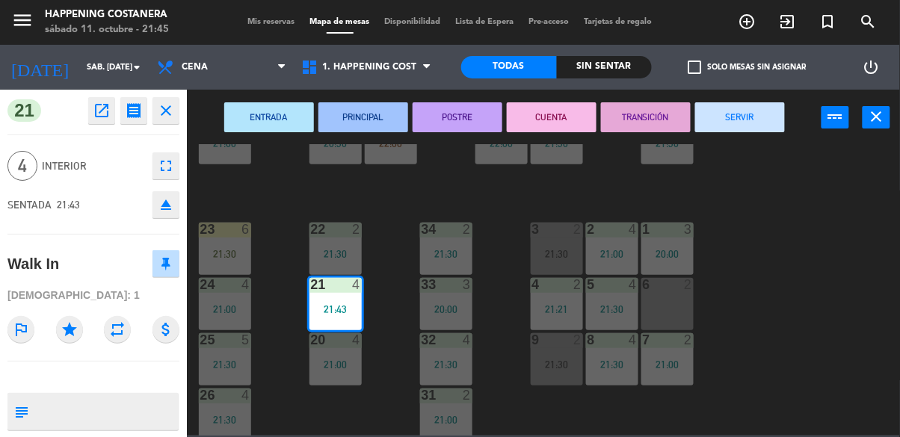
click at [103, 114] on icon "open_in_new" at bounding box center [102, 111] width 18 height 18
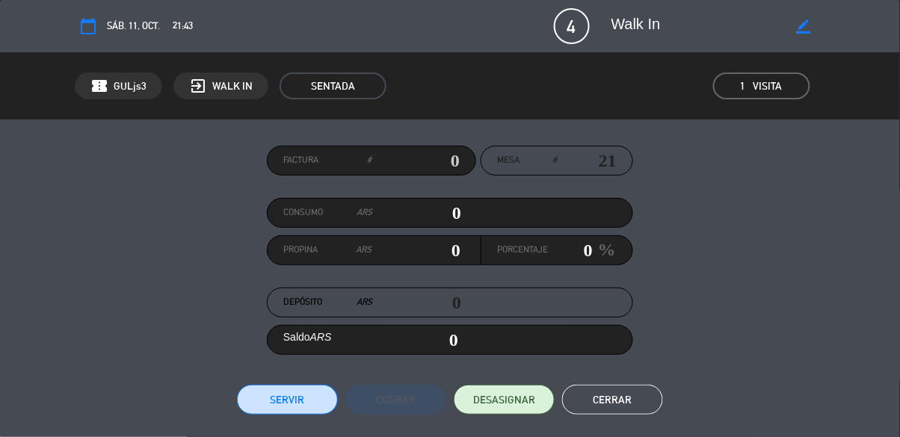
click at [802, 31] on icon "border_color" at bounding box center [804, 26] width 14 height 14
click at [696, 34] on textarea at bounding box center [697, 26] width 171 height 27
type textarea "W"
type textarea "Macriiii"
click at [809, 31] on icon at bounding box center [804, 26] width 14 height 14
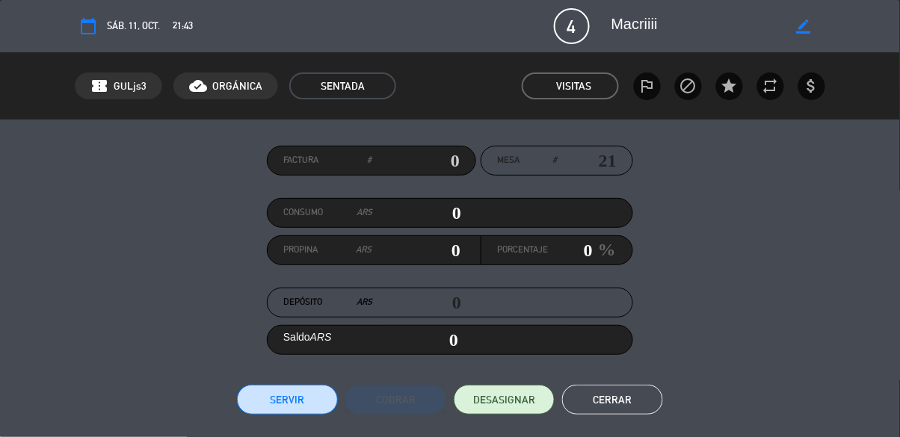
click at [612, 399] on button "Cerrar" at bounding box center [612, 400] width 101 height 30
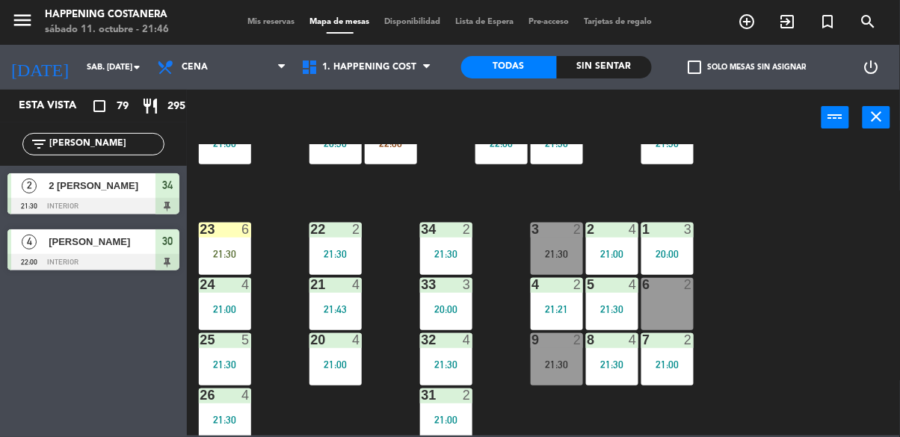
click at [612, 384] on div "8 4 21:30" at bounding box center [612, 360] width 52 height 52
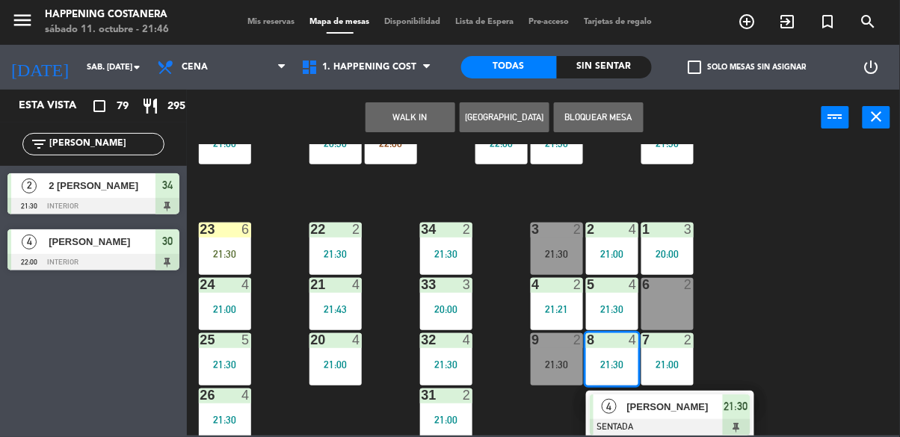
click at [812, 239] on div "69 2 122 6 121 6 120 6 14 4 CAVA 22 101 4 94 2 21:30 70 2 21:30 123 6 131 2 134…" at bounding box center [548, 290] width 704 height 292
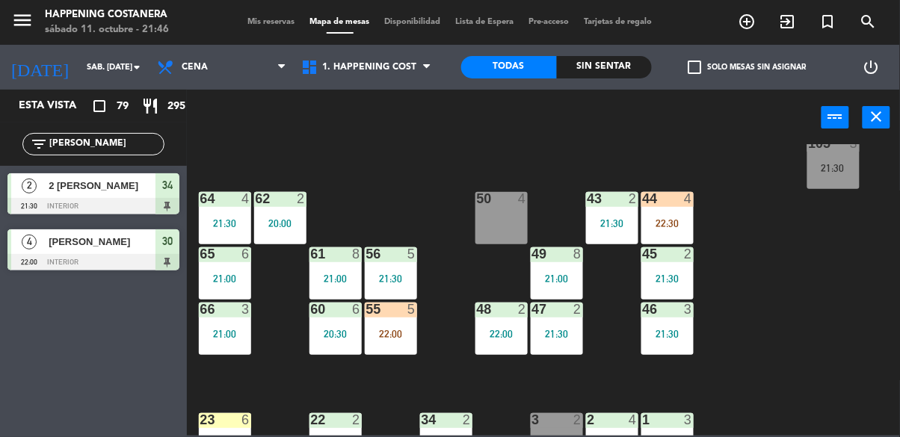
scroll to position [306, 0]
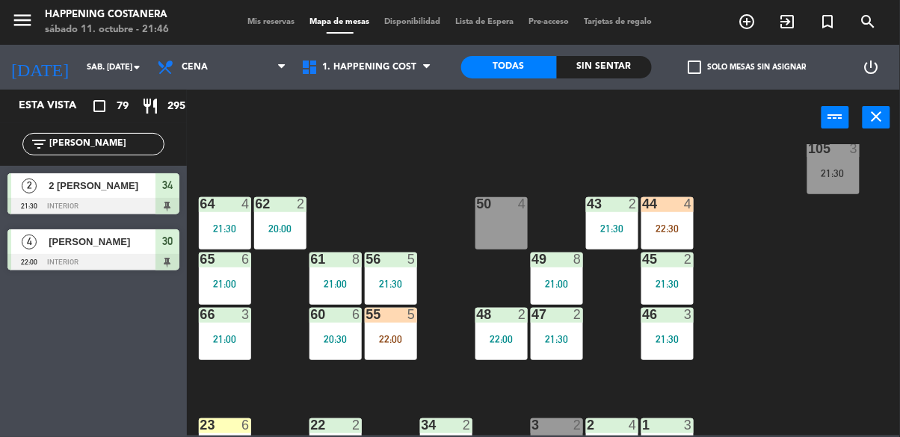
click at [686, 230] on div "22:30" at bounding box center [668, 229] width 52 height 10
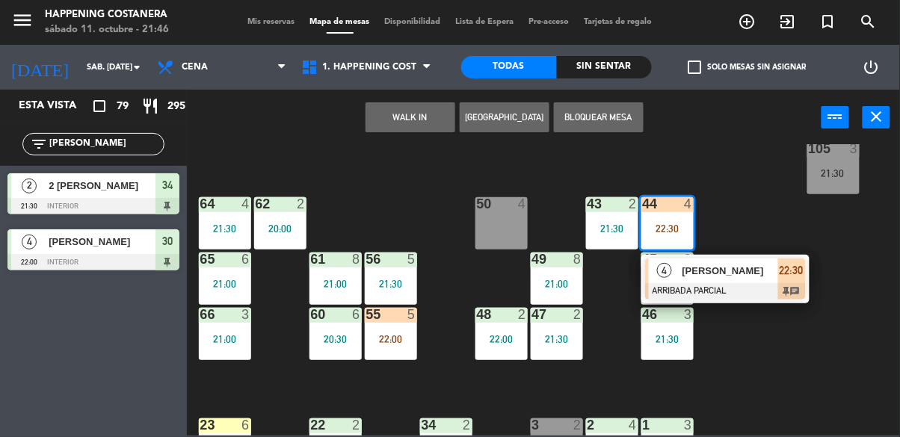
click at [770, 212] on div "69 2 122 6 121 6 120 6 14 4 CAVA 22 101 4 94 2 21:30 70 2 21:30 123 6 131 2 134…" at bounding box center [548, 290] width 704 height 292
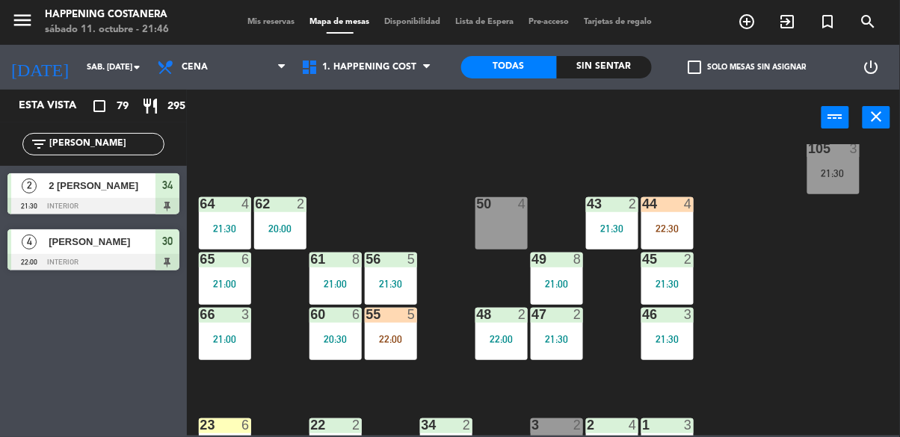
click at [682, 220] on div "44 4 22:30" at bounding box center [668, 223] width 52 height 52
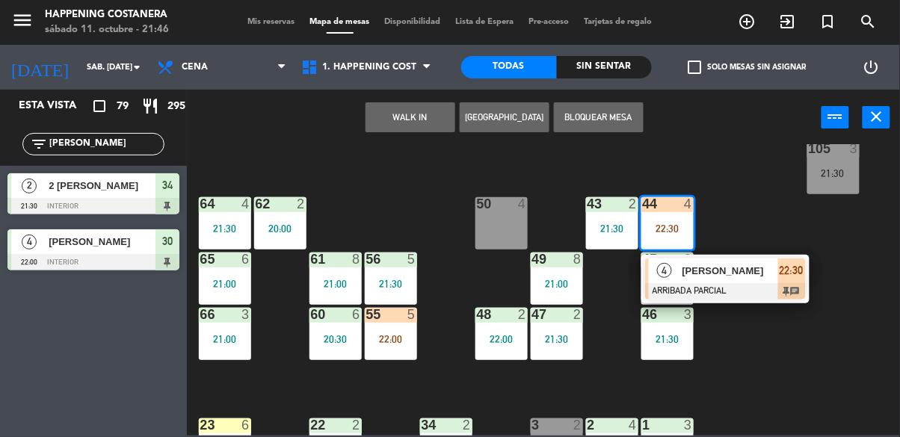
click at [803, 343] on div "69 2 122 6 121 6 120 6 14 4 CAVA 22 101 4 94 2 21:30 70 2 21:30 123 6 131 2 134…" at bounding box center [548, 290] width 704 height 292
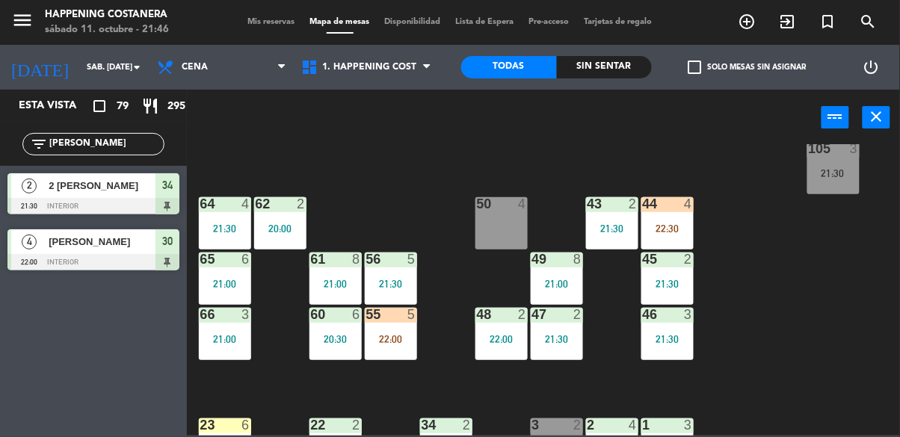
click at [93, 141] on input "[PERSON_NAME]" at bounding box center [106, 144] width 116 height 16
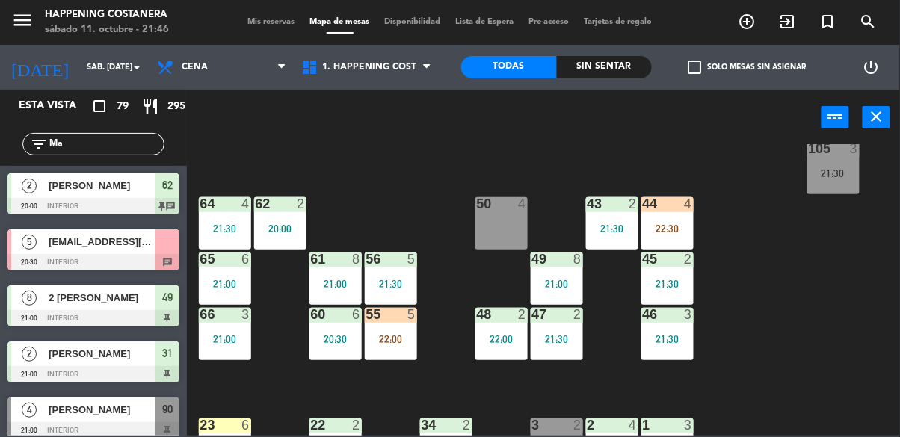
type input "M"
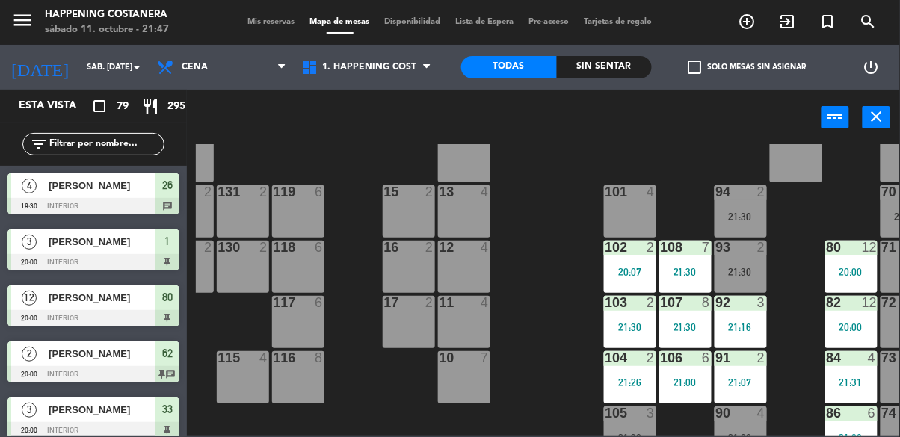
scroll to position [42, 203]
click at [637, 200] on div "101 4" at bounding box center [630, 211] width 52 height 52
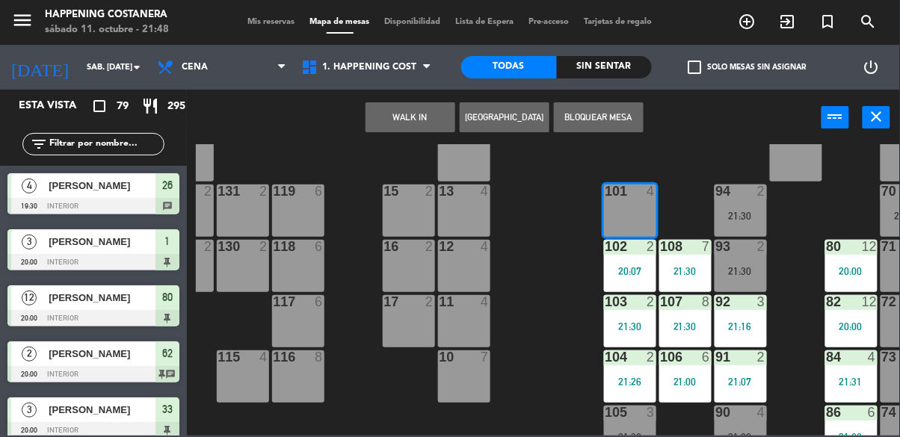
click at [402, 117] on button "WALK IN" at bounding box center [411, 117] width 90 height 30
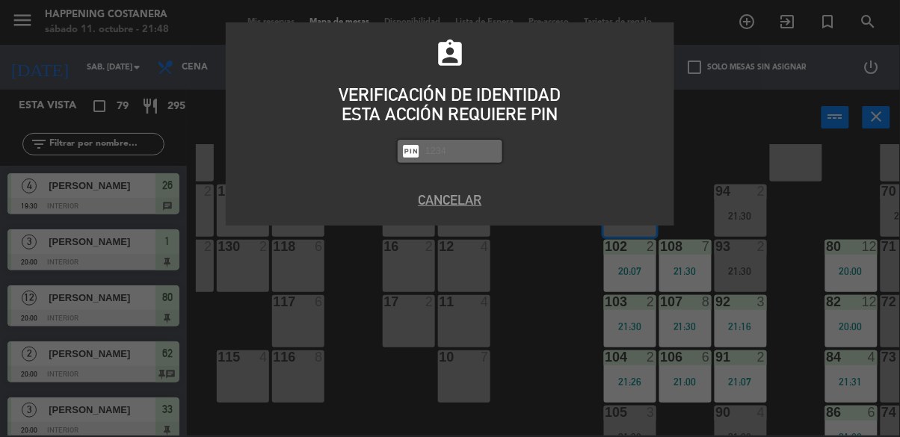
click at [443, 208] on button "Cancelar" at bounding box center [450, 200] width 426 height 20
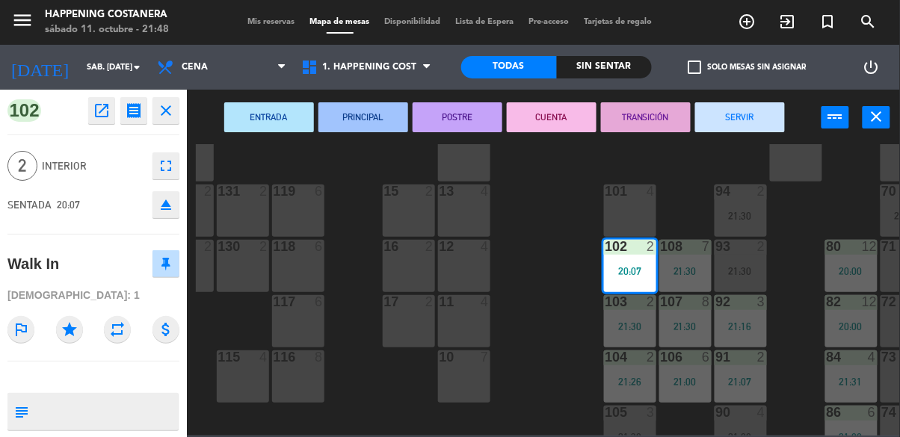
click at [749, 117] on button "SERVIR" at bounding box center [740, 117] width 90 height 30
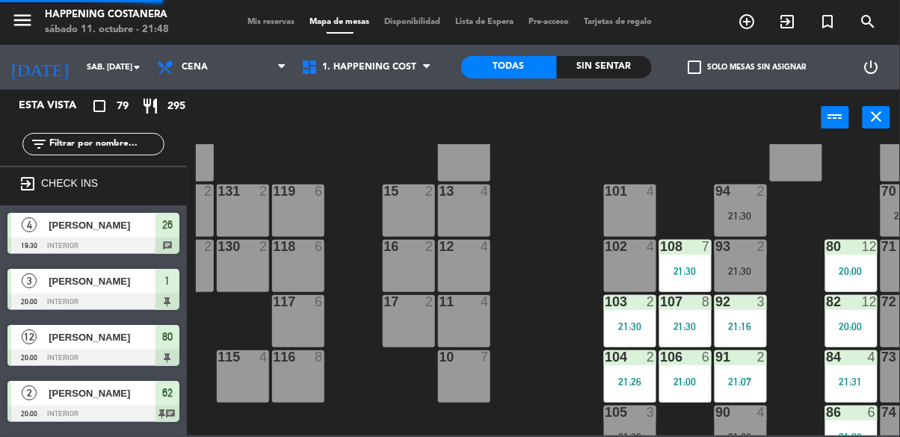
scroll to position [0, 0]
click at [615, 212] on div "101 4" at bounding box center [630, 211] width 52 height 52
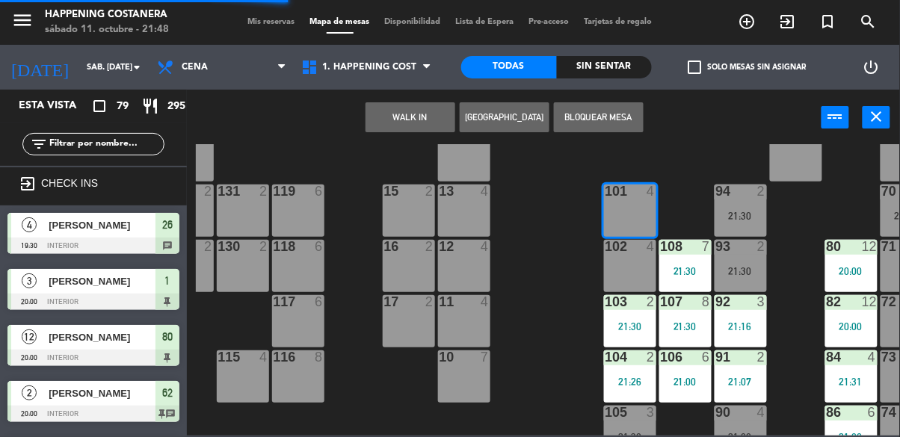
click at [402, 120] on button "WALK IN" at bounding box center [411, 117] width 90 height 30
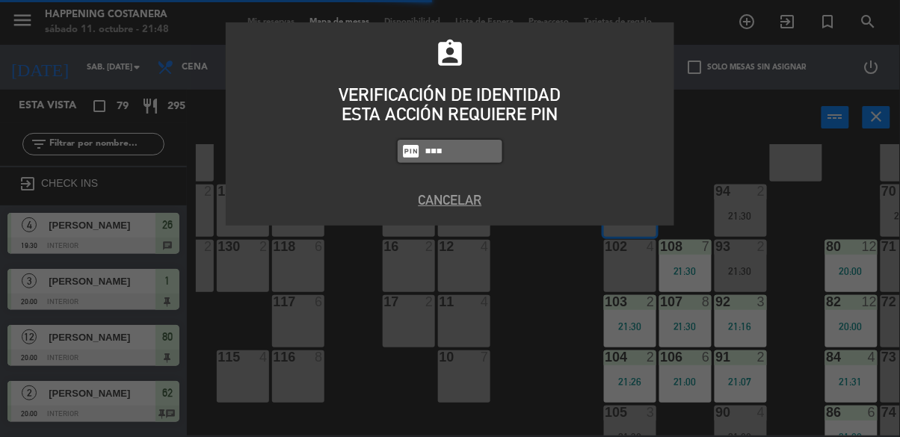
type input "5759"
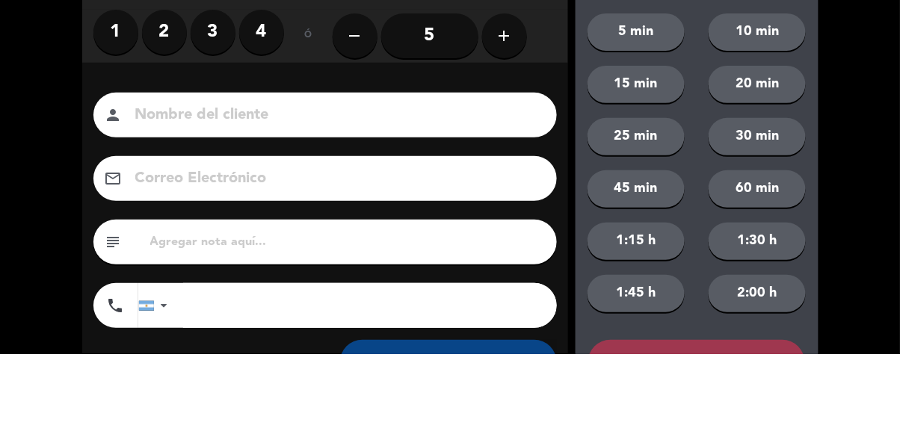
click at [163, 113] on label "2" at bounding box center [164, 115] width 45 height 45
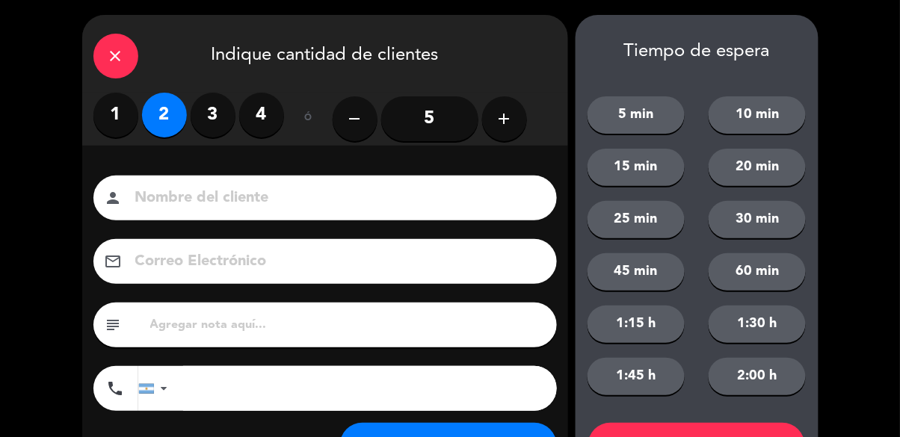
click at [211, 173] on div "Nombre del cliente person Correo Electrónico email subject phone [GEOGRAPHIC_DA…" at bounding box center [325, 318] width 486 height 345
click at [301, 196] on input at bounding box center [336, 198] width 404 height 26
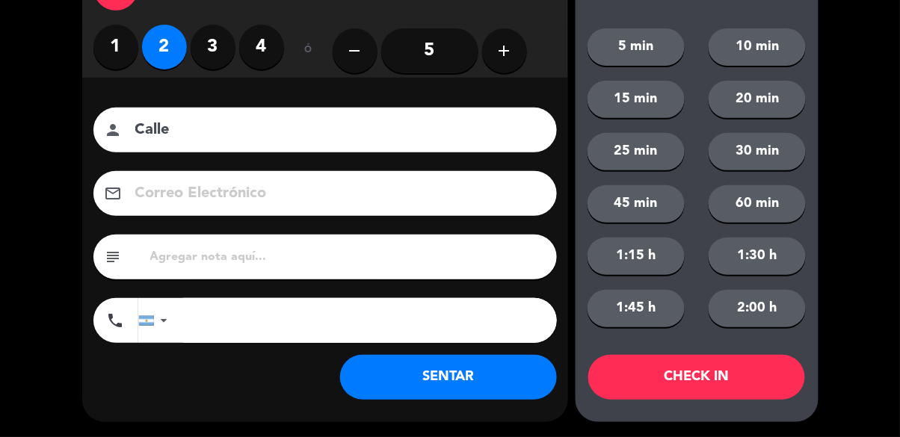
type input "Calle"
click at [418, 395] on button "SENTAR" at bounding box center [448, 377] width 217 height 45
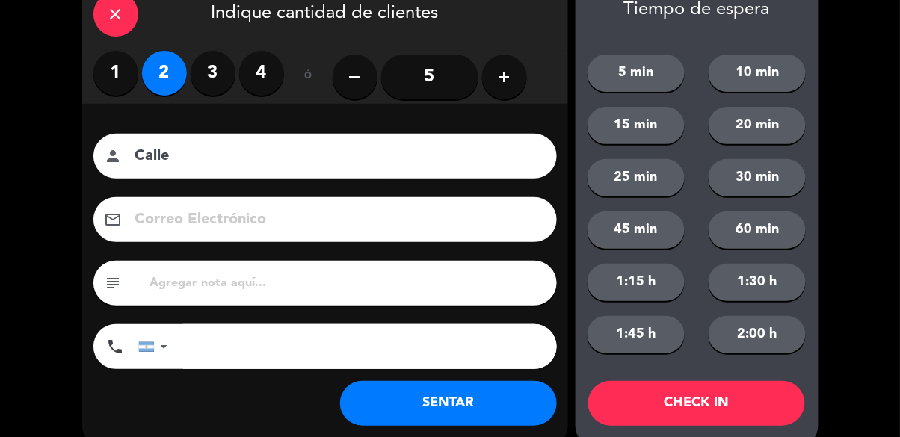
scroll to position [42, 0]
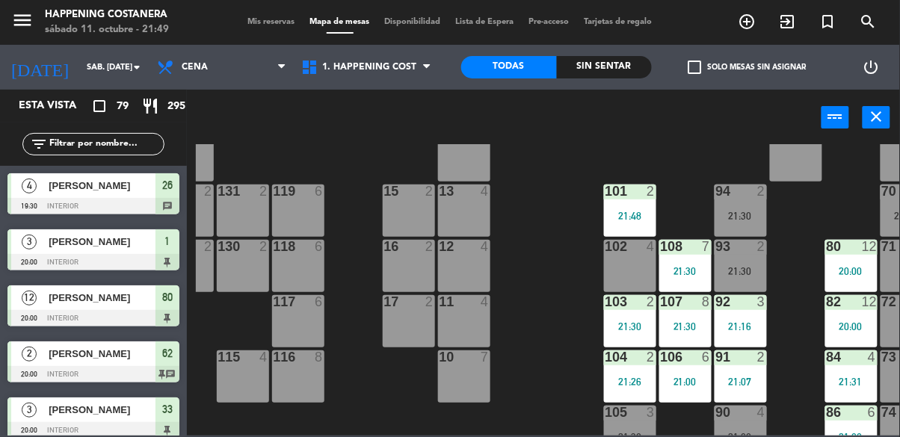
click at [84, 138] on input "text" at bounding box center [106, 144] width 116 height 16
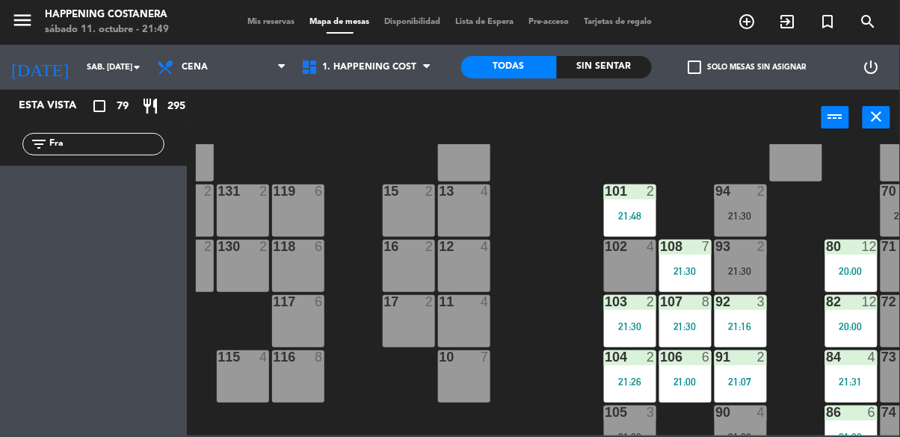
click at [80, 143] on input "Fra" at bounding box center [106, 144] width 116 height 16
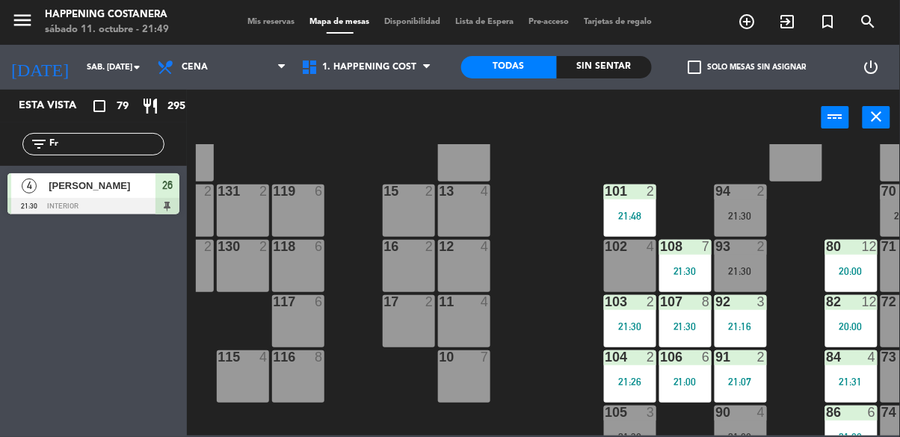
type input "F"
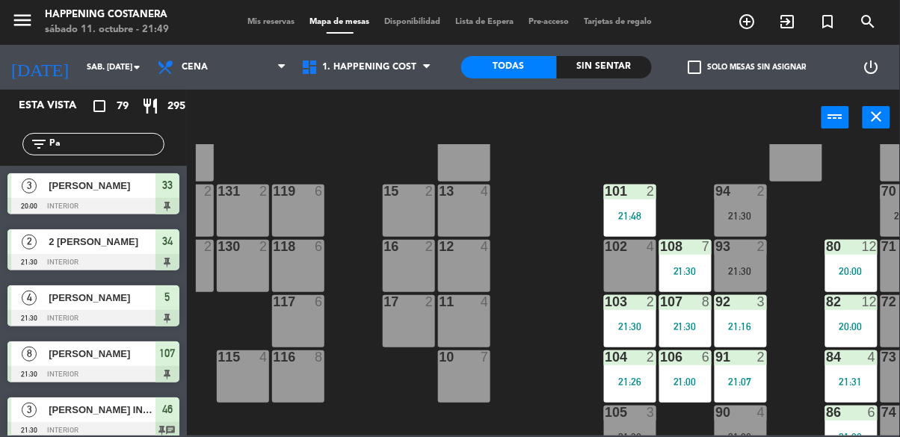
click at [81, 136] on input "Pa" at bounding box center [106, 144] width 116 height 16
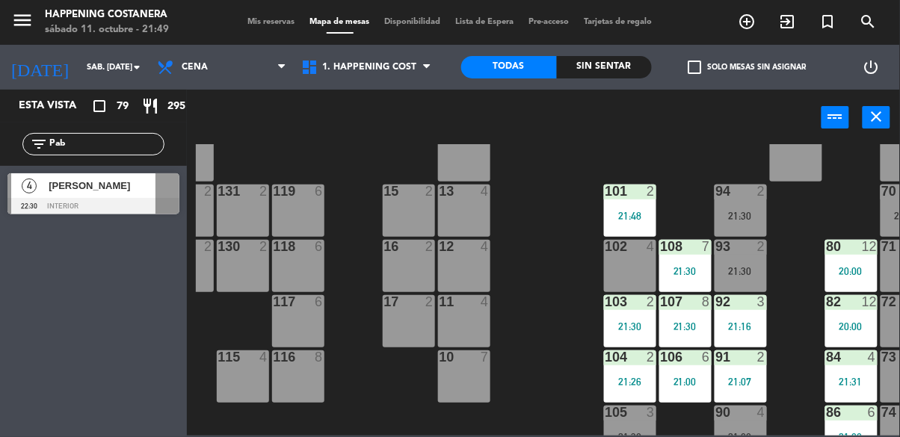
click at [78, 150] on input "Pab" at bounding box center [106, 144] width 116 height 16
type input "P"
click at [93, 151] on input "[PERSON_NAME]" at bounding box center [106, 144] width 116 height 16
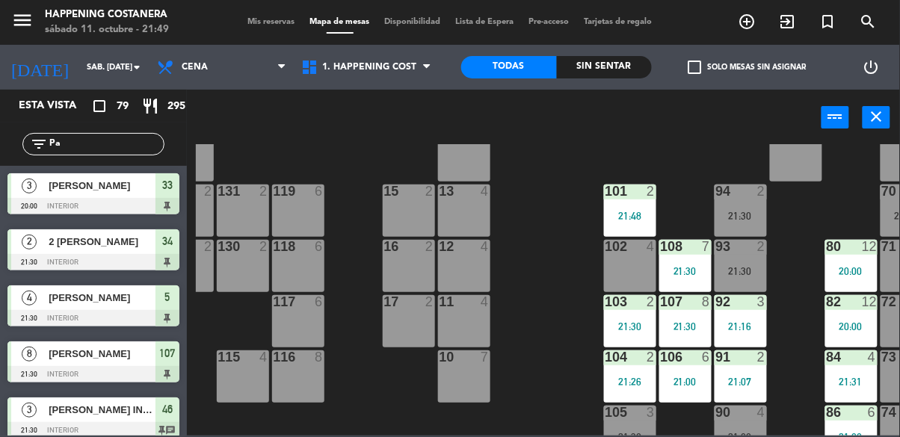
type input "P"
click at [70, 150] on input "text" at bounding box center [106, 144] width 116 height 16
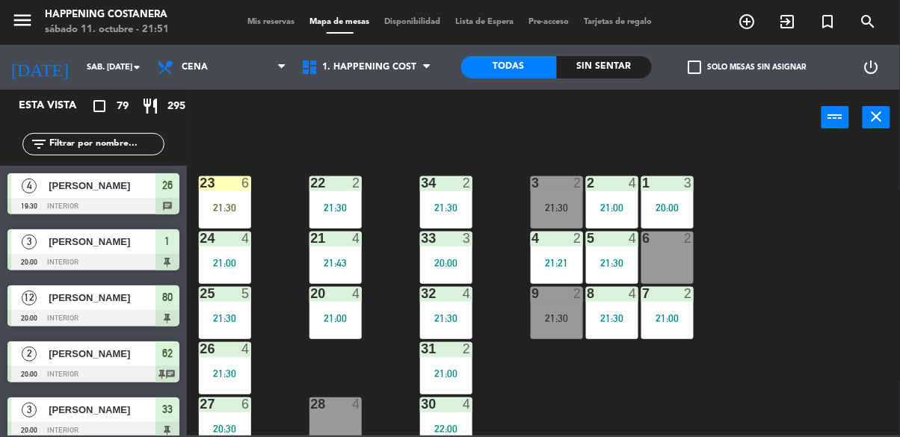
scroll to position [571, 0]
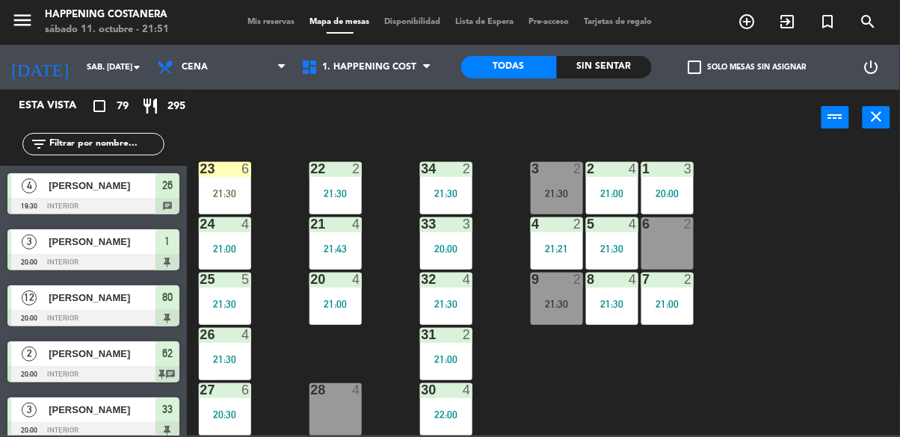
click at [315, 227] on div "21 4 21:43" at bounding box center [336, 244] width 52 height 52
click at [272, 326] on div "69 2 122 6 121 6 120 6 14 4 CAVA 22 101 2 21:48 94 2 21:30 70 2 21:30 123 6 131…" at bounding box center [548, 290] width 704 height 292
click at [319, 396] on div "28 4" at bounding box center [336, 410] width 52 height 52
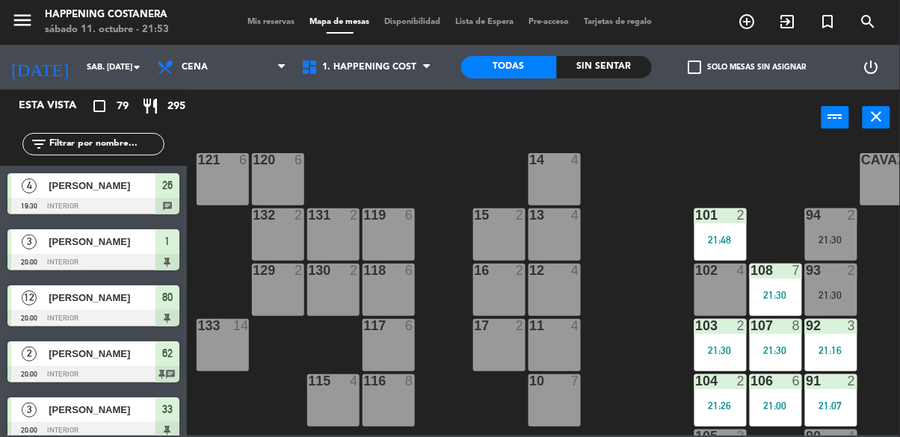
scroll to position [0, 246]
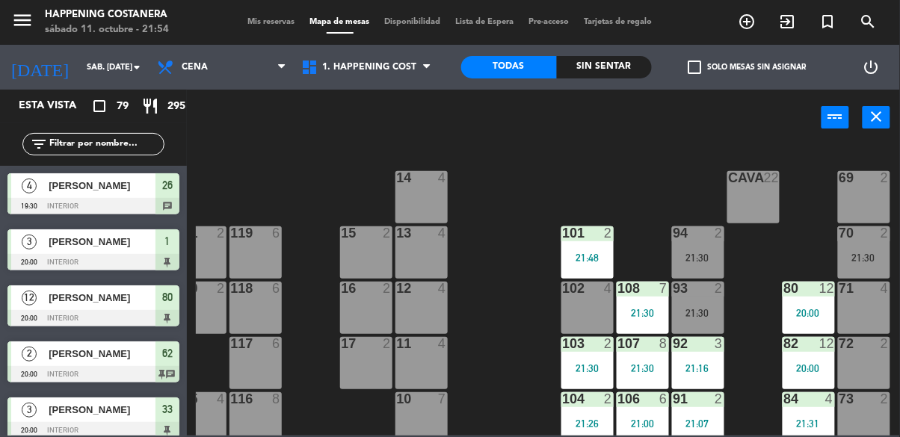
click at [704, 259] on div "21:30" at bounding box center [698, 258] width 52 height 10
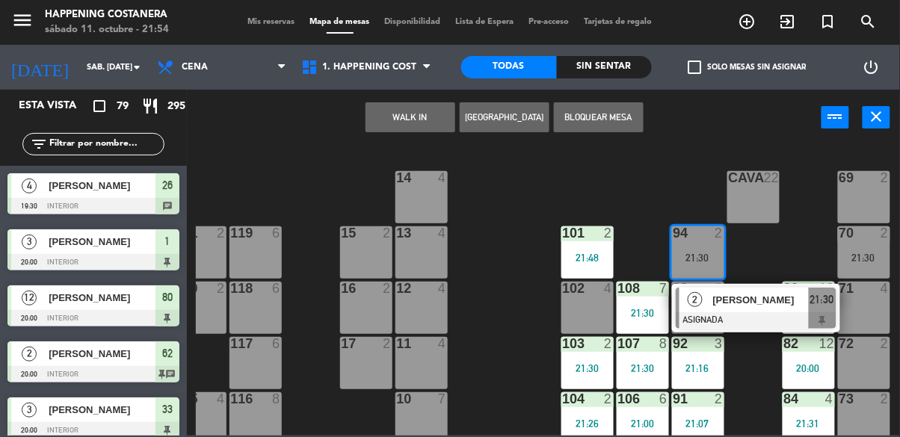
click at [731, 326] on div at bounding box center [756, 321] width 161 height 16
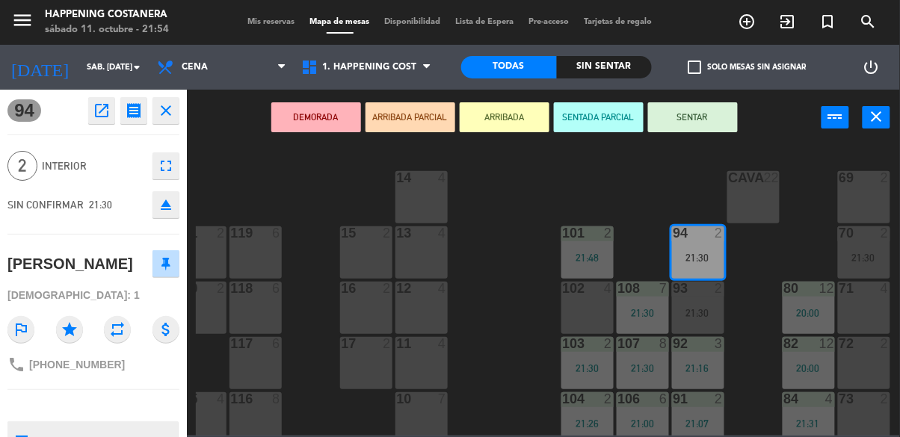
click at [174, 210] on icon "eject" at bounding box center [166, 205] width 18 height 18
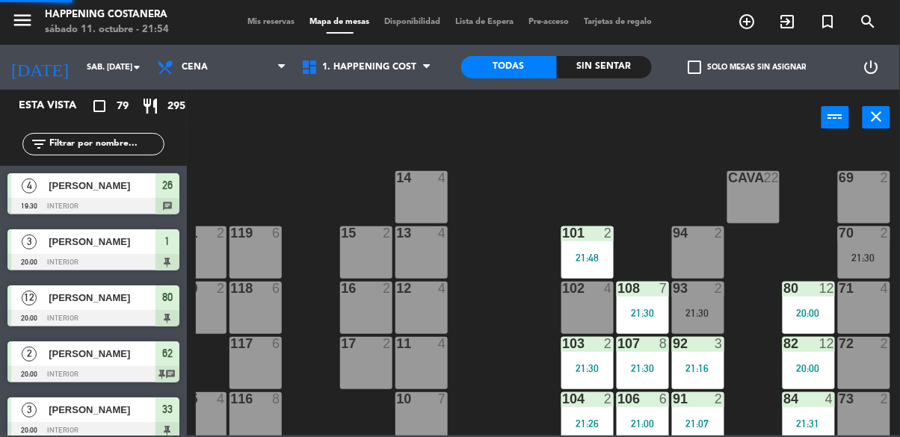
scroll to position [0, 0]
click at [866, 259] on div "21:30" at bounding box center [864, 258] width 52 height 10
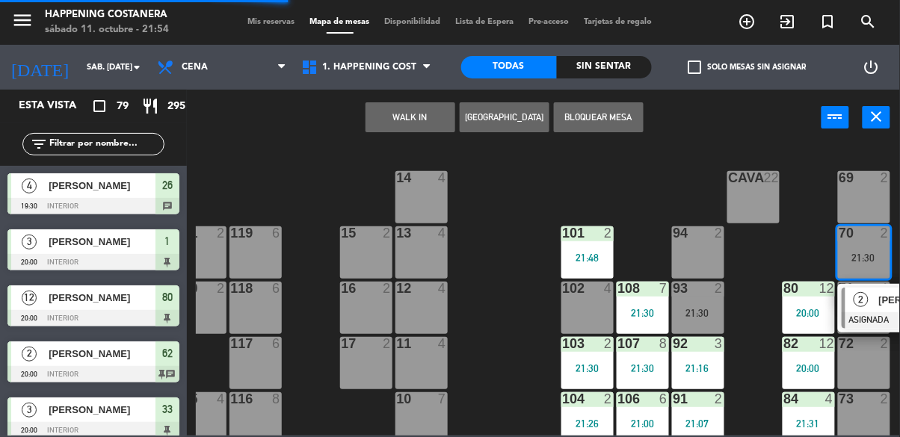
click at [869, 301] on div "2" at bounding box center [862, 300] width 32 height 25
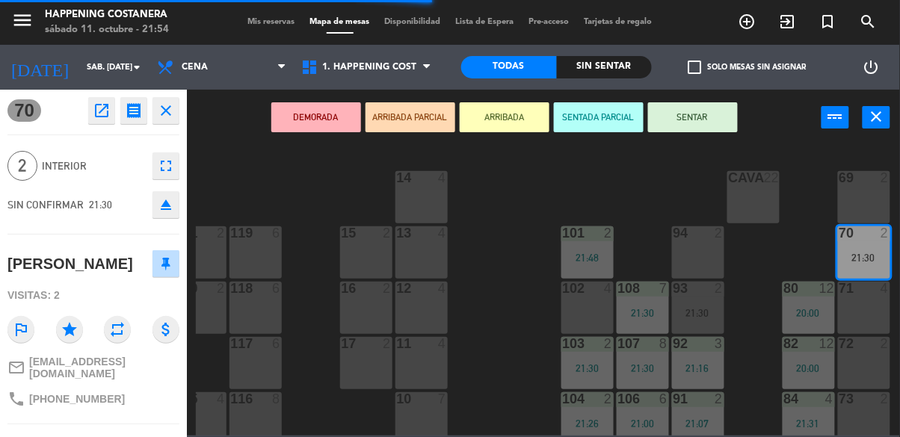
click at [170, 211] on icon "eject" at bounding box center [166, 205] width 18 height 18
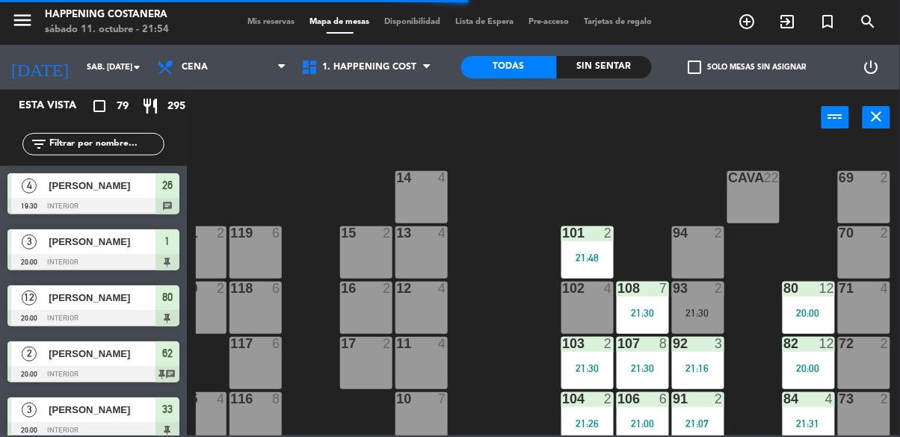
click at [698, 311] on div "21:30" at bounding box center [698, 313] width 52 height 10
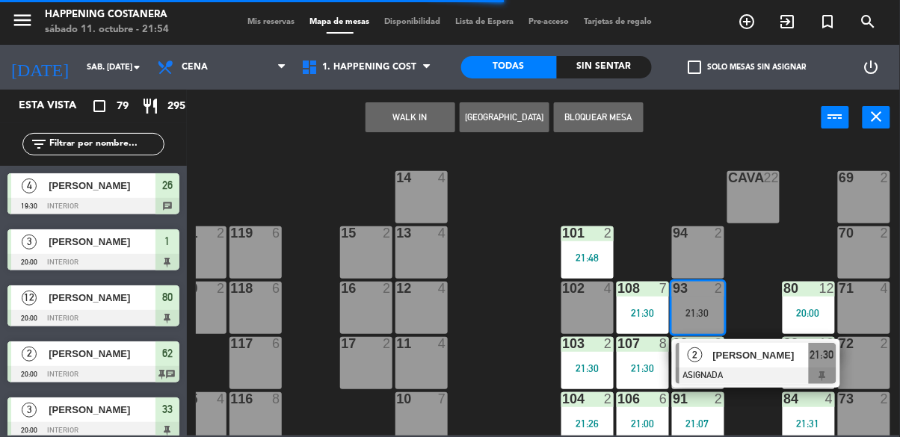
click at [763, 366] on div "[PERSON_NAME]" at bounding box center [760, 355] width 97 height 25
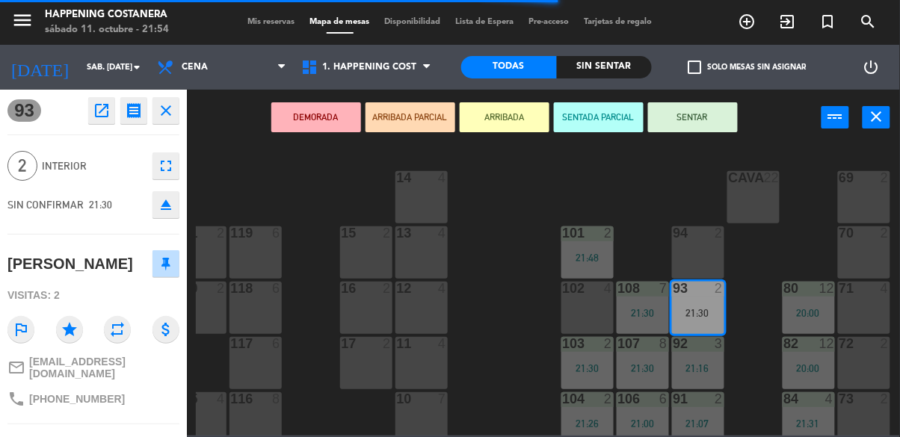
click at [163, 215] on button "eject" at bounding box center [166, 204] width 27 height 27
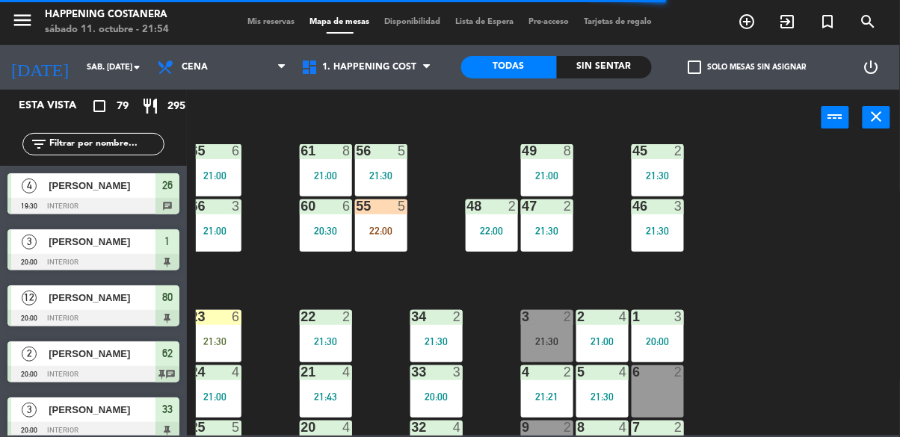
scroll to position [427, 10]
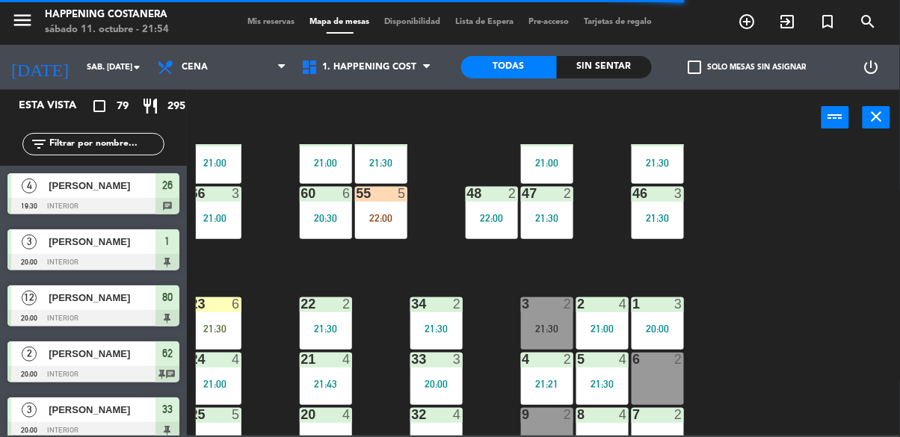
click at [558, 314] on div "3 2 21:30" at bounding box center [547, 324] width 52 height 52
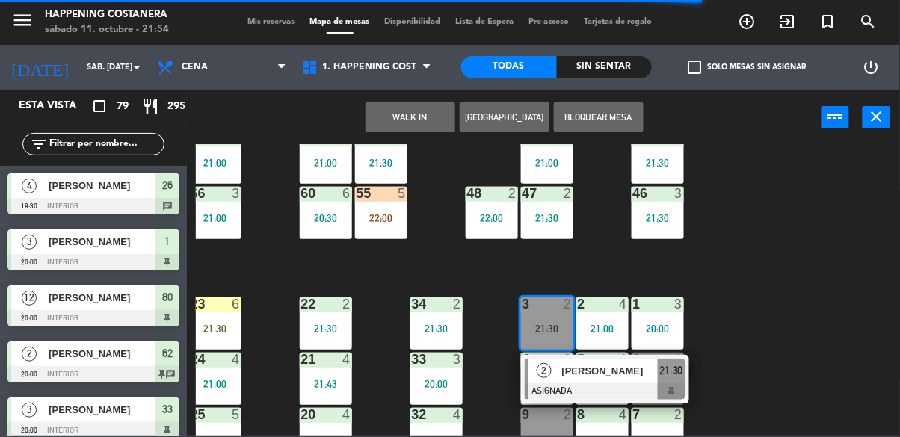
click at [596, 369] on span "[PERSON_NAME]" at bounding box center [610, 371] width 96 height 16
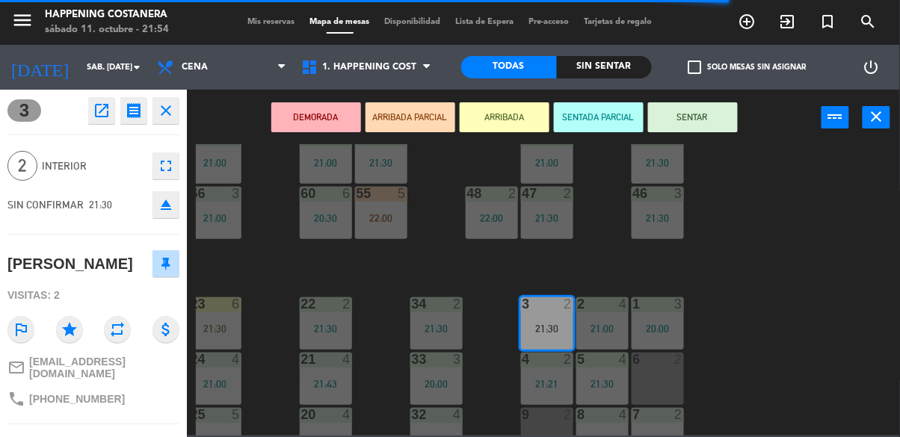
click at [169, 201] on icon "eject" at bounding box center [166, 205] width 18 height 18
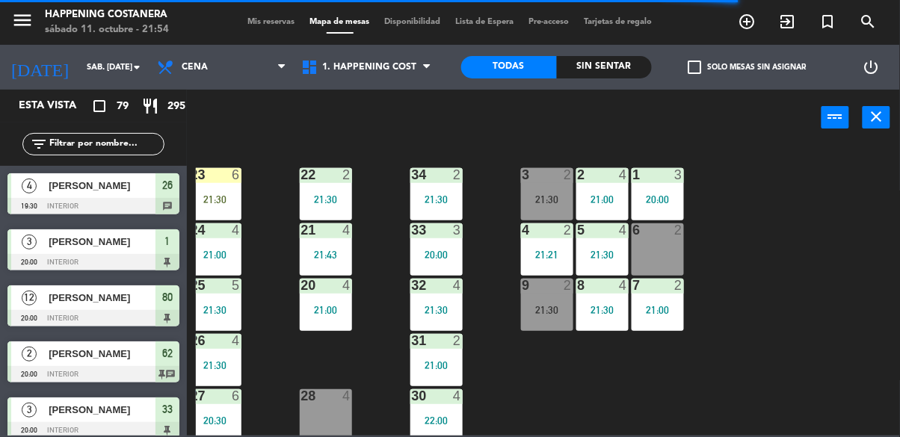
scroll to position [571, 10]
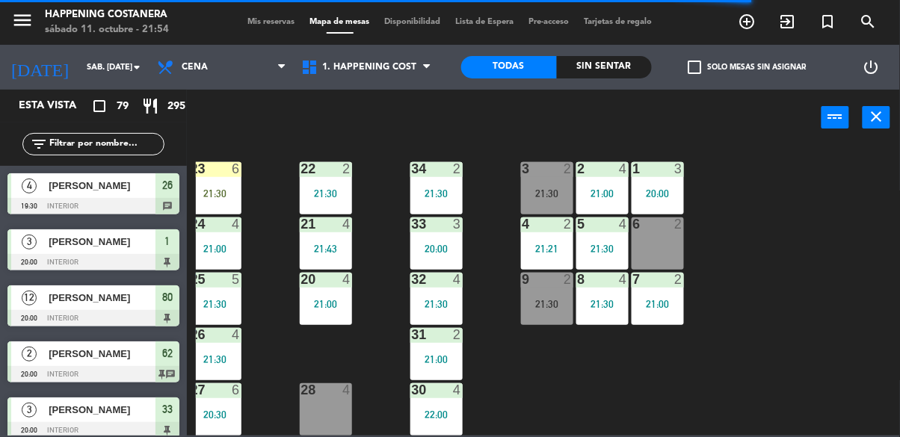
click at [544, 305] on div "9 2 21:30" at bounding box center [547, 299] width 52 height 52
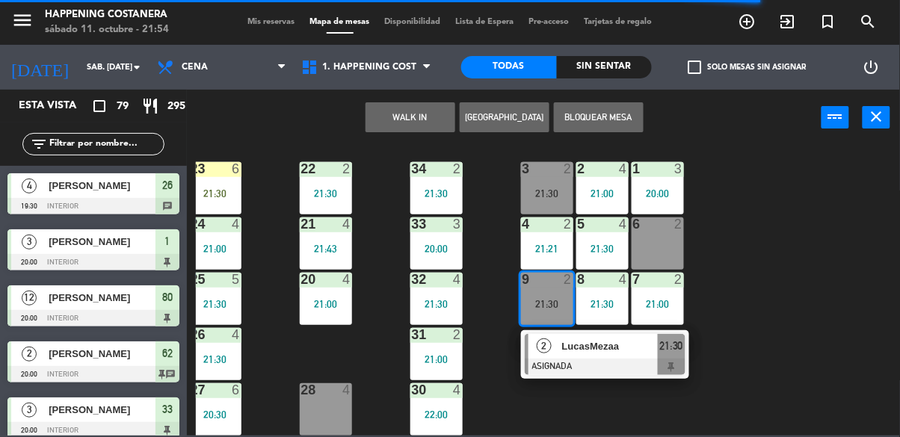
click at [586, 339] on span "LucasMezaa" at bounding box center [610, 347] width 96 height 16
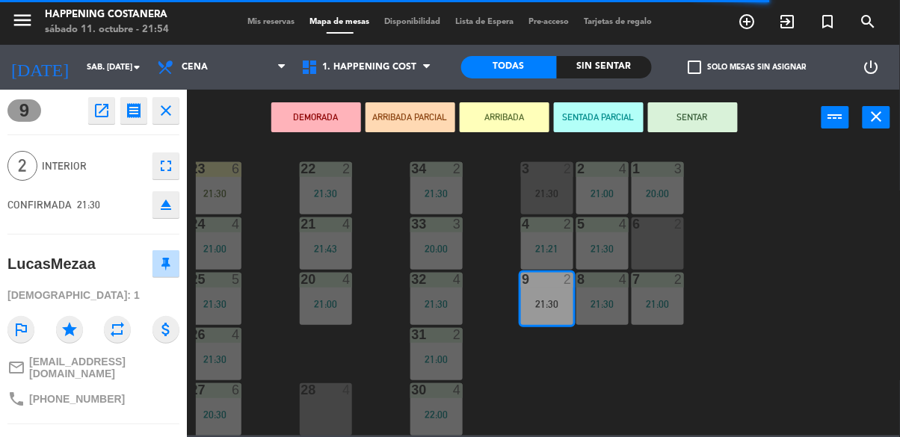
click at [162, 209] on icon "eject" at bounding box center [166, 205] width 18 height 18
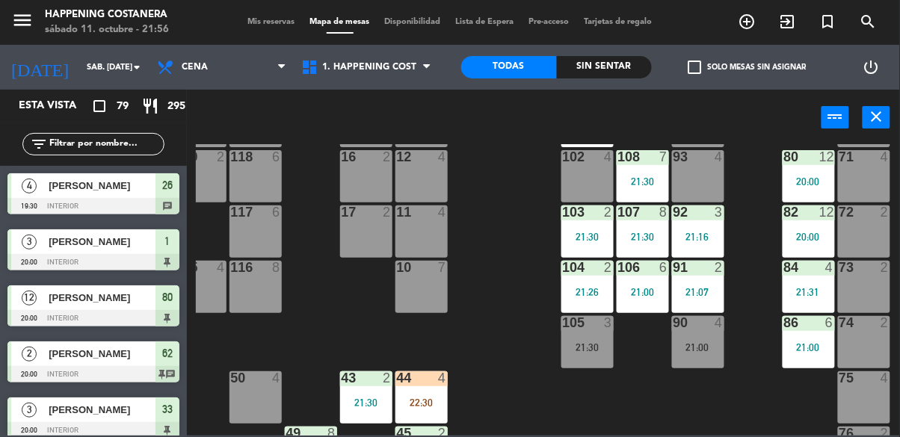
scroll to position [129, 246]
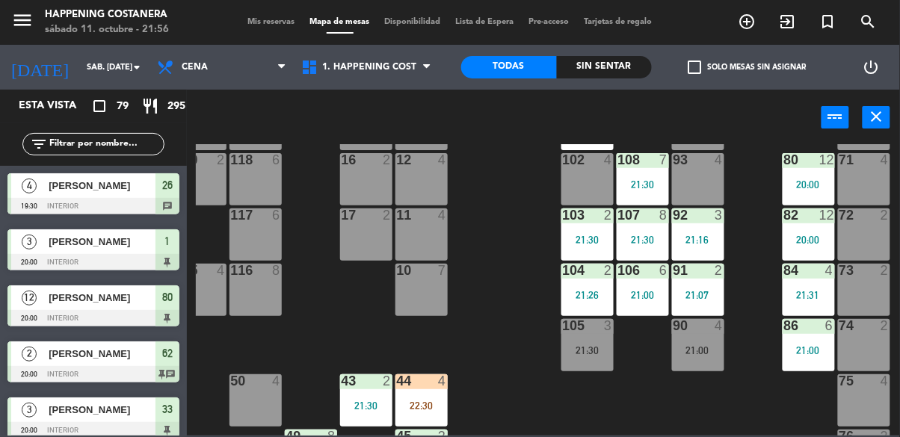
click at [568, 185] on div "102 4" at bounding box center [588, 179] width 52 height 52
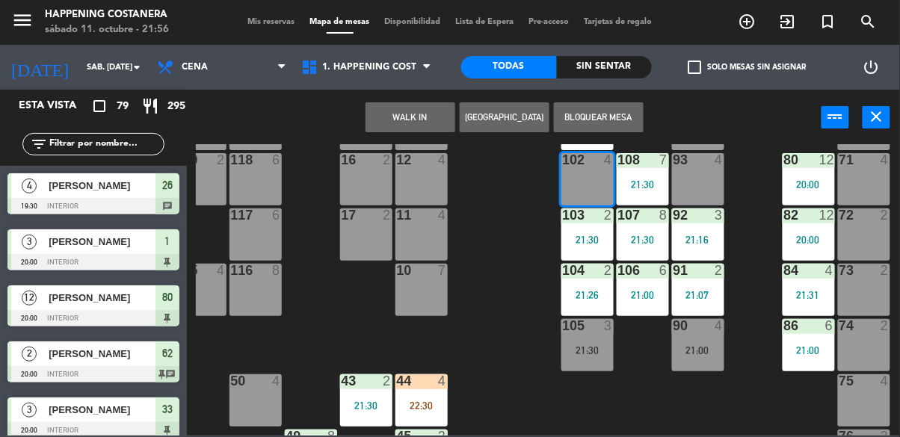
click at [412, 120] on button "WALK IN" at bounding box center [411, 117] width 90 height 30
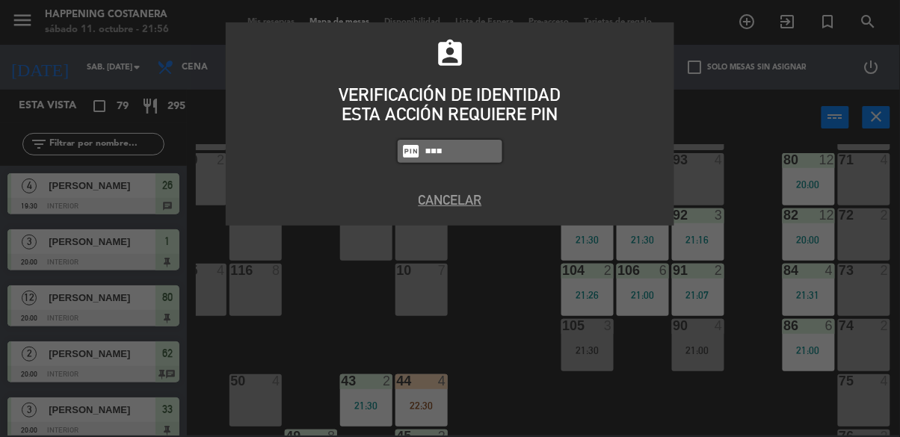
type input "5759"
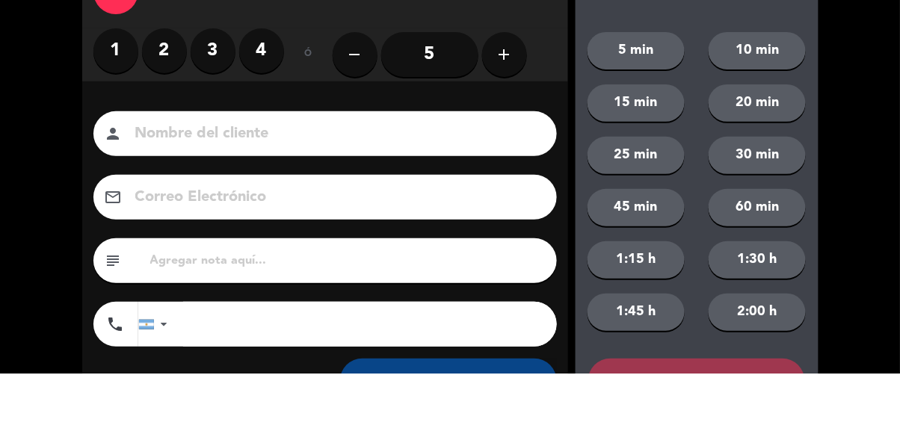
click at [171, 120] on label "2" at bounding box center [164, 115] width 45 height 45
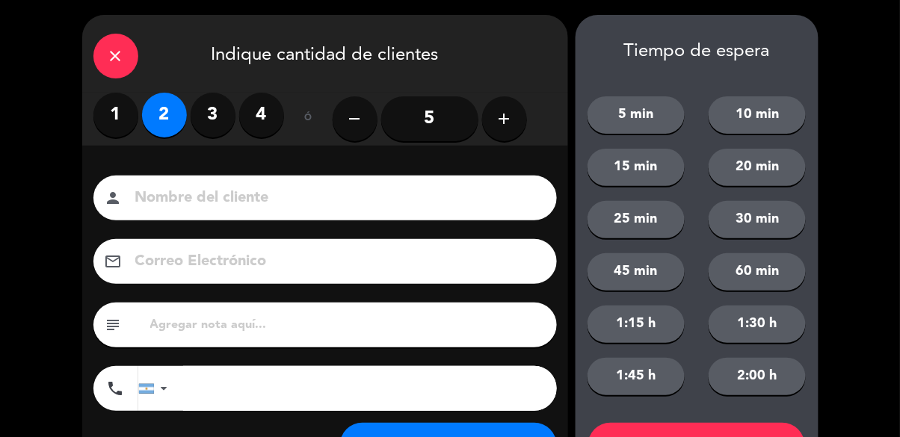
click at [174, 203] on input at bounding box center [336, 198] width 404 height 26
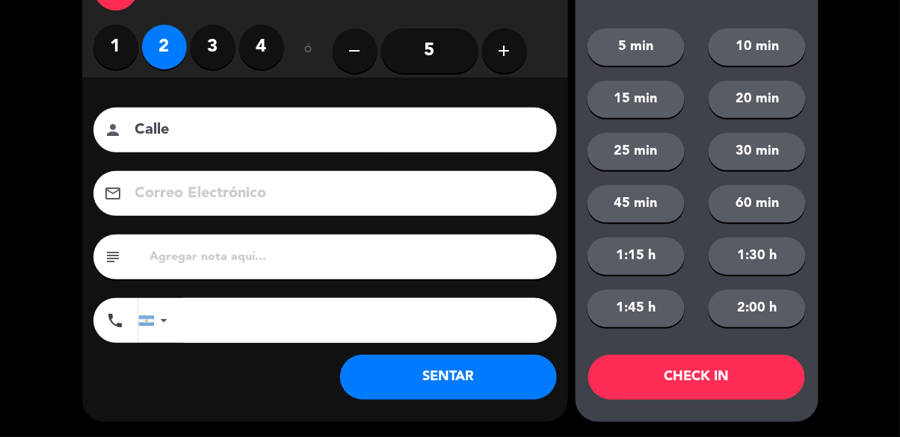
type input "Calle"
click at [428, 394] on button "SENTAR" at bounding box center [448, 377] width 217 height 45
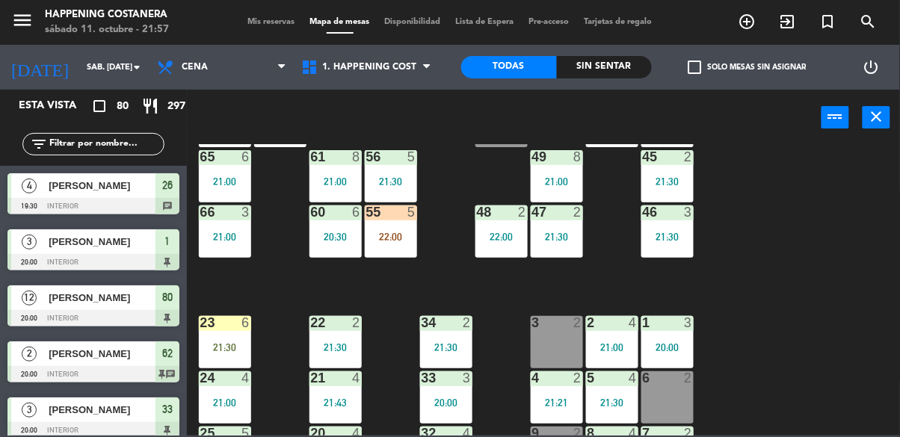
scroll to position [395, 0]
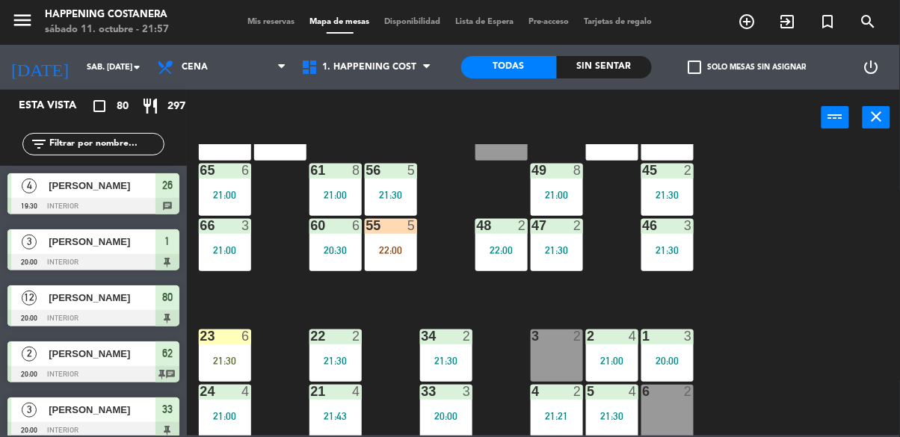
click at [752, 351] on div "69 2 122 6 121 6 120 6 14 4 CAVA 22 101 2 21:48 94 2 70 2 123 6 131 2 134 2 132…" at bounding box center [548, 290] width 704 height 292
click at [90, 141] on input "text" at bounding box center [106, 144] width 116 height 16
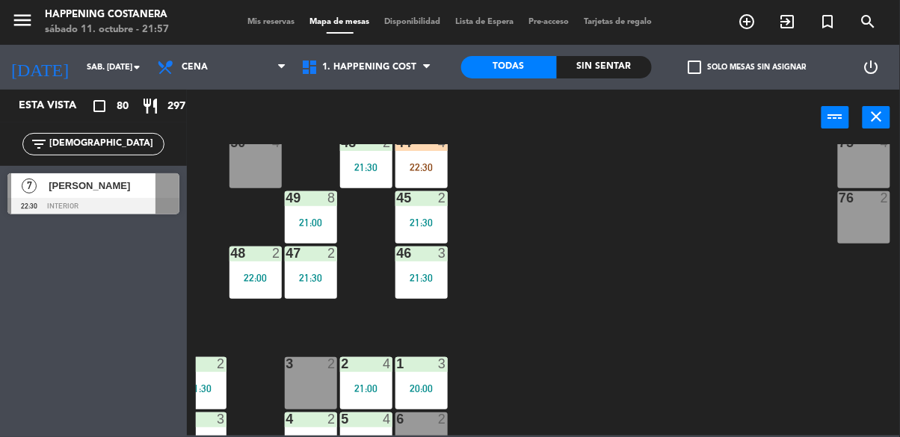
scroll to position [571, 0]
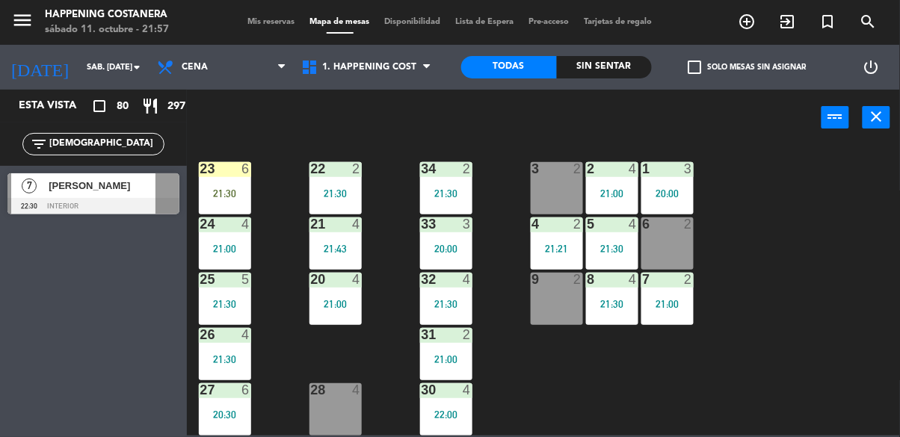
click at [106, 138] on input "[DEMOGRAPHIC_DATA]" at bounding box center [106, 144] width 116 height 16
type input "I"
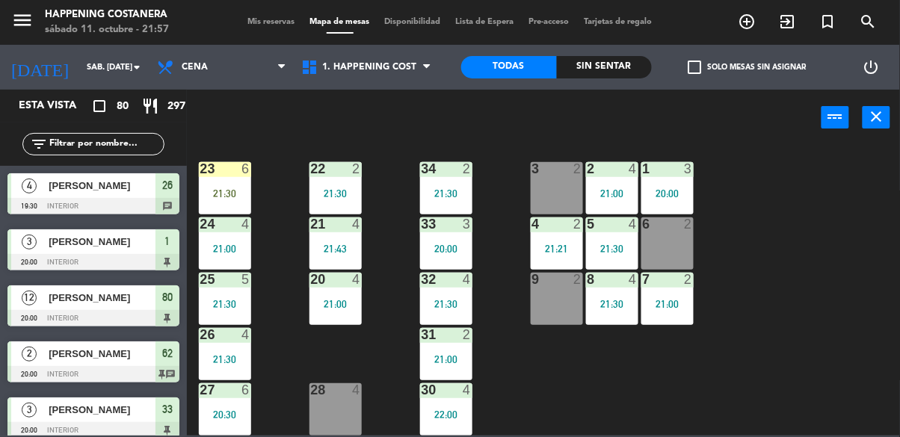
click at [766, 134] on div "power_input close" at bounding box center [504, 118] width 635 height 57
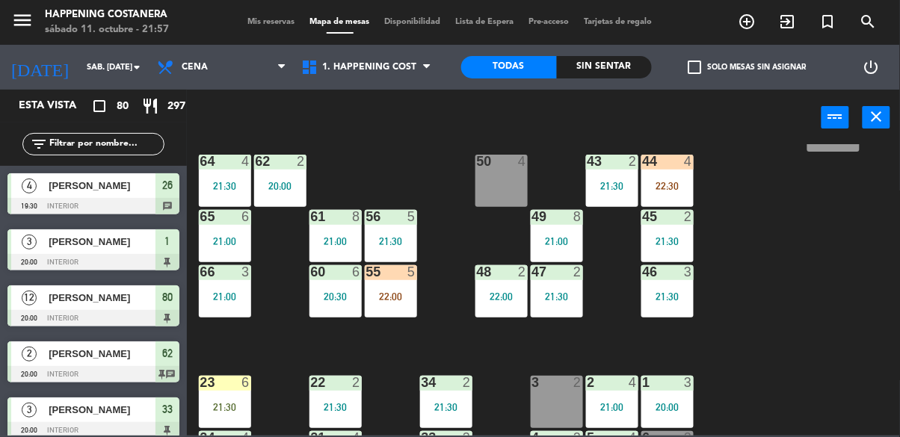
scroll to position [347, 0]
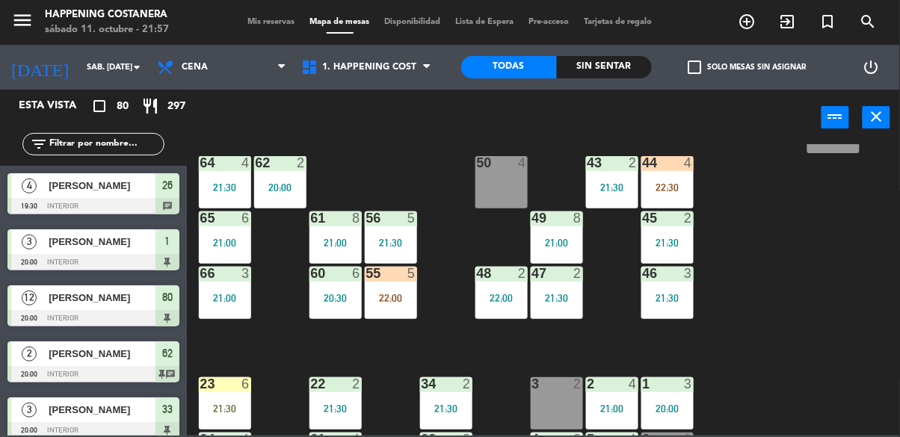
click at [673, 167] on div at bounding box center [667, 162] width 25 height 13
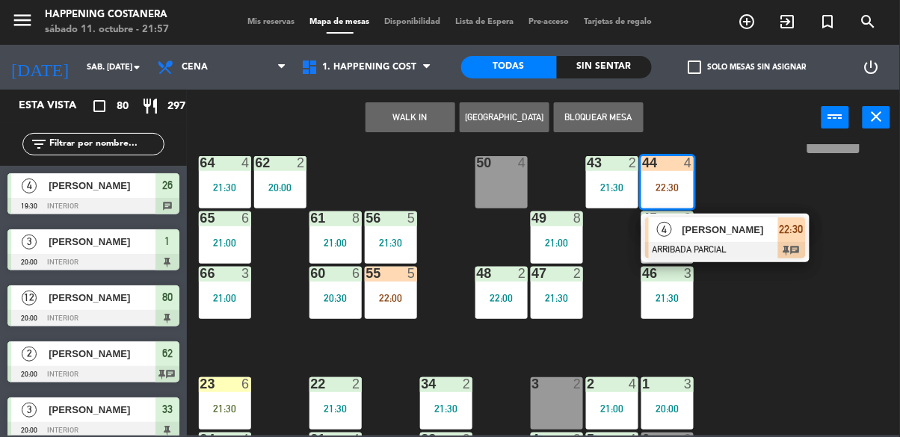
click at [790, 332] on div "69 2 122 6 121 6 120 6 14 4 CAVA 22 101 2 21:48 94 2 70 2 123 6 131 2 134 2 132…" at bounding box center [548, 290] width 704 height 292
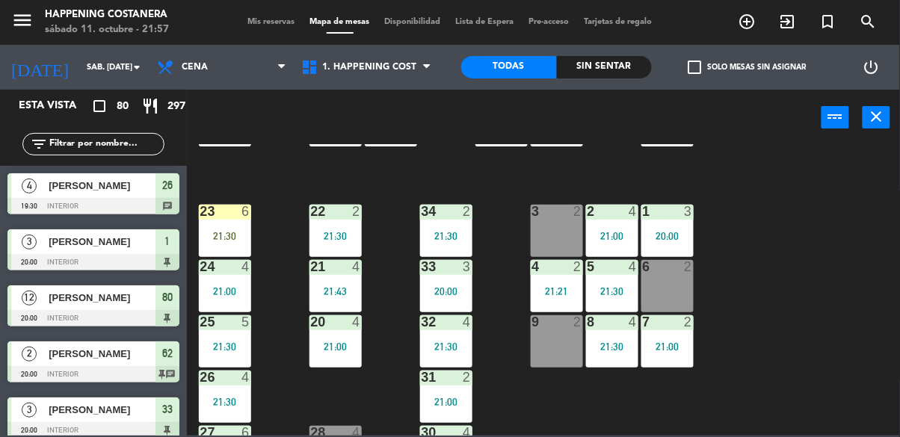
scroll to position [520, 0]
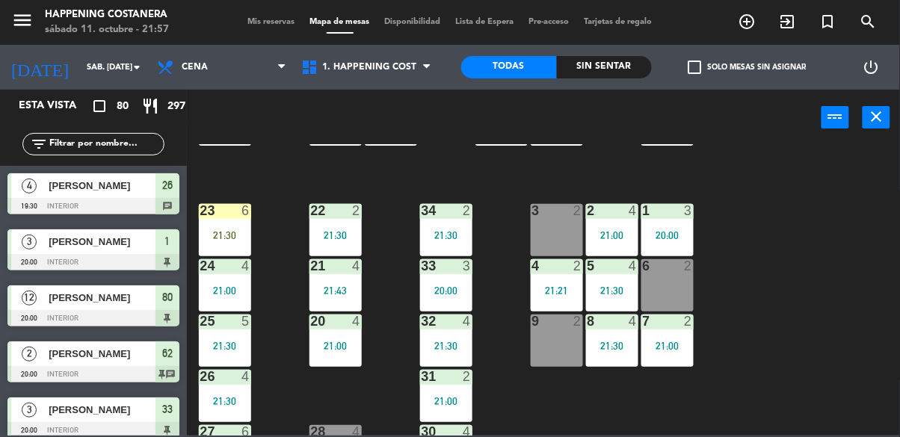
click at [227, 230] on div "21:30" at bounding box center [225, 235] width 52 height 10
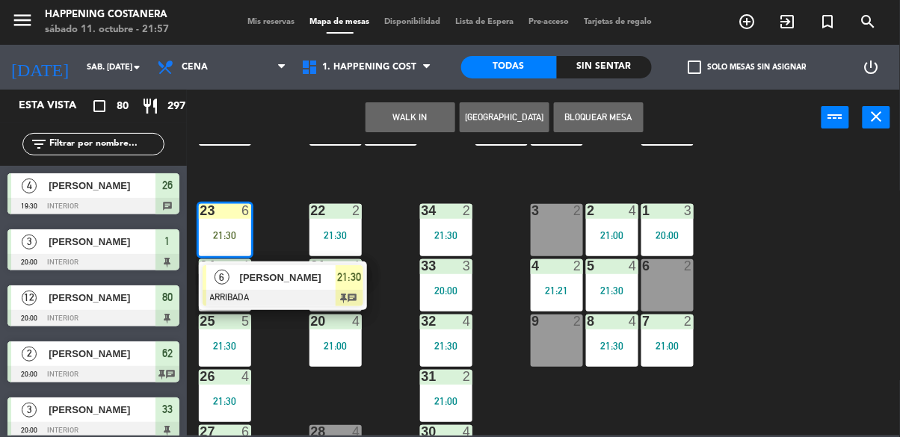
click at [788, 295] on div "69 2 122 6 121 6 120 6 14 4 CAVA 22 101 2 21:48 94 2 70 2 123 6 131 2 134 2 132…" at bounding box center [548, 290] width 704 height 292
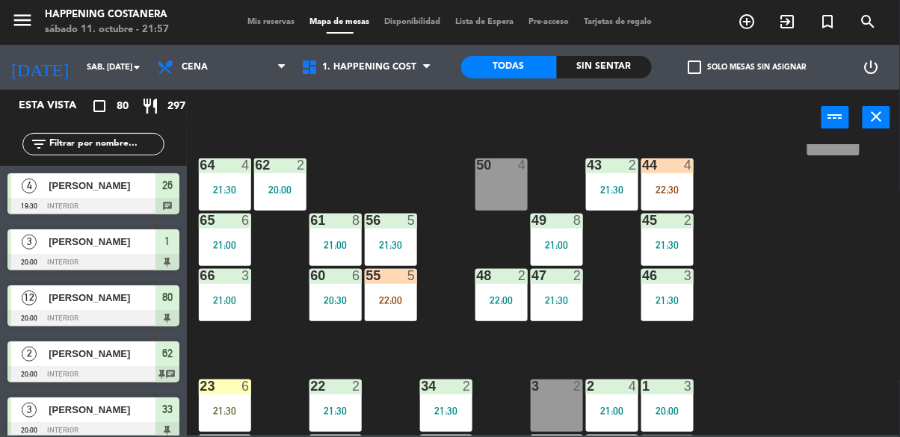
scroll to position [344, 0]
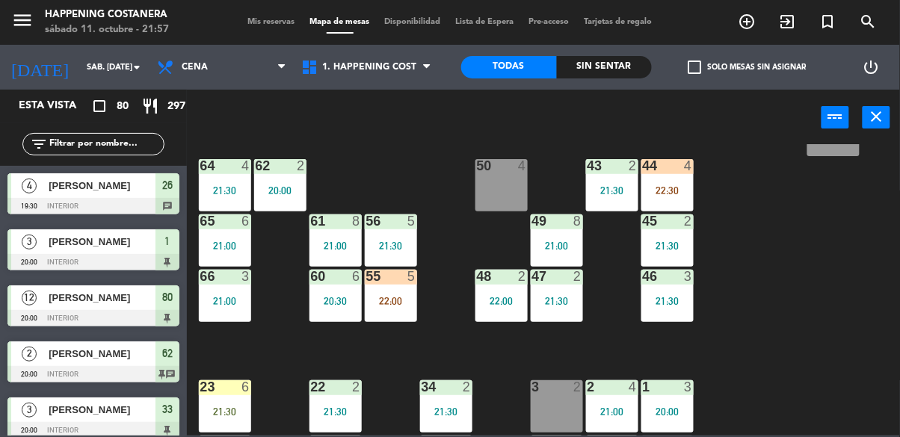
click at [393, 300] on div "22:00" at bounding box center [391, 301] width 52 height 10
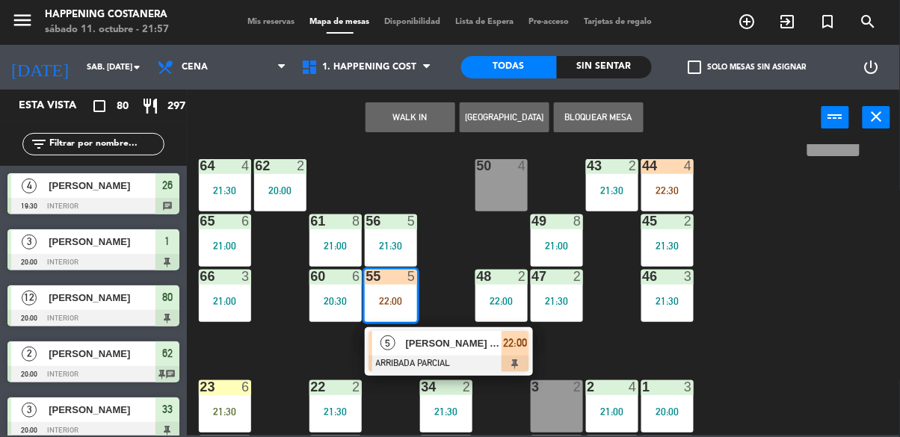
click at [788, 310] on div "69 2 122 6 121 6 120 6 14 4 CAVA 22 101 2 21:48 94 2 70 2 123 6 131 2 134 2 132…" at bounding box center [548, 290] width 704 height 292
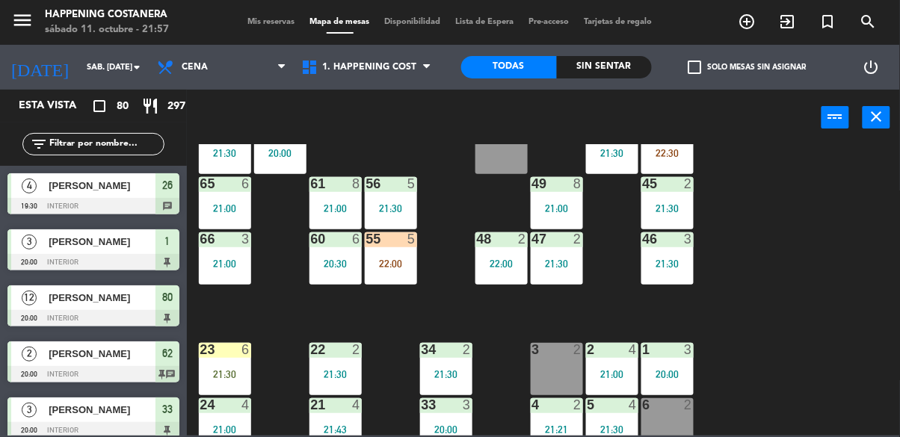
scroll to position [383, 0]
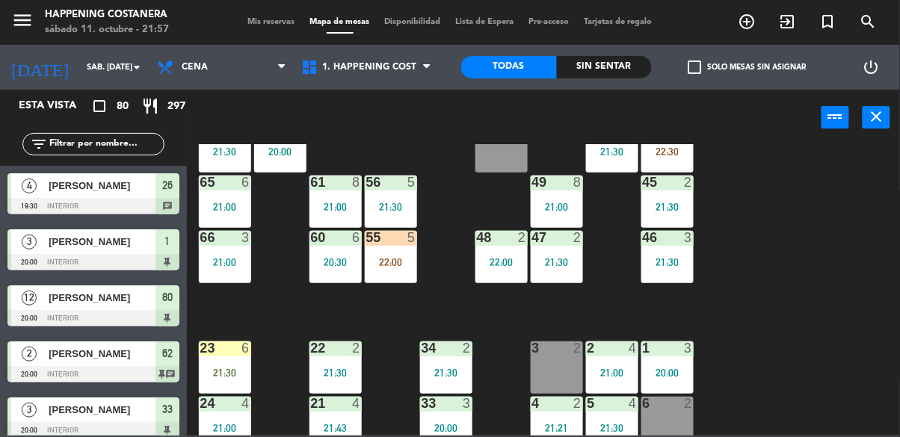
click at [209, 362] on div "23 6 21:30" at bounding box center [225, 368] width 52 height 52
click at [793, 305] on div "69 2 122 6 121 6 120 6 14 4 CAVA 22 101 2 21:48 94 2 70 2 123 6 131 2 134 2 132…" at bounding box center [548, 290] width 704 height 292
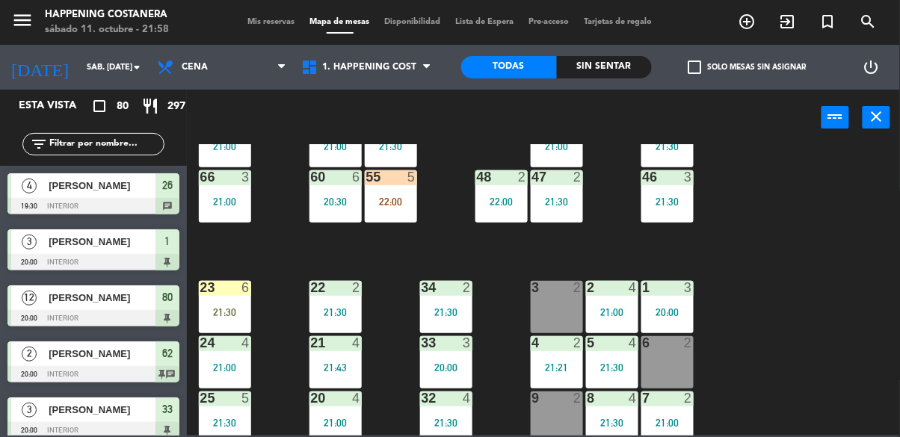
scroll to position [446, 0]
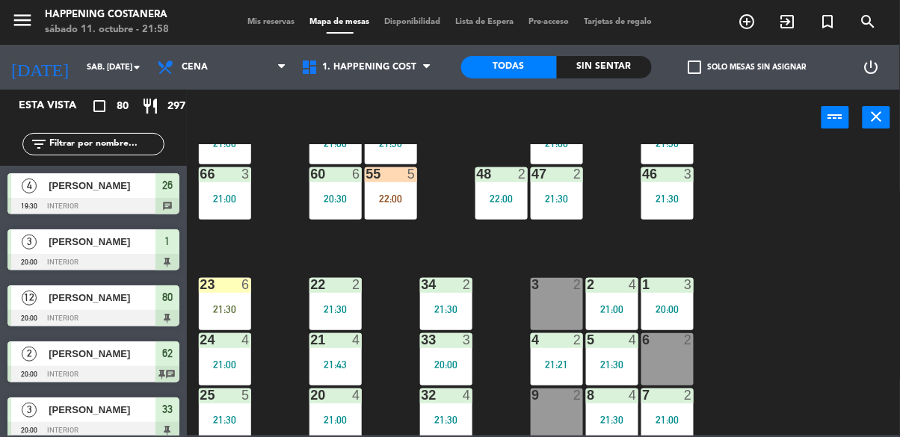
click at [216, 310] on div "21:30" at bounding box center [225, 309] width 52 height 10
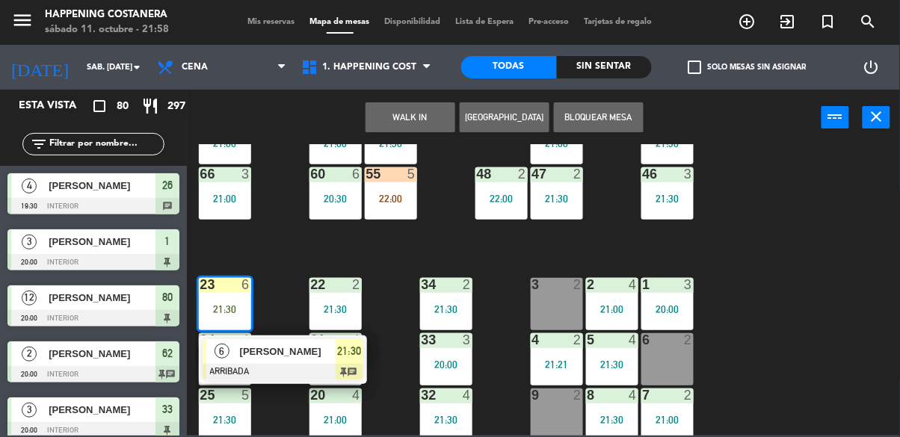
click at [805, 295] on div "69 2 122 6 121 6 120 6 14 4 CAVA 22 101 2 21:48 94 2 70 2 123 6 131 2 134 2 132…" at bounding box center [548, 290] width 704 height 292
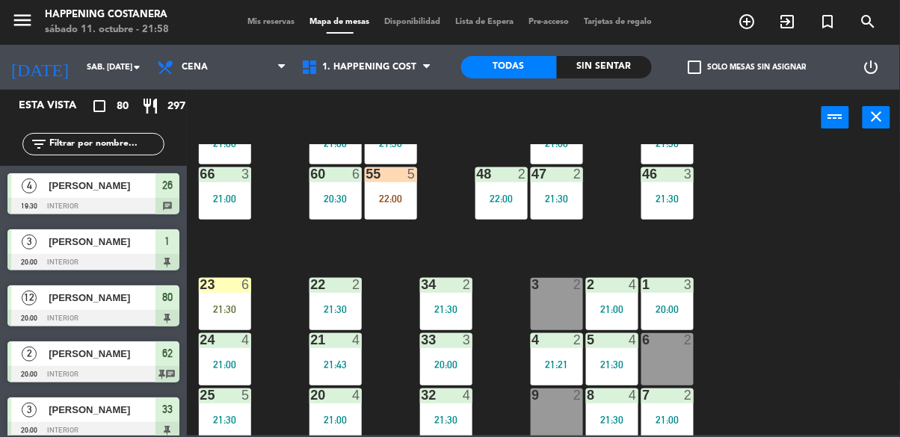
click at [236, 292] on div "23 6" at bounding box center [225, 285] width 52 height 15
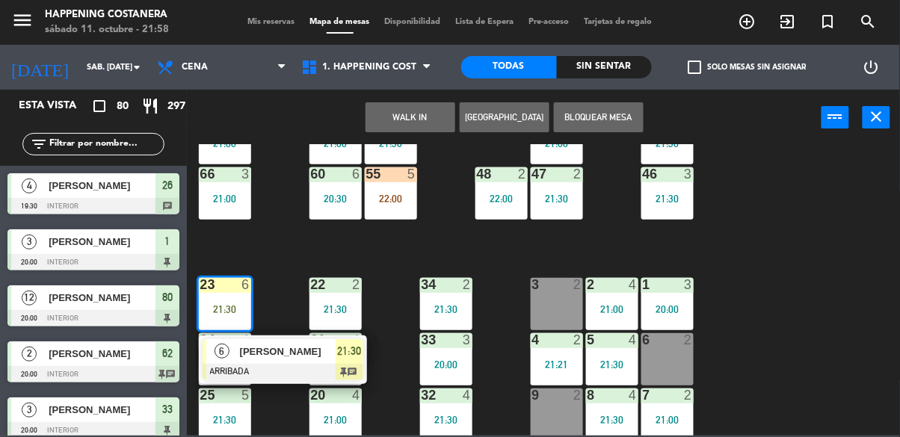
click at [393, 185] on div "55 5 22:00" at bounding box center [391, 194] width 52 height 52
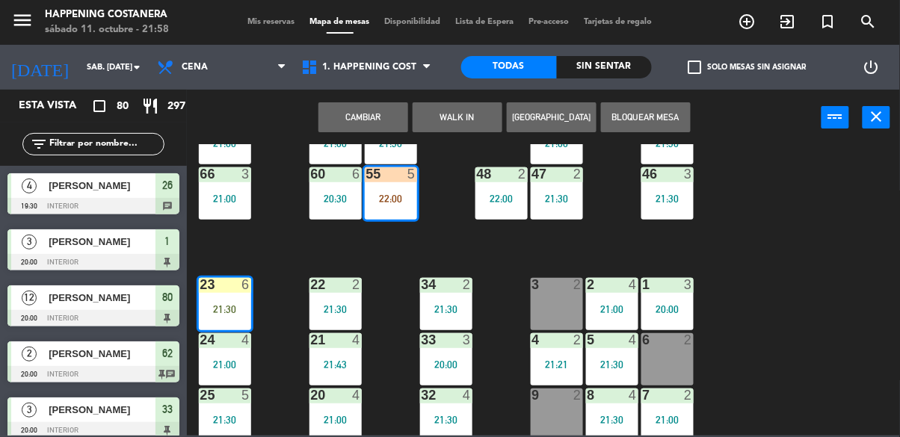
click at [369, 123] on button "Cambiar" at bounding box center [364, 117] width 90 height 30
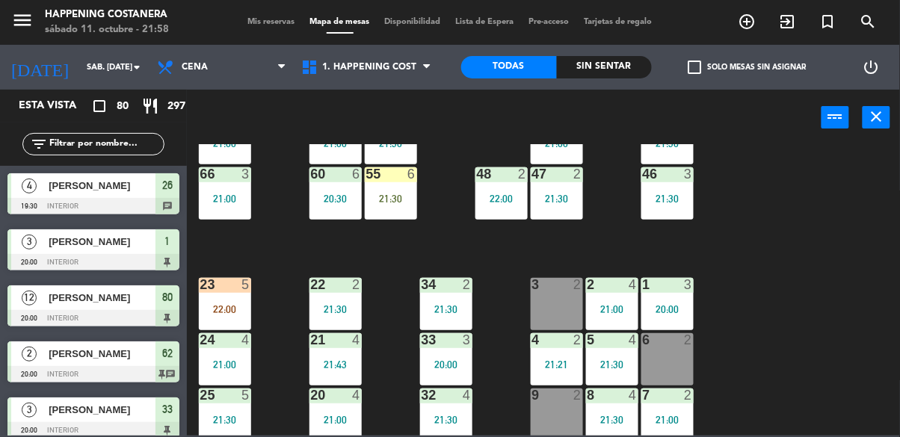
click at [82, 147] on input "text" at bounding box center [106, 144] width 116 height 16
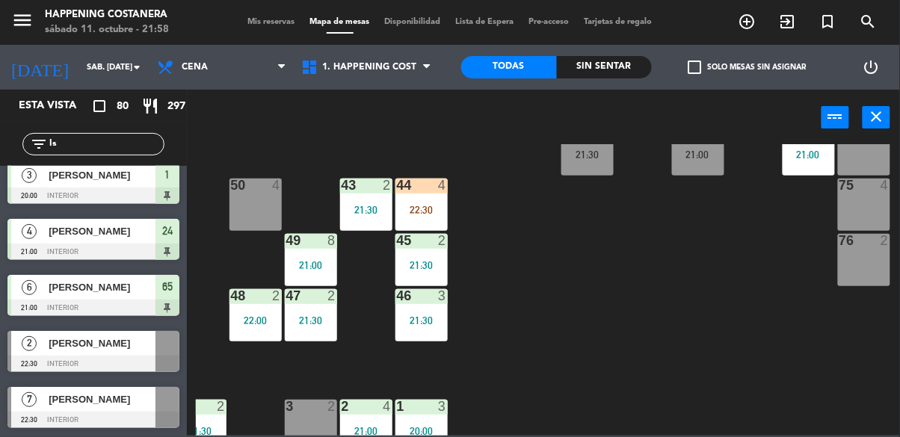
scroll to position [318, 246]
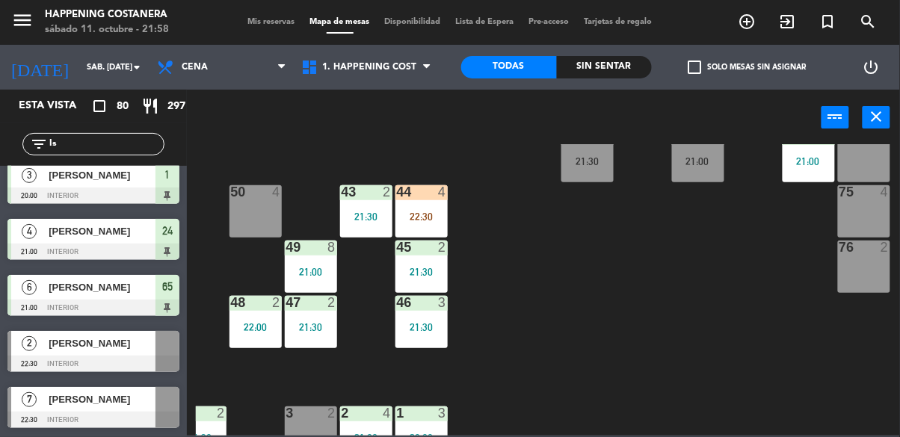
type input "Is"
click at [42, 406] on div "7" at bounding box center [29, 399] width 36 height 25
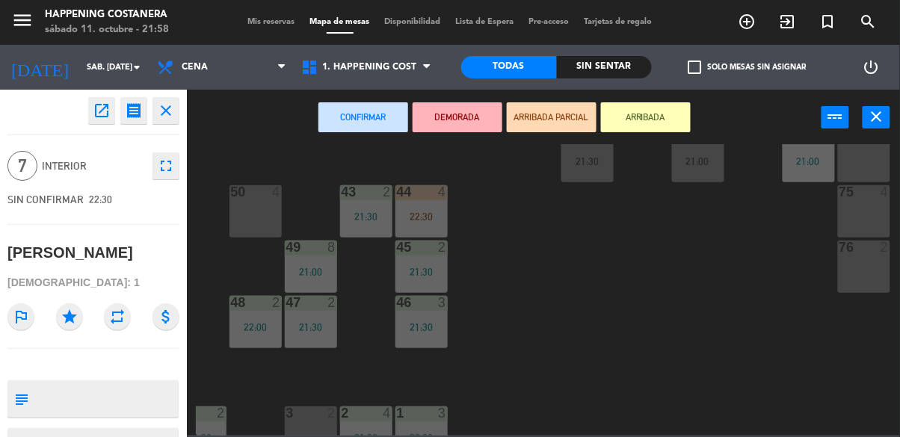
click at [863, 277] on div "76 2" at bounding box center [864, 267] width 52 height 52
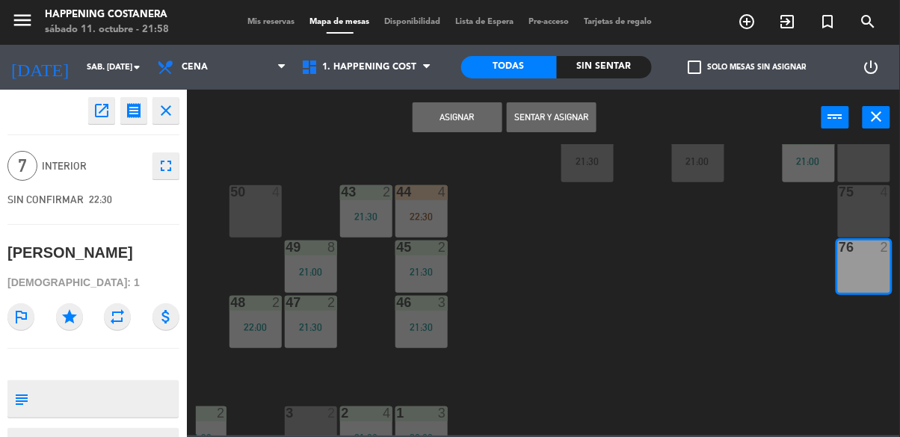
click at [872, 221] on div "75 4" at bounding box center [864, 211] width 52 height 52
click at [562, 114] on button "Sentar y Asignar" at bounding box center [552, 117] width 90 height 30
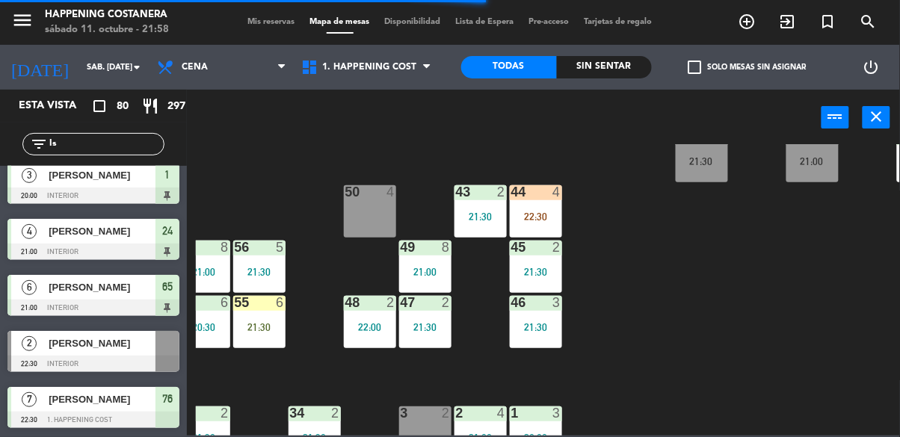
scroll to position [318, 108]
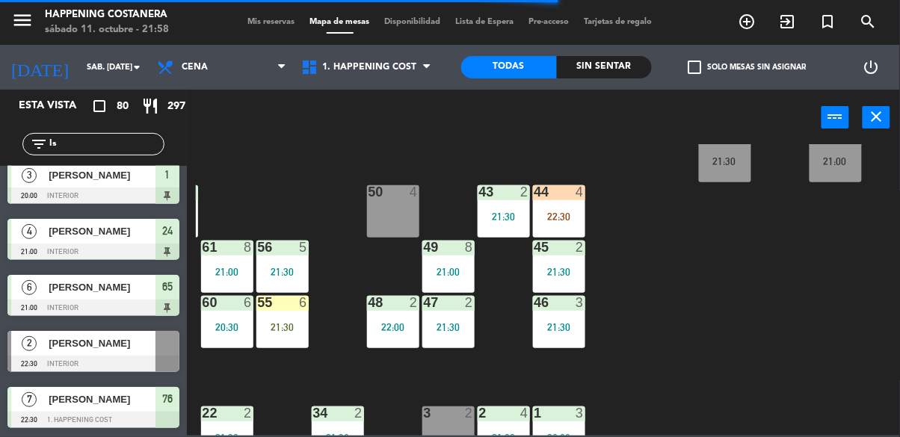
click at [73, 143] on input "Is" at bounding box center [106, 144] width 116 height 16
type input "I"
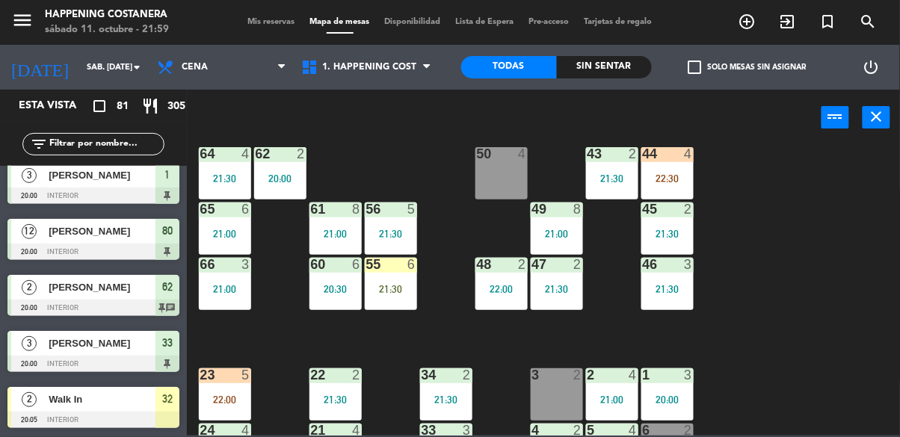
scroll to position [335, 0]
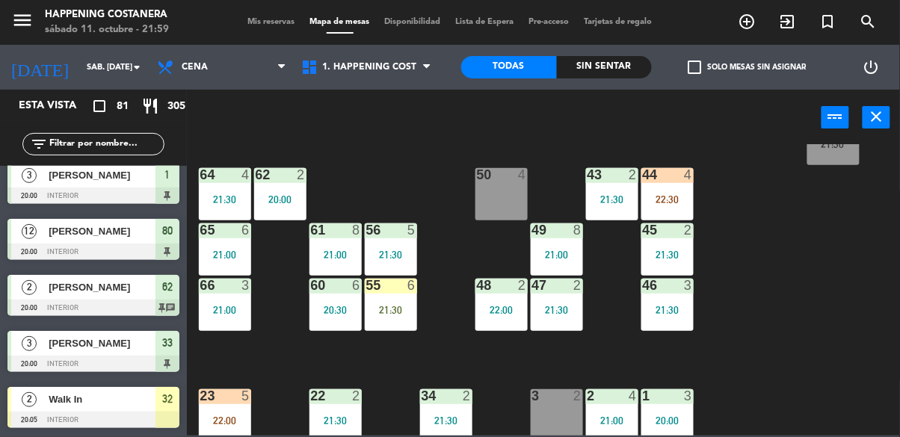
click at [492, 180] on div at bounding box center [501, 174] width 25 height 13
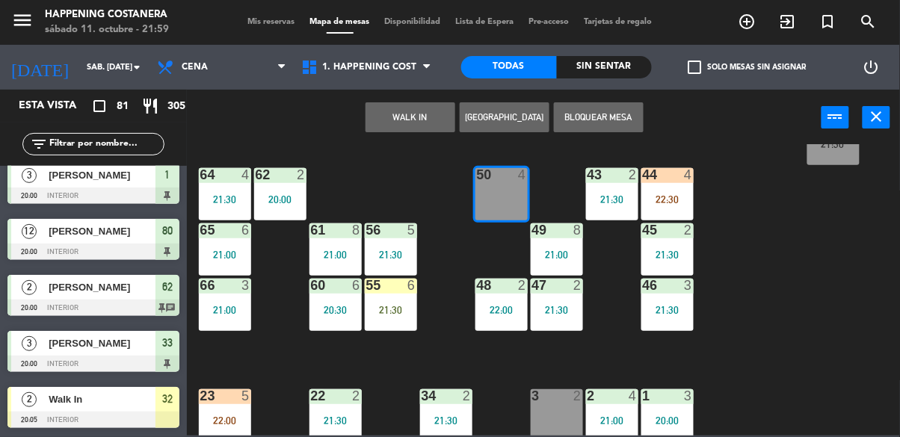
click at [404, 119] on button "WALK IN" at bounding box center [411, 117] width 90 height 30
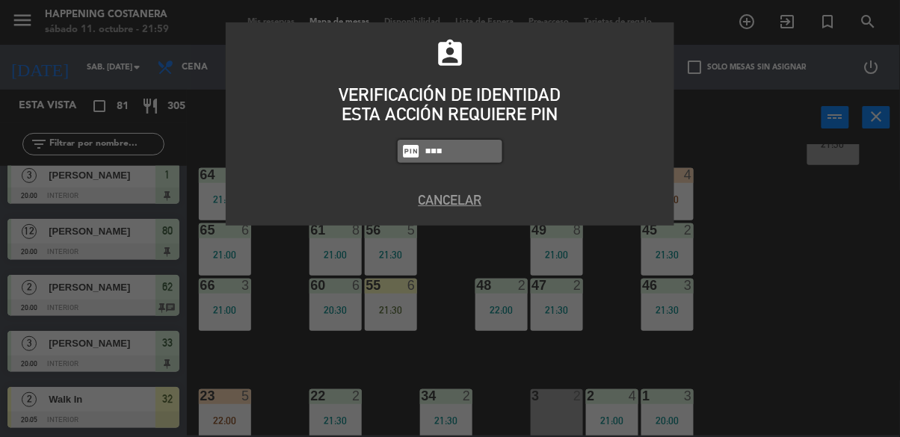
type input "5759"
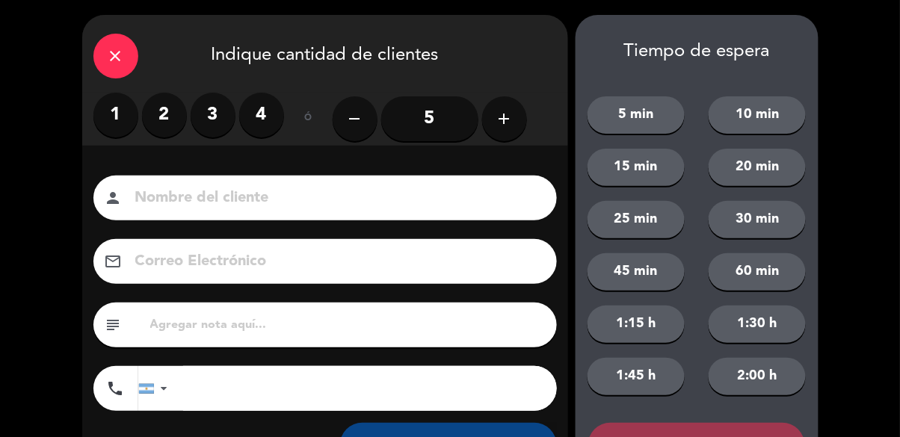
click at [174, 122] on label "2" at bounding box center [164, 115] width 45 height 45
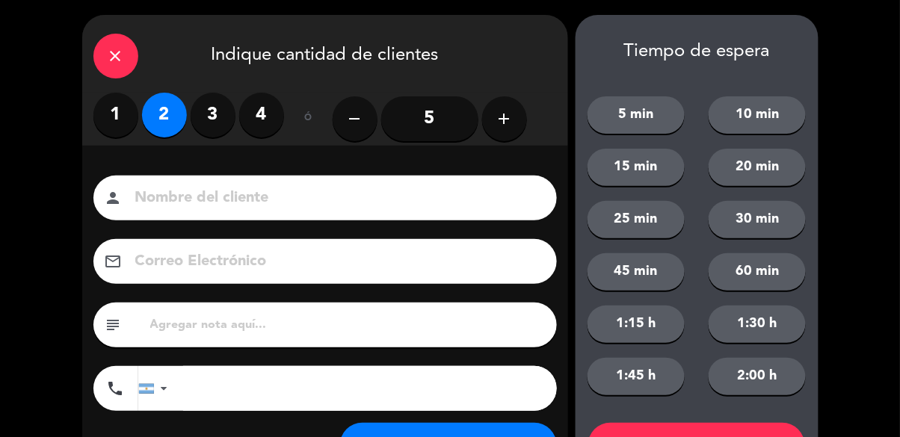
click at [209, 196] on input at bounding box center [336, 198] width 404 height 26
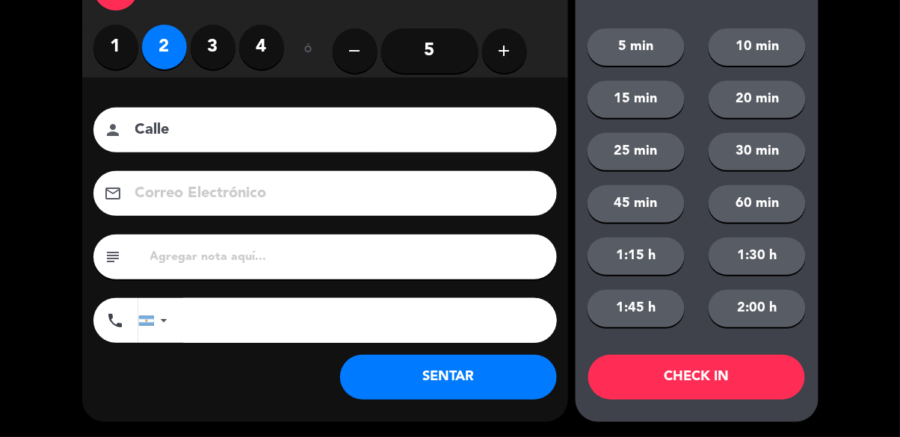
type input "Calle"
click at [472, 387] on button "SENTAR" at bounding box center [448, 377] width 217 height 45
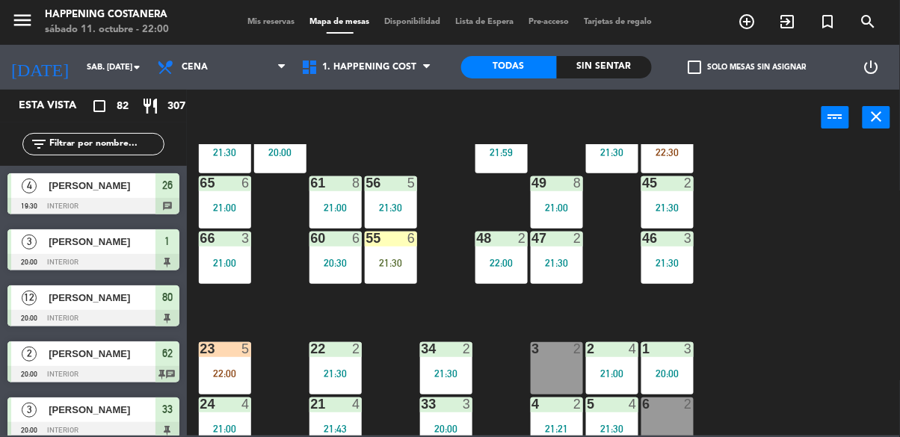
scroll to position [390, 0]
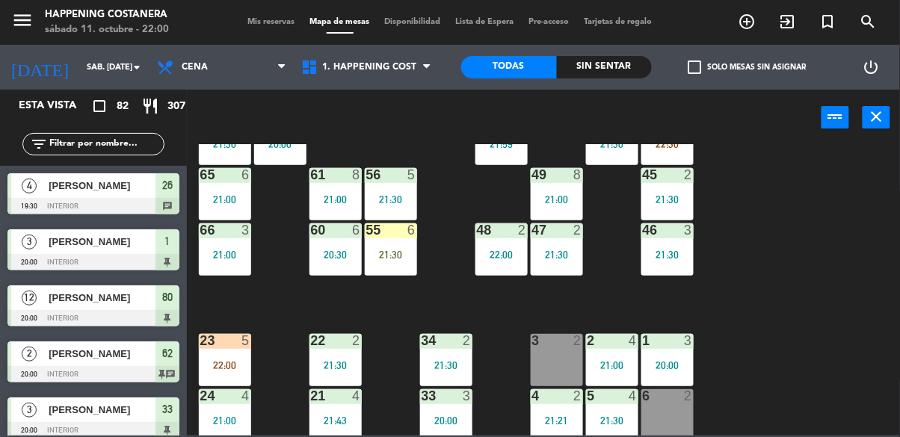
click at [214, 361] on div "22:00" at bounding box center [225, 365] width 52 height 10
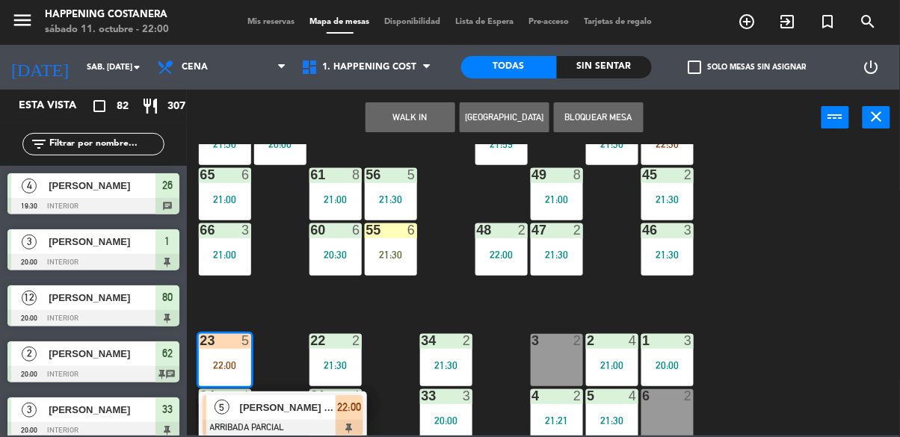
click at [772, 287] on div "69 2 122 6 121 6 120 6 14 4 CAVA 22 101 2 21:48 94 2 70 8 22:30 123 6 131 2 134…" at bounding box center [548, 290] width 704 height 292
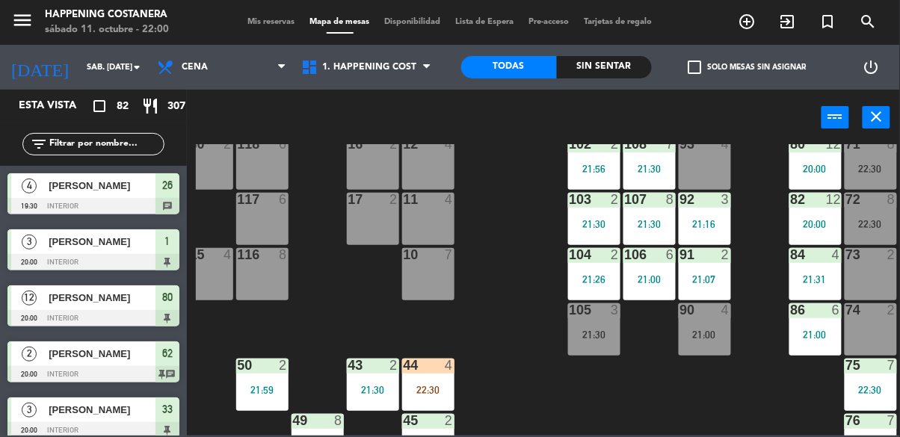
scroll to position [144, 246]
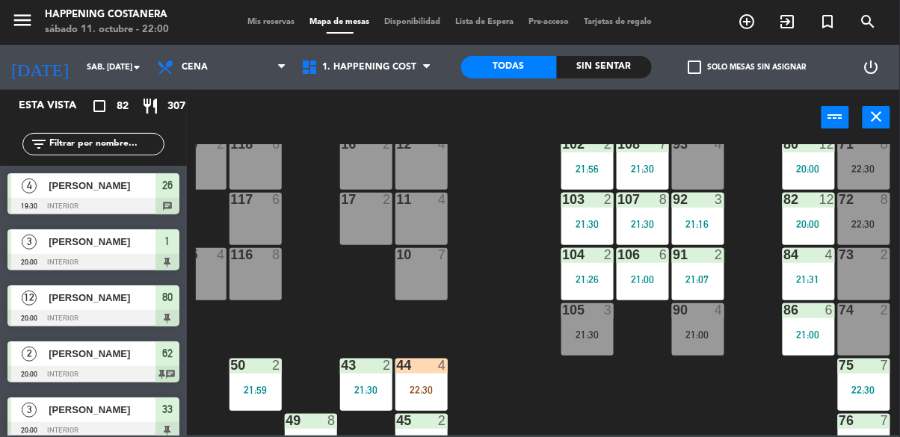
click at [654, 387] on div "69 2 122 6 121 6 120 6 14 4 CAVA 22 101 2 21:48 94 2 70 8 22:30 123 6 131 2 134…" at bounding box center [548, 290] width 704 height 292
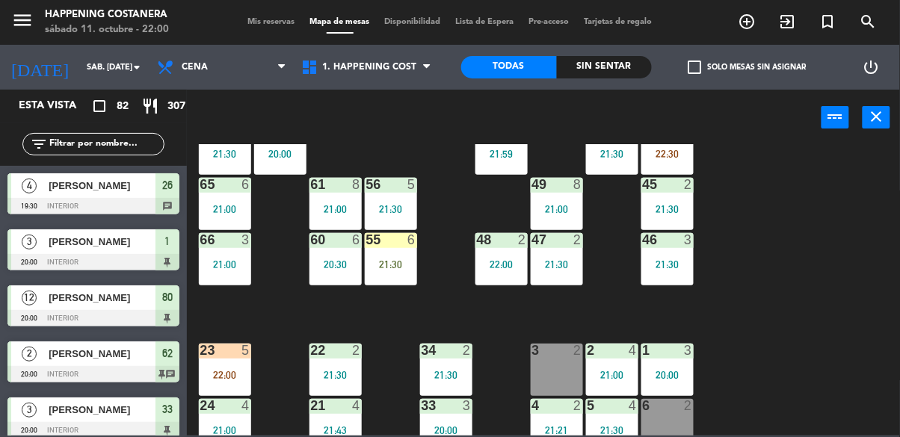
scroll to position [399, 0]
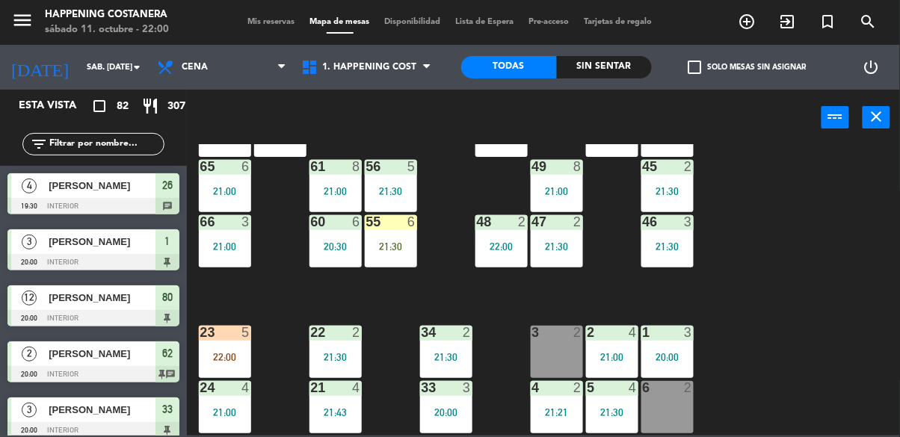
click at [230, 342] on div "23 5 22:00" at bounding box center [225, 352] width 52 height 52
click at [769, 300] on div "69 2 122 6 121 6 120 6 14 4 CAVA 22 101 2 21:48 94 2 70 8 22:30 123 6 131 2 134…" at bounding box center [548, 290] width 704 height 292
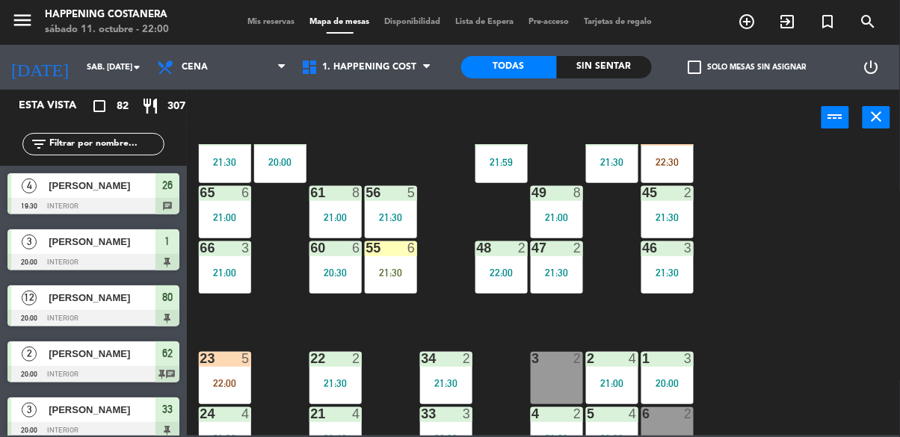
scroll to position [370, 0]
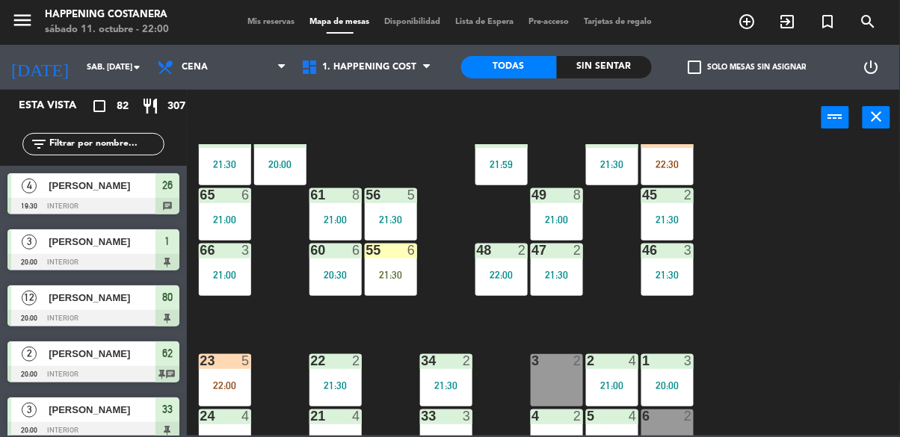
click at [375, 259] on div "55 6 21:30" at bounding box center [391, 270] width 52 height 52
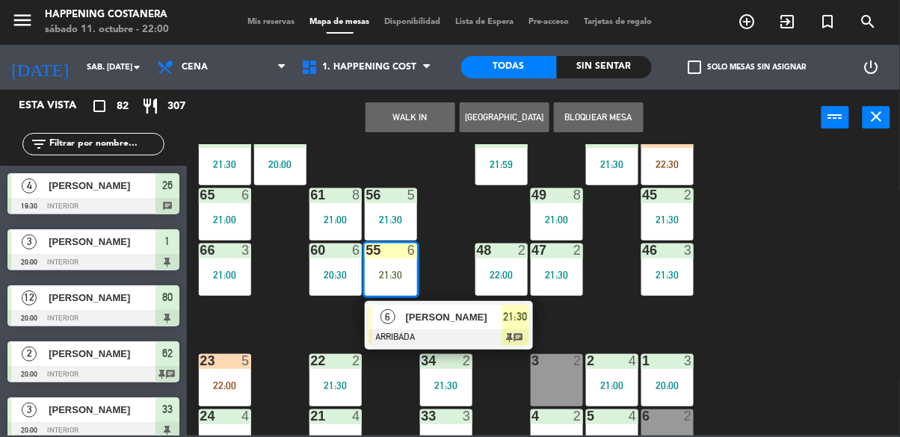
click at [742, 285] on div "69 2 122 6 121 6 120 6 14 4 CAVA 22 101 2 21:48 94 2 70 8 22:30 123 6 131 2 134…" at bounding box center [548, 290] width 704 height 292
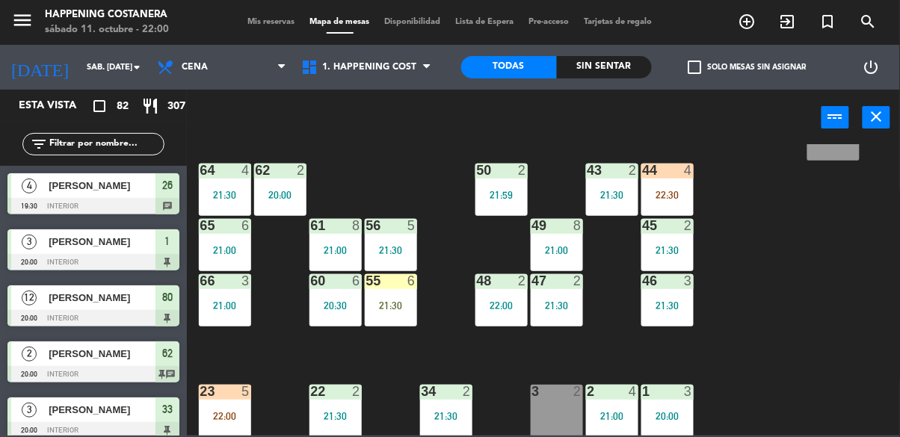
scroll to position [339, 0]
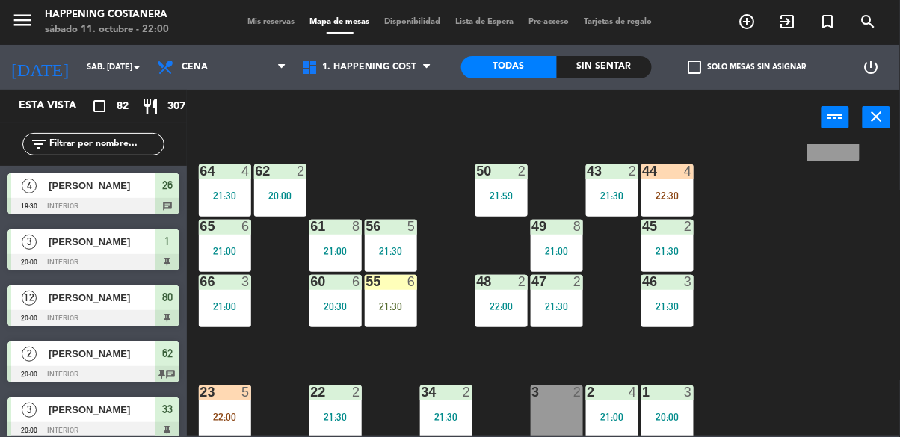
click at [658, 186] on div "44 4 22:30" at bounding box center [668, 191] width 52 height 52
click at [772, 339] on div "69 2 122 6 121 6 120 6 14 4 CAVA 22 101 2 21:48 94 2 70 8 22:30 123 6 131 2 134…" at bounding box center [548, 290] width 704 height 292
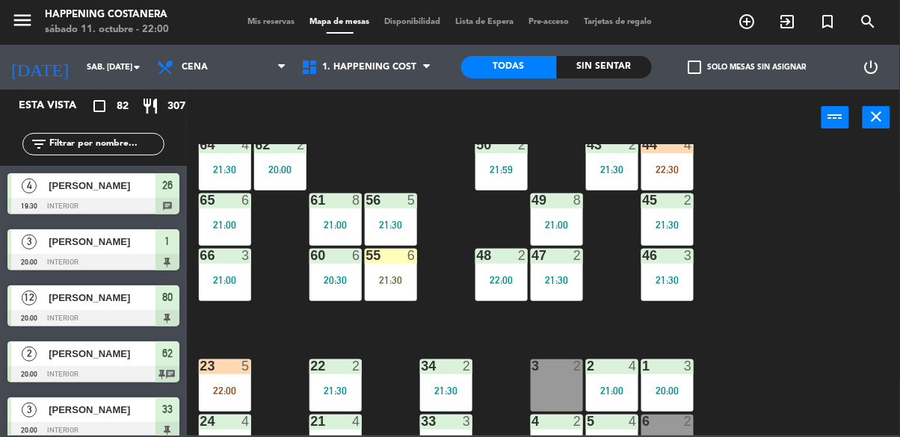
scroll to position [366, 0]
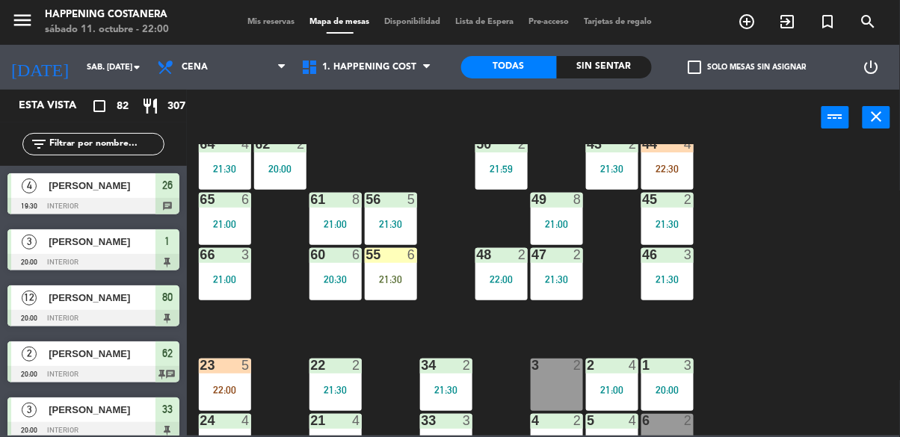
click at [393, 270] on div "55 6 21:30" at bounding box center [391, 274] width 52 height 52
click at [799, 292] on div "69 2 122 6 121 6 120 6 14 4 CAVA 22 101 2 21:48 94 2 70 8 22:30 123 6 131 2 134…" at bounding box center [548, 290] width 704 height 292
click at [384, 294] on div "55 6 21:30" at bounding box center [391, 274] width 52 height 52
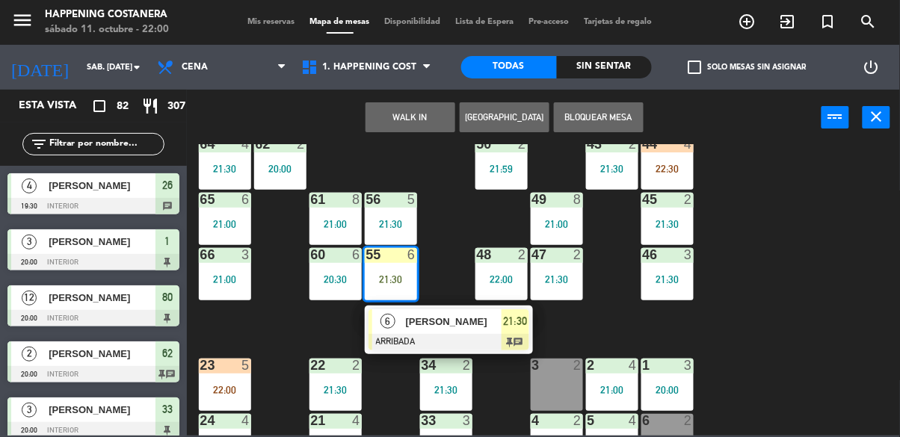
click at [790, 269] on div "69 2 122 6 121 6 120 6 14 4 CAVA 22 101 2 21:48 94 2 70 8 22:30 123 6 131 2 134…" at bounding box center [548, 290] width 704 height 292
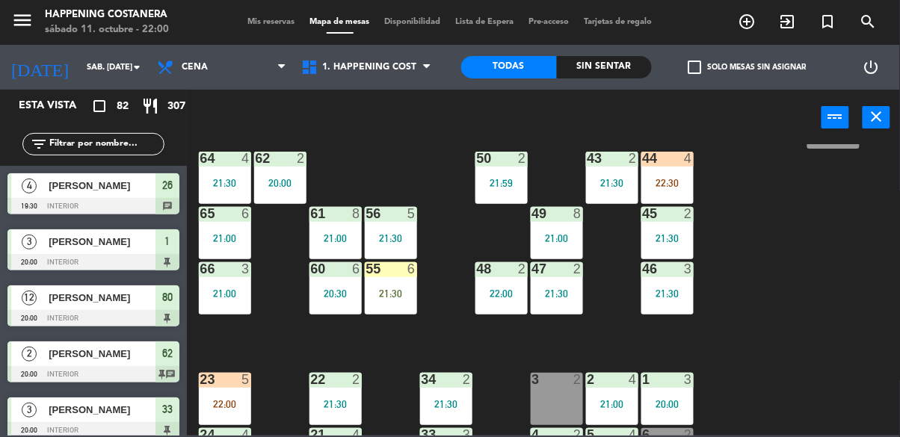
scroll to position [349, 0]
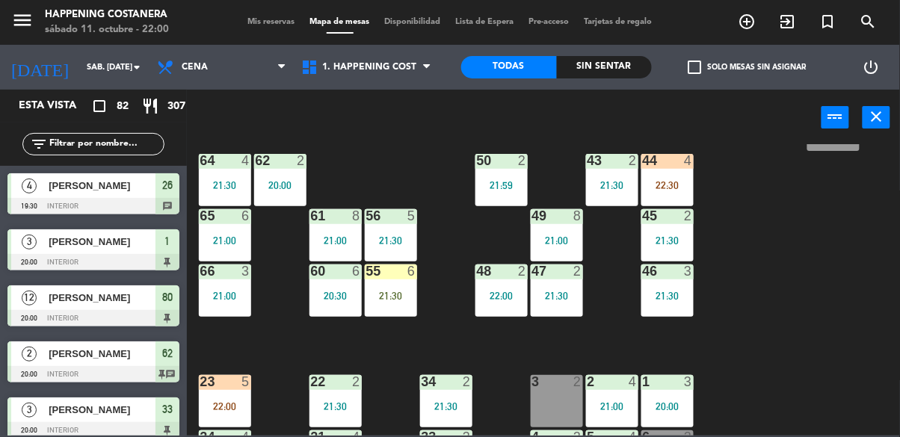
click at [666, 180] on div "22:30" at bounding box center [668, 185] width 52 height 10
click at [772, 329] on div "69 2 122 6 121 6 120 6 14 4 CAVA 22 101 2 21:48 94 2 70 8 22:30 123 6 131 2 134…" at bounding box center [548, 290] width 704 height 292
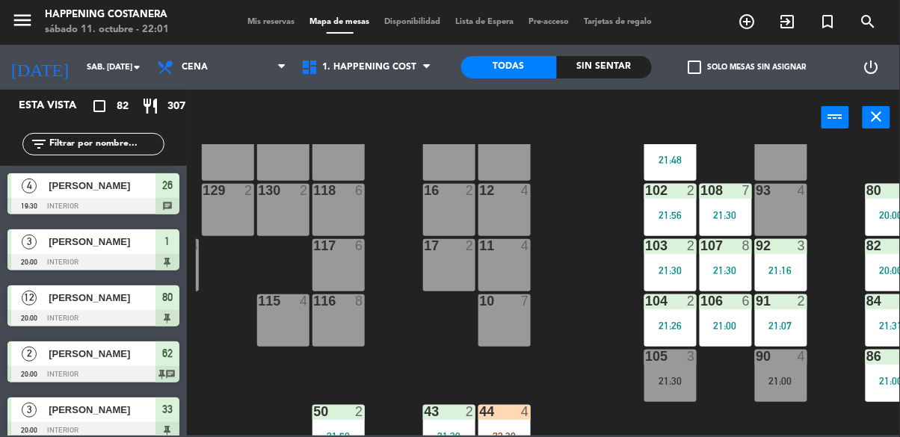
scroll to position [55, 163]
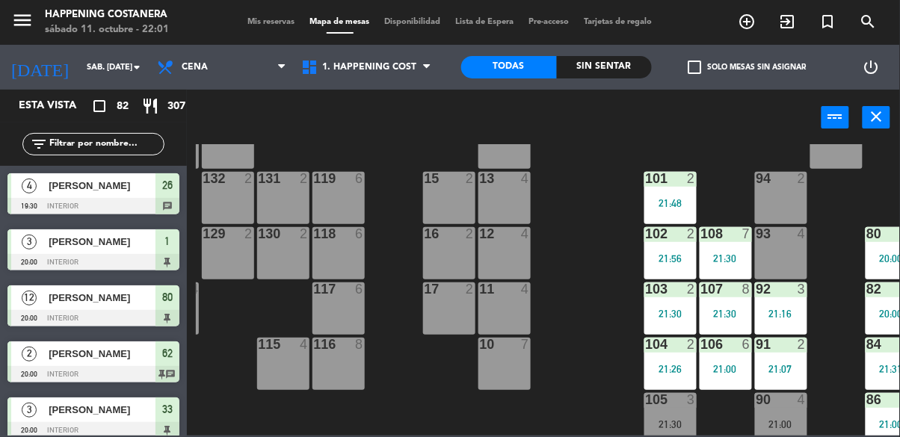
click at [708, 66] on label "check_box_outline_blank Solo mesas sin asignar" at bounding box center [748, 67] width 118 height 13
click at [748, 67] on input "check_box_outline_blank Solo mesas sin asignar" at bounding box center [748, 67] width 0 height 0
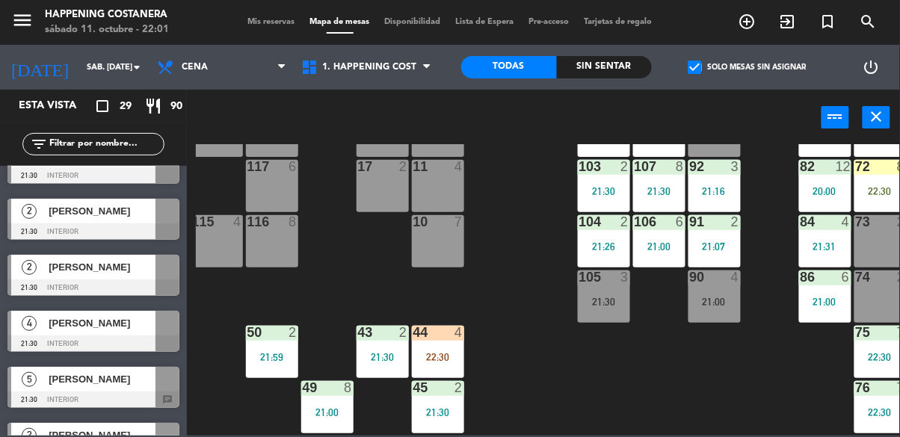
scroll to position [177, 246]
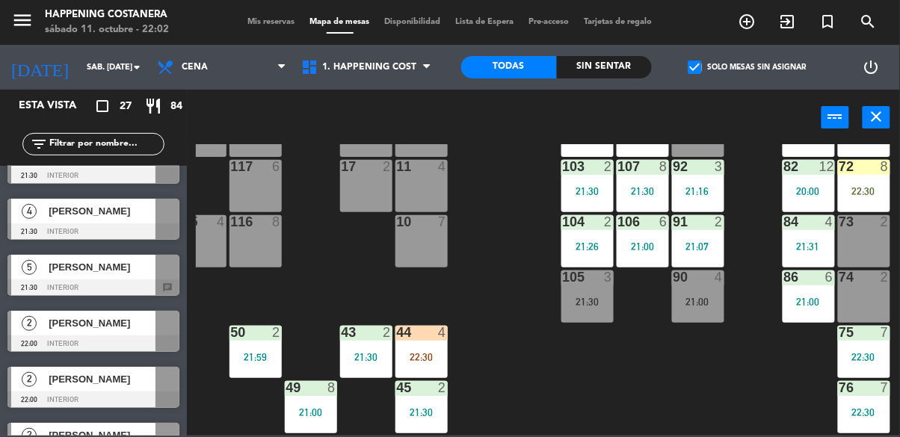
click at [698, 71] on span "check_box" at bounding box center [695, 67] width 13 height 13
click at [748, 67] on input "check_box Solo mesas sin asignar" at bounding box center [748, 67] width 0 height 0
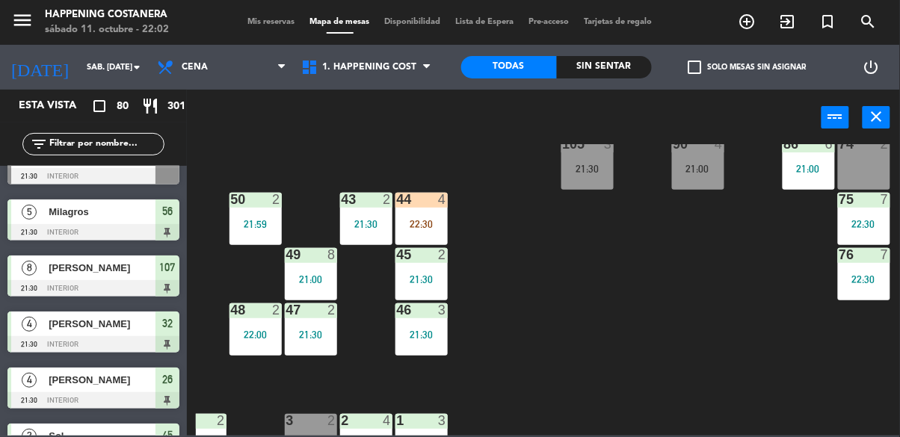
scroll to position [308, 246]
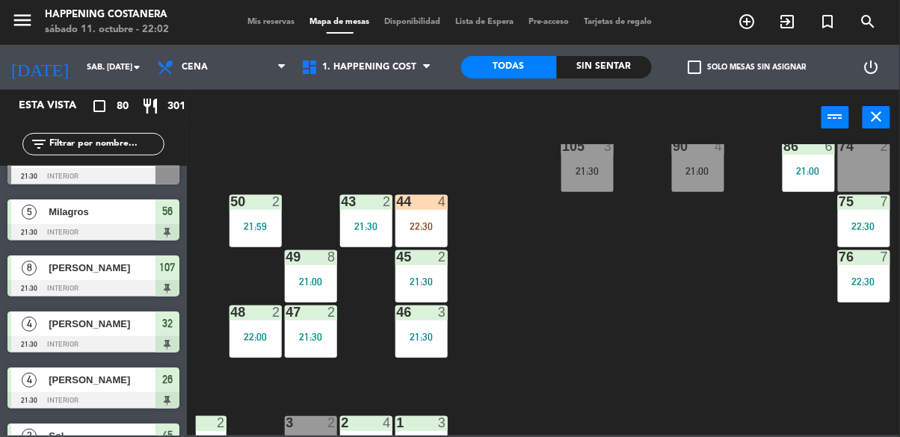
click at [865, 266] on div "76 7 22:30" at bounding box center [864, 277] width 52 height 52
click at [119, 146] on input "text" at bounding box center [106, 144] width 116 height 16
click at [449, 134] on div "power_input close" at bounding box center [504, 118] width 635 height 57
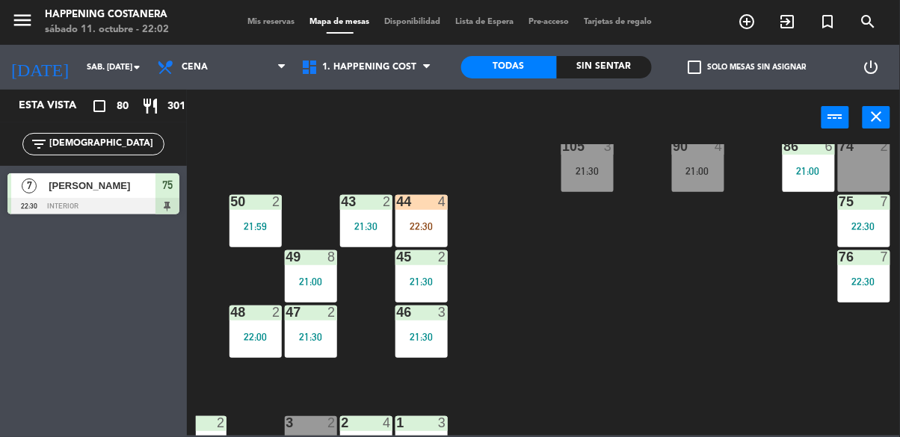
scroll to position [0, 0]
click at [132, 139] on input "[DEMOGRAPHIC_DATA]" at bounding box center [106, 144] width 116 height 16
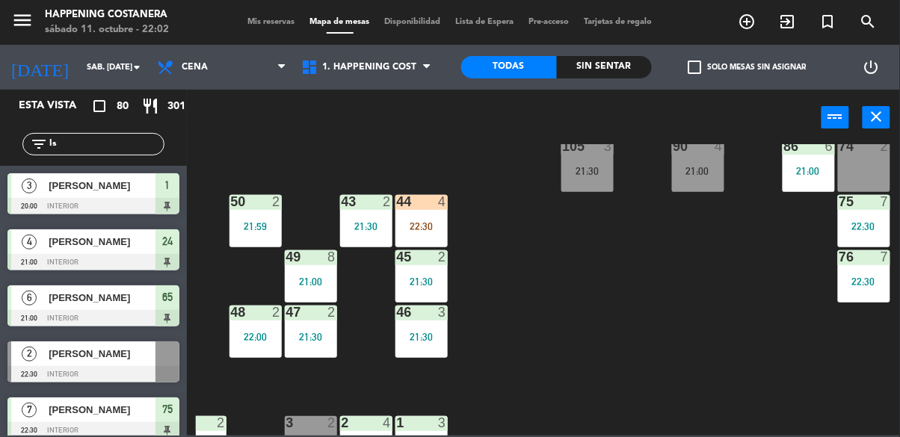
type input "I"
click at [388, 146] on div "69 2 122 6 121 6 120 6 14 4 CAVA 22 101 2 21:48 94 2 70 8 22:30 123 6 131 2 134…" at bounding box center [548, 290] width 704 height 292
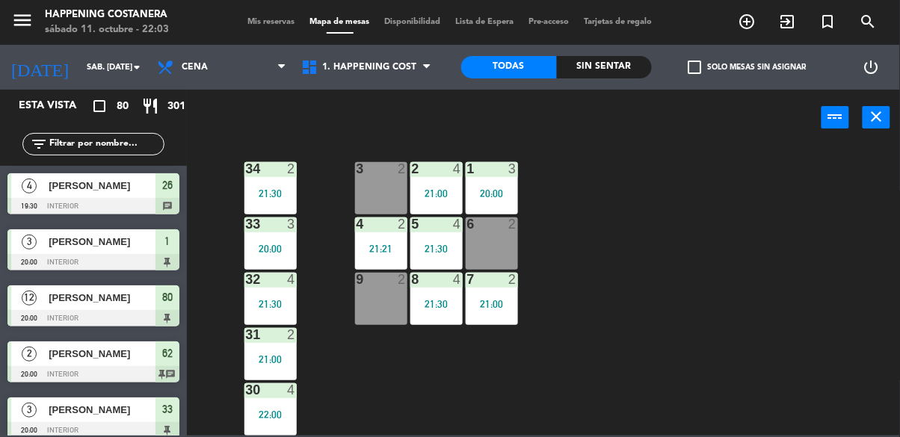
scroll to position [568, 168]
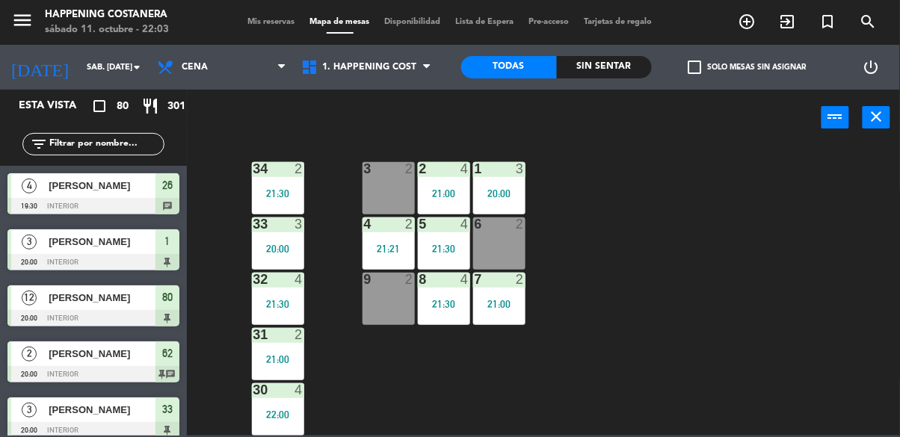
click at [62, 144] on input "text" at bounding box center [106, 144] width 116 height 16
type input "Del"
click at [623, 138] on div "power_input close" at bounding box center [504, 118] width 635 height 57
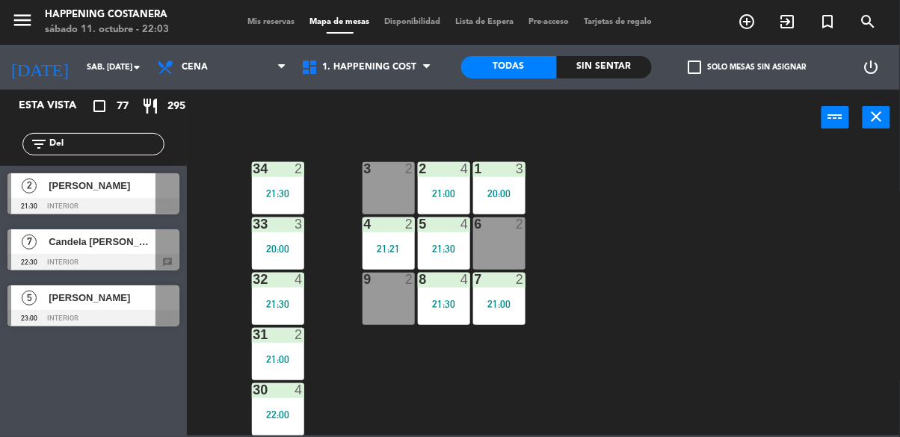
click at [126, 191] on span "[PERSON_NAME]" at bounding box center [102, 186] width 107 height 16
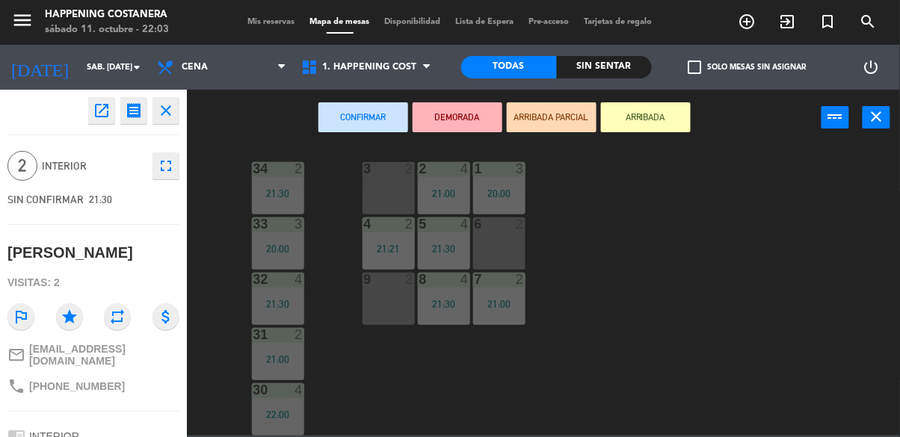
click at [380, 297] on div "9 2" at bounding box center [389, 299] width 52 height 52
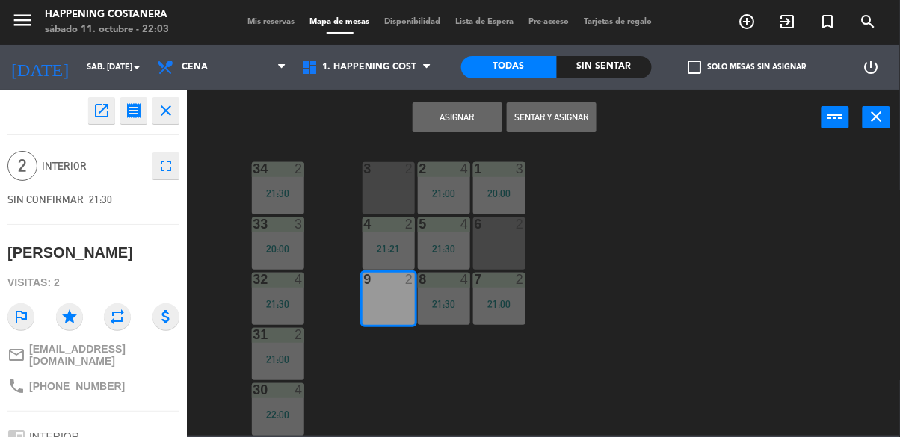
click at [576, 117] on button "Sentar y Asignar" at bounding box center [552, 117] width 90 height 30
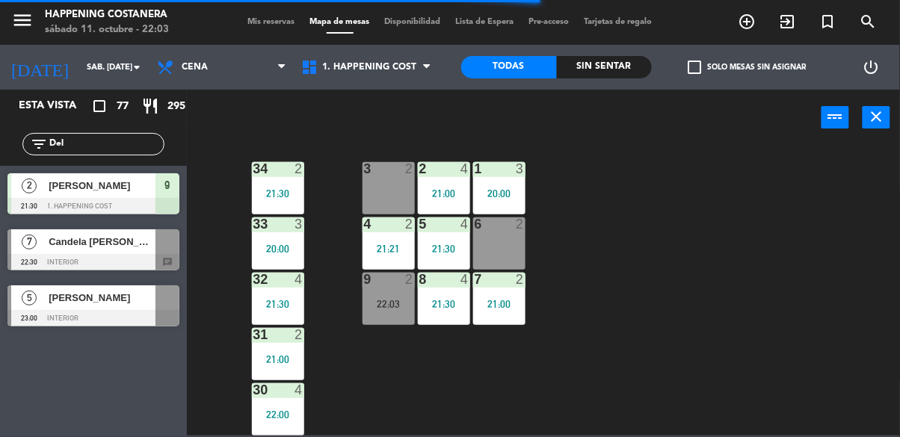
click at [73, 144] on input "Del" at bounding box center [106, 144] width 116 height 16
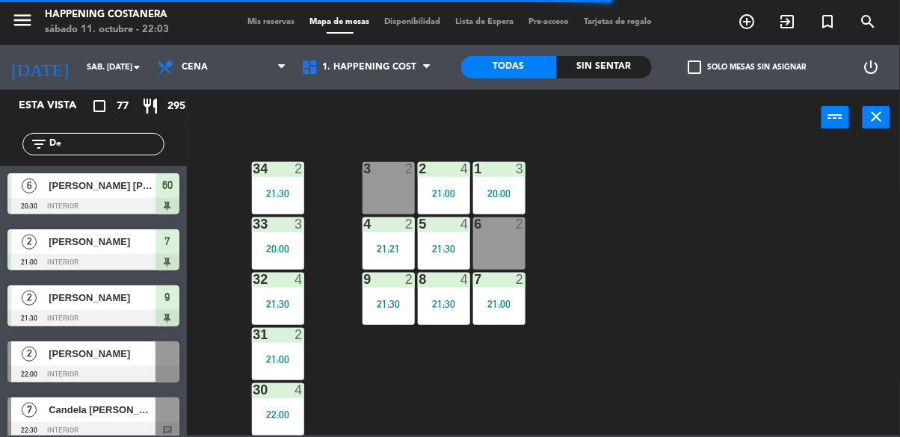
type input "D"
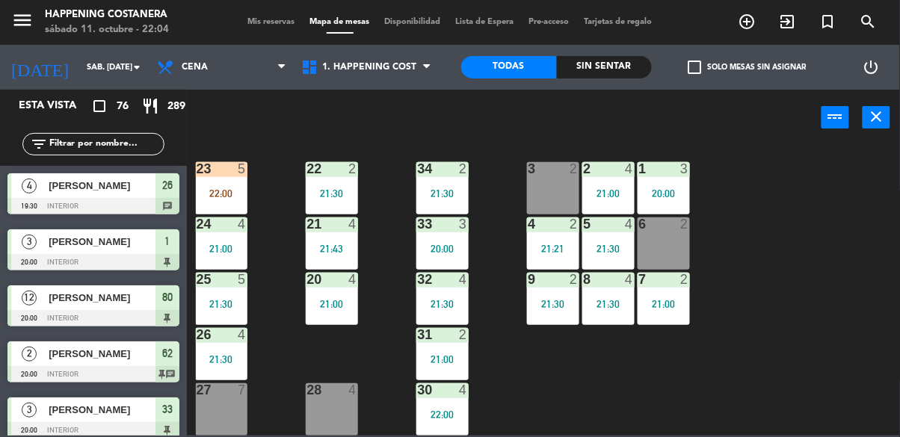
scroll to position [568, 0]
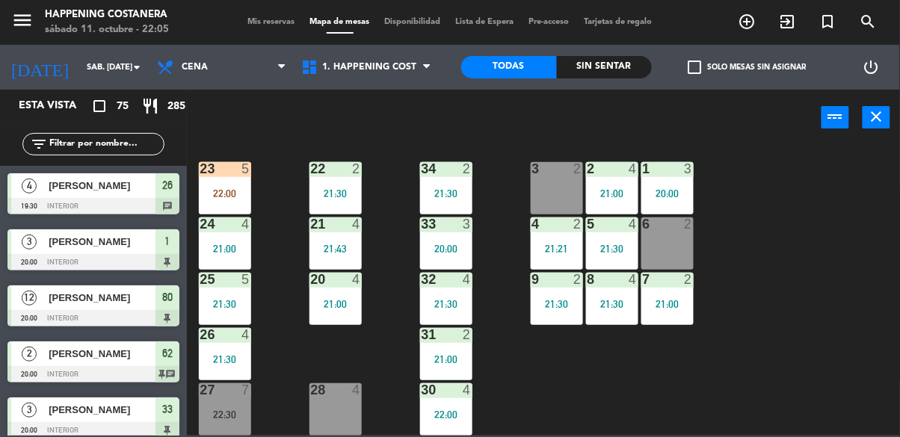
click at [62, 150] on input "text" at bounding box center [106, 144] width 116 height 16
type input "Pab"
click at [517, 135] on div "power_input close" at bounding box center [504, 118] width 635 height 57
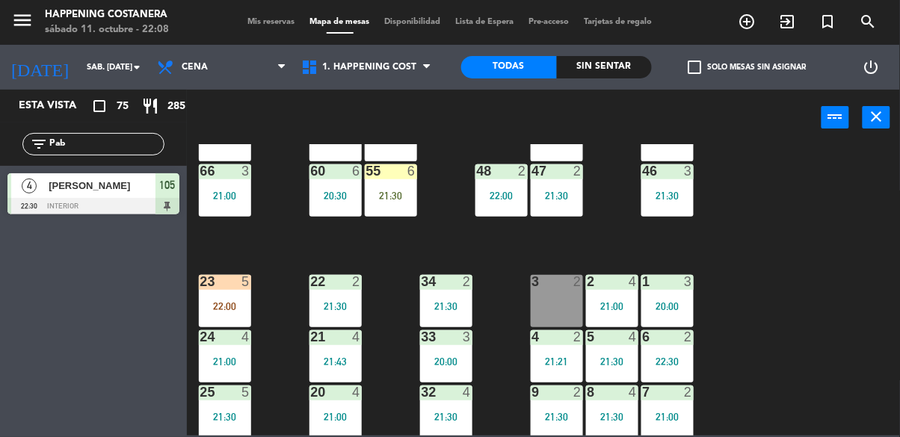
scroll to position [448, 0]
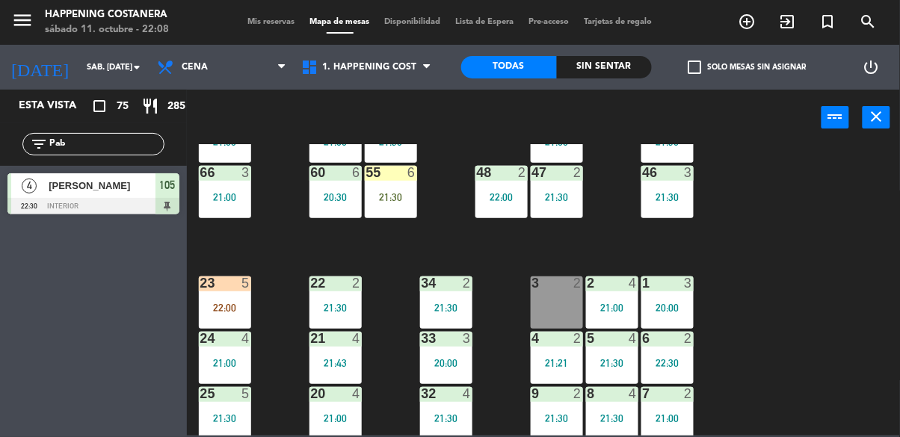
click at [384, 188] on div "55 6 21:30" at bounding box center [391, 192] width 52 height 52
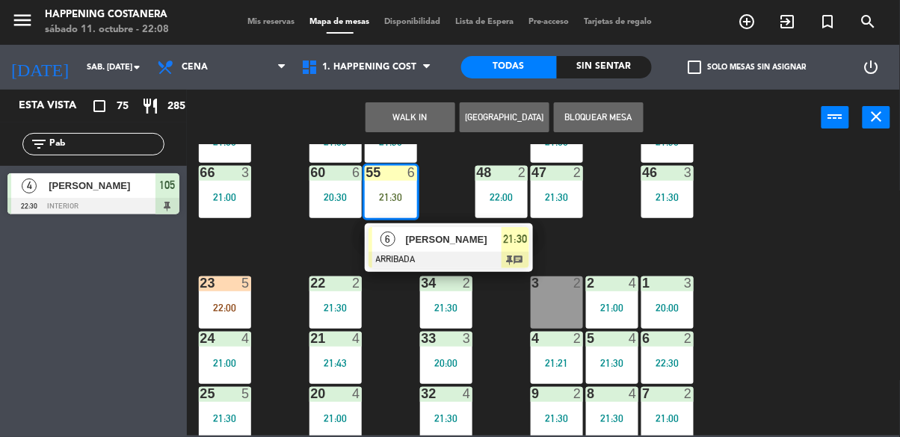
click at [483, 248] on div "[PERSON_NAME]" at bounding box center [453, 239] width 97 height 25
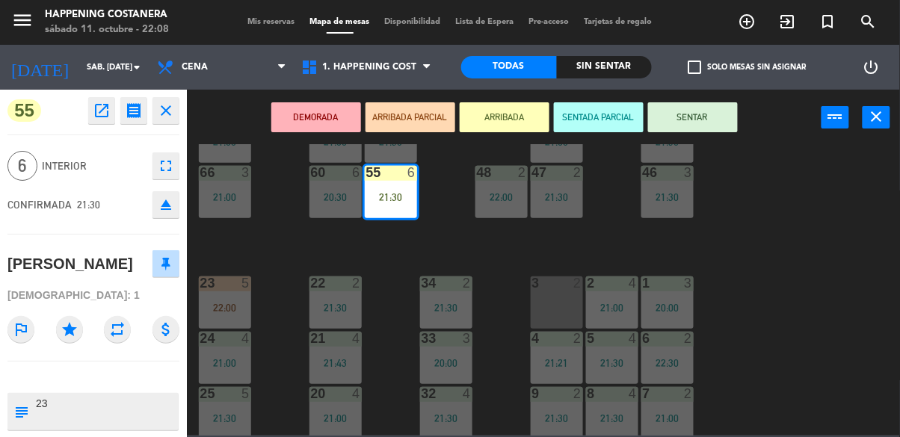
click at [703, 114] on button "SENTAR" at bounding box center [693, 117] width 90 height 30
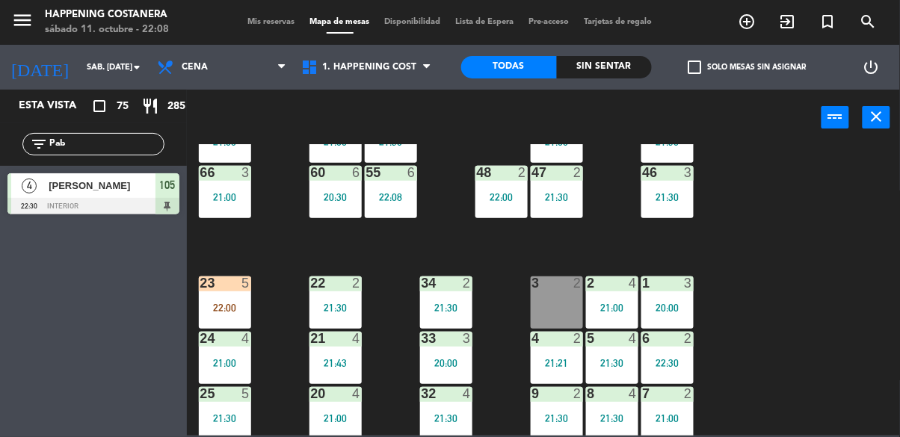
click at [129, 142] on input "Pab" at bounding box center [106, 144] width 116 height 16
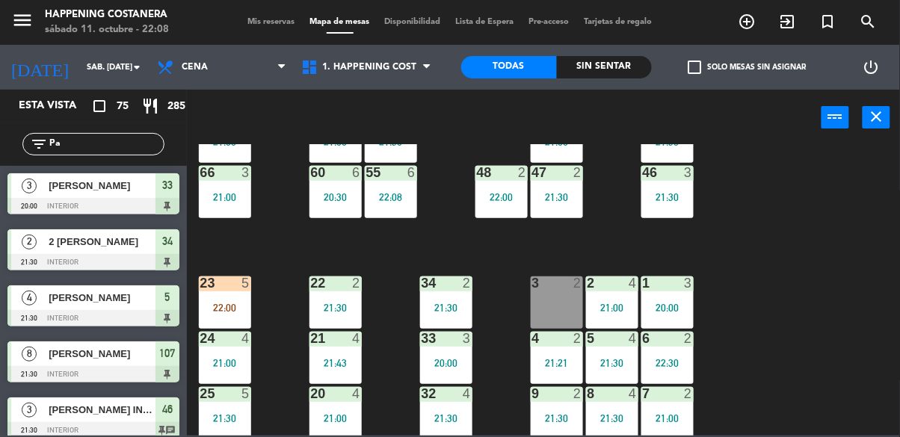
type input "P"
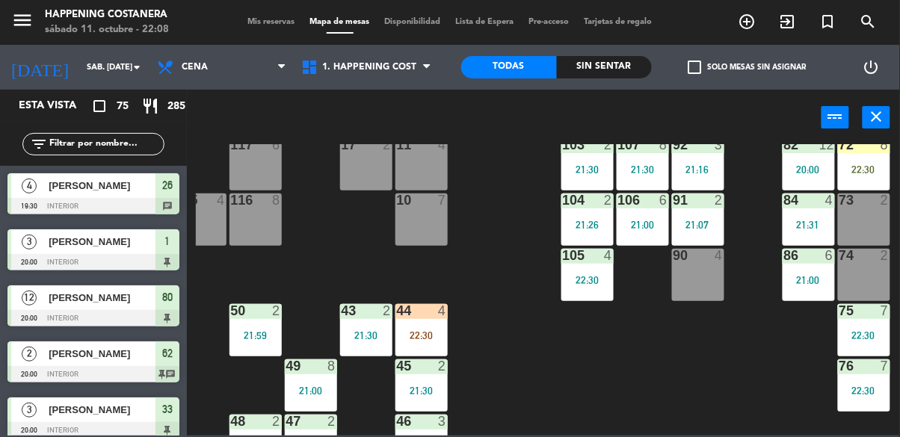
scroll to position [185, 246]
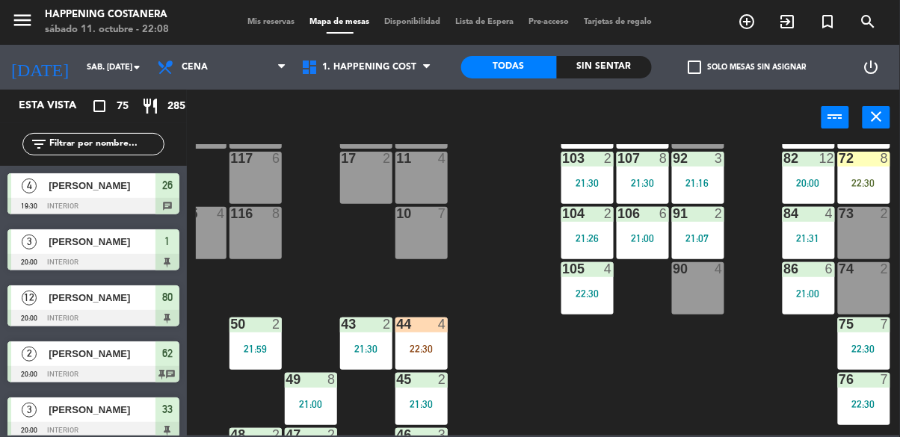
click at [728, 383] on div "69 2 122 6 121 6 120 6 14 4 CAVA 22 101 2 21:48 94 2 70 8 22:30 123 6 131 2 134…" at bounding box center [548, 290] width 704 height 292
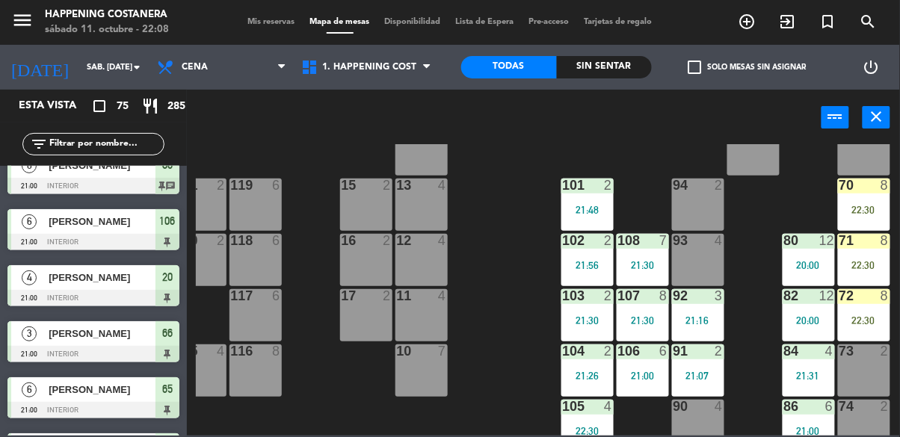
scroll to position [49, 246]
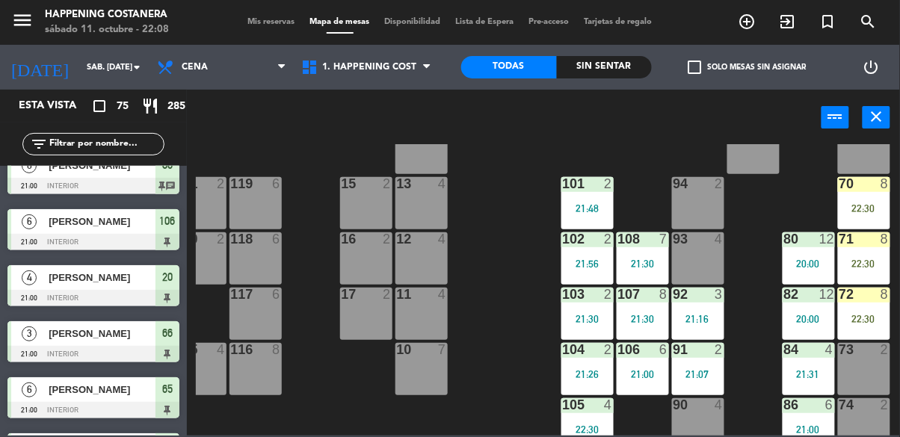
click at [686, 199] on div "94 2" at bounding box center [698, 203] width 52 height 52
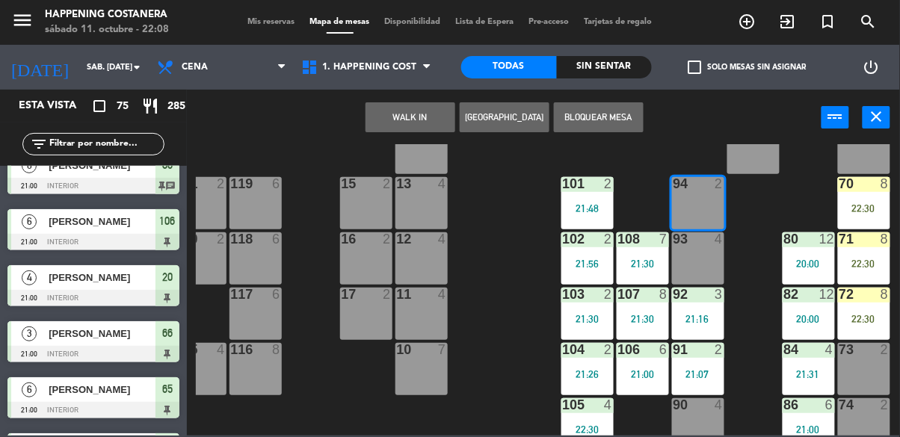
click at [410, 123] on button "WALK IN" at bounding box center [411, 117] width 90 height 30
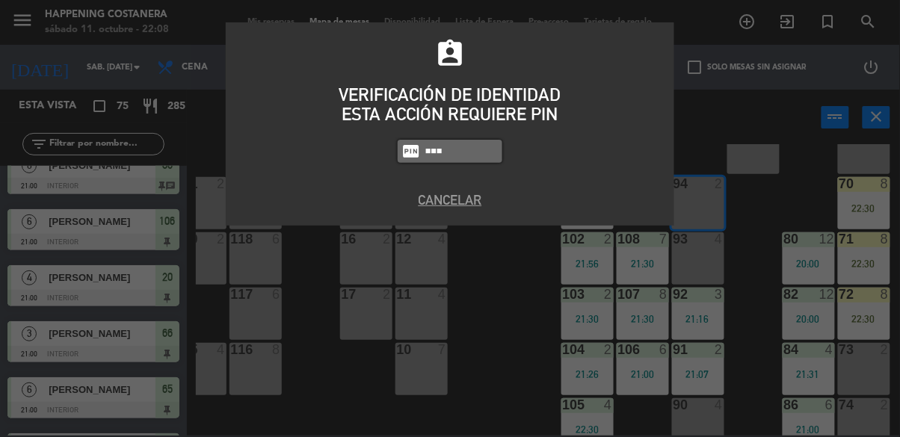
type input "5759"
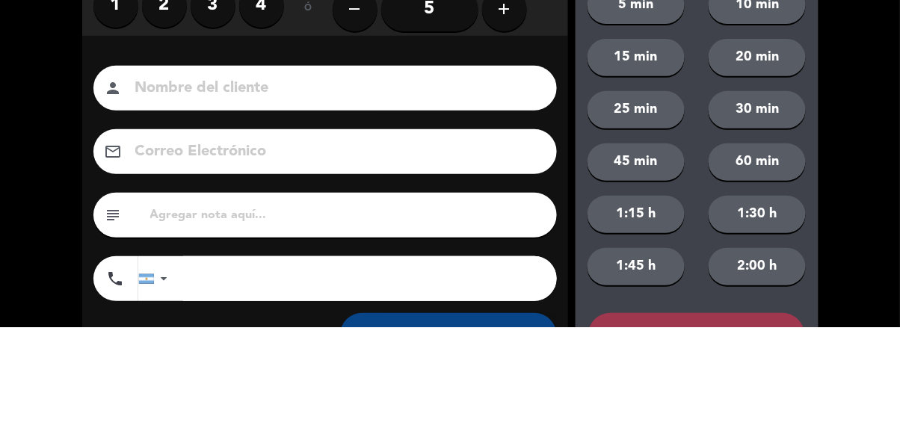
click at [170, 120] on label "2" at bounding box center [164, 115] width 45 height 45
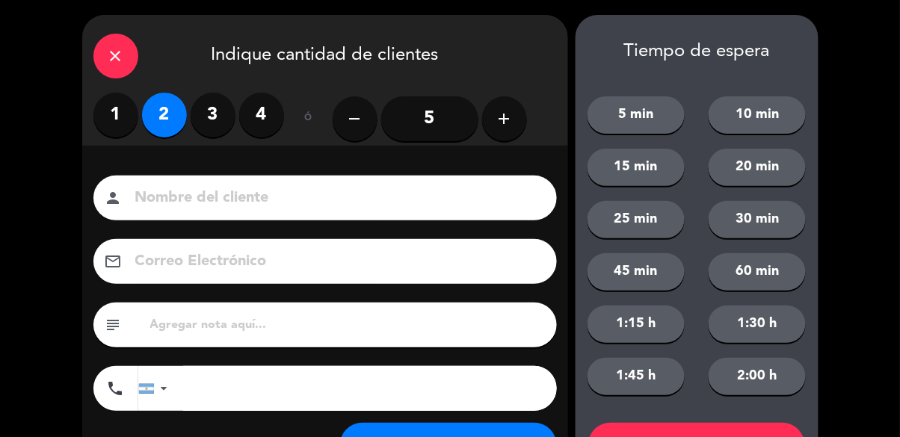
click at [188, 196] on input at bounding box center [336, 198] width 404 height 26
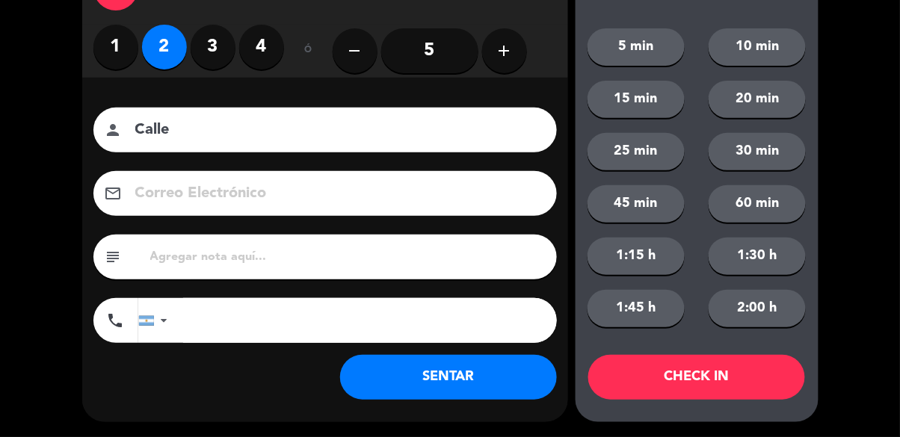
type input "Calle"
click at [421, 397] on button "SENTAR" at bounding box center [448, 377] width 217 height 45
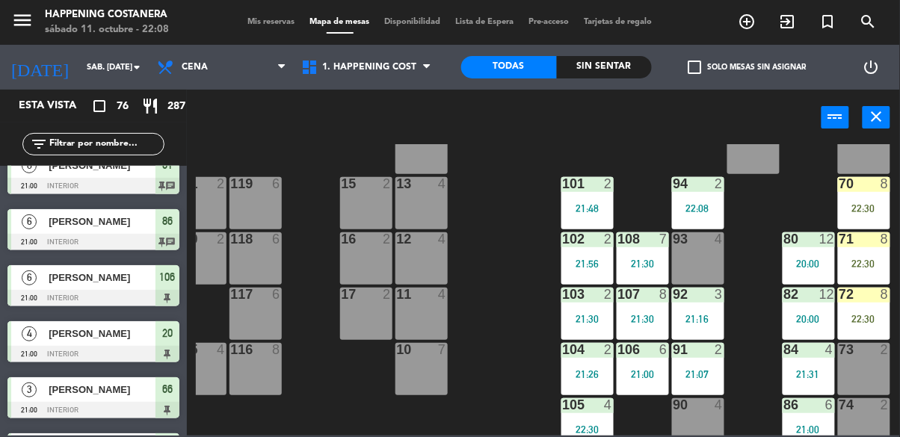
scroll to position [0, 0]
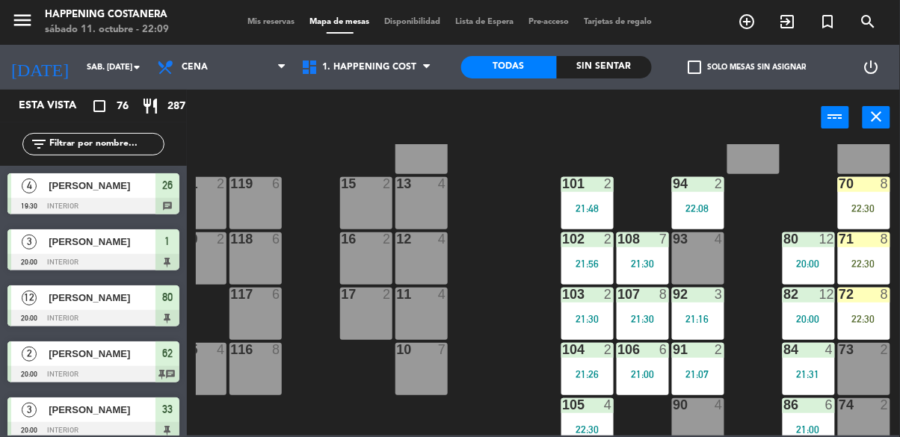
click at [532, 359] on div "69 2 122 6 121 6 120 6 14 4 CAVA 22 101 2 21:48 94 2 22:08 70 8 22:30 123 6 131…" at bounding box center [548, 290] width 704 height 292
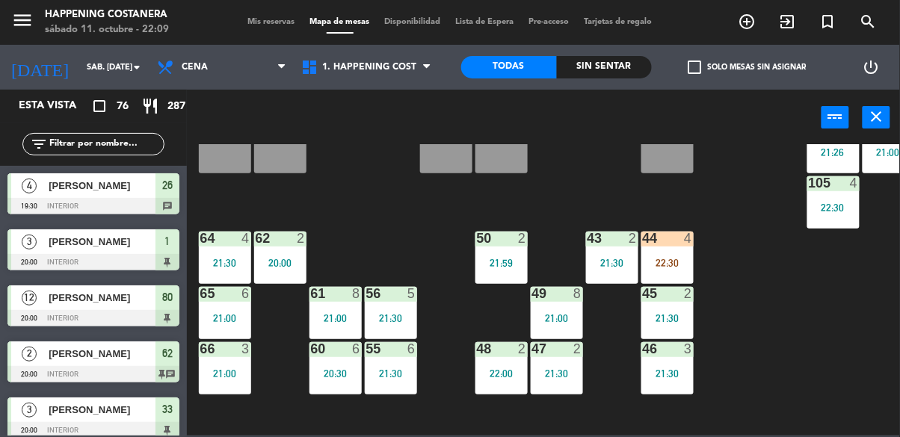
scroll to position [271, 0]
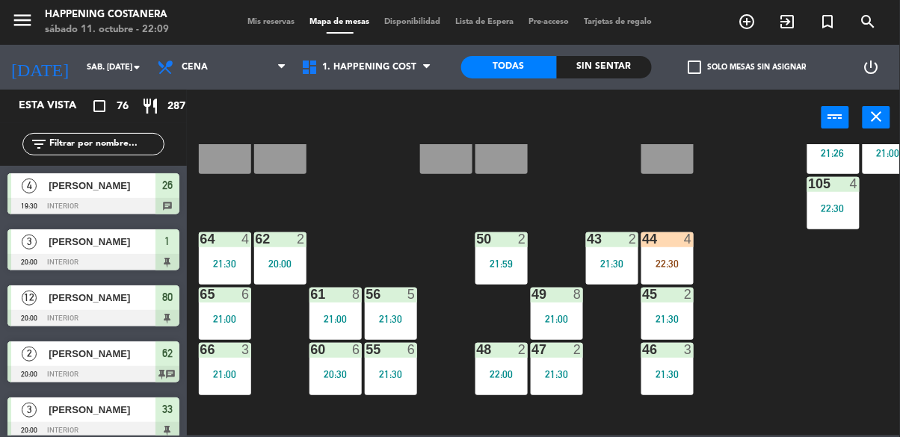
click at [265, 259] on div "20:00" at bounding box center [280, 264] width 52 height 10
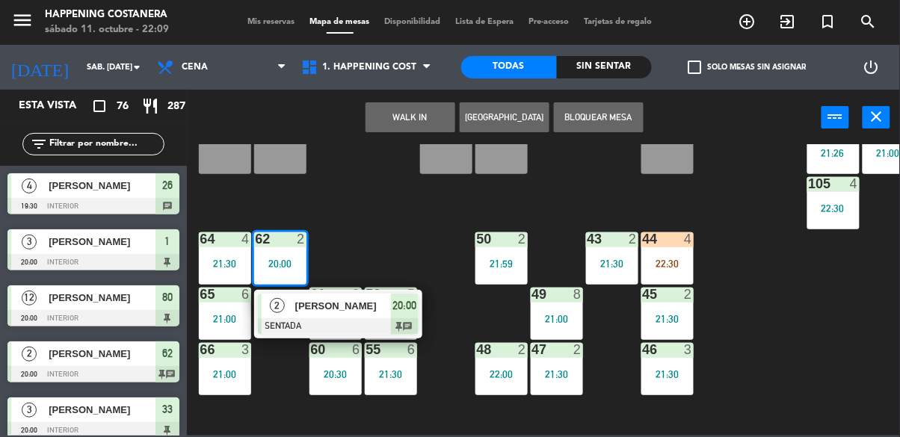
click at [283, 316] on div "2" at bounding box center [278, 306] width 32 height 25
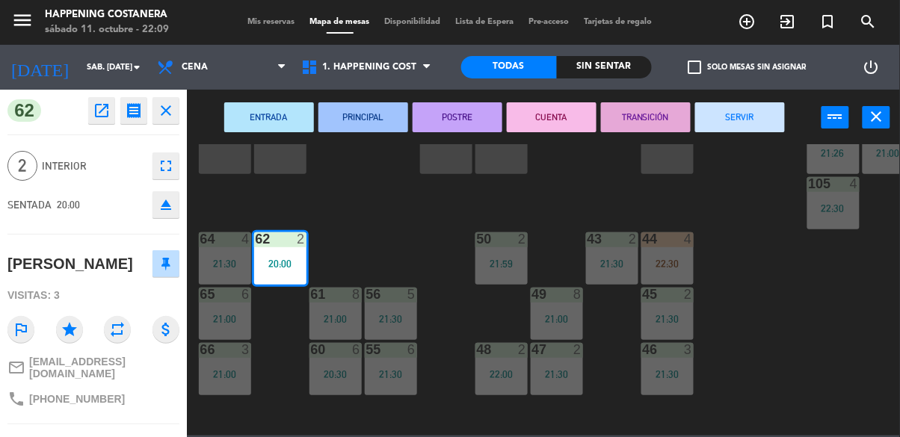
click at [711, 114] on button "SERVIR" at bounding box center [740, 117] width 90 height 30
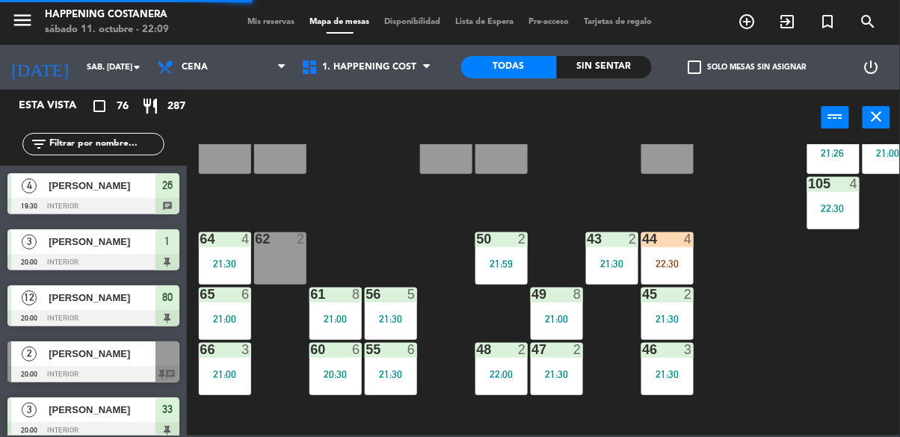
click at [280, 267] on div "62 2" at bounding box center [280, 259] width 52 height 52
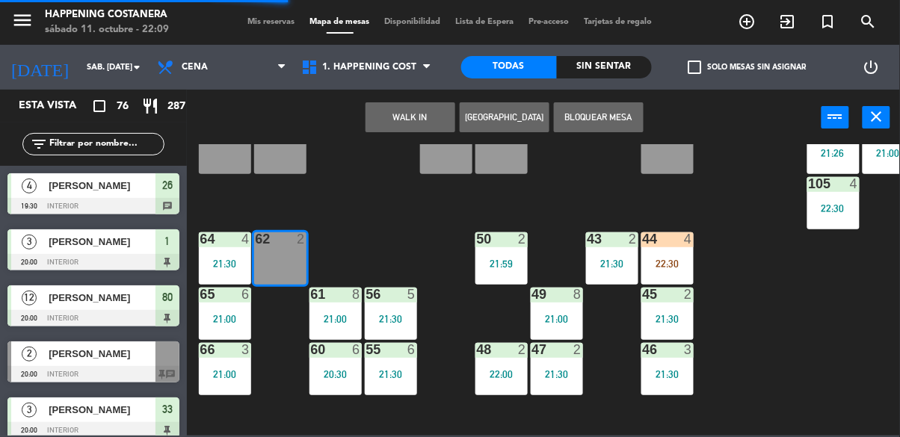
click at [421, 106] on button "WALK IN" at bounding box center [411, 117] width 90 height 30
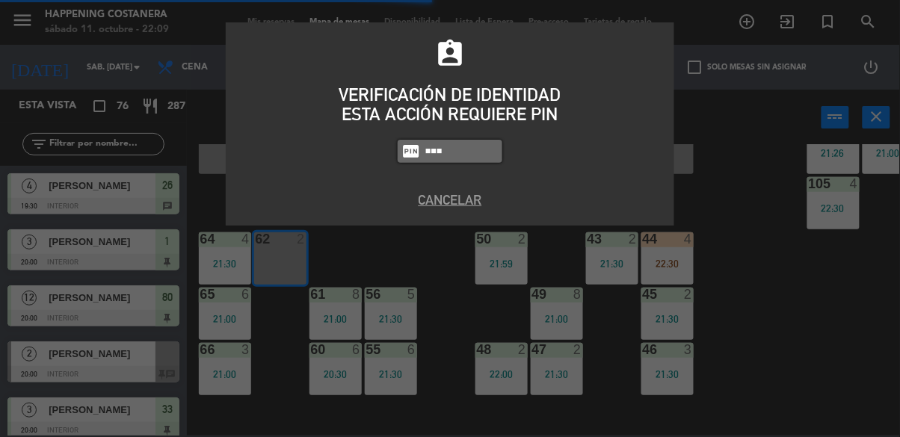
type input "5759"
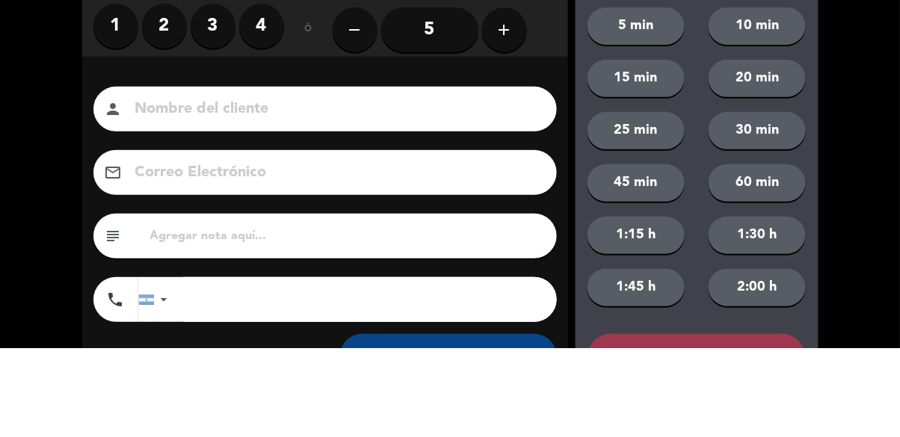
click at [176, 125] on label "2" at bounding box center [164, 115] width 45 height 45
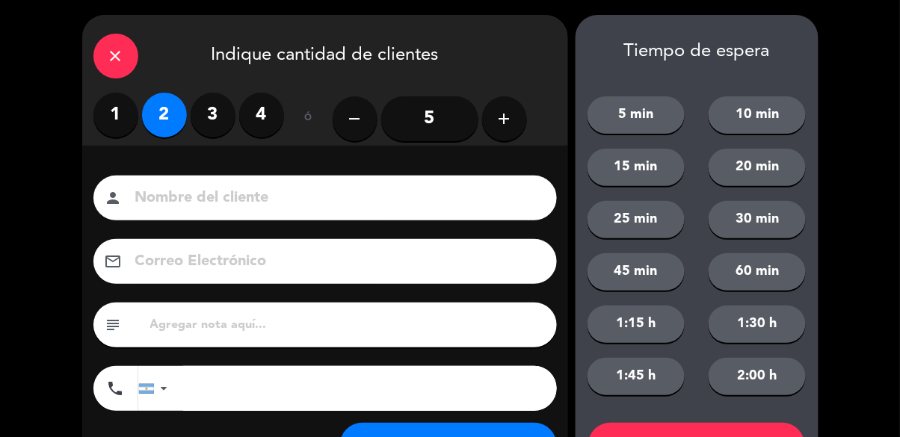
click at [226, 203] on input at bounding box center [336, 198] width 404 height 26
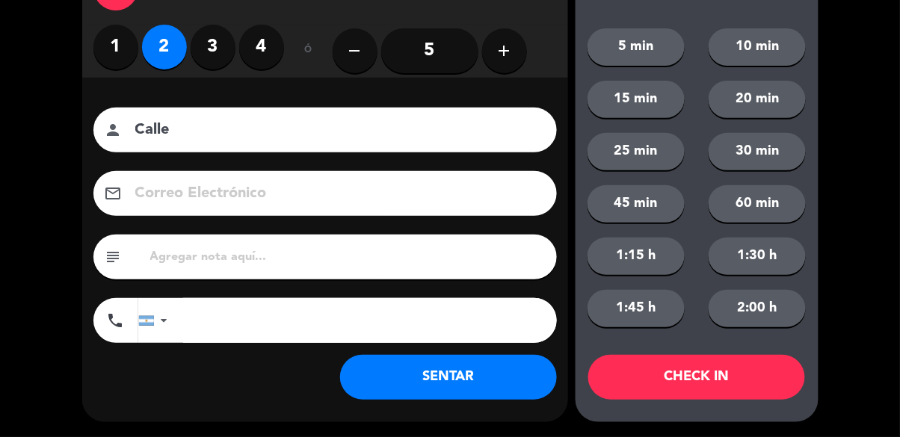
type input "Calle"
click at [455, 375] on button "SENTAR" at bounding box center [448, 377] width 217 height 45
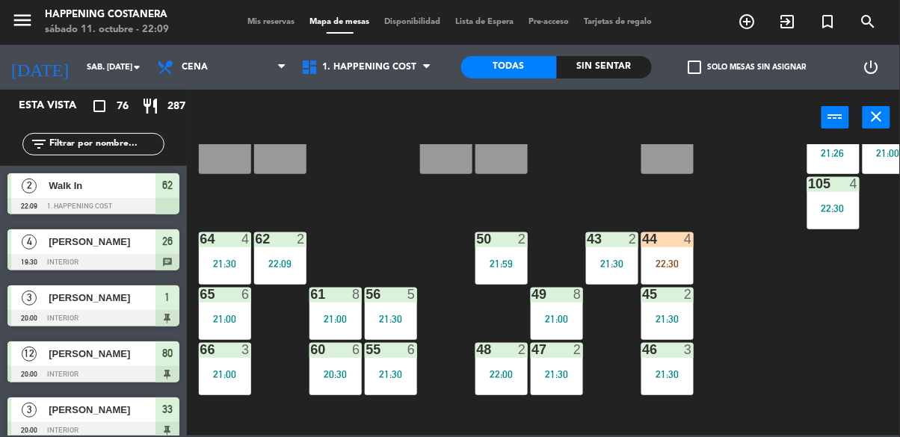
click at [769, 318] on div "69 2 122 6 121 6 120 6 14 4 CAVA 22 101 2 21:48 94 2 22:08 70 8 22:30 123 6 131…" at bounding box center [548, 290] width 704 height 292
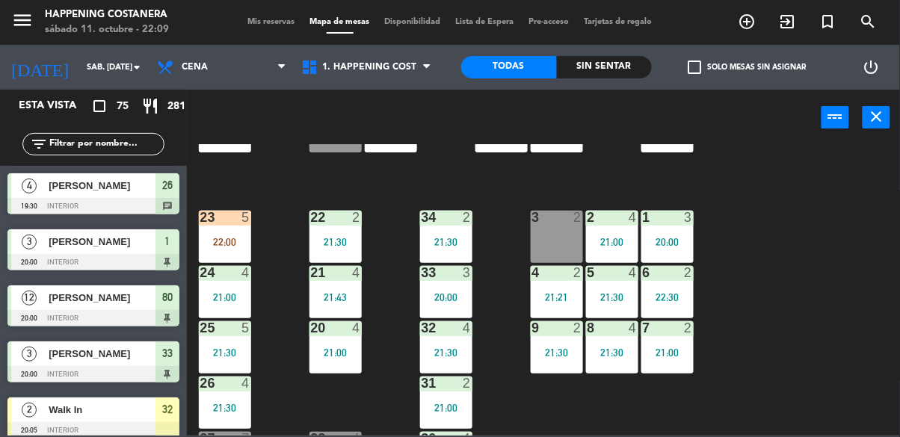
scroll to position [571, 0]
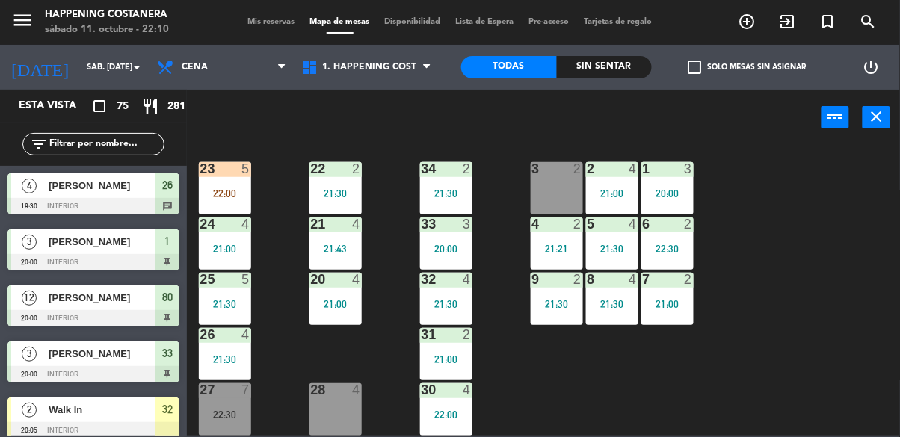
click at [339, 230] on div "21 4 21:43" at bounding box center [336, 244] width 52 height 52
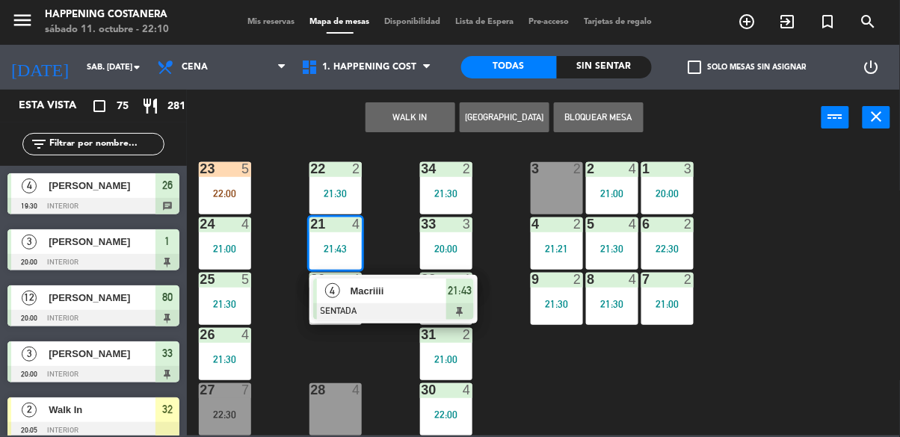
click at [541, 365] on div "69 2 122 6 121 6 120 6 14 4 CAVA 22 101 2 21:48 94 2 22:08 70 8 22:30 123 6 131…" at bounding box center [548, 290] width 704 height 292
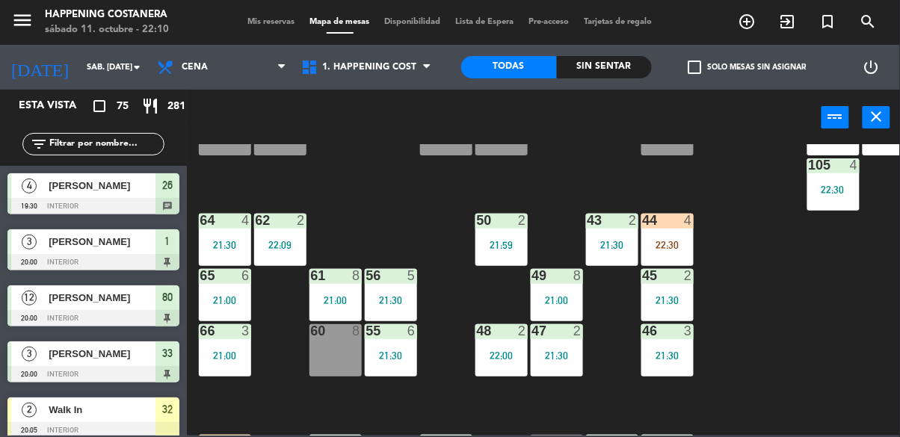
scroll to position [289, 0]
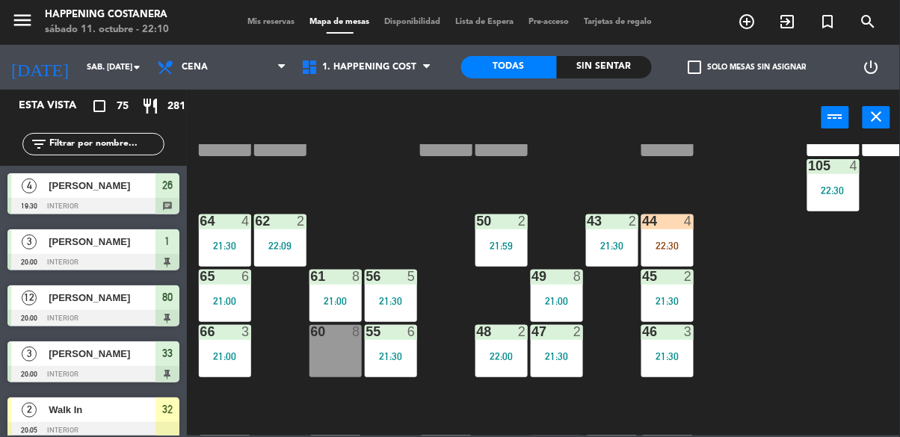
click at [286, 241] on div "22:09" at bounding box center [280, 246] width 52 height 10
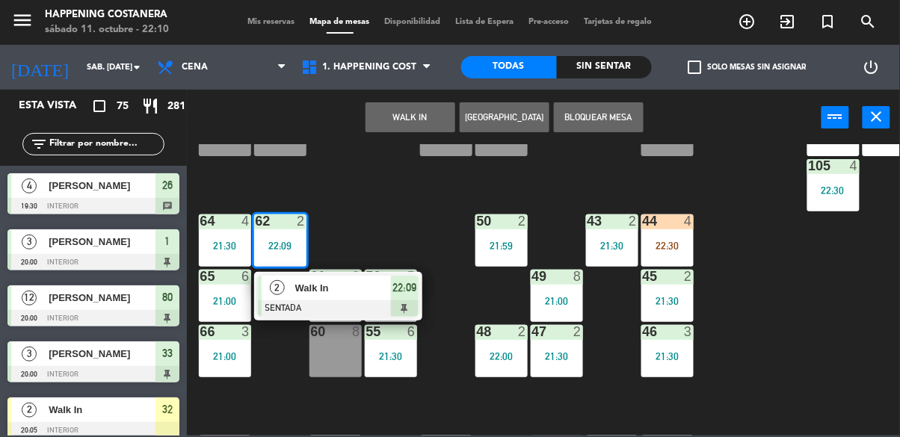
click at [331, 293] on span "Walk In" at bounding box center [343, 288] width 96 height 16
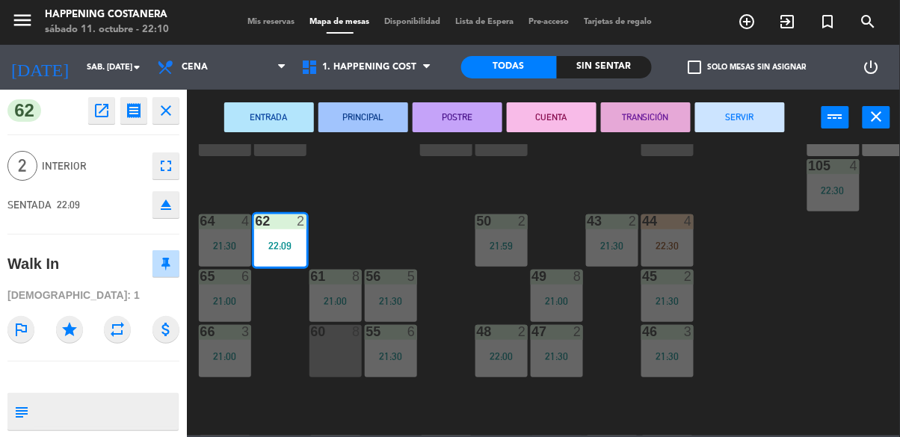
click at [754, 117] on button "SERVIR" at bounding box center [740, 117] width 90 height 30
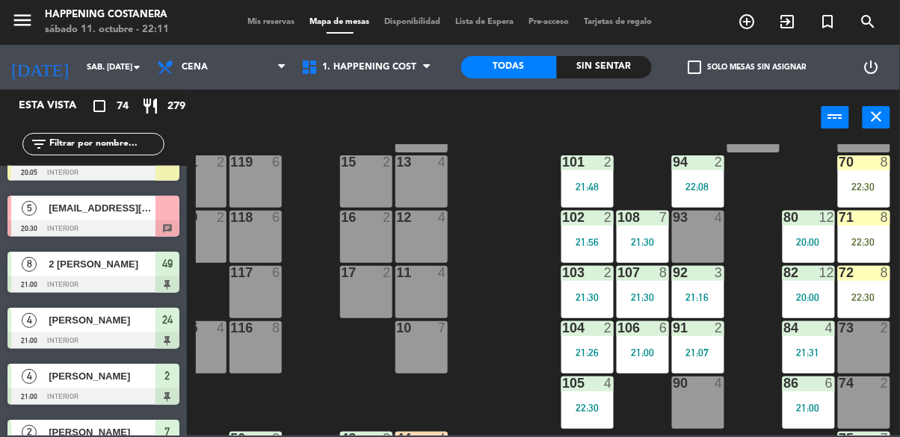
scroll to position [0, 246]
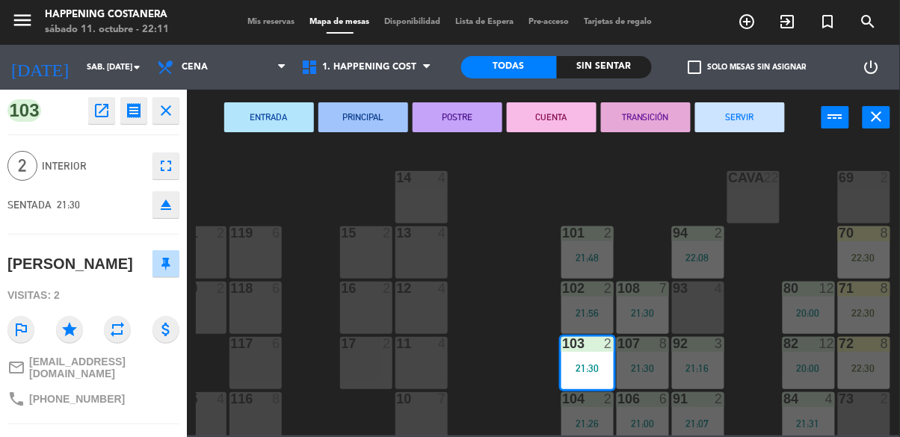
click at [491, 357] on div "69 2 122 6 121 6 120 6 14 4 CAVA 22 101 2 21:48 94 2 22:08 70 8 22:30 123 6 131…" at bounding box center [548, 290] width 704 height 292
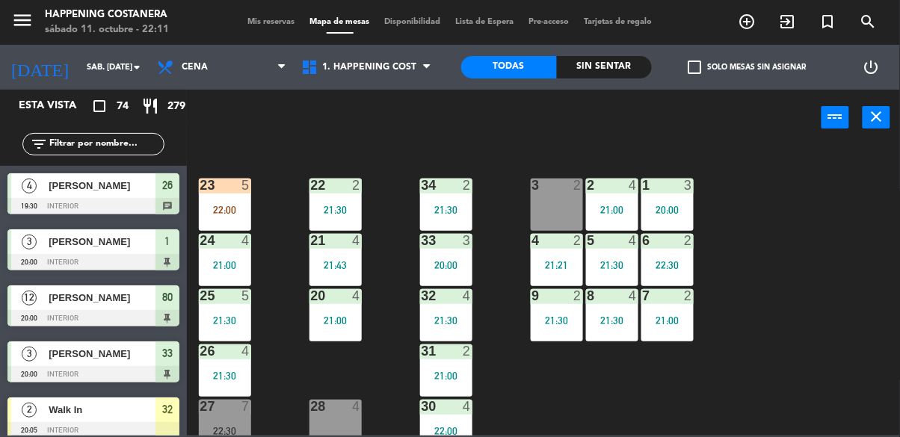
scroll to position [549, 0]
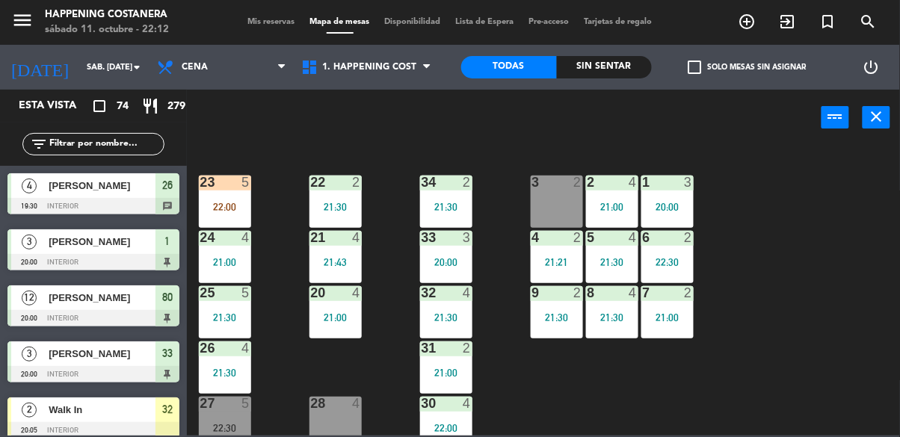
click at [56, 150] on input "text" at bounding box center [106, 144] width 116 height 16
click at [455, 129] on div "power_input close" at bounding box center [504, 118] width 635 height 57
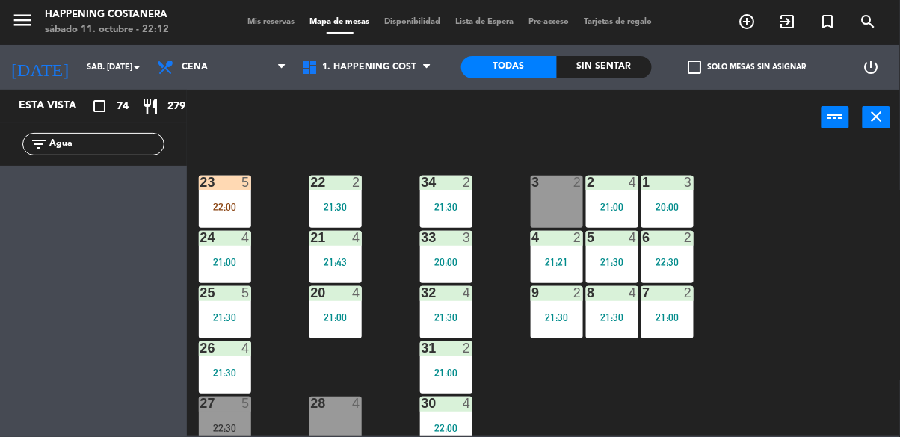
click at [126, 149] on input "Agua" at bounding box center [106, 144] width 116 height 16
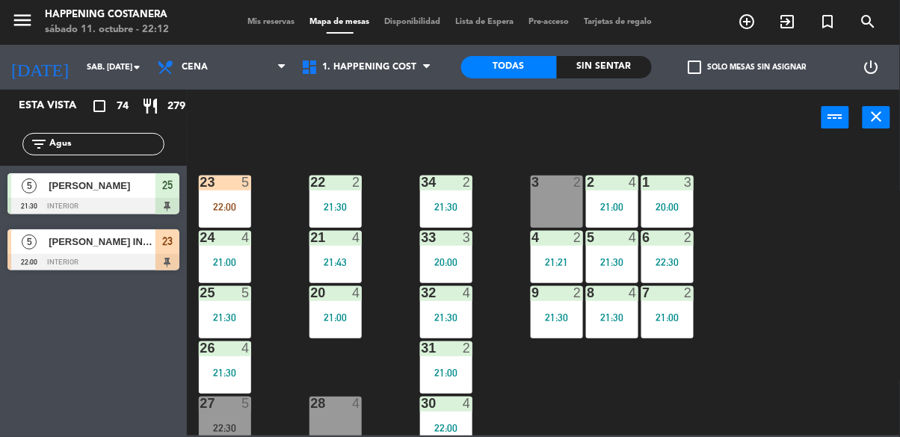
type input "Agus"
click at [550, 142] on div "power_input close" at bounding box center [504, 118] width 635 height 57
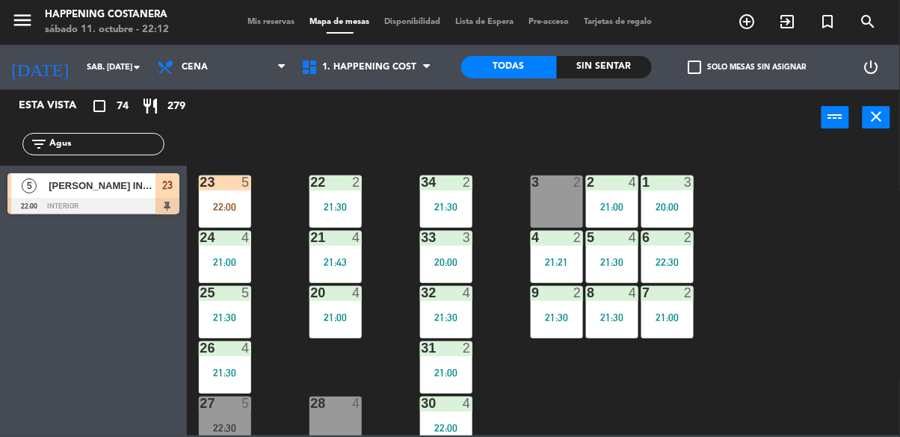
click at [239, 216] on div "23 5 22:00" at bounding box center [225, 202] width 52 height 52
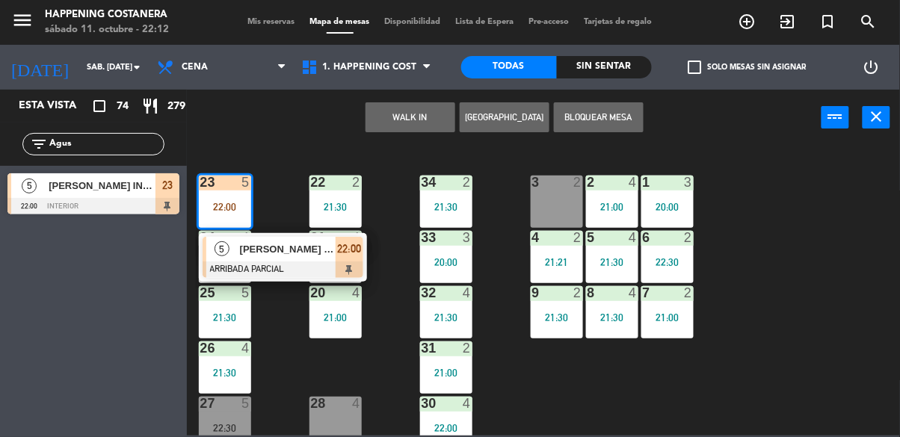
click at [303, 260] on div "[PERSON_NAME] INV [PERSON_NAME]" at bounding box center [287, 249] width 97 height 25
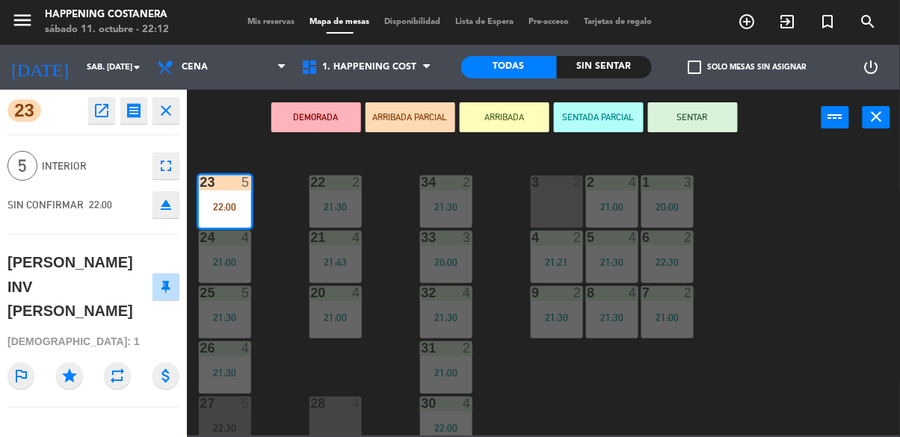
click at [715, 118] on button "SENTAR" at bounding box center [693, 117] width 90 height 30
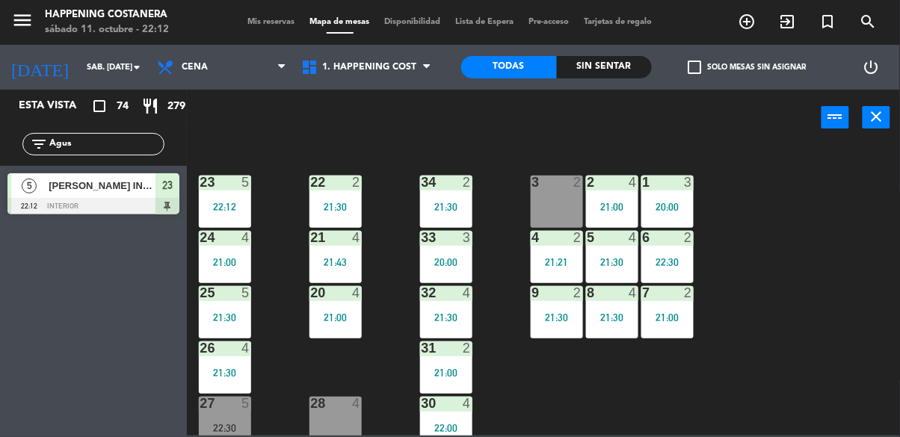
click at [102, 147] on input "Agus" at bounding box center [106, 144] width 116 height 16
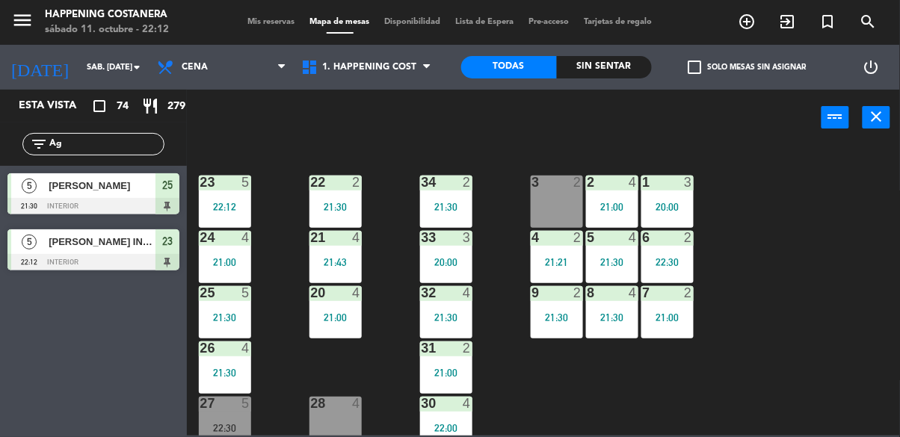
type input "A"
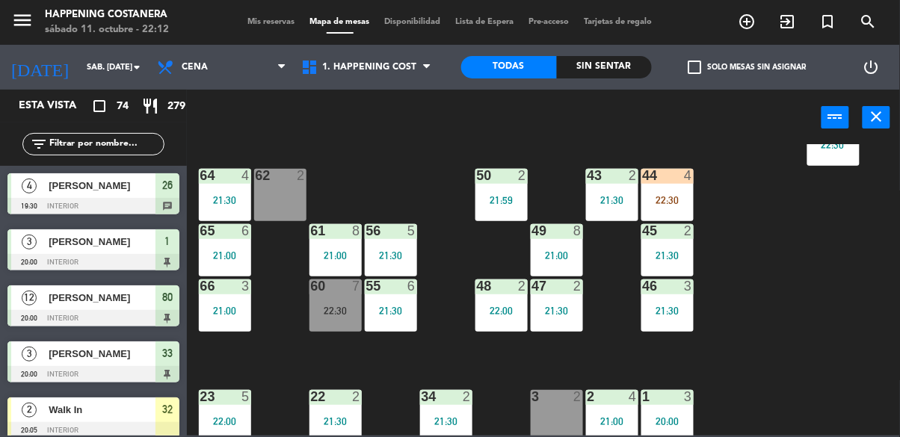
scroll to position [317, 0]
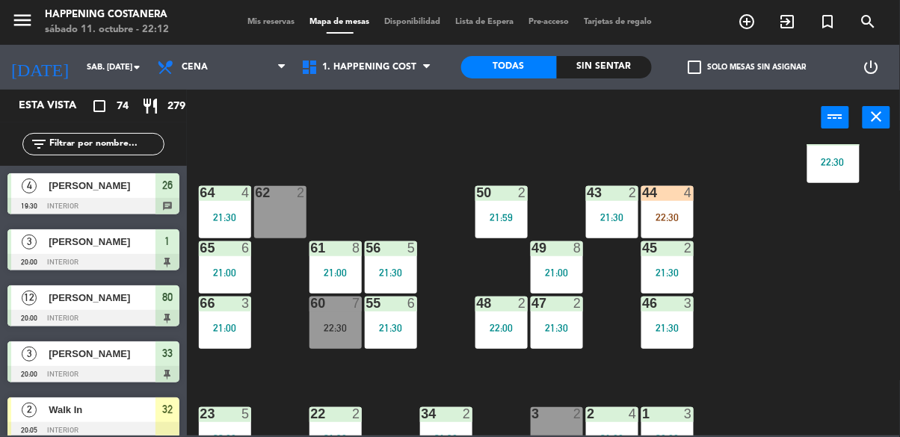
click at [665, 340] on div "46 3 21:30" at bounding box center [668, 323] width 52 height 52
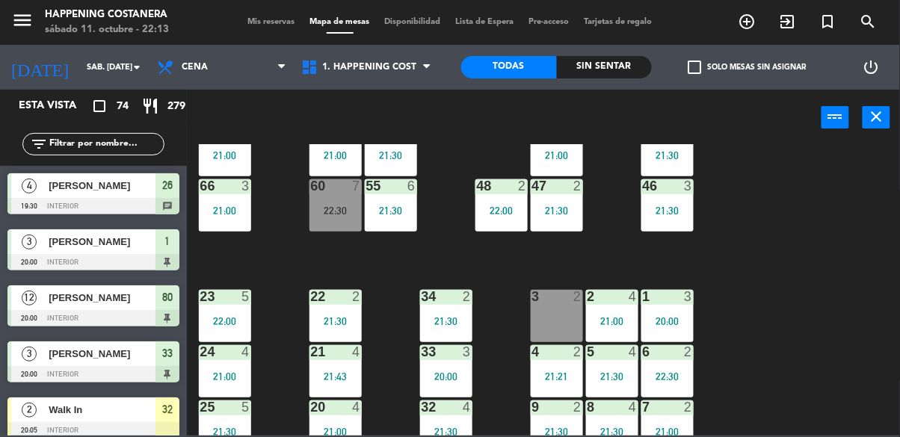
scroll to position [434, 0]
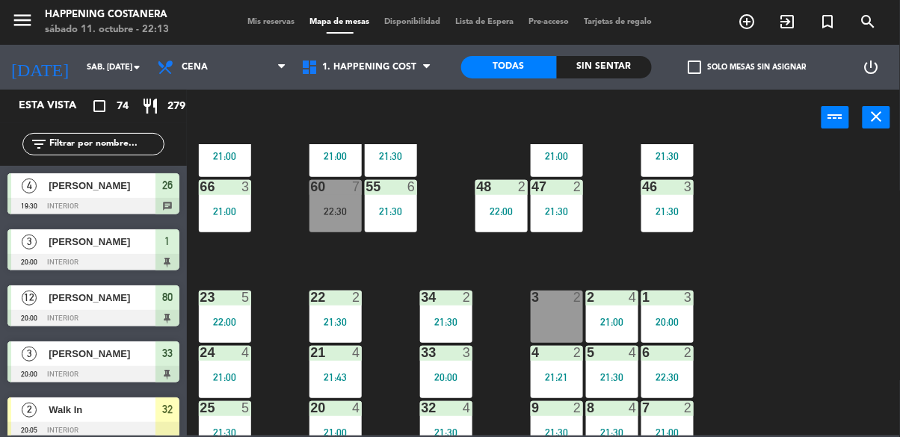
click at [233, 312] on div "23 5 22:00" at bounding box center [225, 317] width 52 height 52
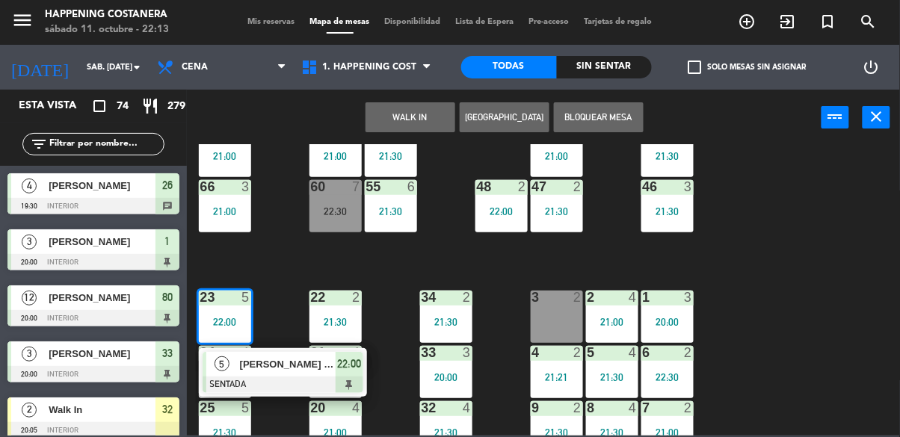
click at [295, 369] on span "[PERSON_NAME] INV [PERSON_NAME]" at bounding box center [288, 365] width 96 height 16
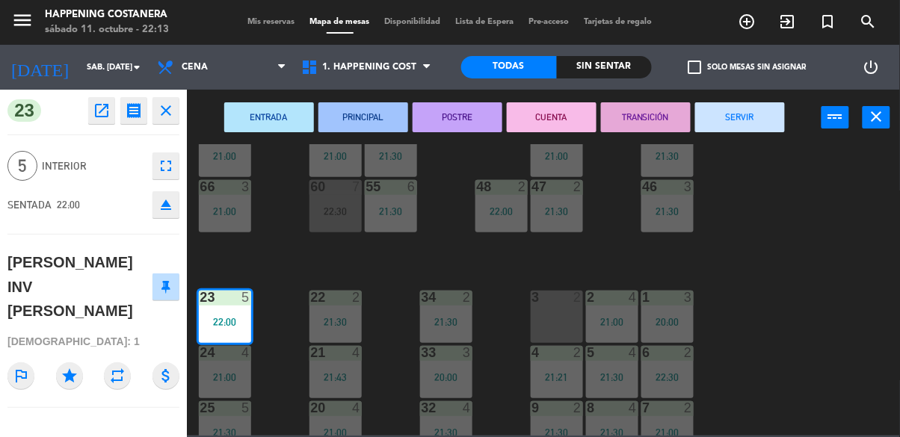
click at [788, 279] on div "69 2 122 6 121 6 120 6 14 4 CAVA 22 101 2 21:48 94 2 22:08 70 8 22:30 123 6 131…" at bounding box center [548, 290] width 704 height 292
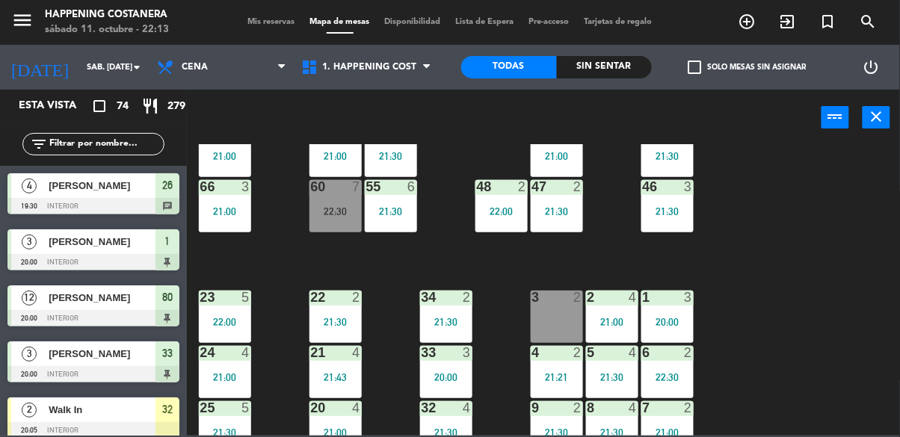
scroll to position [0, 0]
click at [93, 140] on input "text" at bounding box center [106, 144] width 116 height 16
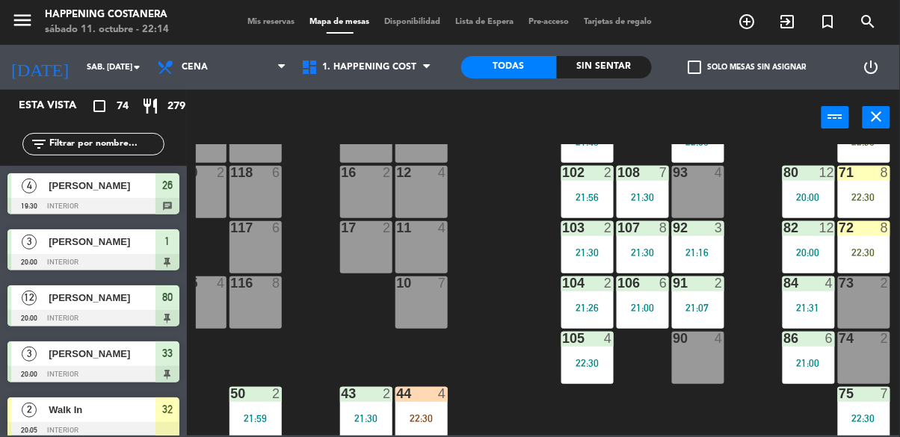
scroll to position [117, 246]
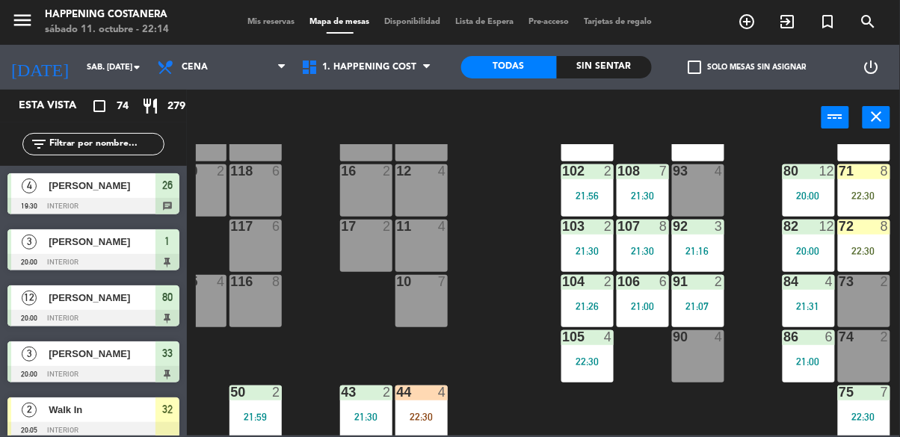
click at [705, 363] on div "90 4" at bounding box center [698, 357] width 52 height 52
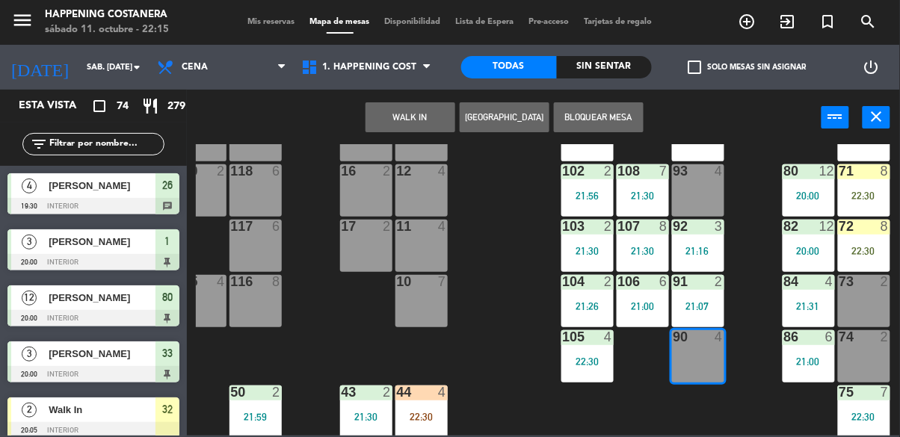
click at [410, 120] on button "WALK IN" at bounding box center [411, 117] width 90 height 30
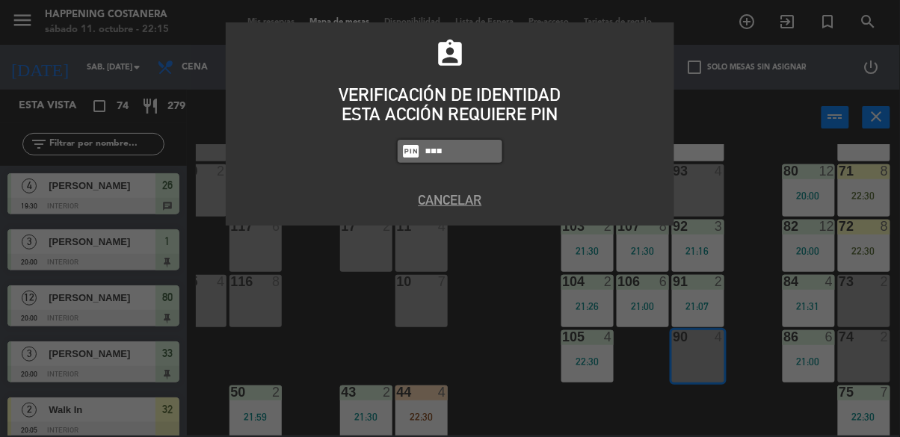
type input "5759"
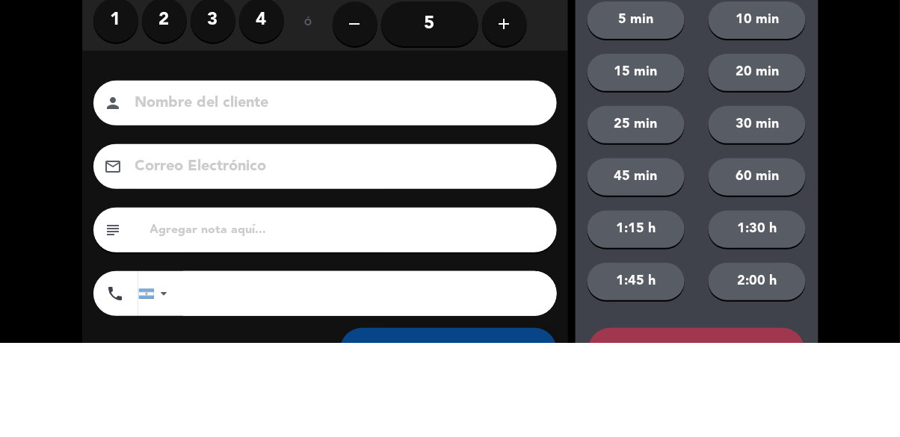
click at [259, 117] on label "4" at bounding box center [261, 115] width 45 height 45
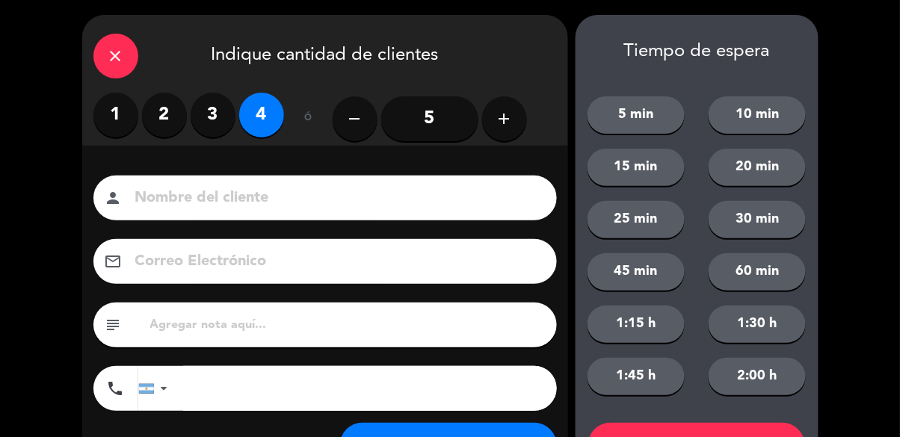
click at [218, 196] on input at bounding box center [336, 198] width 404 height 26
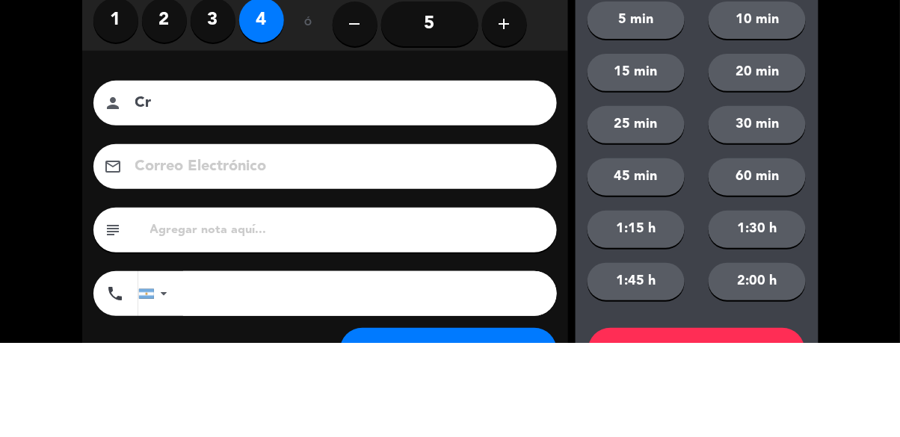
type input "C"
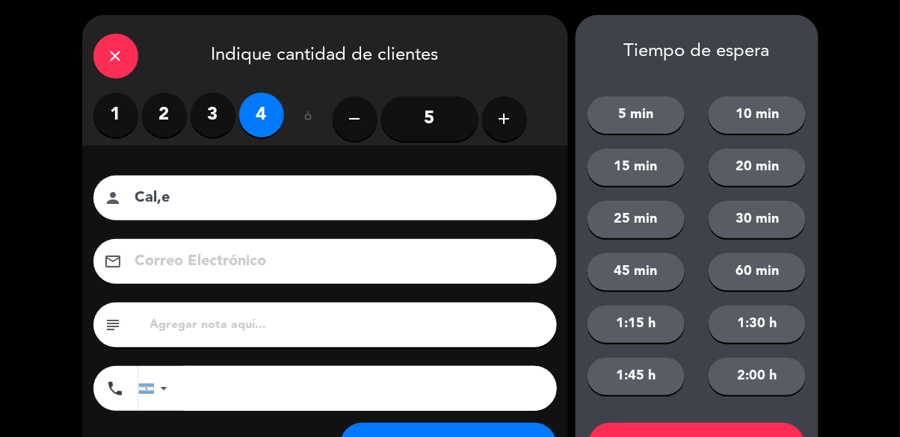
click at [339, 203] on input "Cal,e" at bounding box center [336, 198] width 404 height 26
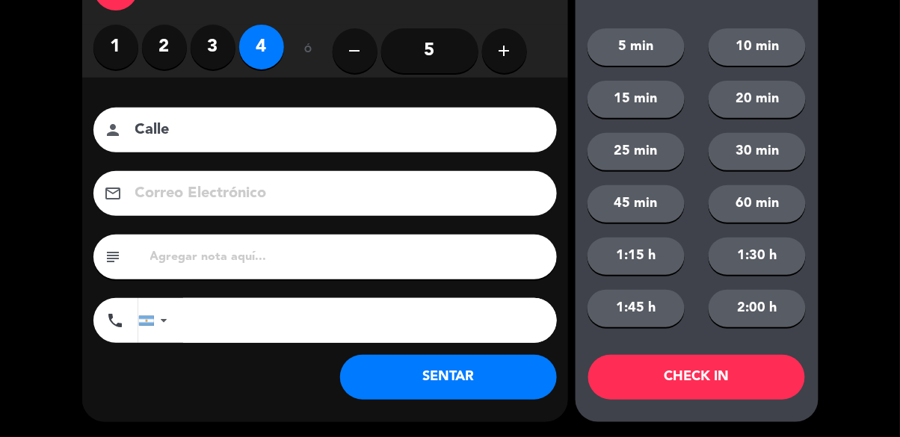
type input "Calle"
click at [501, 384] on button "SENTAR" at bounding box center [448, 377] width 217 height 45
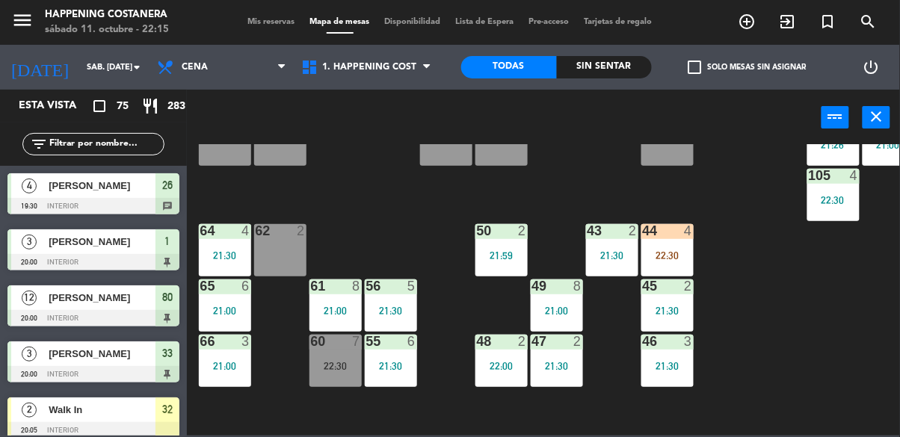
scroll to position [178, 0]
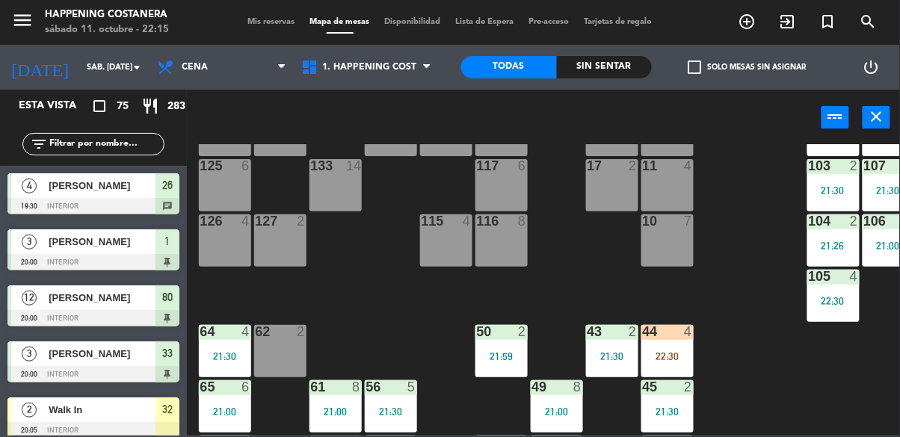
click at [749, 308] on div "69 2 122 6 121 6 120 6 14 4 CAVA 22 101 2 21:48 94 2 22:08 70 8 22:30 123 6 131…" at bounding box center [548, 290] width 704 height 292
click at [82, 148] on input "text" at bounding box center [106, 144] width 116 height 16
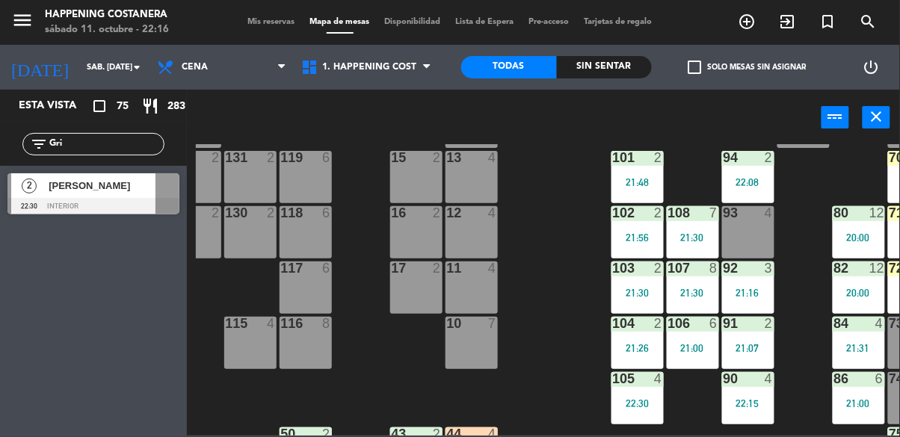
scroll to position [40, 231]
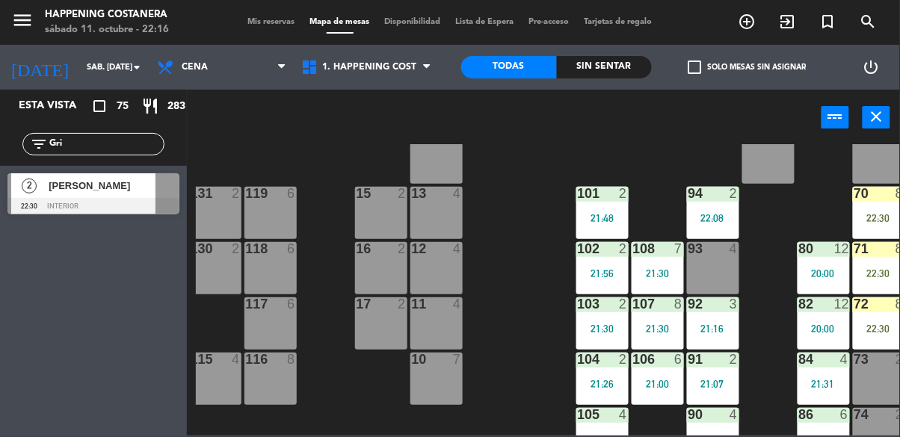
type input "Gri"
click at [709, 275] on div "93 4" at bounding box center [713, 268] width 52 height 52
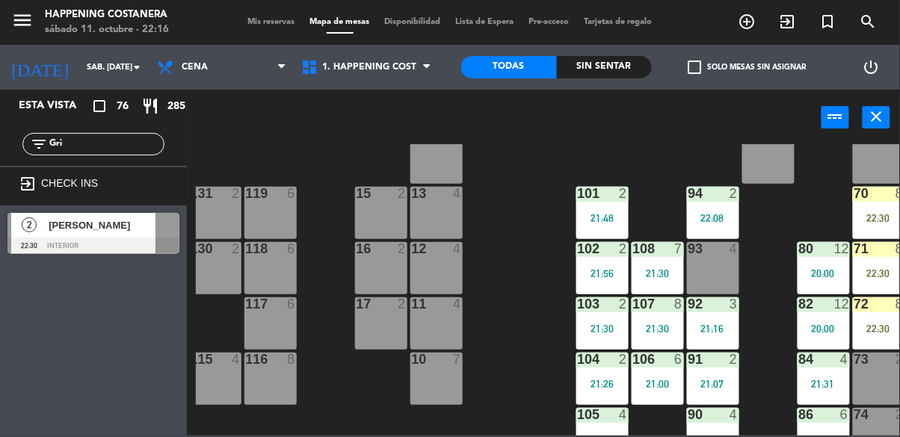
click at [510, 353] on div "69 2 122 6 121 6 120 6 14 4 CAVA 22 101 2 21:48 94 2 22:08 70 8 22:30 123 6 131…" at bounding box center [548, 290] width 704 height 292
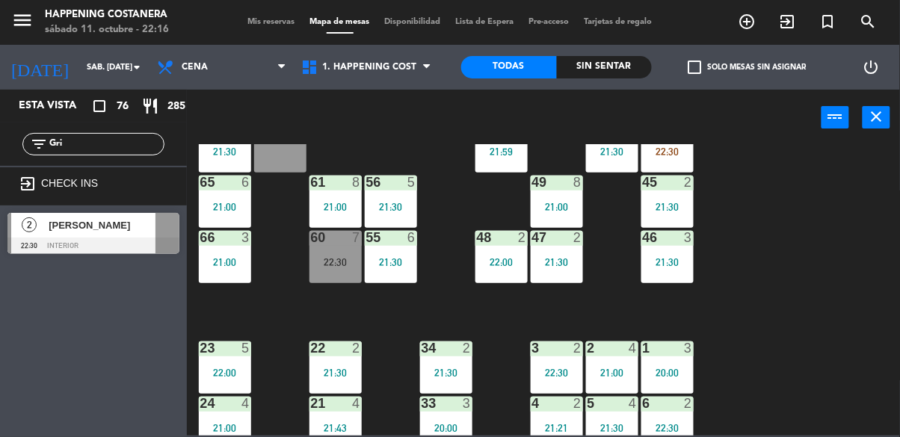
scroll to position [274, 0]
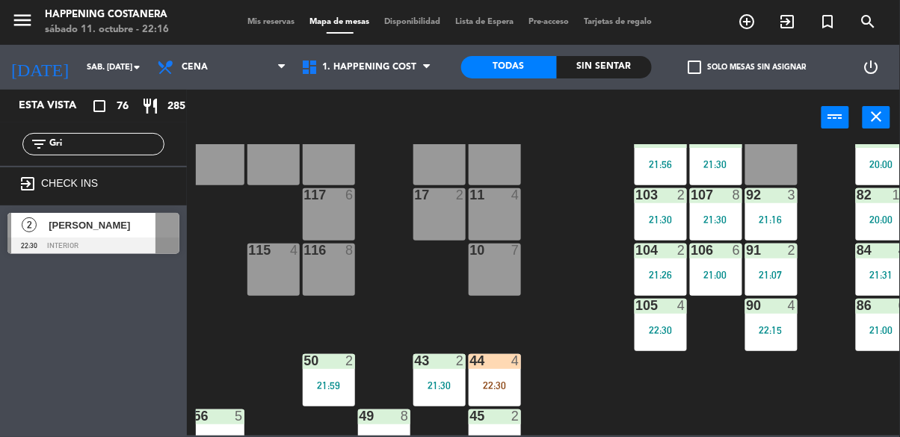
click at [53, 254] on div at bounding box center [93, 246] width 172 height 16
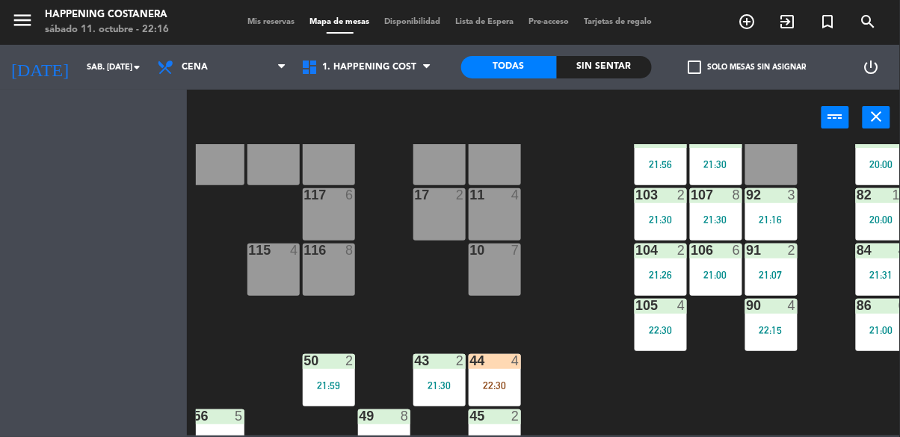
scroll to position [147, 173]
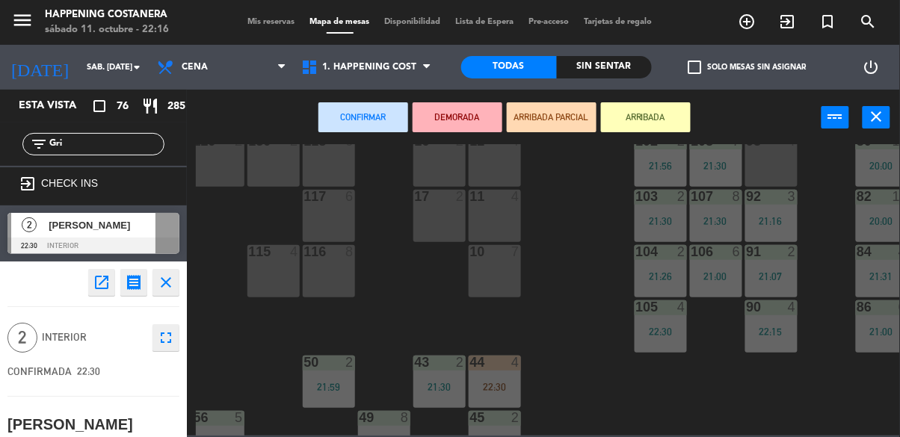
click at [770, 170] on div "93 4" at bounding box center [772, 161] width 52 height 52
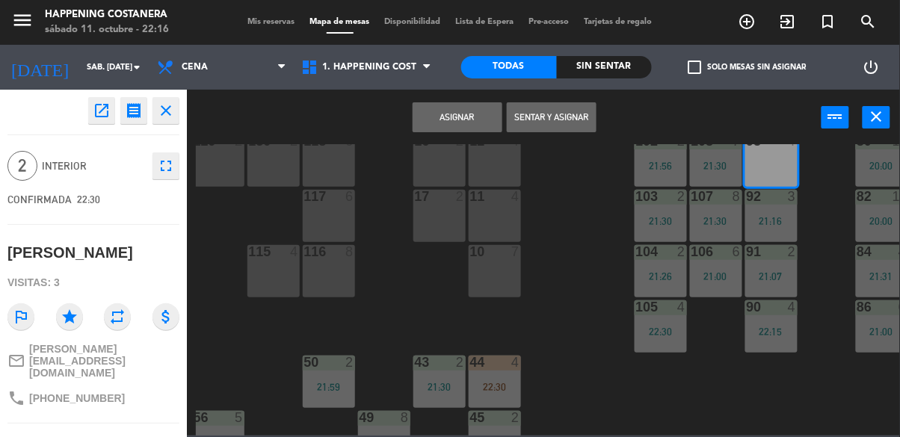
click at [547, 122] on button "Sentar y Asignar" at bounding box center [552, 117] width 90 height 30
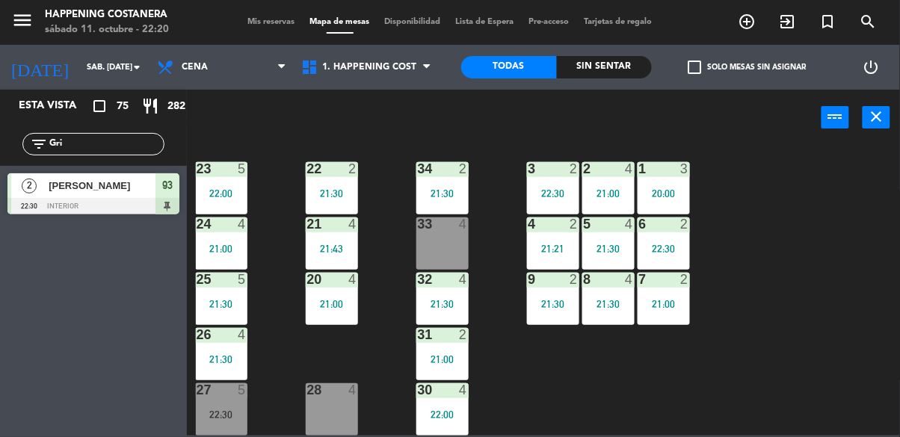
scroll to position [571, 0]
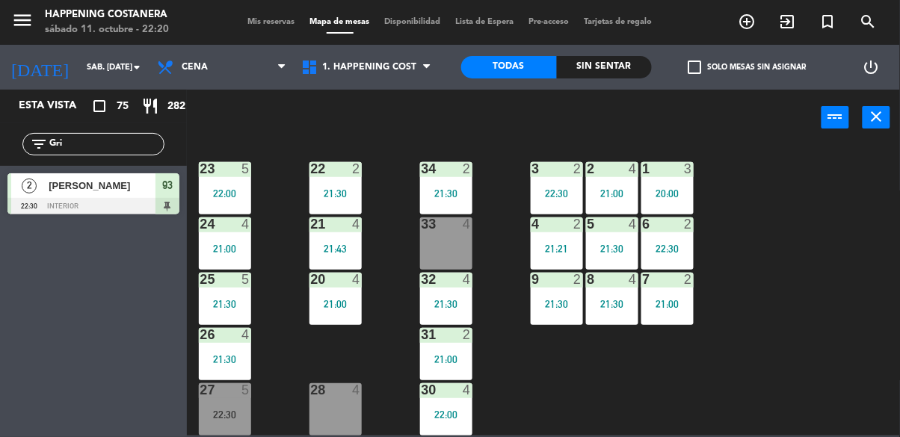
click at [731, 338] on div "69 2 122 6 121 6 120 6 14 4 CAVA 22 101 2 21:48 94 2 22:08 70 8 22:30 123 6 131…" at bounding box center [548, 290] width 704 height 292
click at [302, 221] on div "21" at bounding box center [310, 224] width 25 height 13
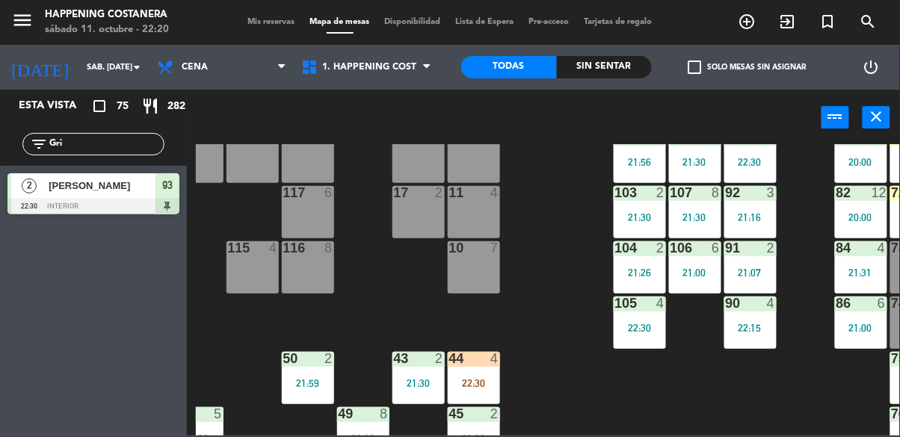
scroll to position [188, 194]
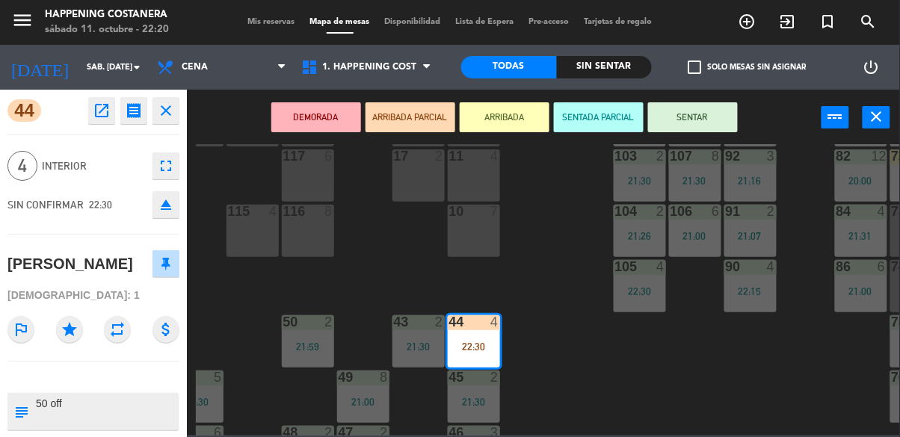
click at [164, 204] on icon "eject" at bounding box center [166, 205] width 18 height 18
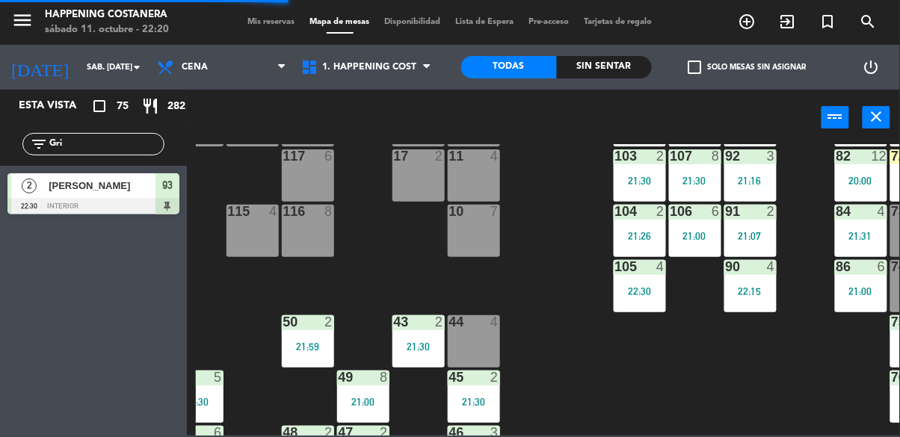
click at [109, 144] on input "Gri" at bounding box center [106, 144] width 116 height 16
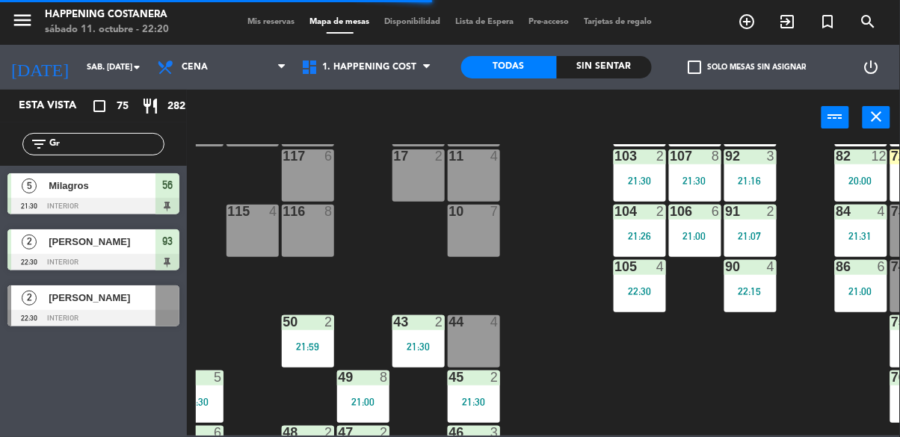
type input "G"
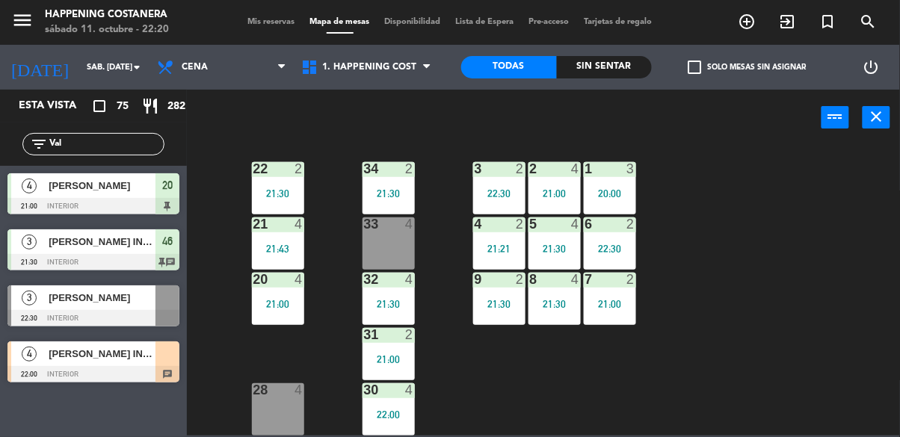
scroll to position [571, 0]
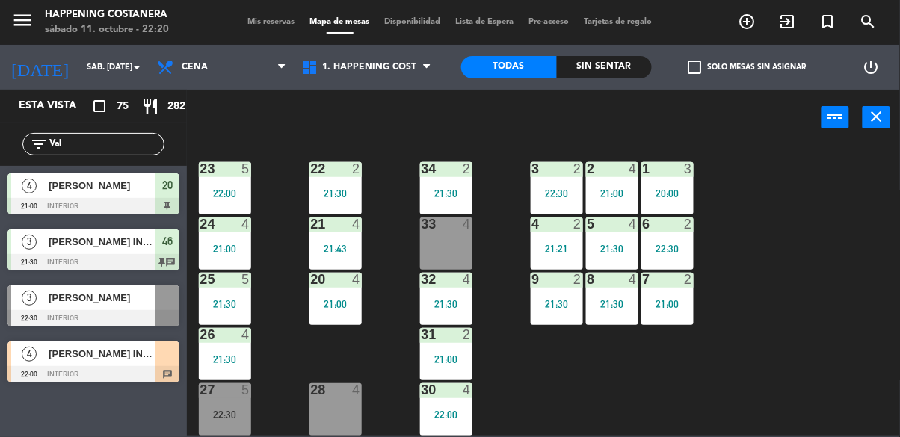
type input "Val"
click at [67, 326] on div at bounding box center [93, 318] width 172 height 16
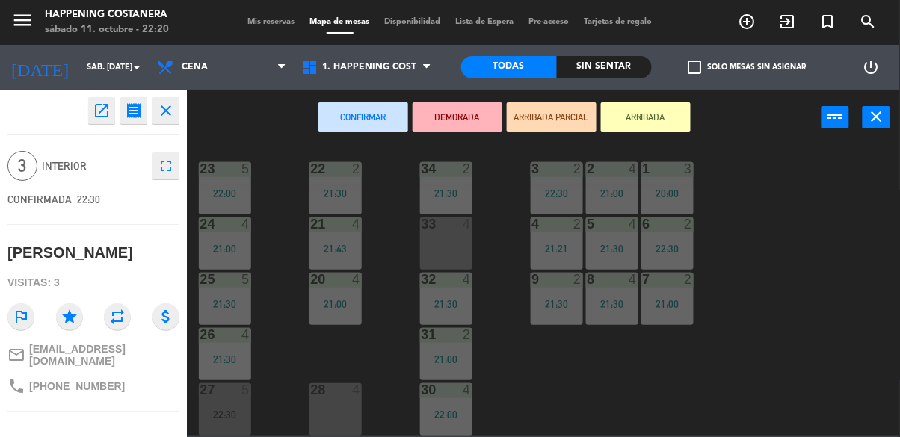
click at [353, 413] on div "28 4" at bounding box center [336, 410] width 52 height 52
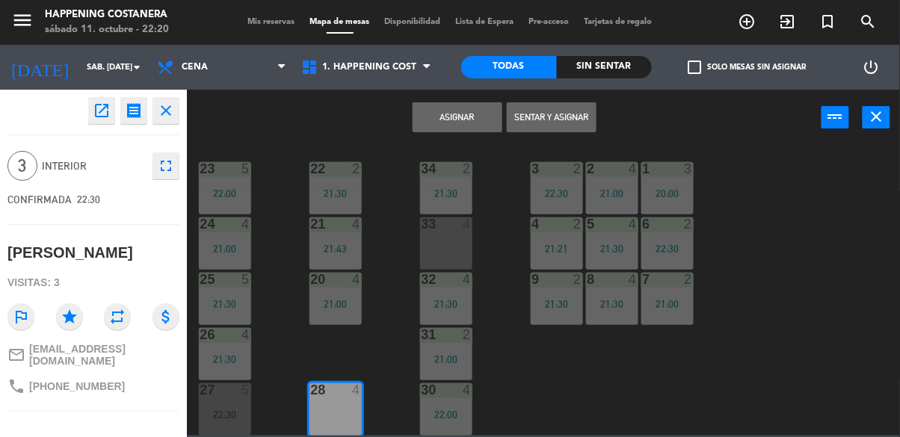
click at [562, 117] on button "Sentar y Asignar" at bounding box center [552, 117] width 90 height 30
